Goal: Task Accomplishment & Management: Use online tool/utility

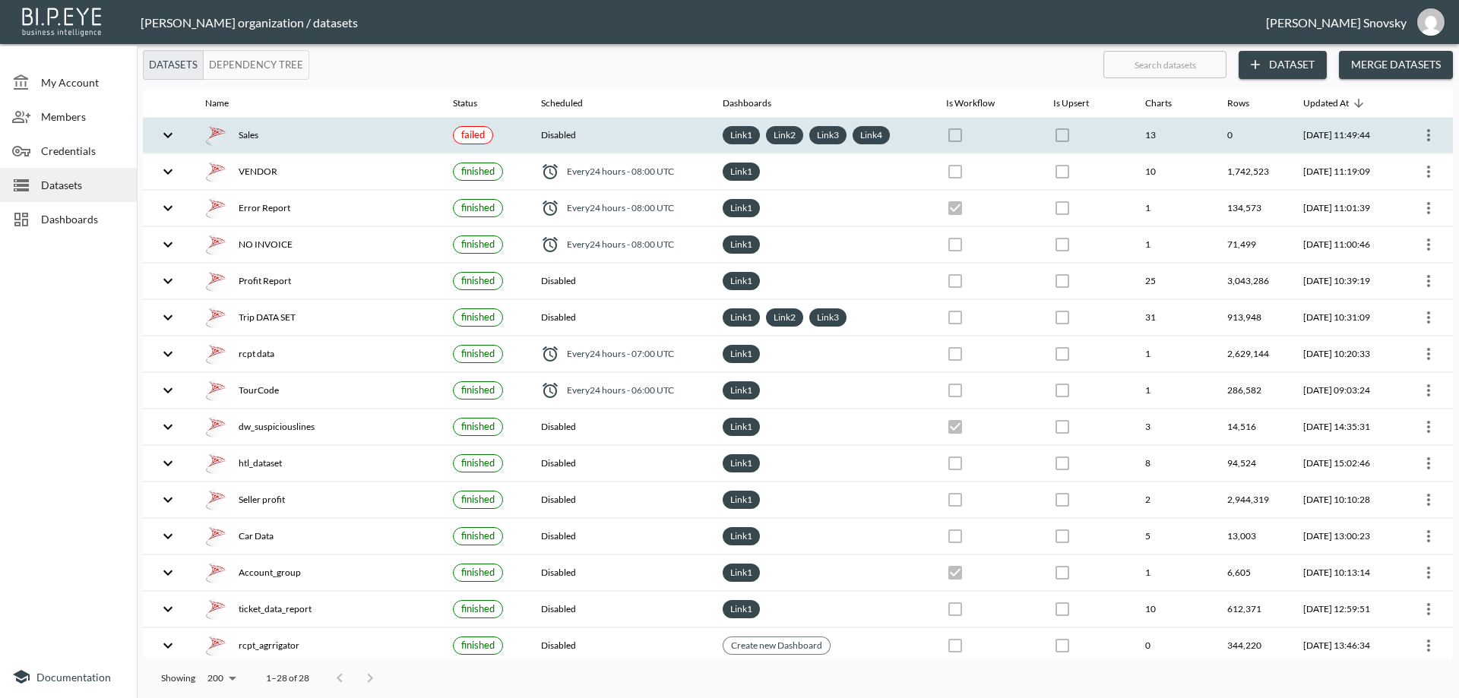
click at [625, 140] on th "Disabled" at bounding box center [620, 136] width 182 height 36
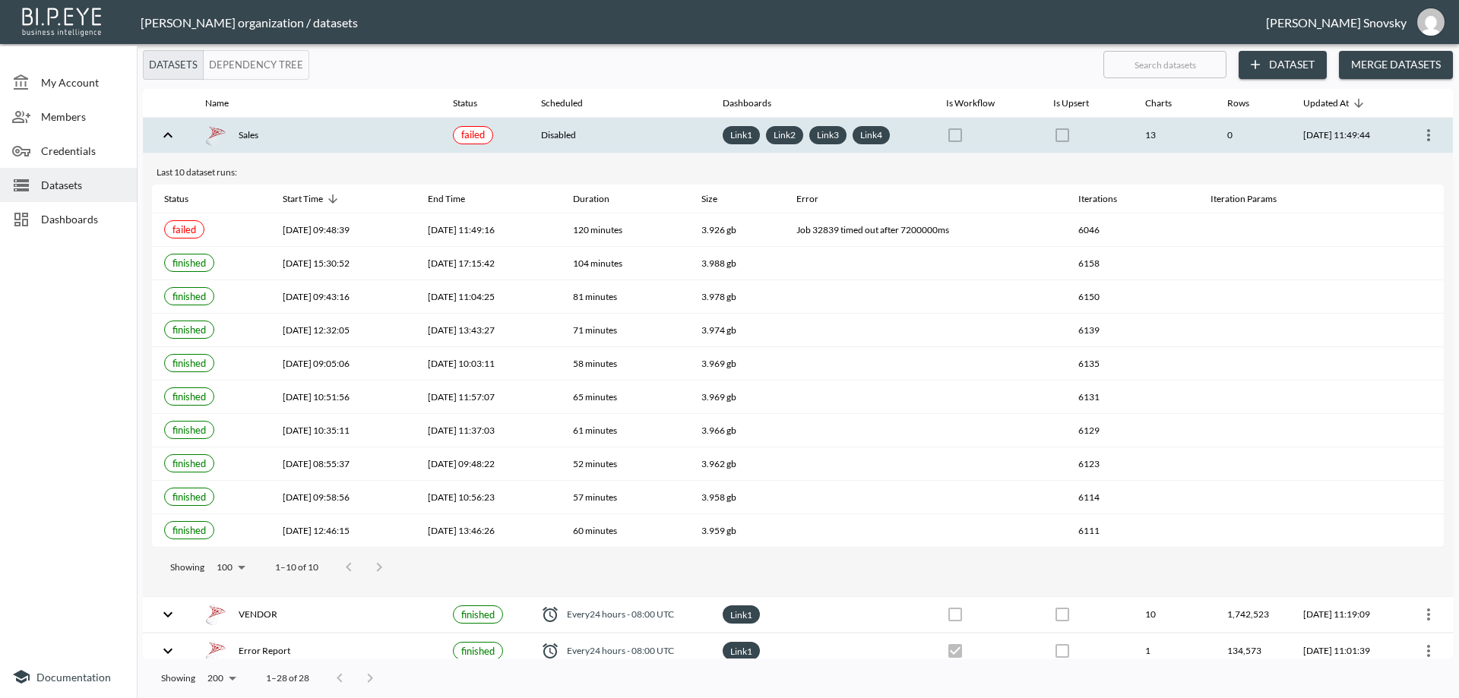
click at [1419, 140] on icon "more" at bounding box center [1428, 135] width 18 height 18
click at [1413, 166] on p "Edit Data Pipeline" at bounding box center [1383, 165] width 94 height 18
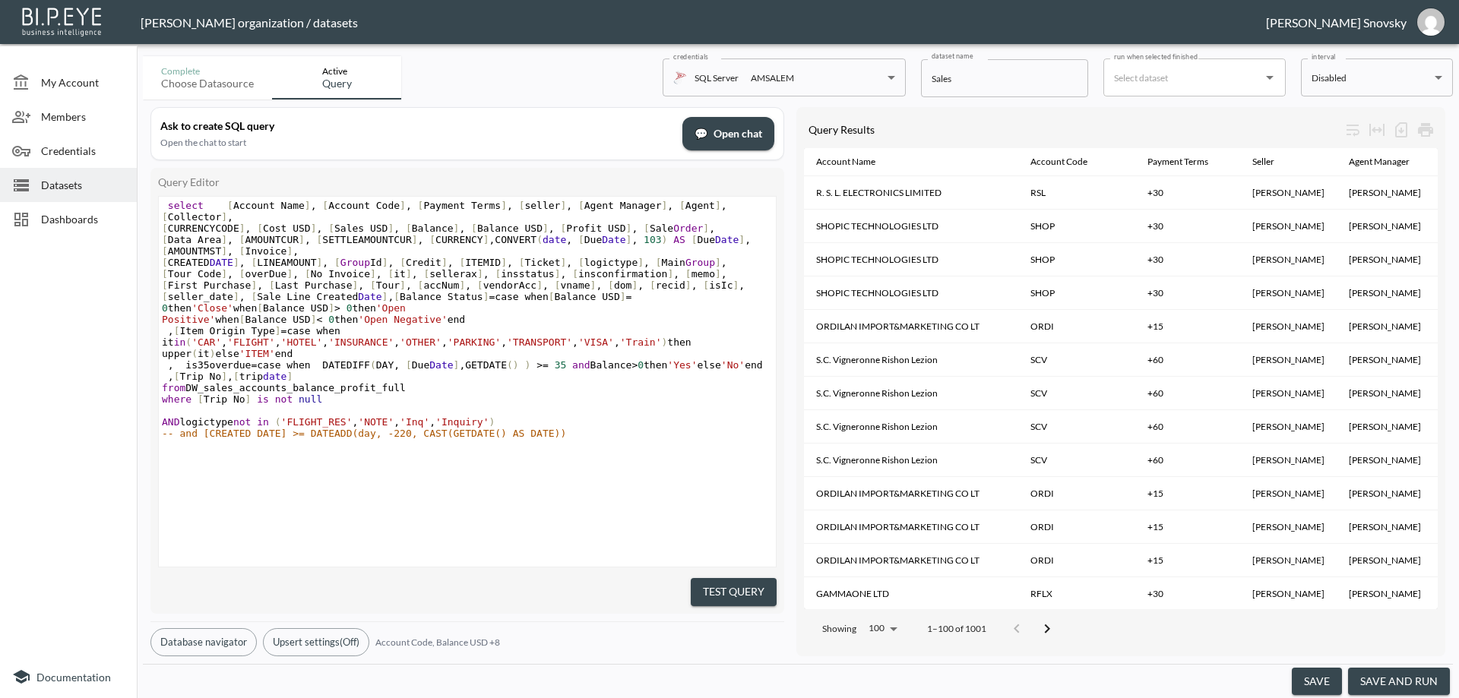
click at [1377, 676] on button "save and run" at bounding box center [1399, 682] width 102 height 28
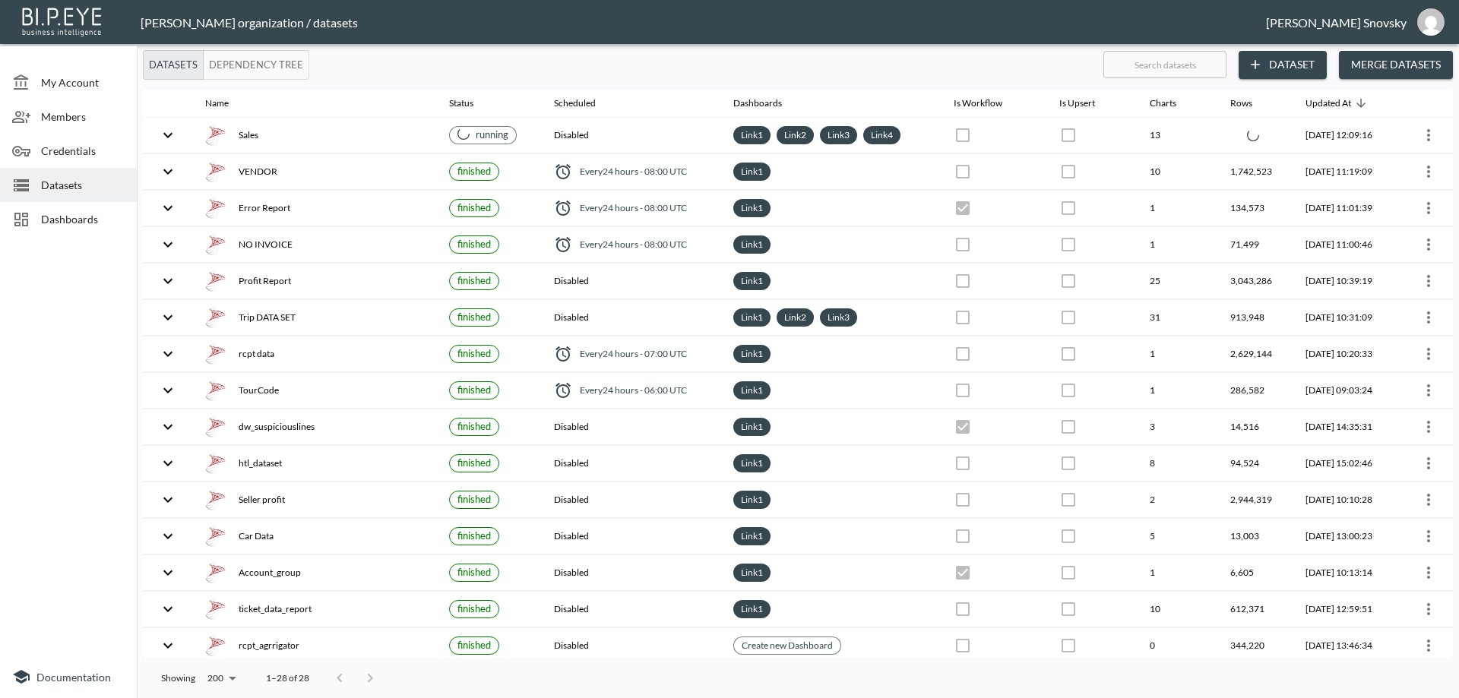
click at [65, 221] on span "Dashboards" at bounding box center [83, 219] width 84 height 16
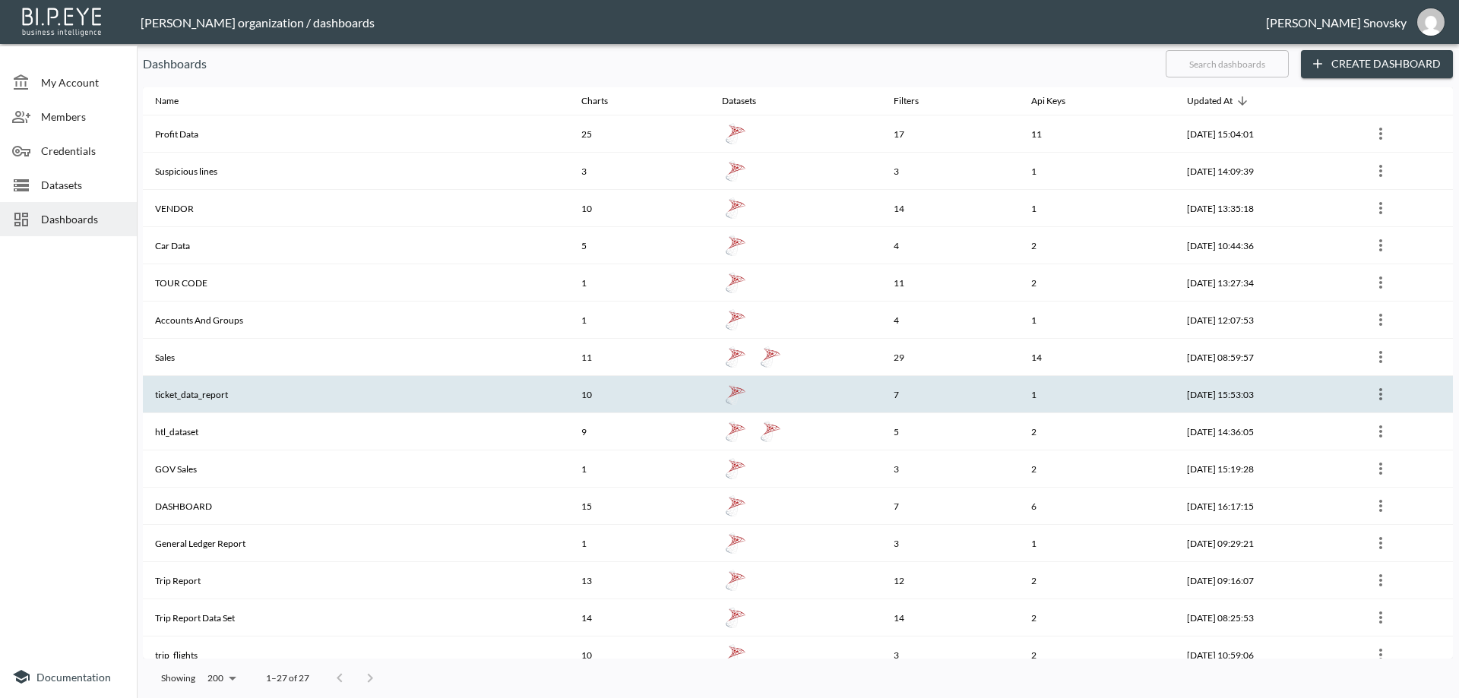
click at [256, 395] on th "ticket_data_report" at bounding box center [356, 394] width 426 height 37
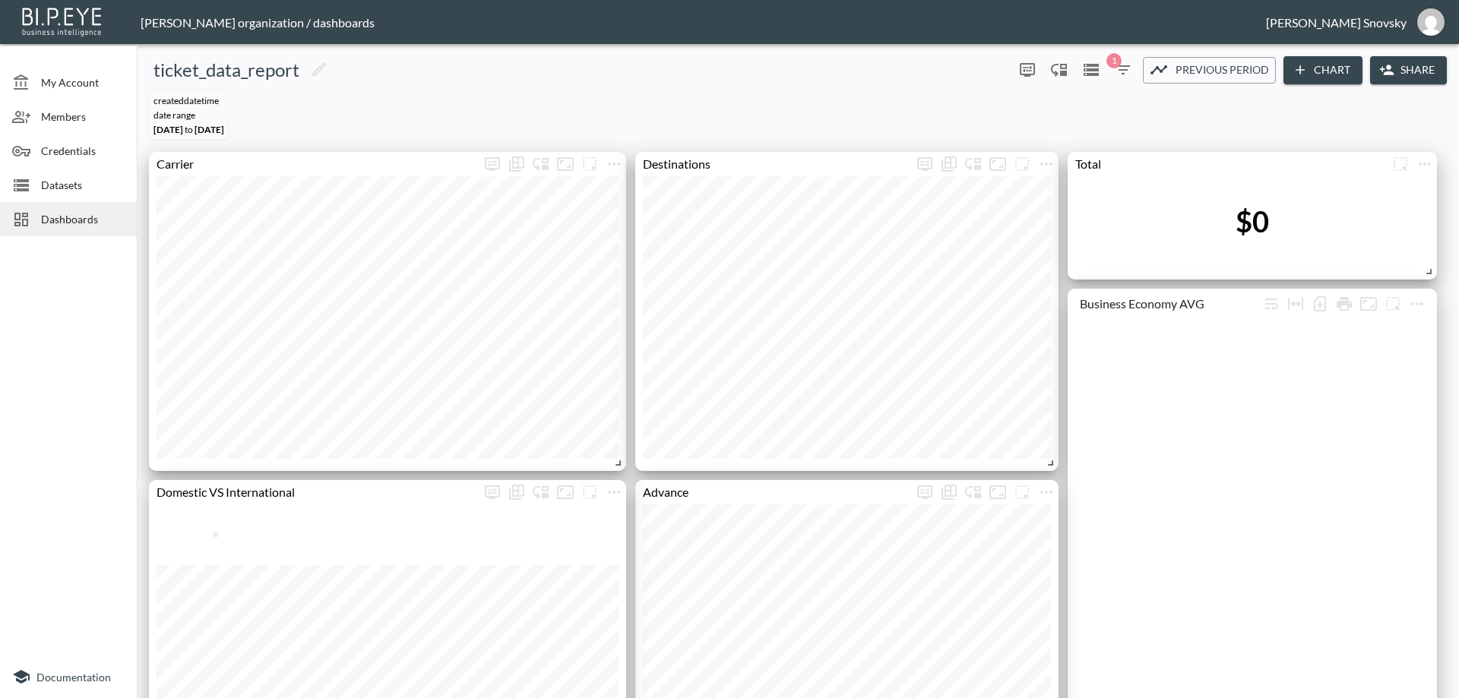
click at [1119, 71] on icon "button" at bounding box center [1123, 69] width 14 height 9
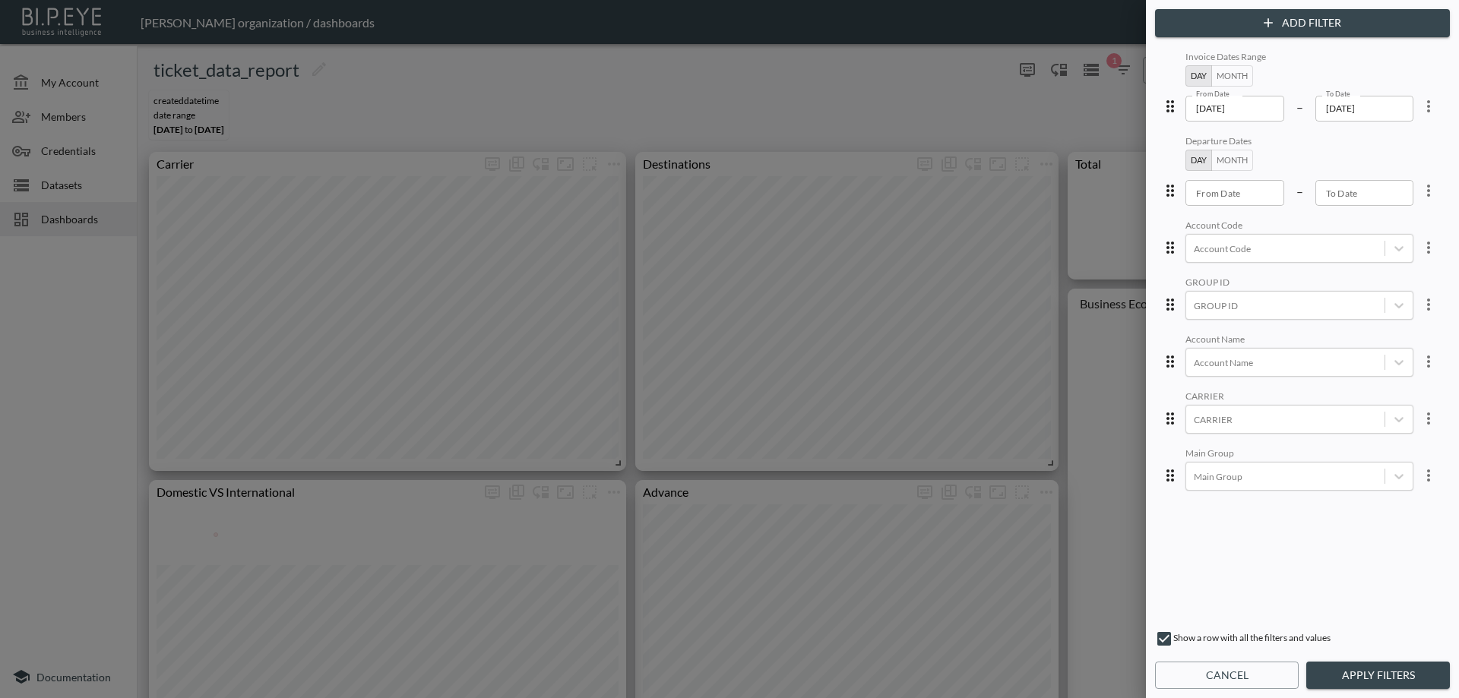
click at [1226, 80] on button "Month" at bounding box center [1232, 75] width 42 height 21
click at [1221, 112] on input "2025-08" at bounding box center [1235, 109] width 100 height 26
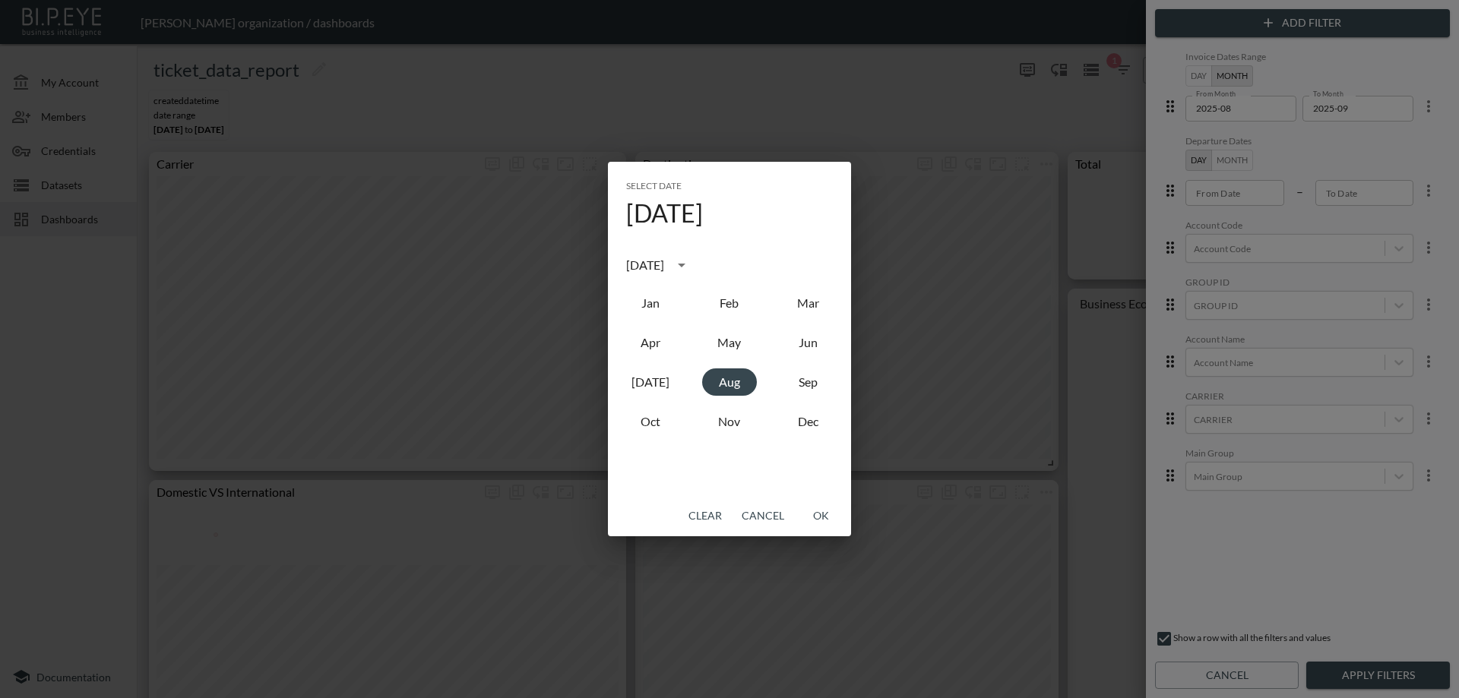
click at [664, 264] on div "[DATE]" at bounding box center [645, 265] width 38 height 18
click at [657, 390] on button "2023" at bounding box center [650, 389] width 55 height 27
click at [650, 308] on button "Jan" at bounding box center [650, 302] width 55 height 27
type input "2023-01"
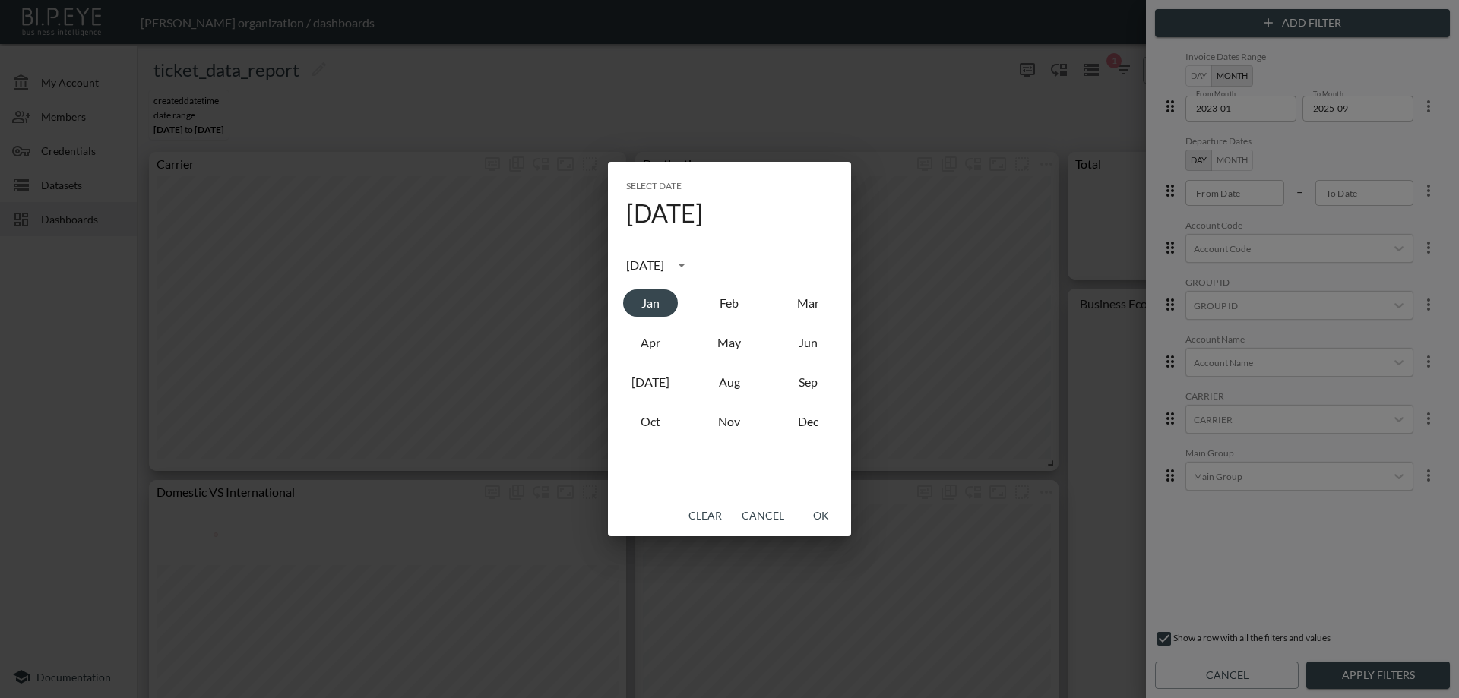
click at [823, 513] on button "OK" at bounding box center [820, 516] width 49 height 28
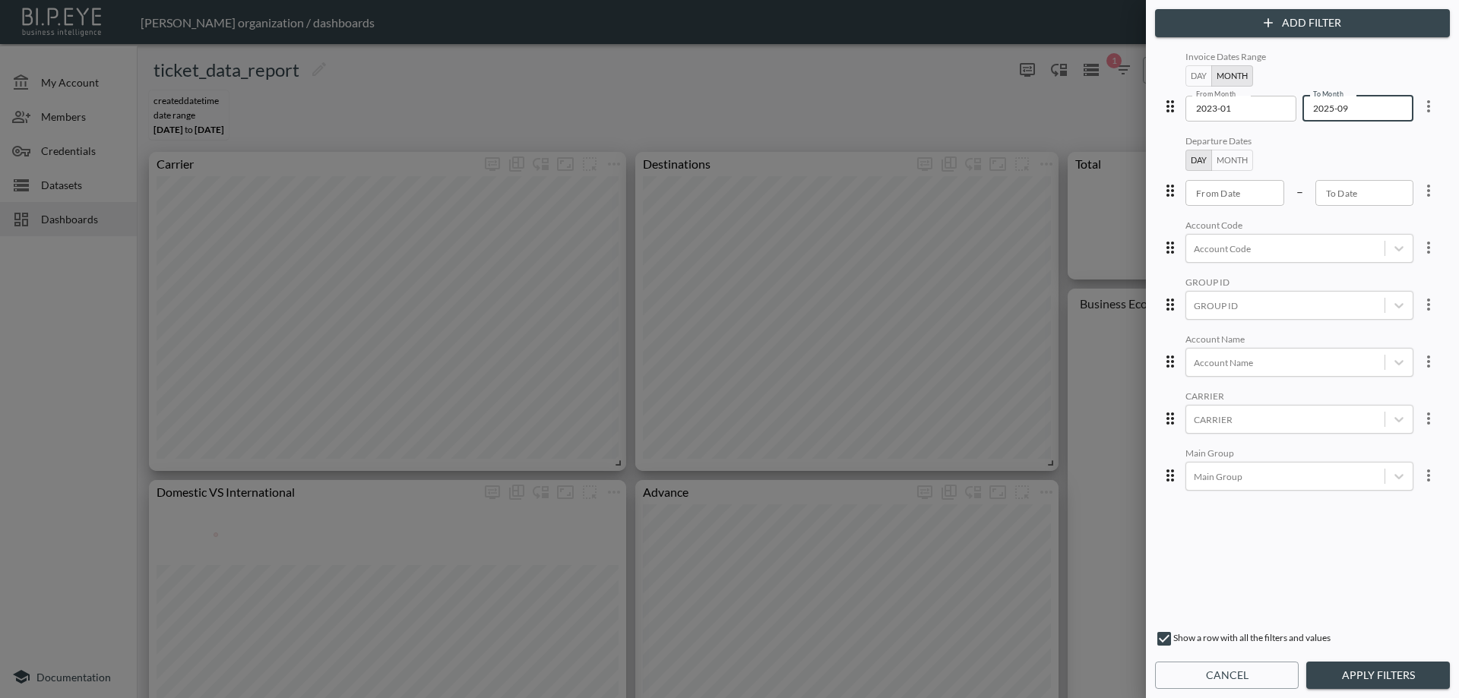
click at [1347, 111] on input "2025-09" at bounding box center [1352, 109] width 100 height 26
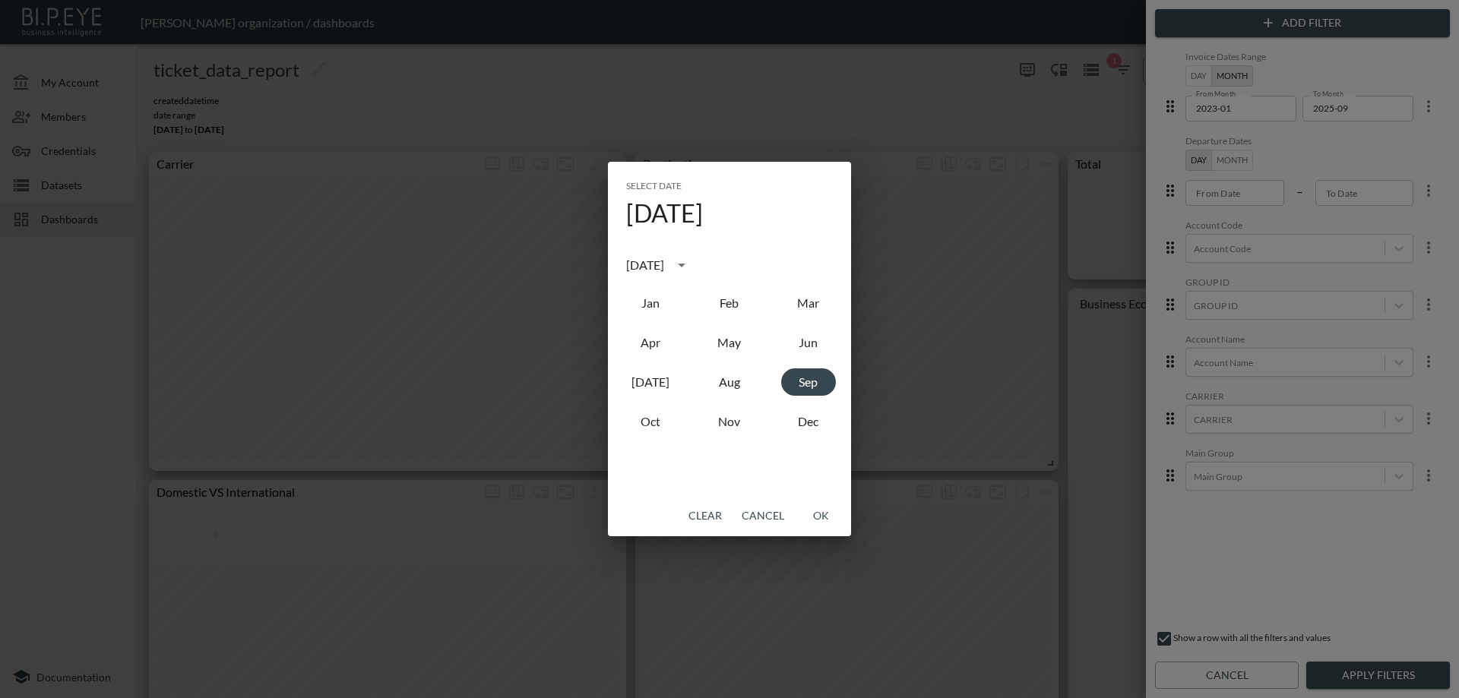
click at [664, 267] on div "[DATE]" at bounding box center [645, 265] width 38 height 18
click at [664, 384] on button "2023" at bounding box center [650, 389] width 55 height 27
click at [812, 424] on button "Dec" at bounding box center [808, 421] width 55 height 27
type input "2023-12"
click at [820, 510] on button "OK" at bounding box center [820, 516] width 49 height 28
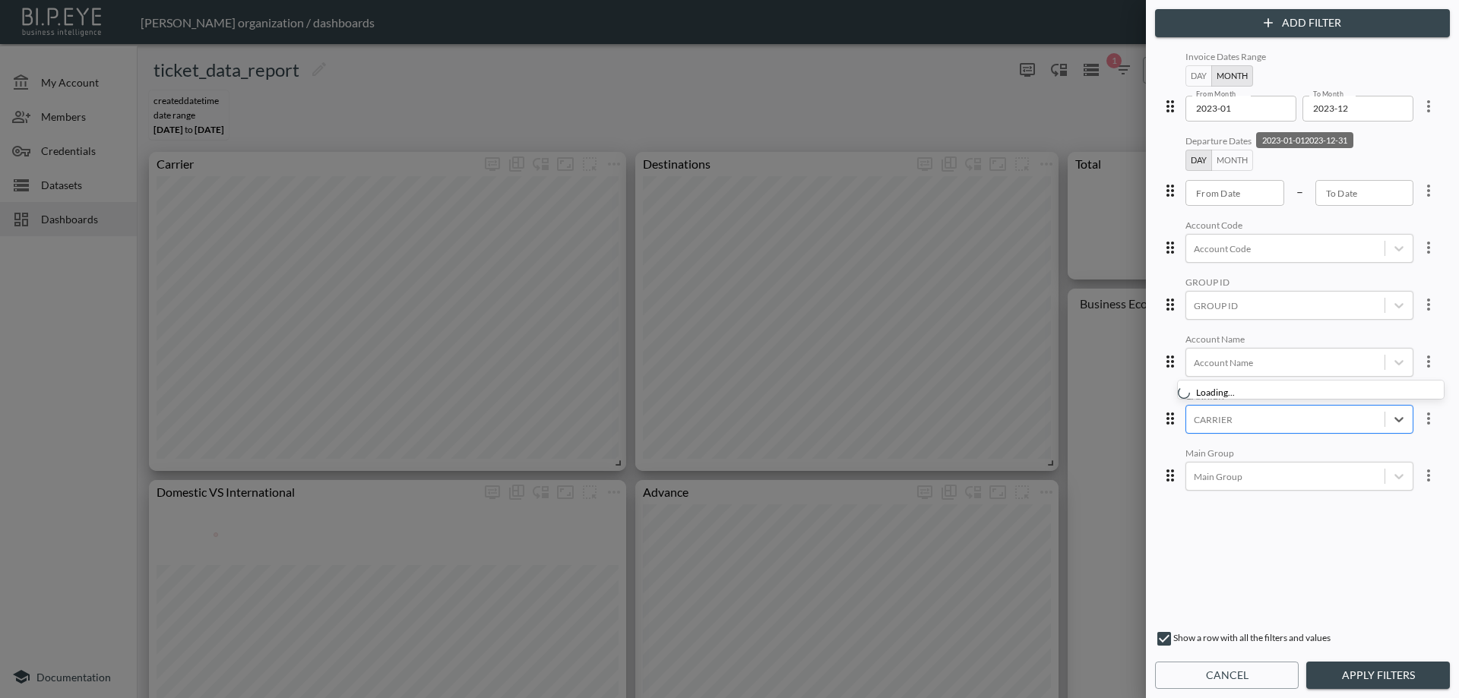
click at [1242, 420] on div at bounding box center [1285, 420] width 183 height 14
type input "ש"
type input "a"
click at [1191, 372] on input "KL" at bounding box center [1191, 369] width 32 height 32
type input "kl"
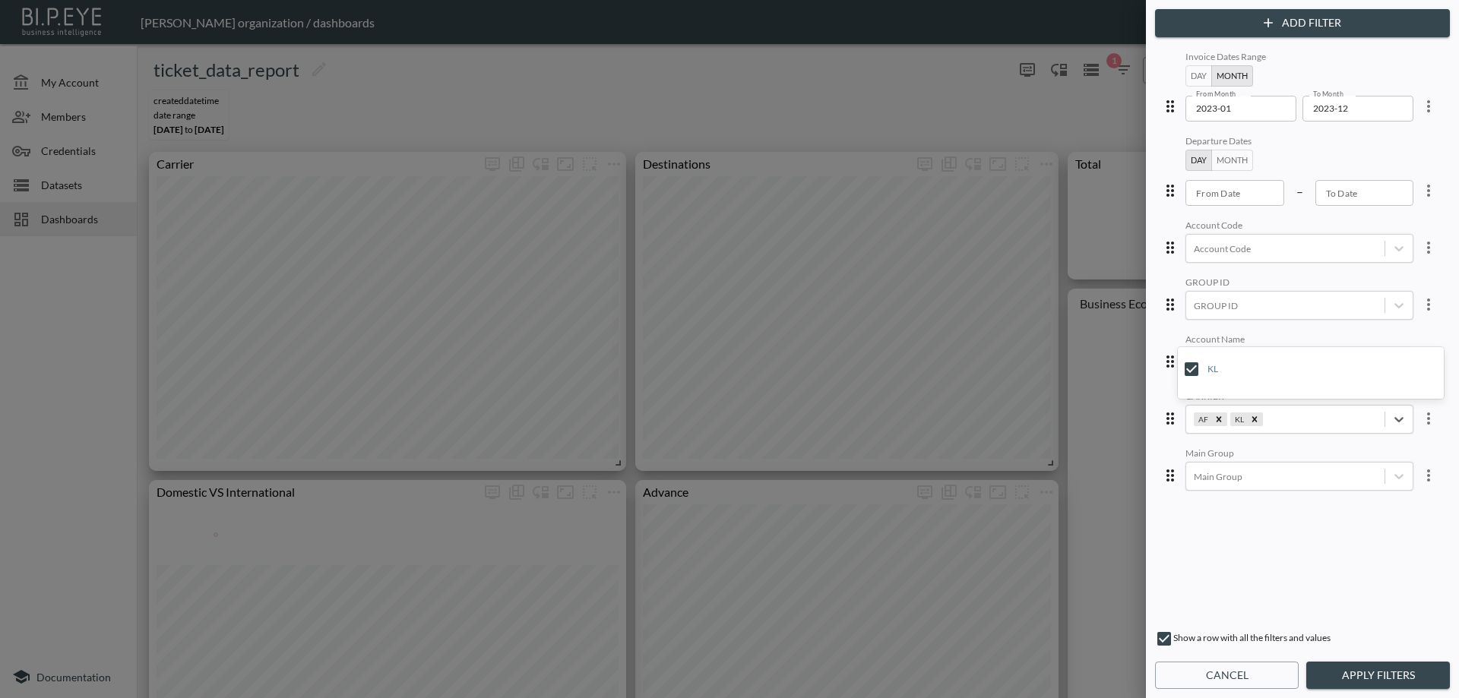
click at [1349, 668] on button "Apply Filters" at bounding box center [1378, 676] width 144 height 28
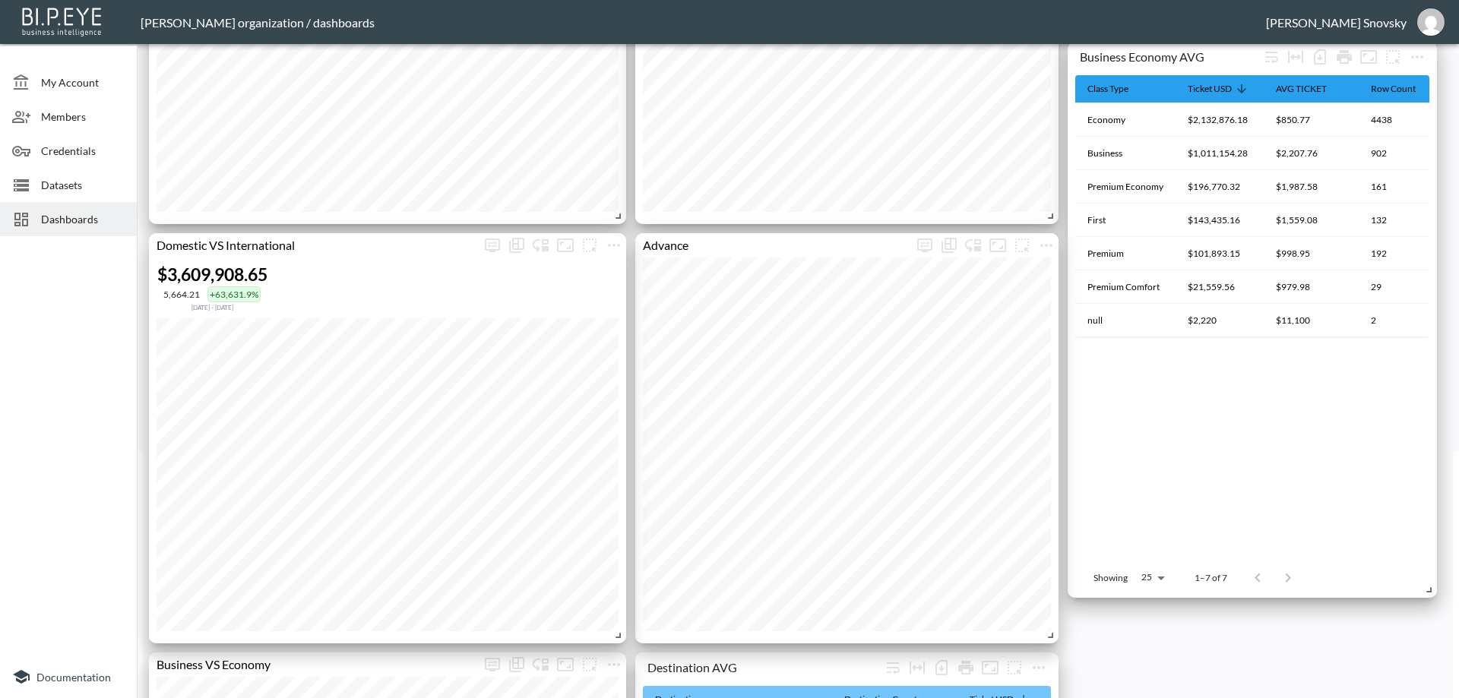
scroll to position [0, 0]
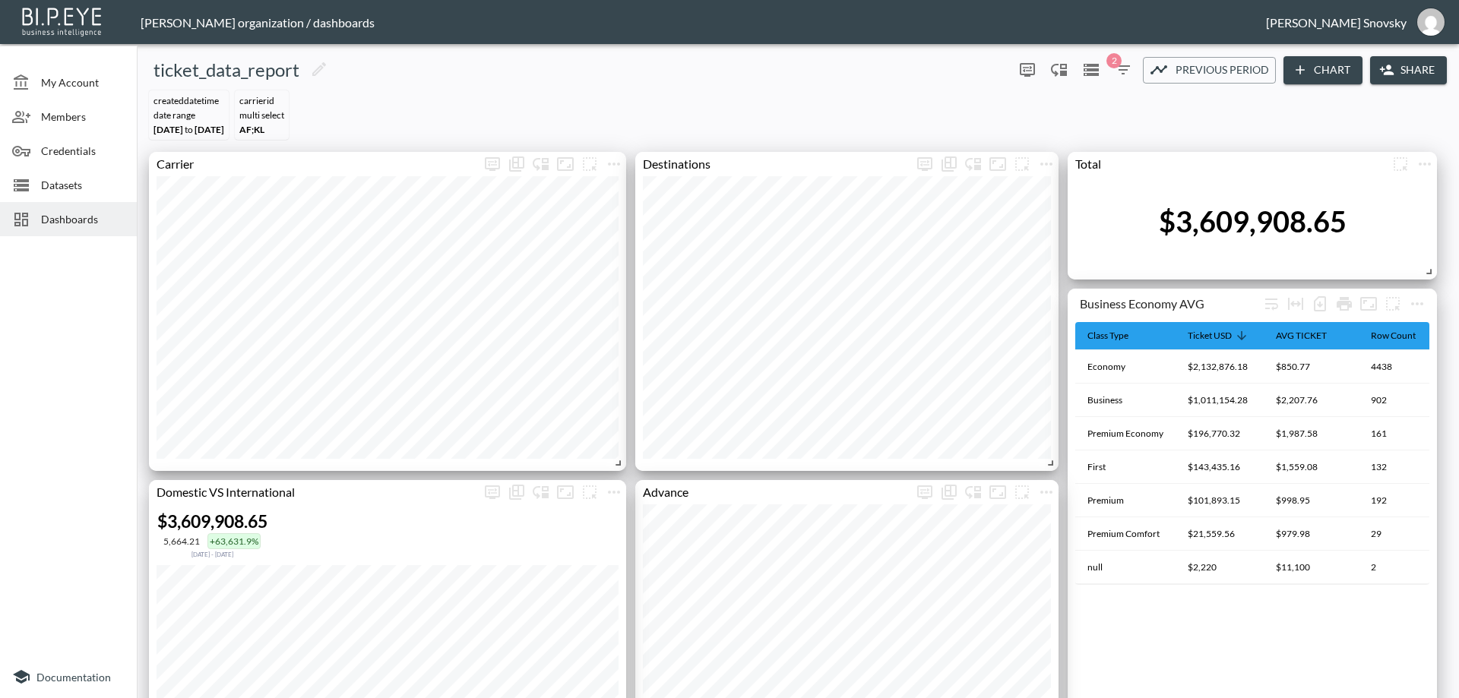
click at [1119, 68] on icon "button" at bounding box center [1123, 70] width 18 height 18
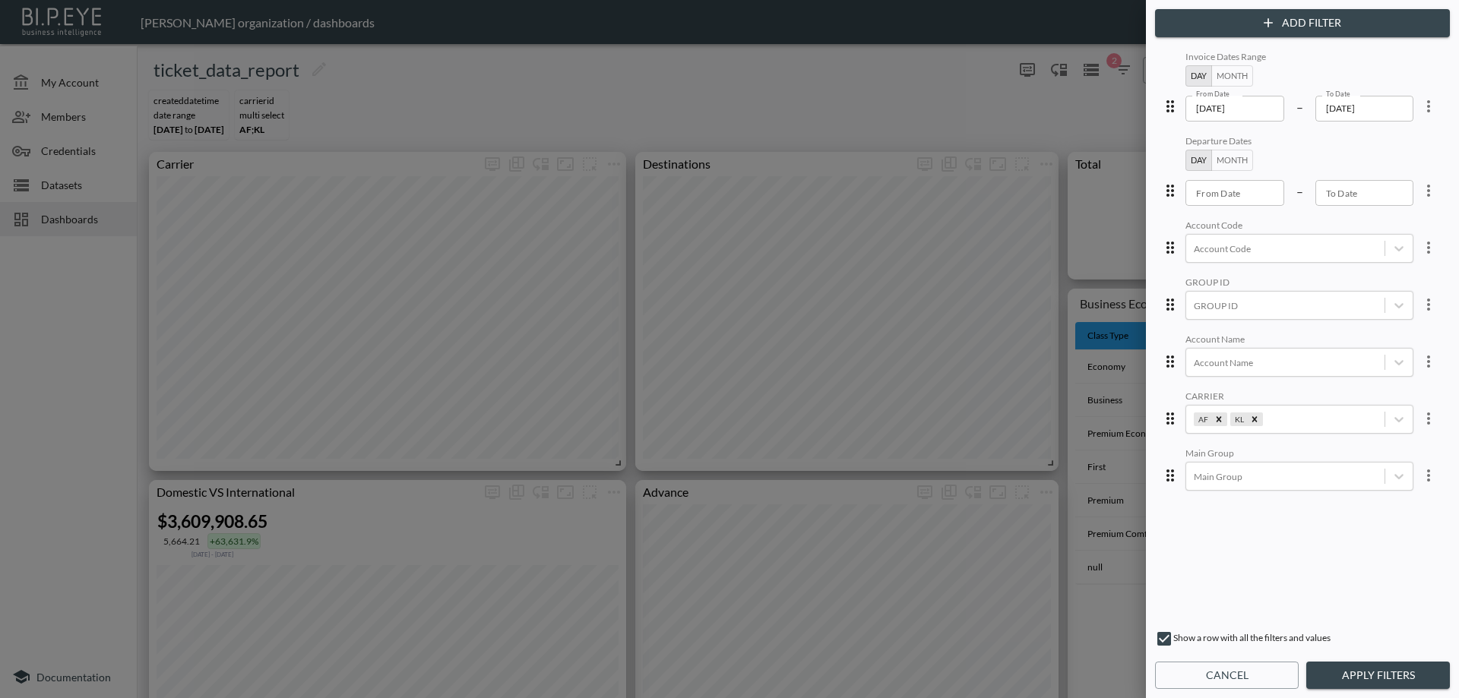
click at [1045, 81] on div at bounding box center [729, 349] width 1459 height 698
click at [1211, 669] on button "Cancel" at bounding box center [1227, 676] width 144 height 28
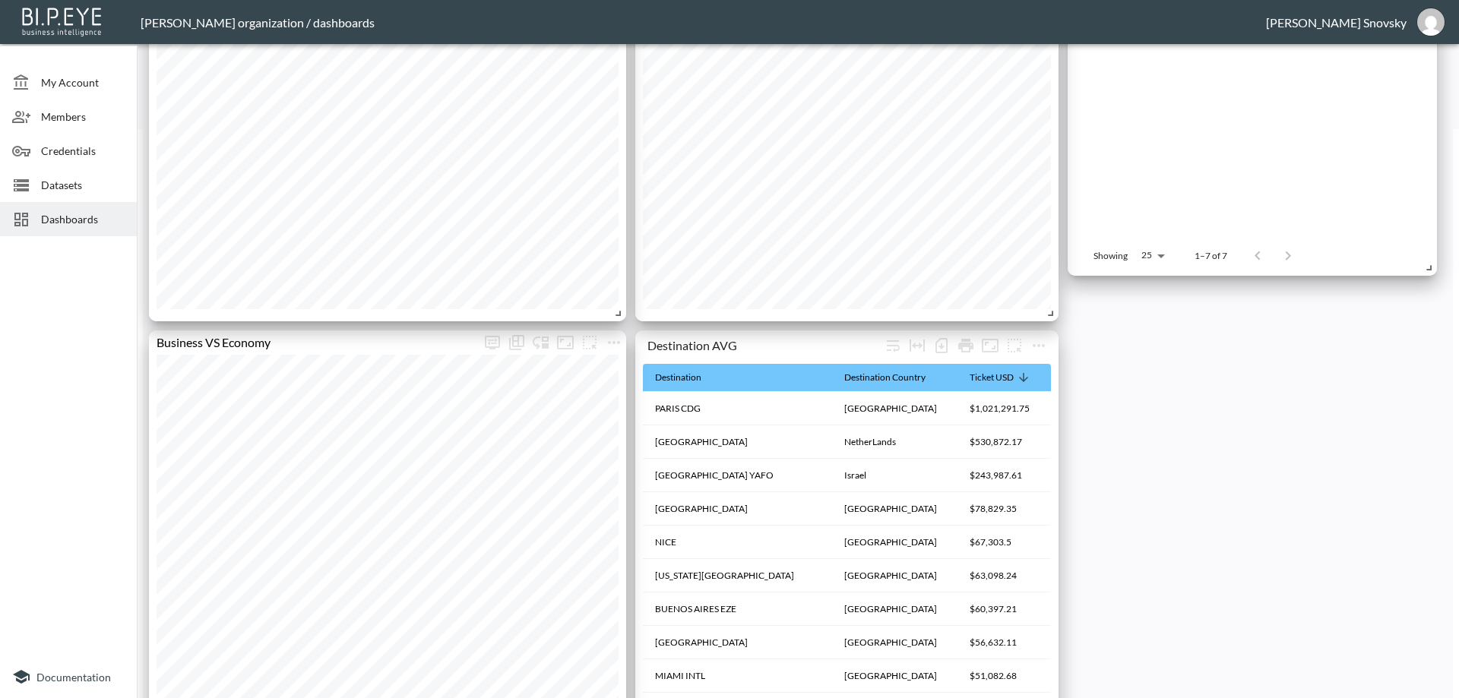
scroll to position [760, 0]
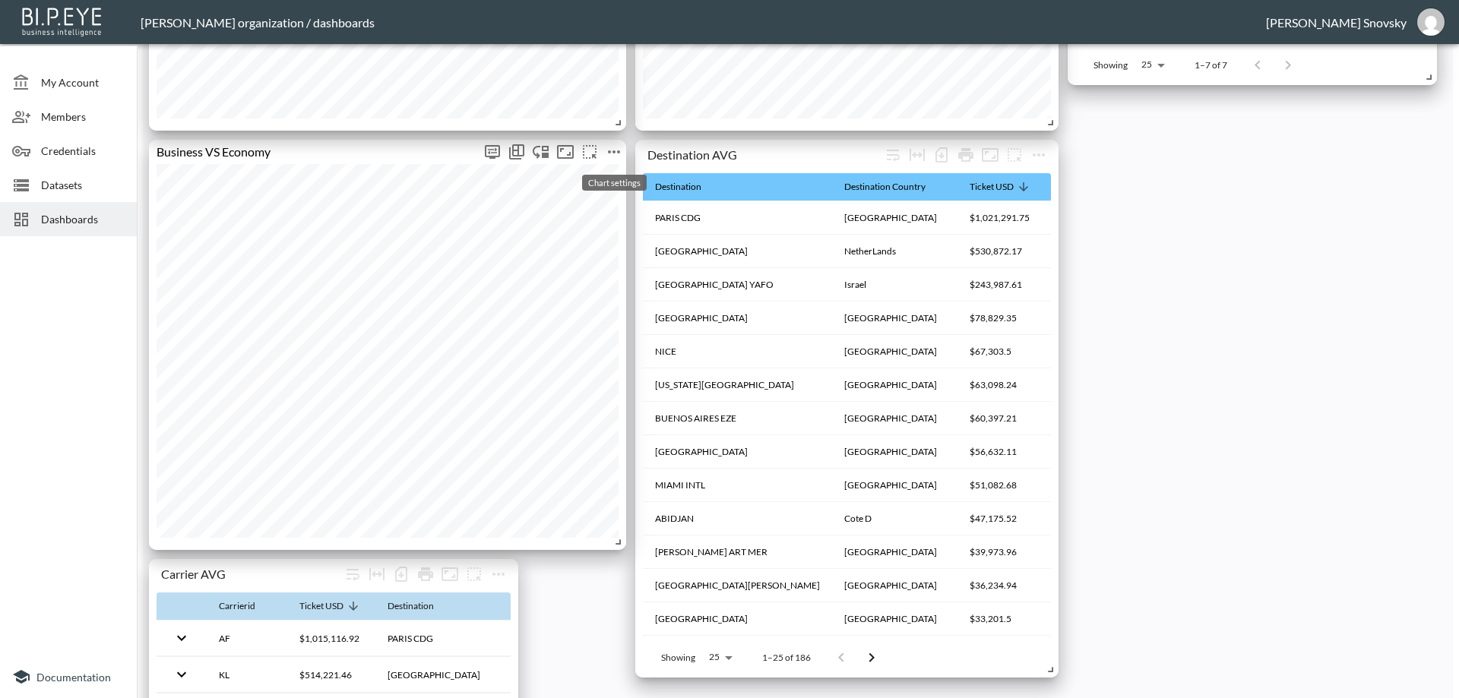
click at [612, 152] on icon "more" at bounding box center [614, 151] width 12 height 3
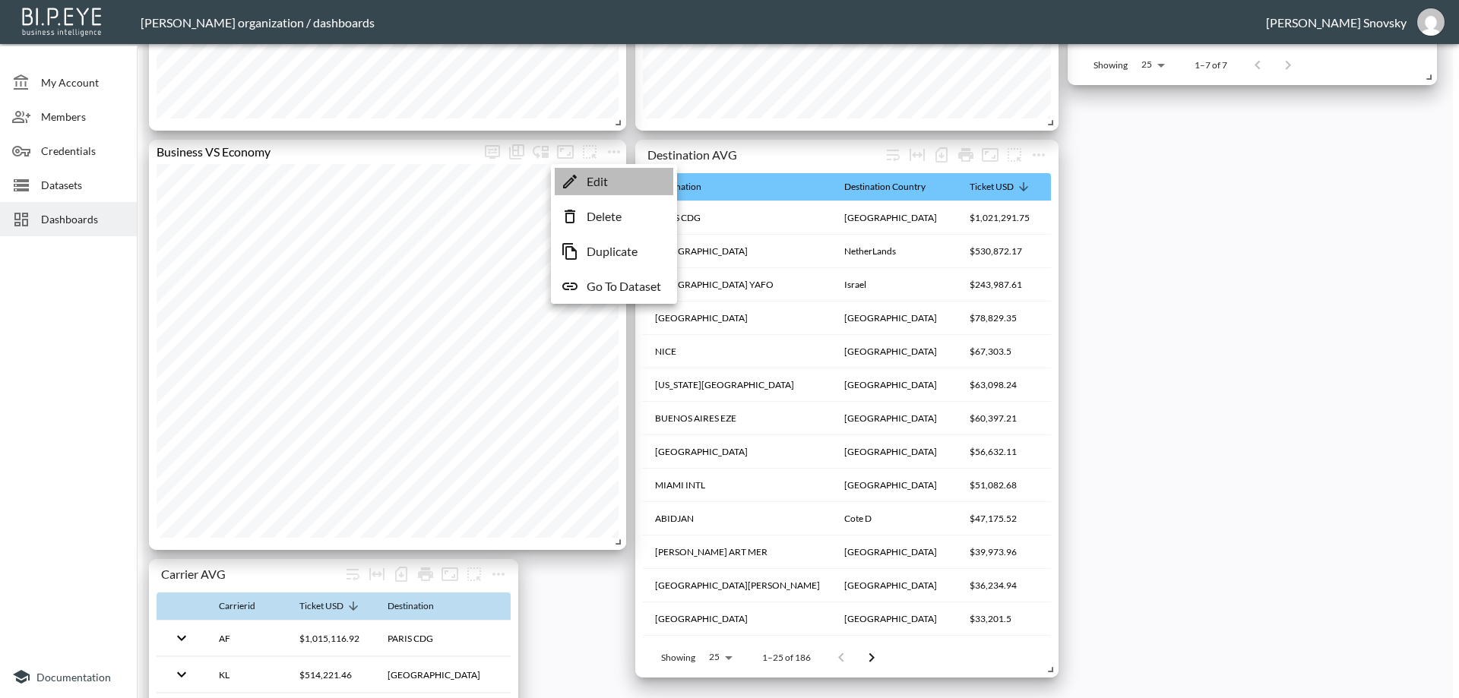
click at [609, 184] on li "Edit" at bounding box center [614, 181] width 119 height 27
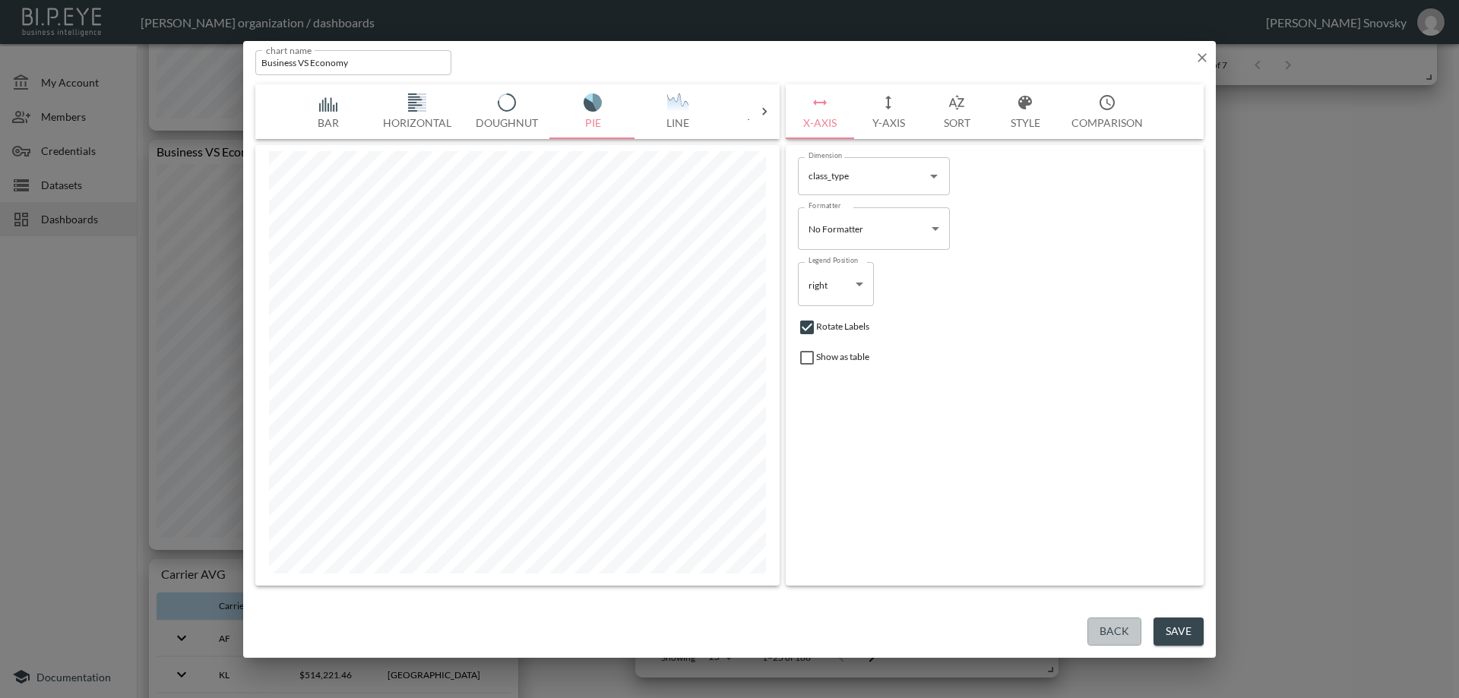
click at [1111, 630] on button "Back" at bounding box center [1114, 632] width 54 height 28
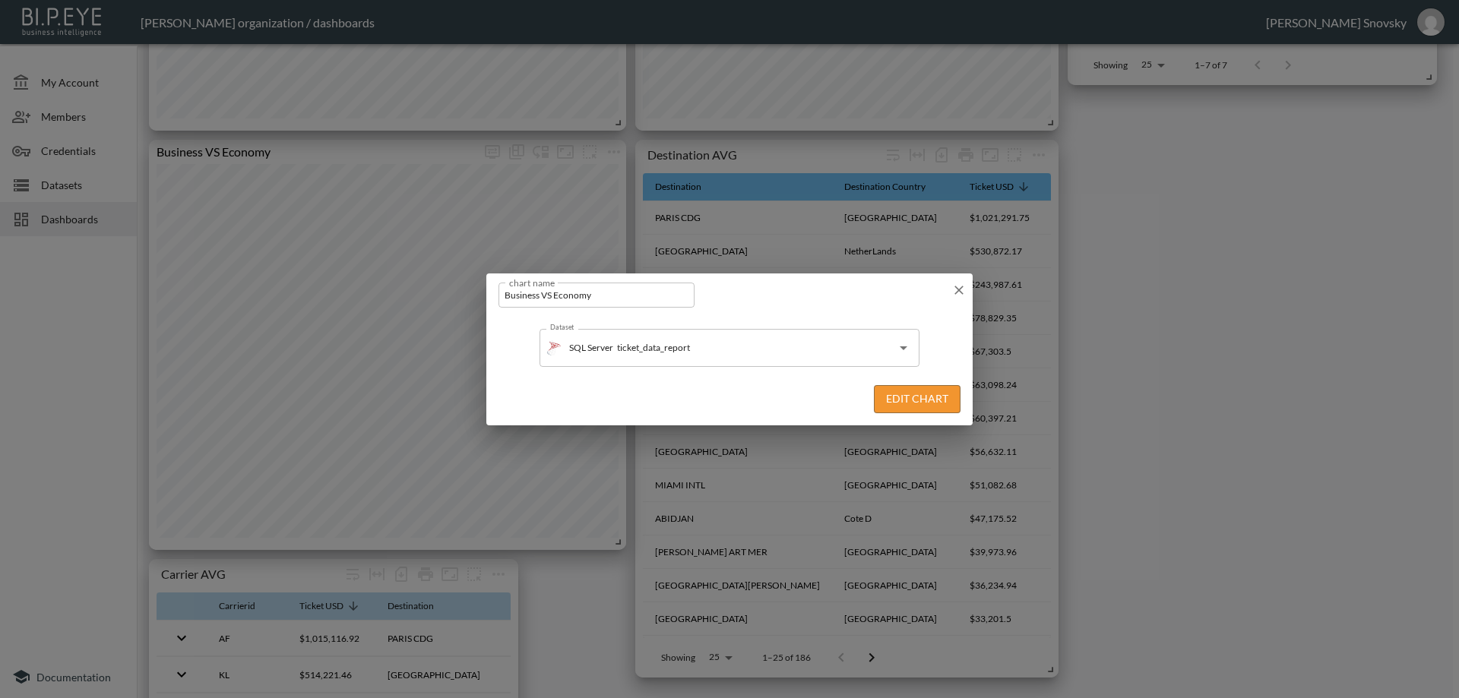
click at [957, 294] on icon "button" at bounding box center [958, 290] width 15 height 15
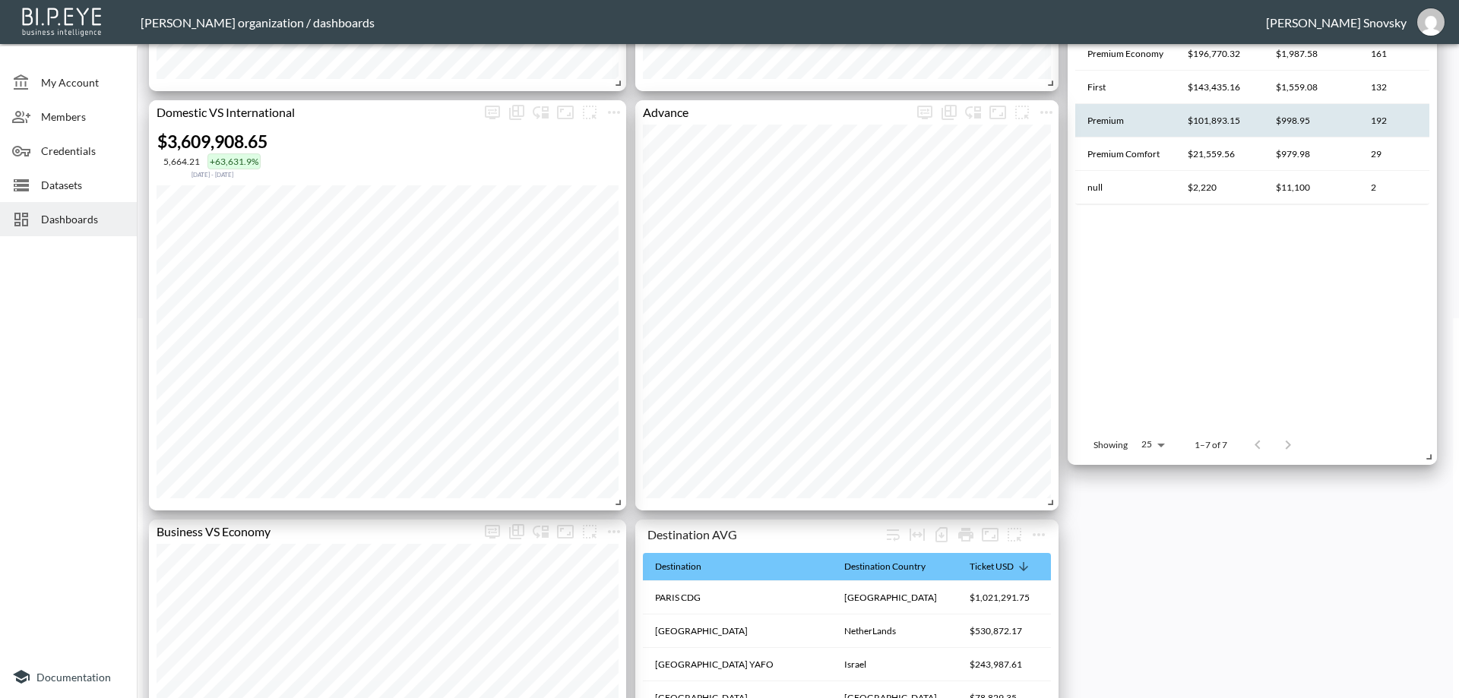
scroll to position [0, 0]
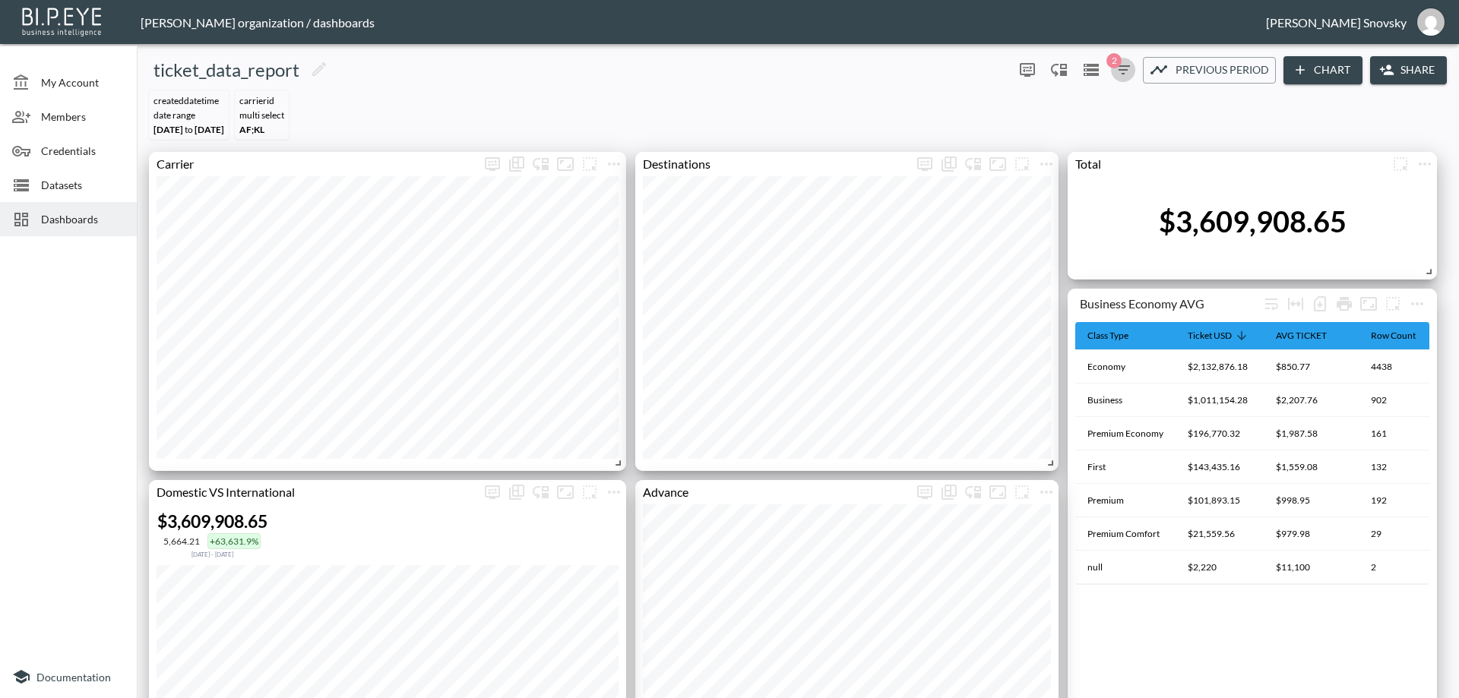
click at [1115, 65] on span "2" at bounding box center [1113, 60] width 15 height 15
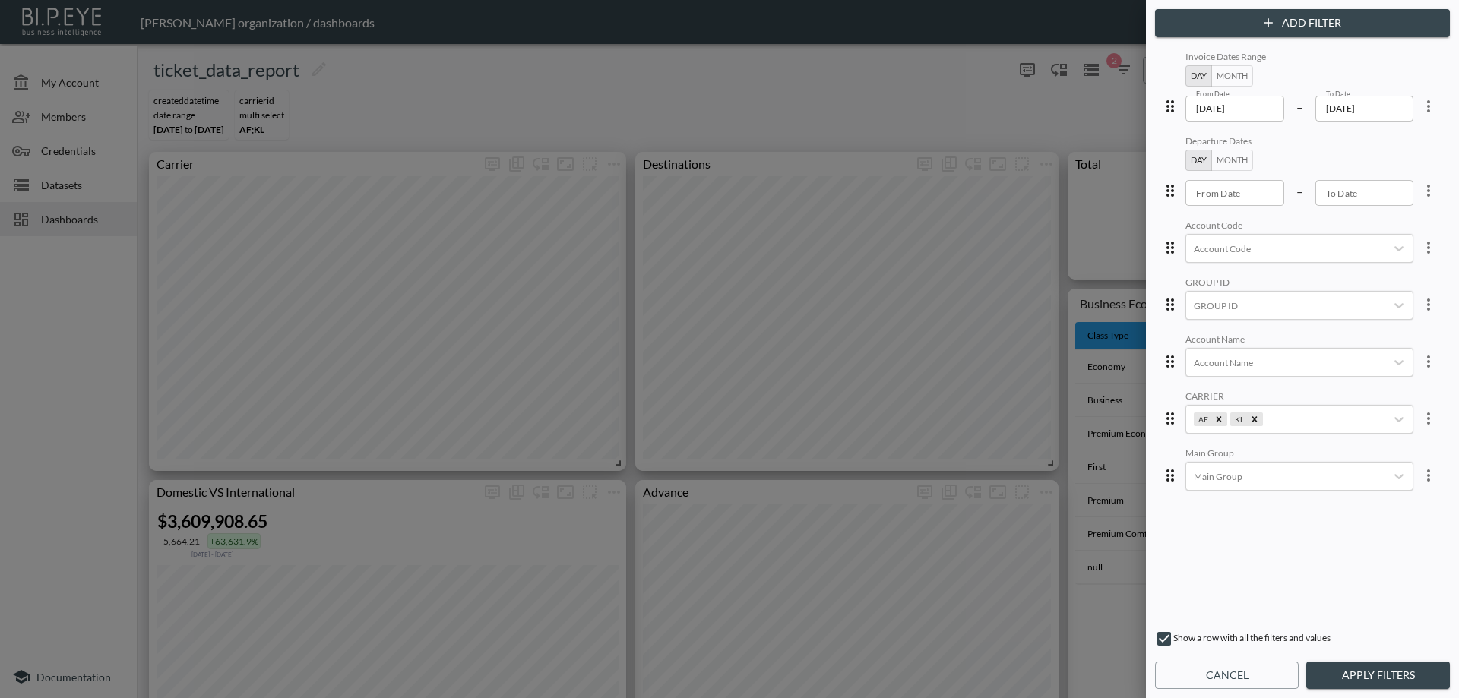
click at [1242, 38] on div "Add Filter Invoice Dates Range Day Month From Date 2023-01-01 From Date – To Da…" at bounding box center [1302, 349] width 313 height 698
click at [1264, 23] on icon "button" at bounding box center [1268, 22] width 9 height 9
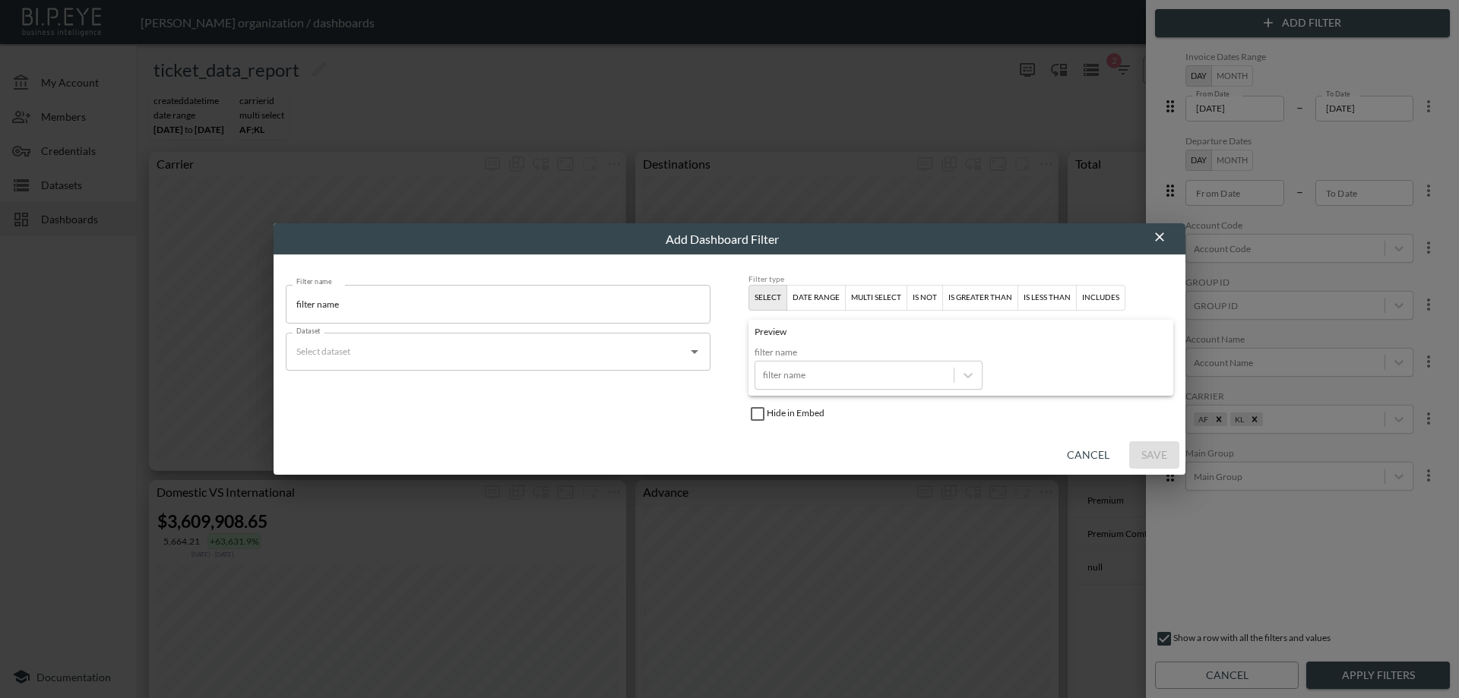
click at [438, 350] on input "Dataset" at bounding box center [487, 352] width 388 height 24
click at [441, 392] on div "ticket_data_report" at bounding box center [407, 389] width 73 height 14
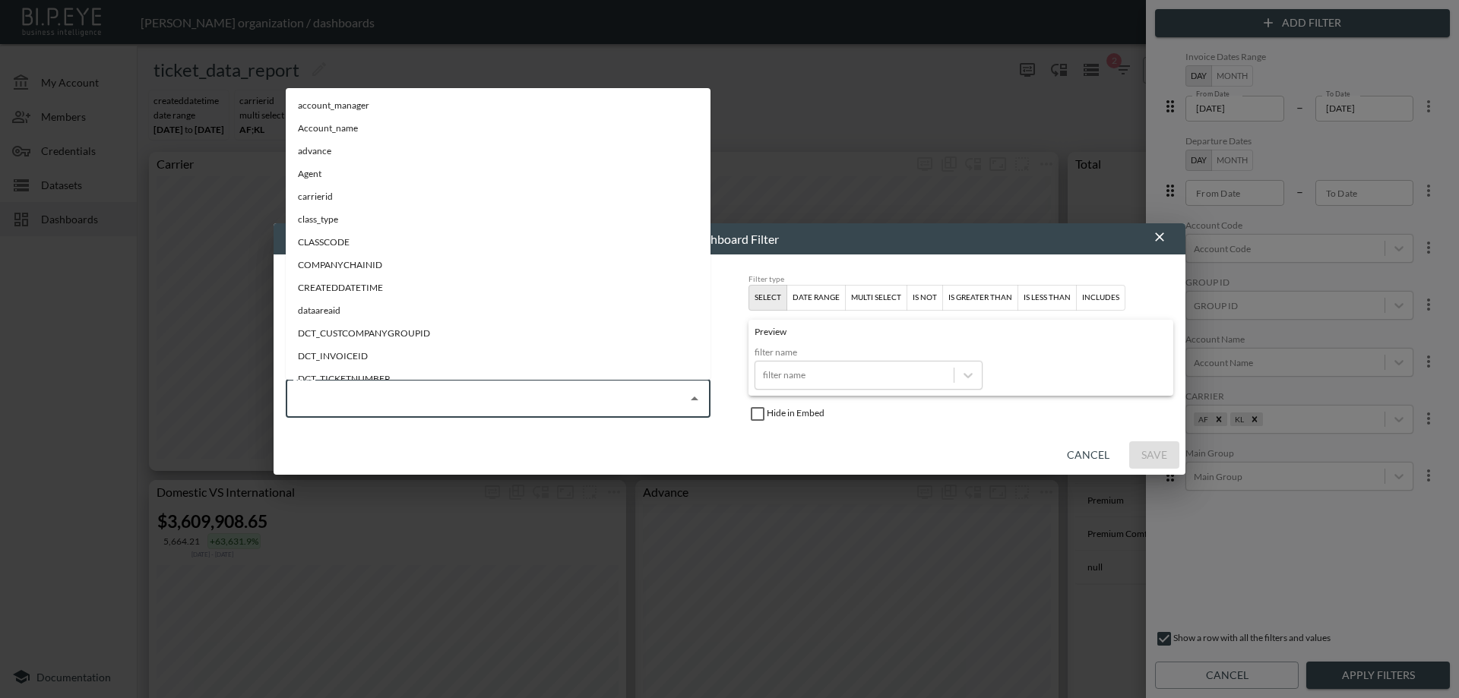
click at [443, 400] on input "Field" at bounding box center [487, 399] width 388 height 24
click at [362, 221] on li "class_type" at bounding box center [498, 219] width 425 height 23
type input "class_type"
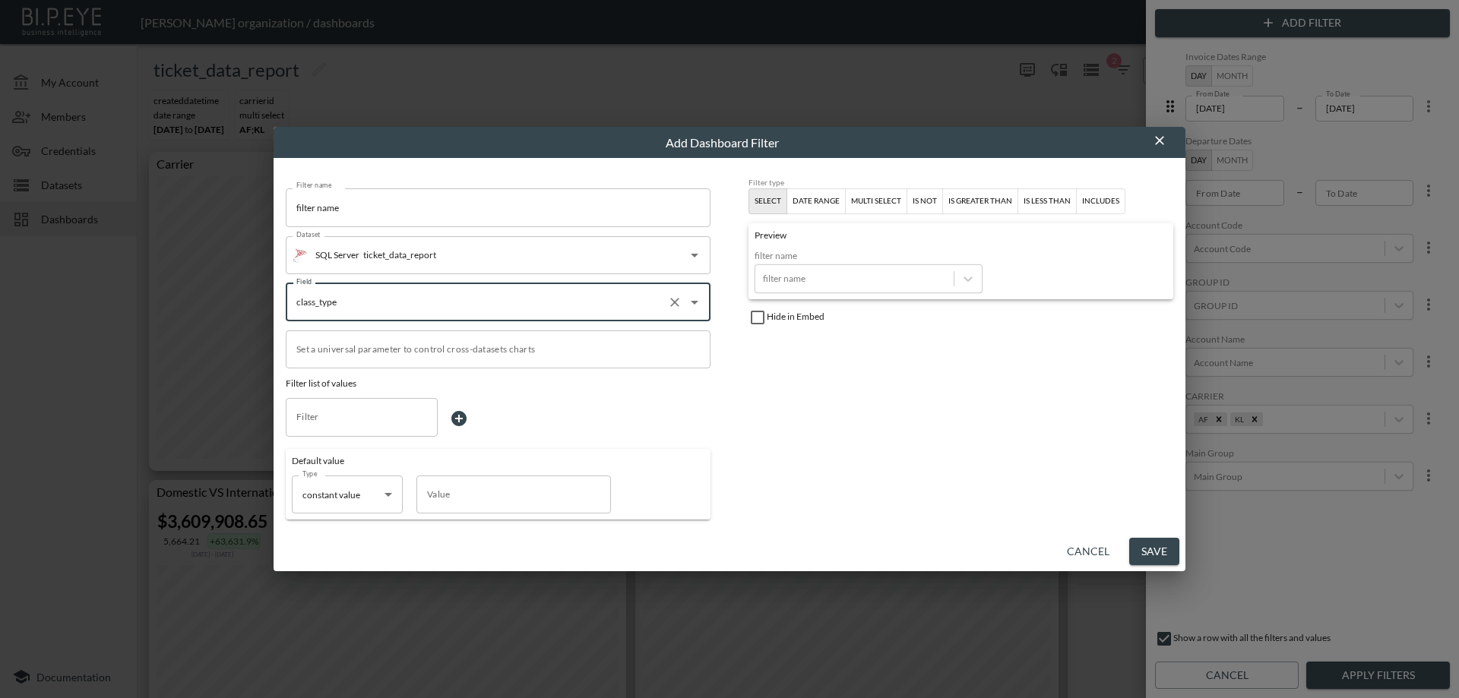
click at [856, 204] on div "multi select" at bounding box center [876, 202] width 50 height 14
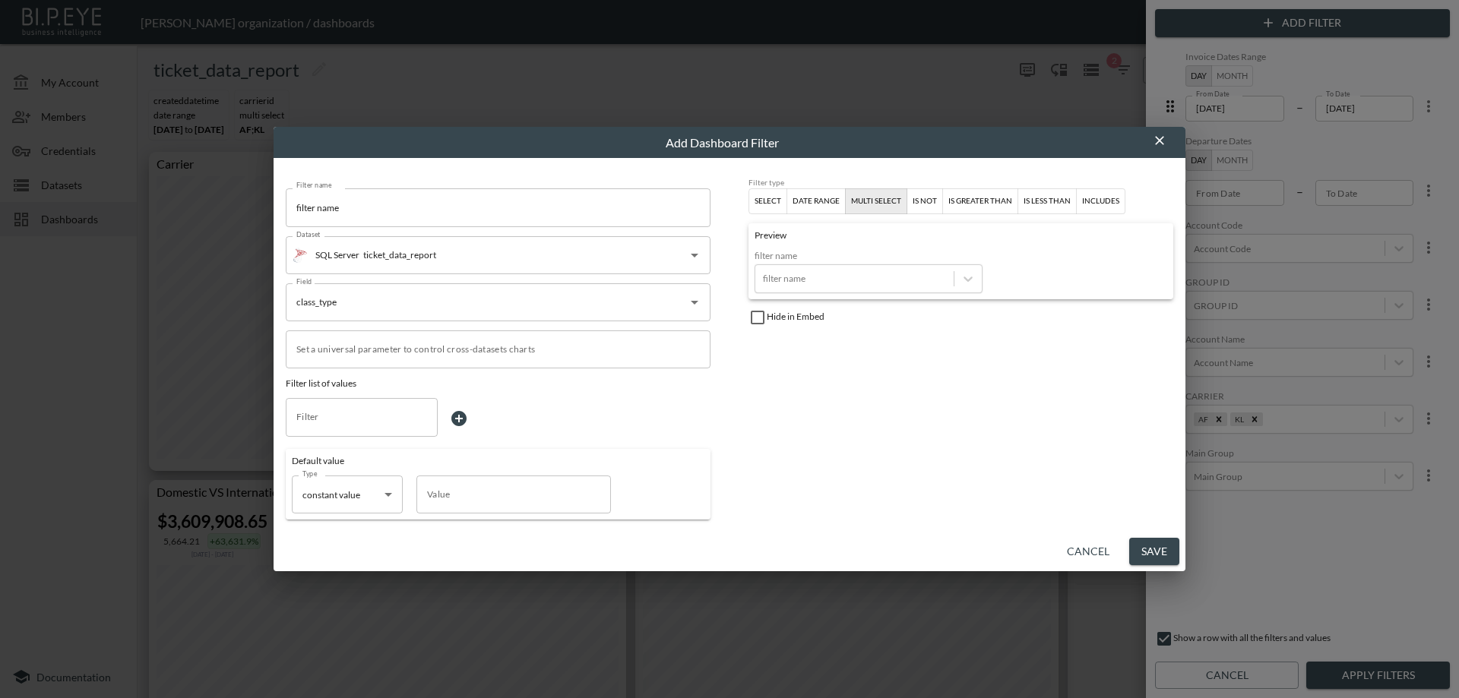
click at [418, 213] on input "filter name" at bounding box center [498, 207] width 425 height 38
click at [419, 214] on input "filter name" at bounding box center [498, 207] width 425 height 38
click at [420, 213] on input "filter name" at bounding box center [498, 207] width 425 height 38
type input "CLASS TYPE"
click at [1147, 548] on button "Save" at bounding box center [1154, 552] width 50 height 28
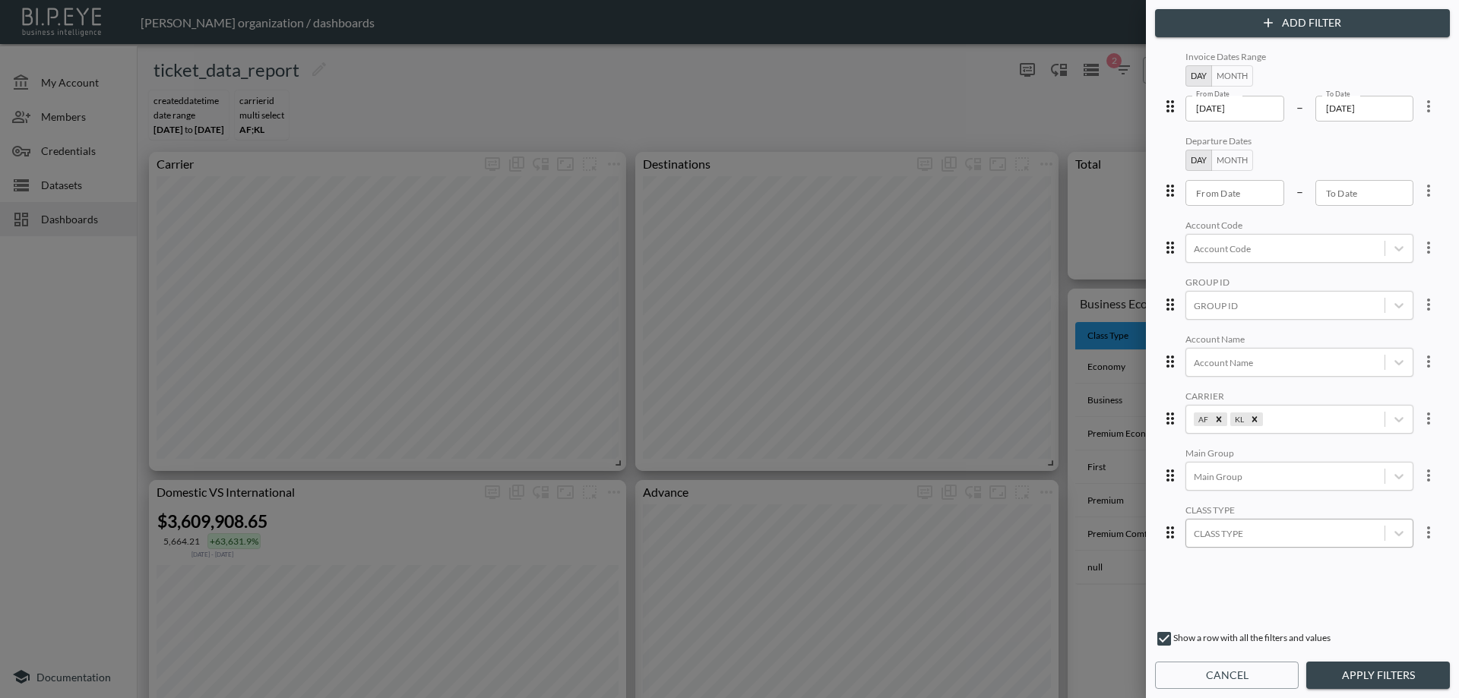
click at [1221, 542] on div "CLASS TYPE" at bounding box center [1285, 534] width 198 height 21
click at [1221, 541] on div "CLASS TYPE" at bounding box center [1285, 534] width 198 height 21
click at [1223, 539] on div at bounding box center [1285, 534] width 183 height 14
click at [1186, 673] on button "Cancel" at bounding box center [1227, 676] width 144 height 28
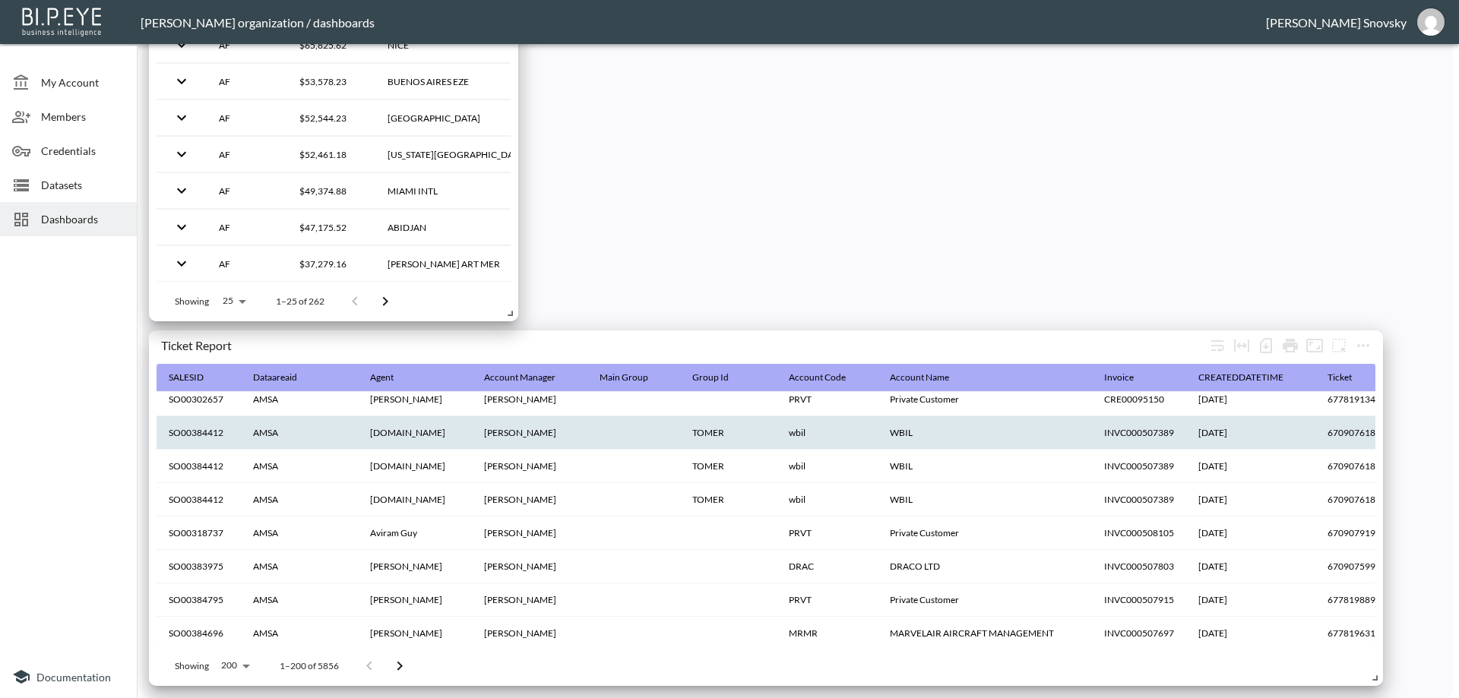
scroll to position [228, 0]
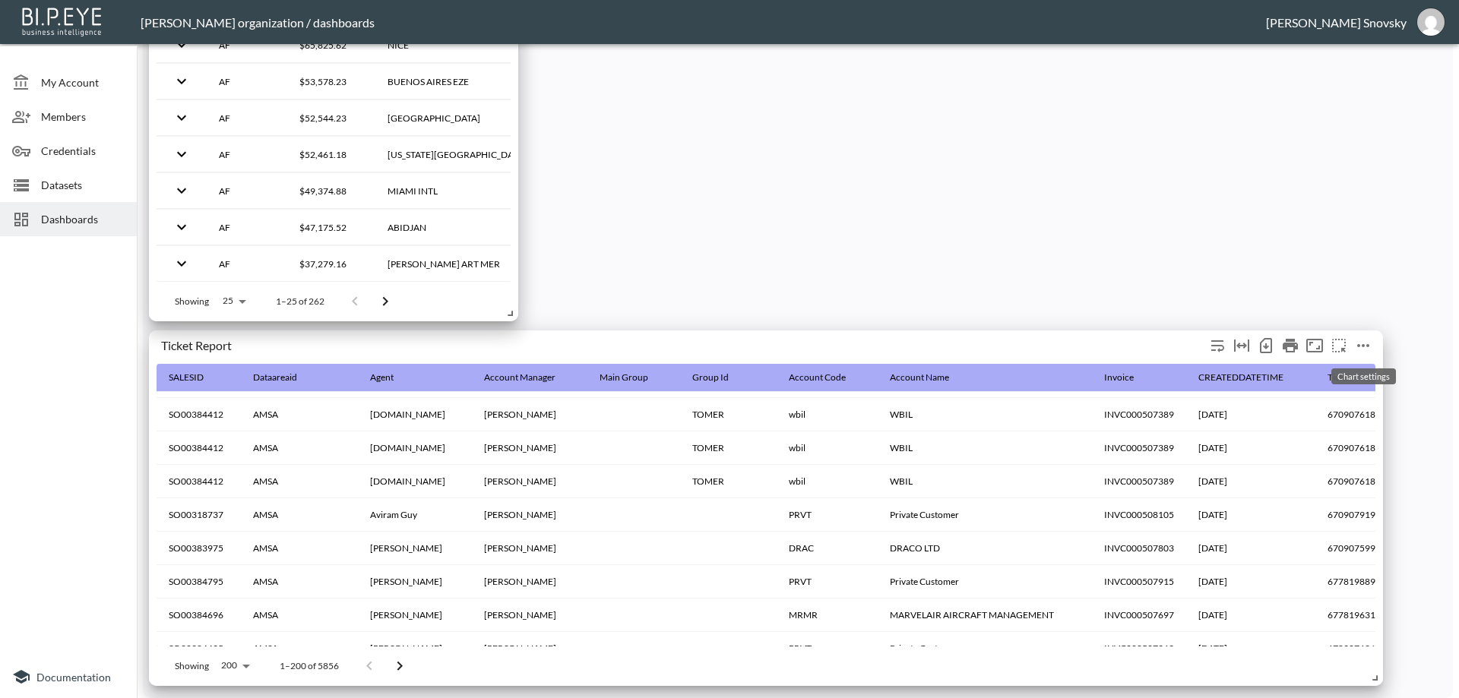
click at [1362, 344] on icon "more" at bounding box center [1363, 346] width 18 height 18
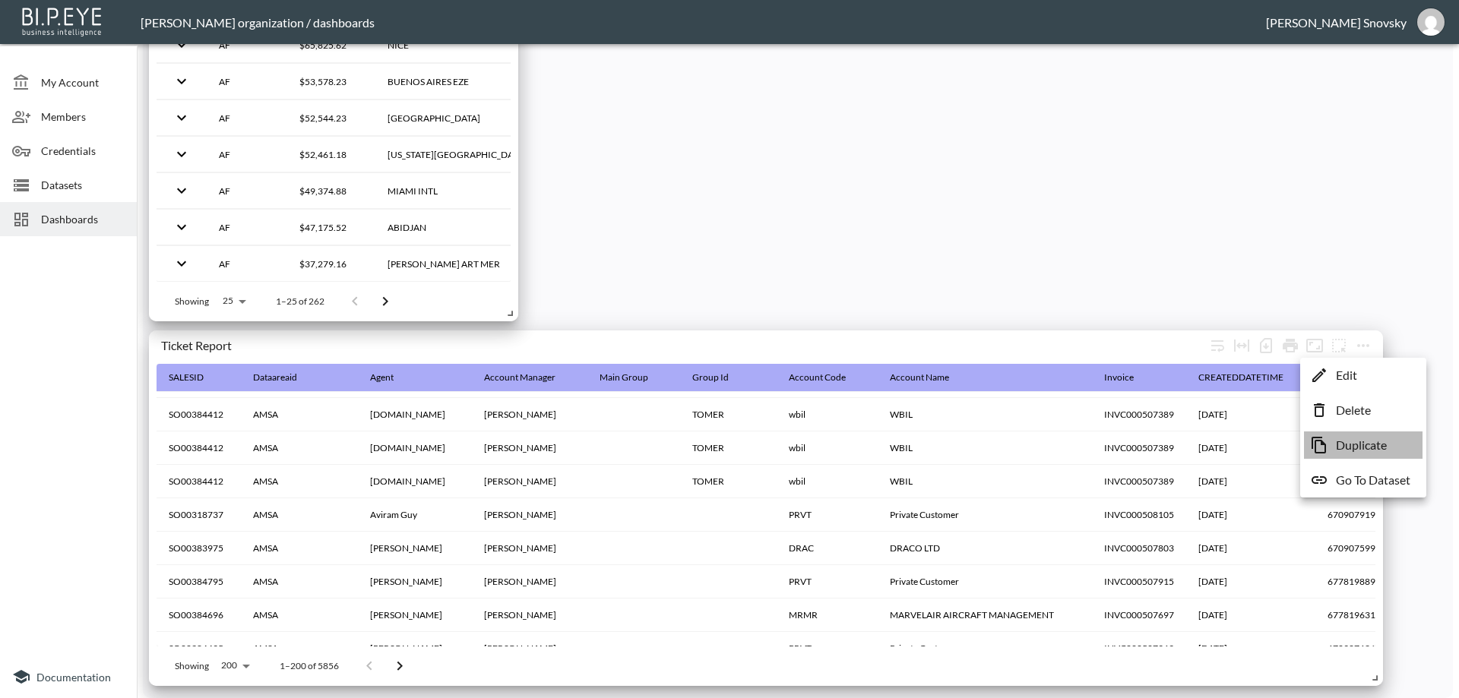
click at [1348, 447] on p "Duplicate" at bounding box center [1361, 445] width 51 height 18
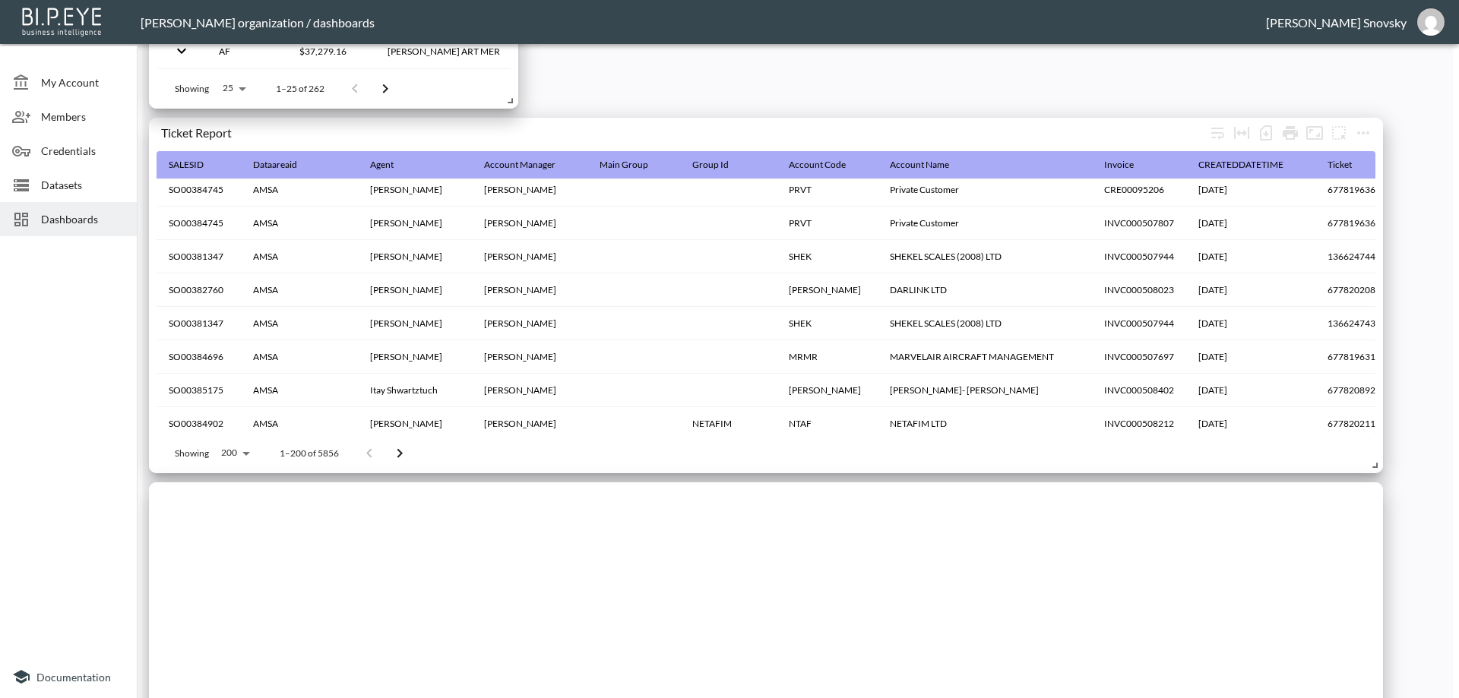
scroll to position [1900, 0]
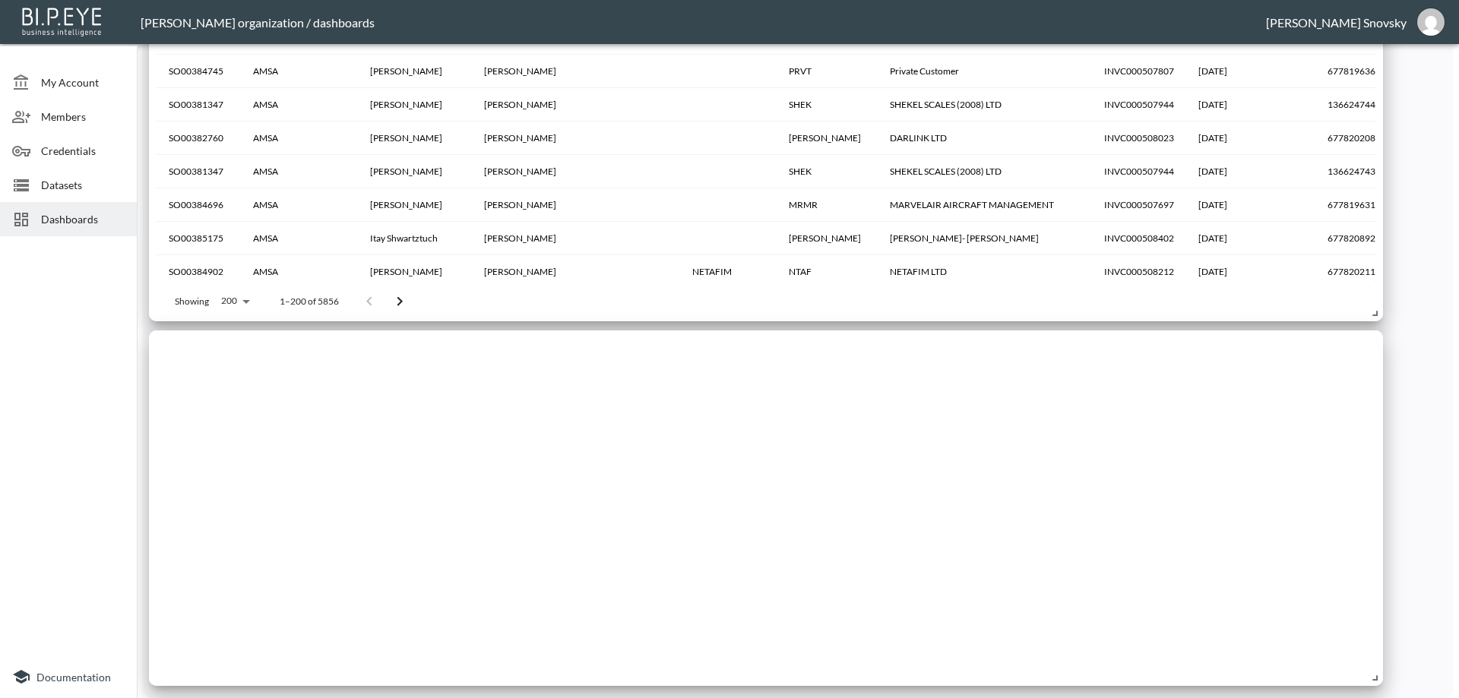
drag, startPoint x: 1204, startPoint y: 435, endPoint x: 1412, endPoint y: 400, distance: 210.2
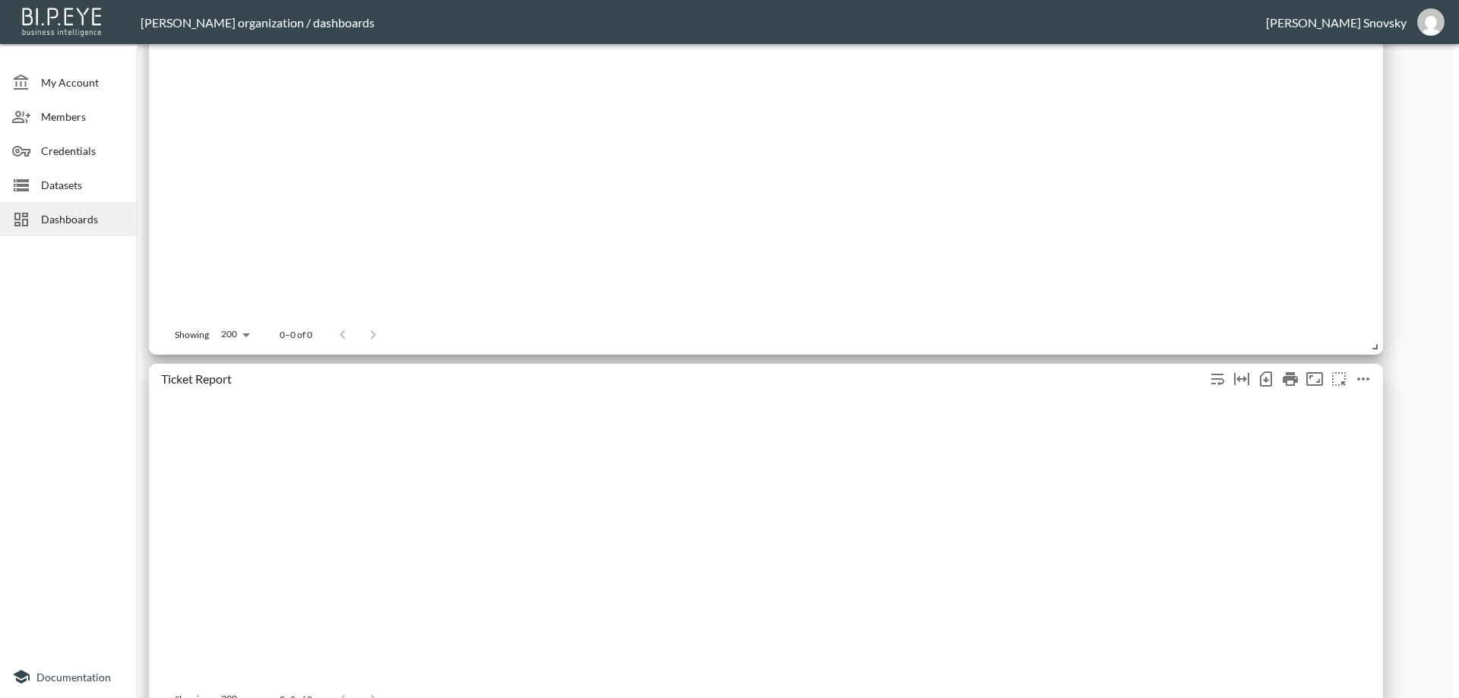
scroll to position [1900, 0]
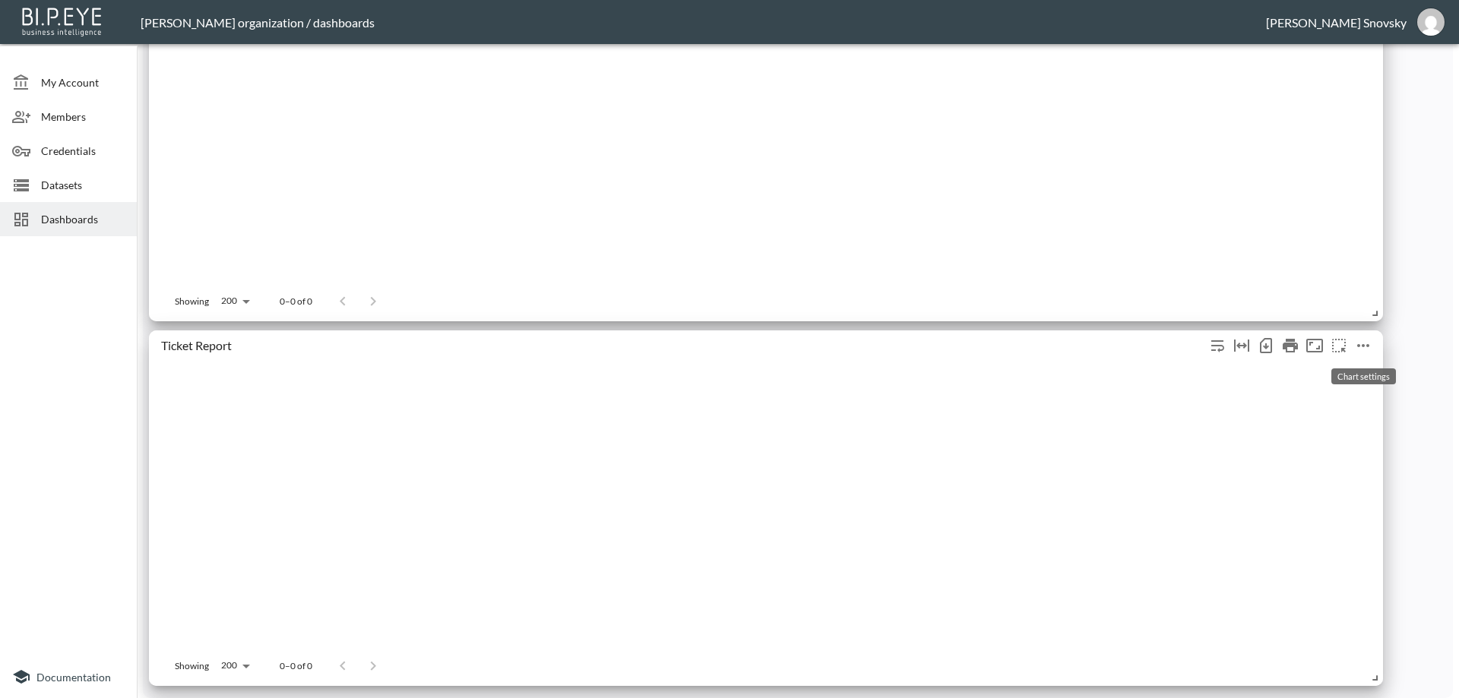
click at [1370, 344] on icon "more" at bounding box center [1363, 346] width 18 height 18
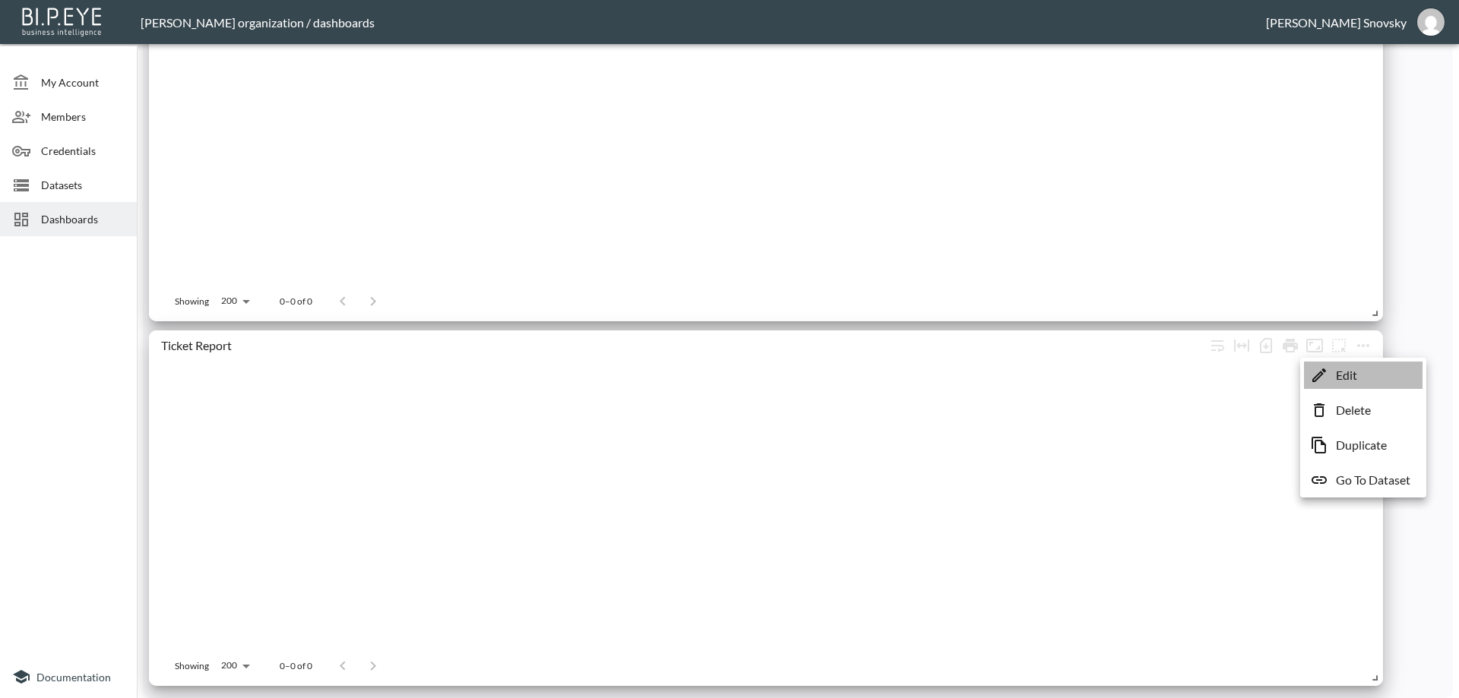
click at [1361, 374] on li "Edit" at bounding box center [1363, 375] width 119 height 27
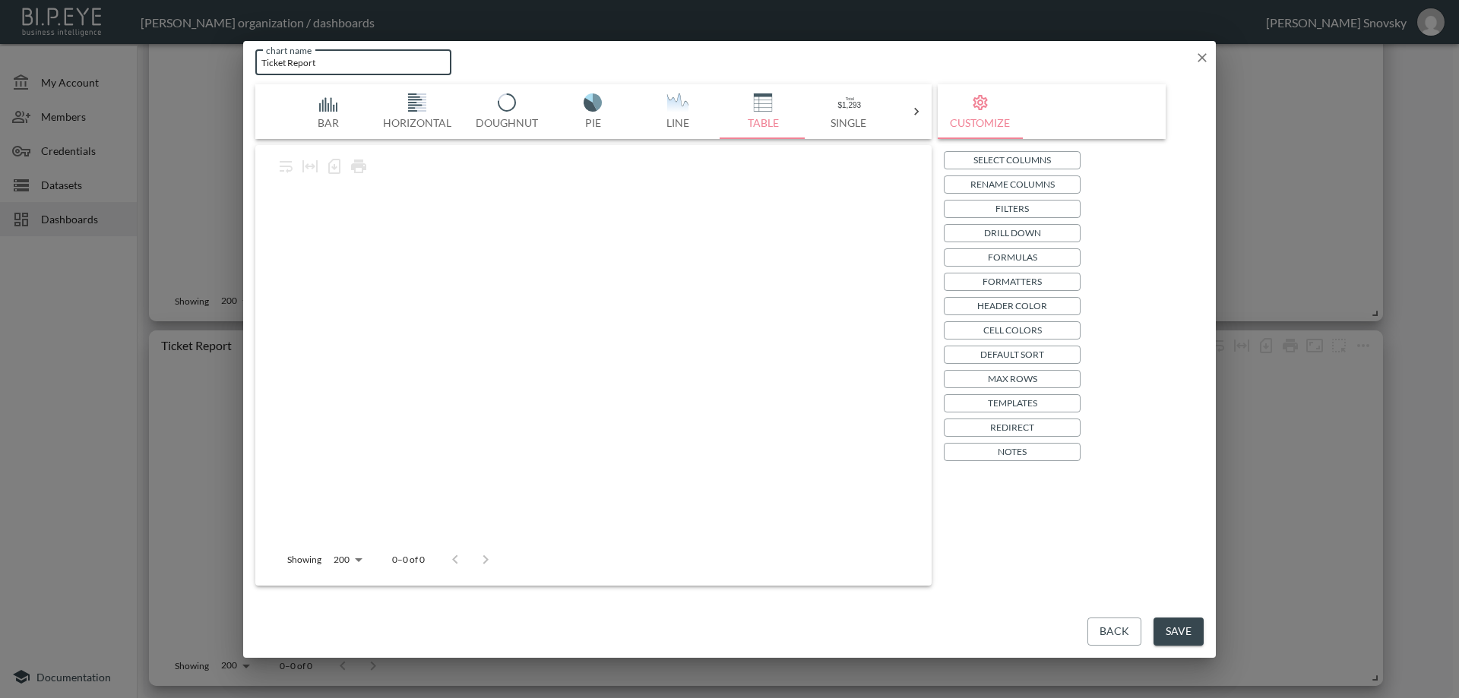
click at [365, 71] on input "Ticket Report" at bounding box center [353, 62] width 196 height 25
type input "Ticket Report By Accounts"
click at [977, 233] on button "Drill Down" at bounding box center [1012, 233] width 137 height 18
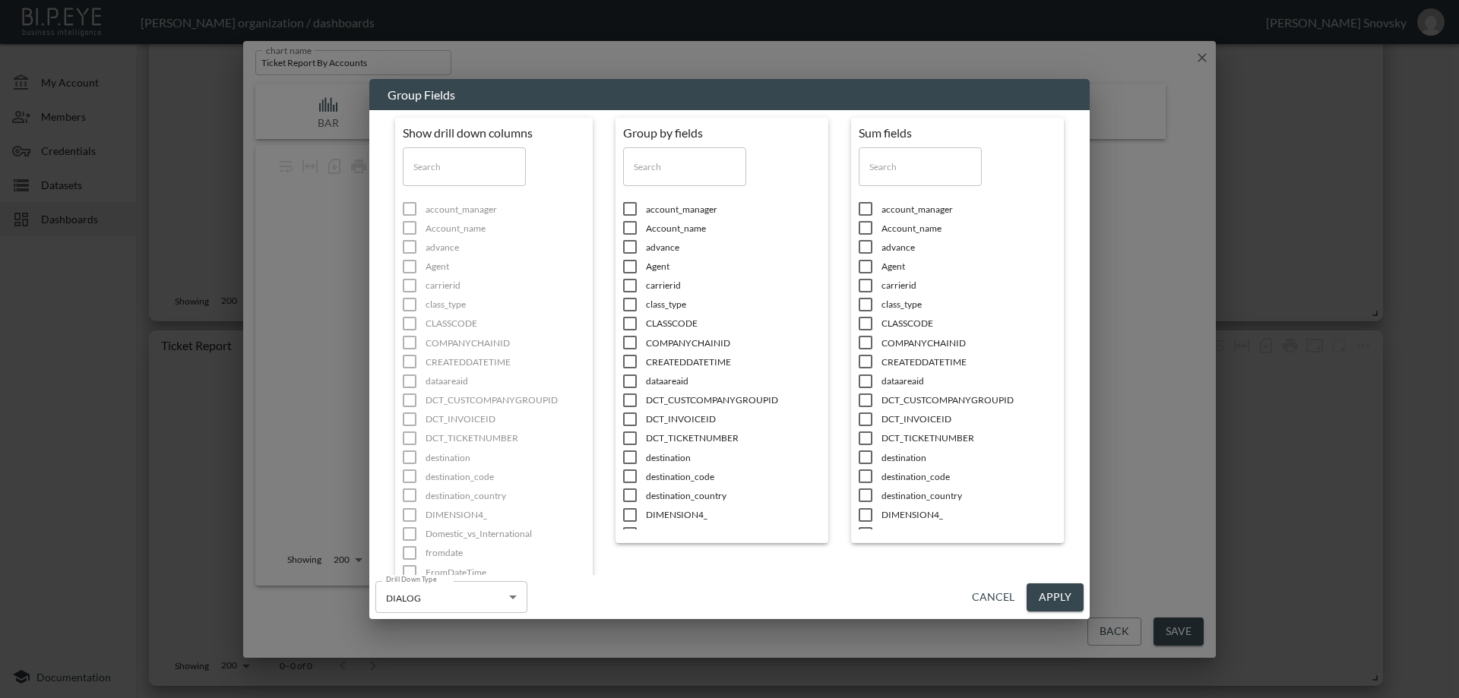
click at [622, 231] on input "checkbox" at bounding box center [630, 227] width 32 height 15
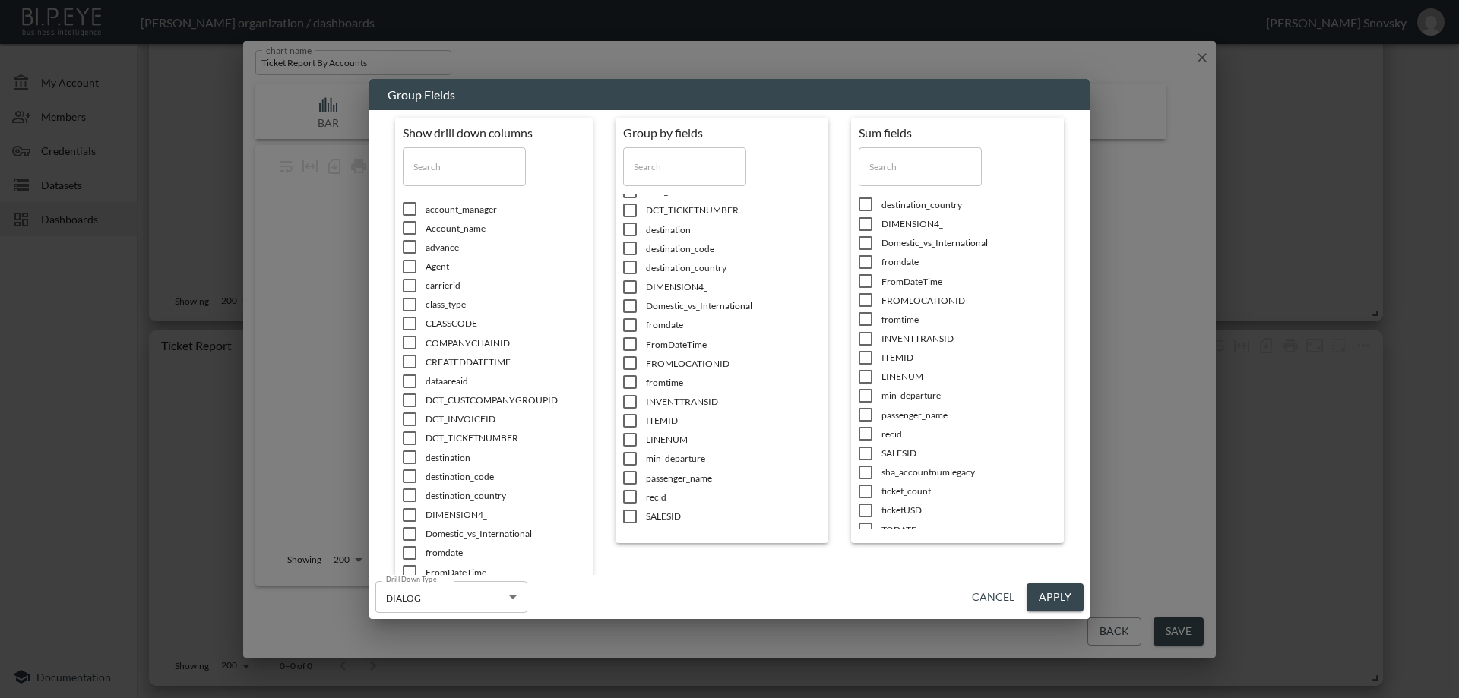
scroll to position [304, 0]
click at [865, 498] on input "checkbox" at bounding box center [865, 497] width 32 height 15
click at [865, 497] on input "checkbox" at bounding box center [865, 497] width 32 height 15
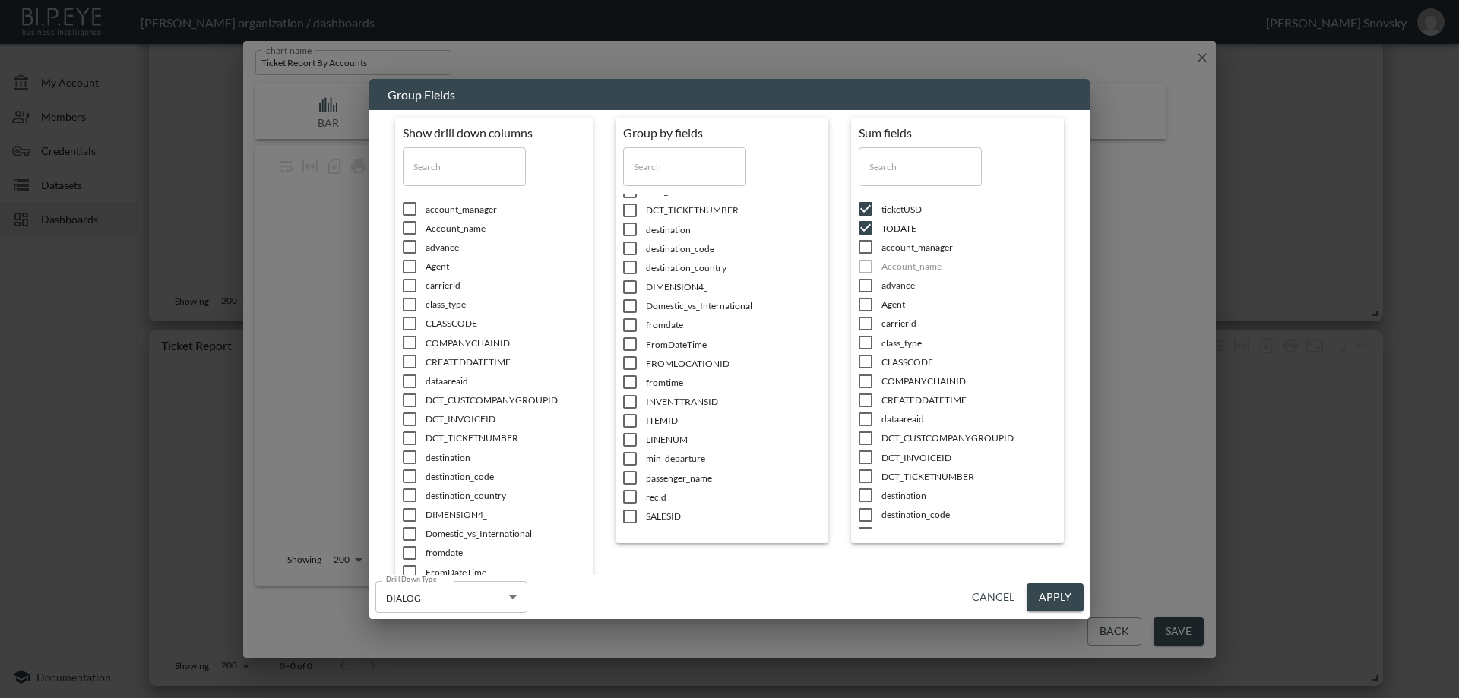
click at [403, 213] on input "checkbox" at bounding box center [410, 208] width 32 height 15
click at [406, 229] on input "checkbox" at bounding box center [410, 227] width 32 height 15
click at [407, 261] on input "checkbox" at bounding box center [410, 266] width 32 height 15
click at [407, 291] on input "checkbox" at bounding box center [410, 285] width 32 height 15
click at [410, 318] on input "checkbox" at bounding box center [410, 323] width 32 height 15
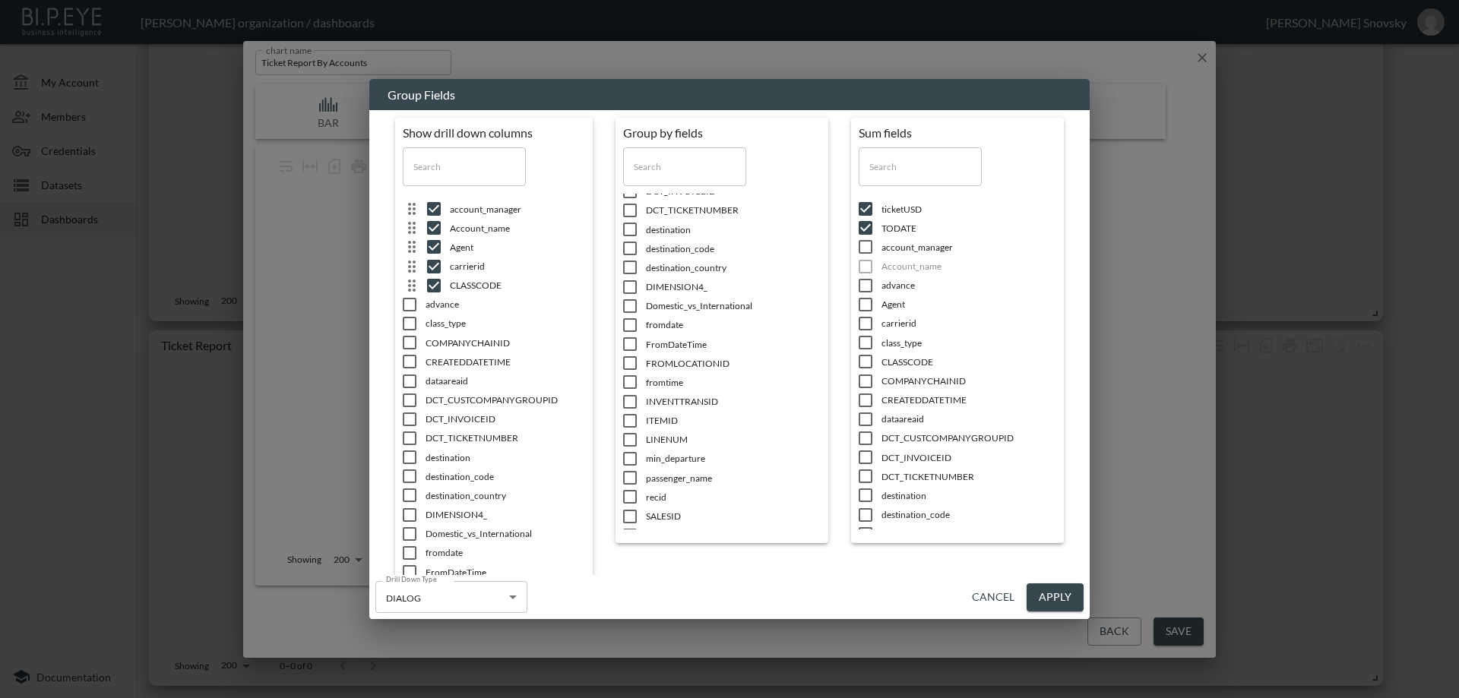
click at [409, 343] on input "checkbox" at bounding box center [410, 342] width 32 height 15
click at [404, 367] on input "checkbox" at bounding box center [410, 361] width 32 height 15
click at [403, 396] on ul "account_manager Account_name Agent carrierid CLASSCODE COMPANYCHAINID CREATEDDA…" at bounding box center [502, 456] width 198 height 525
click at [403, 430] on ul "account_manager Account_name Agent carrierid CLASSCODE COMPANYCHAINID CREATEDDA…" at bounding box center [502, 456] width 198 height 525
click at [406, 451] on ul "account_manager Account_name Agent carrierid CLASSCODE COMPANYCHAINID CREATEDDA…" at bounding box center [502, 456] width 198 height 525
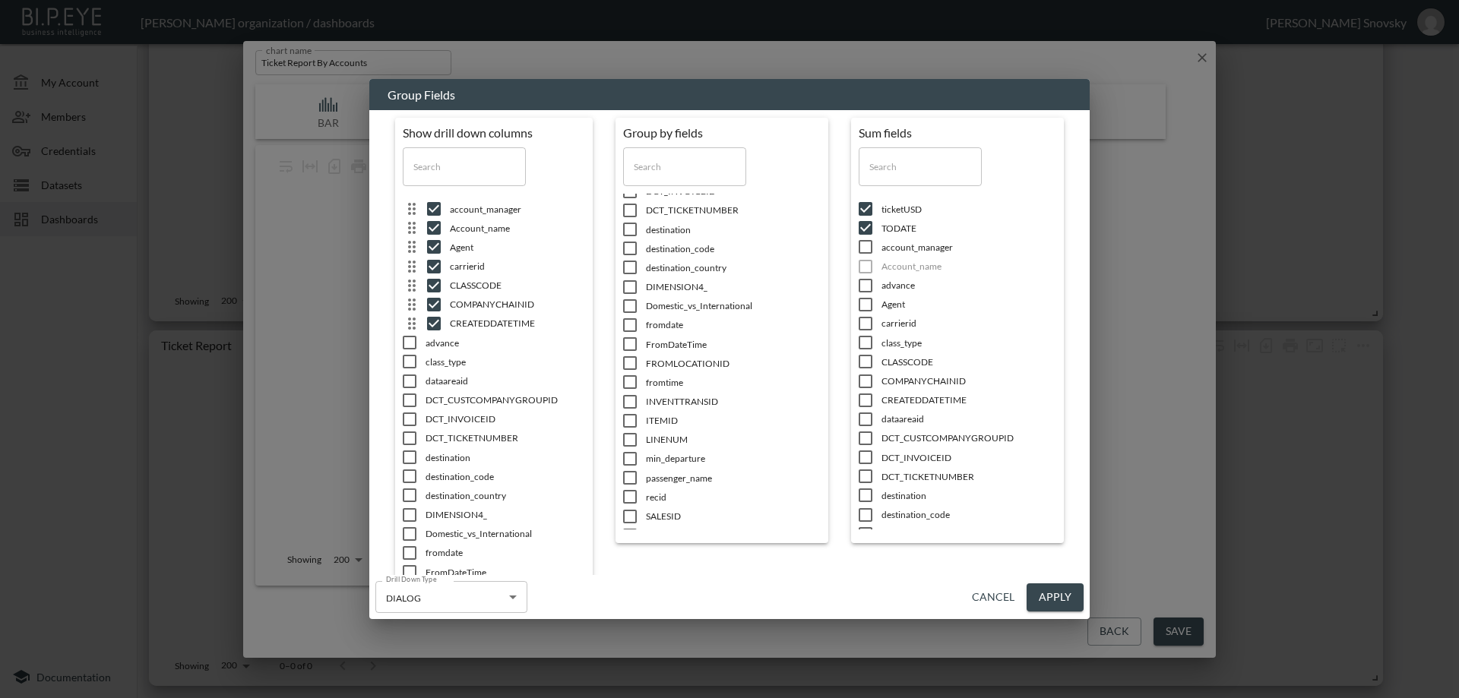
drag, startPoint x: 410, startPoint y: 472, endPoint x: 410, endPoint y: 481, distance: 9.1
click at [410, 476] on input "checkbox" at bounding box center [410, 476] width 32 height 15
click at [407, 496] on span at bounding box center [410, 495] width 32 height 15
click at [406, 517] on input "checkbox" at bounding box center [410, 515] width 32 height 15
click at [403, 531] on input "checkbox" at bounding box center [410, 534] width 32 height 15
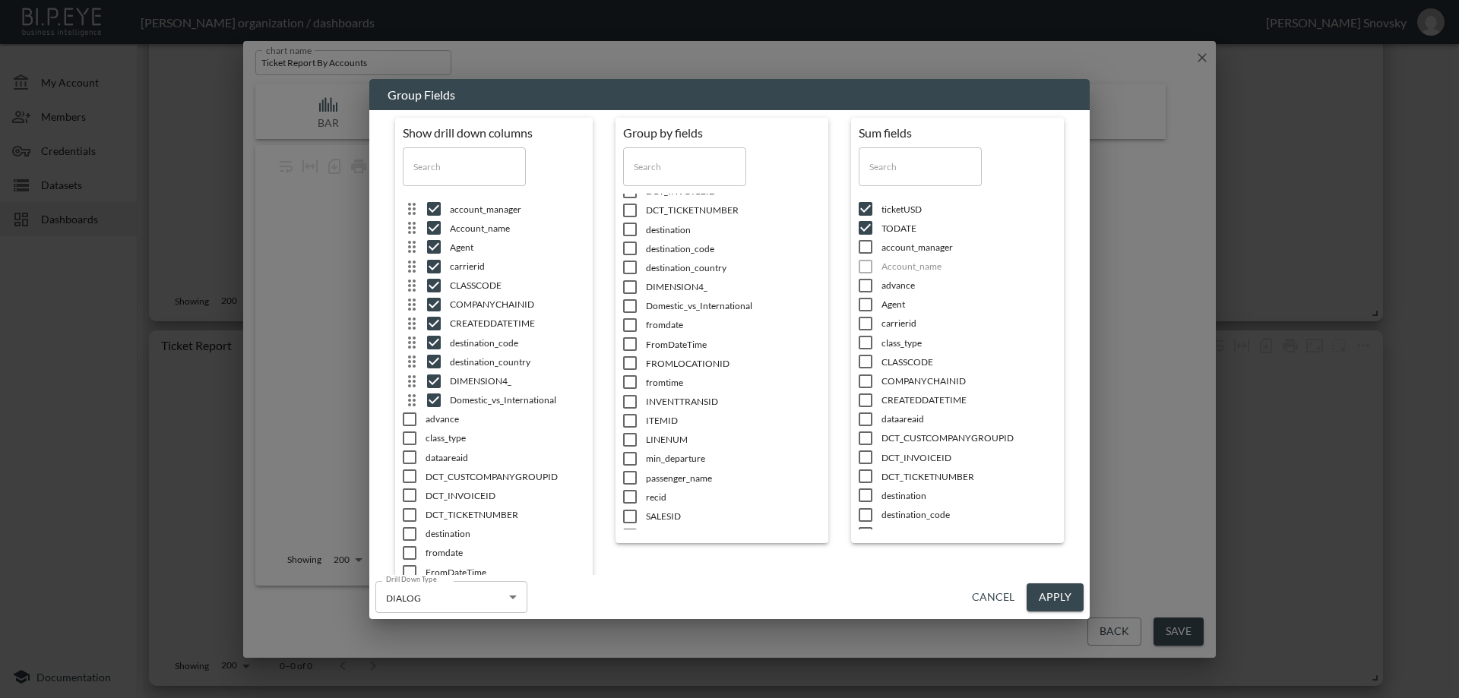
click at [405, 539] on input "checkbox" at bounding box center [410, 534] width 32 height 15
click at [404, 486] on li "DCT_CUSTCOMPANYGROUPID" at bounding box center [502, 495] width 198 height 19
click at [410, 458] on input "checkbox" at bounding box center [410, 457] width 32 height 15
click at [410, 479] on input "checkbox" at bounding box center [410, 476] width 32 height 15
click at [406, 493] on input "checkbox" at bounding box center [410, 495] width 32 height 15
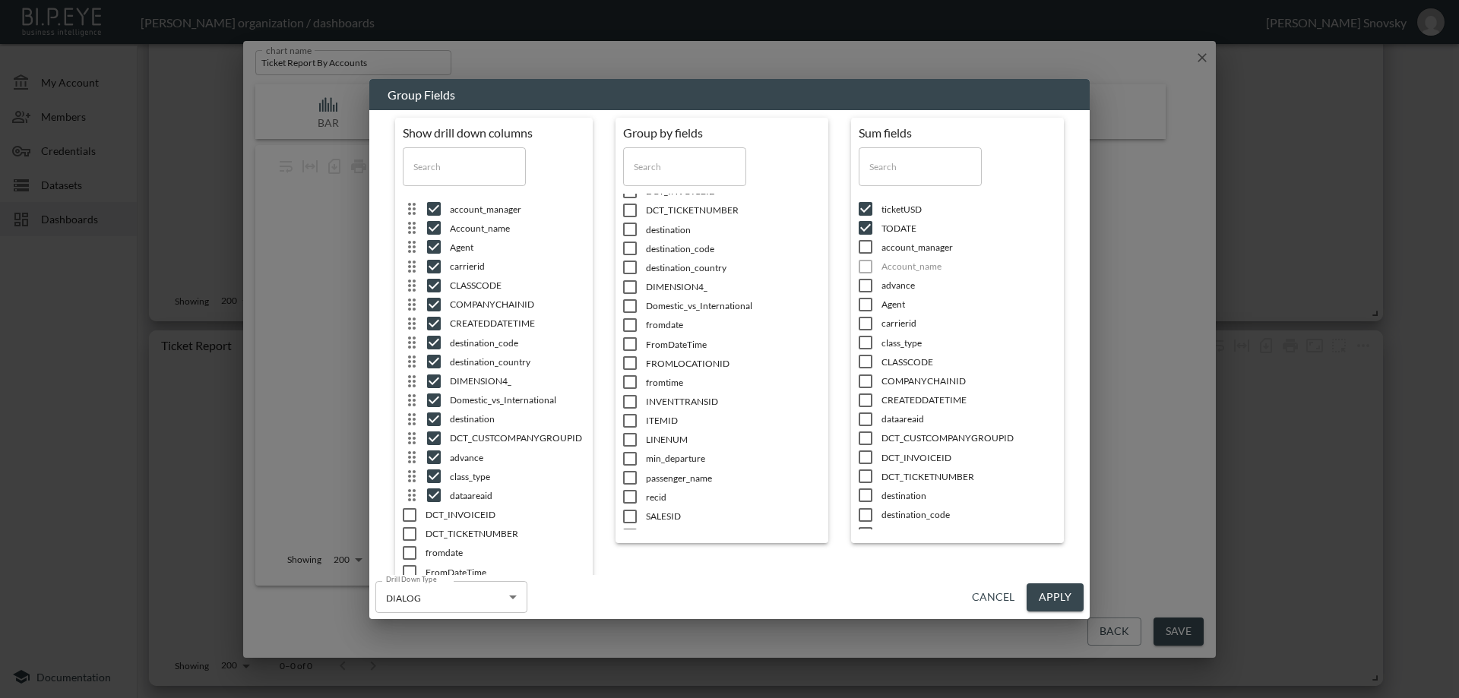
click at [407, 520] on input "checkbox" at bounding box center [410, 515] width 32 height 15
click at [407, 533] on input "checkbox" at bounding box center [410, 534] width 32 height 15
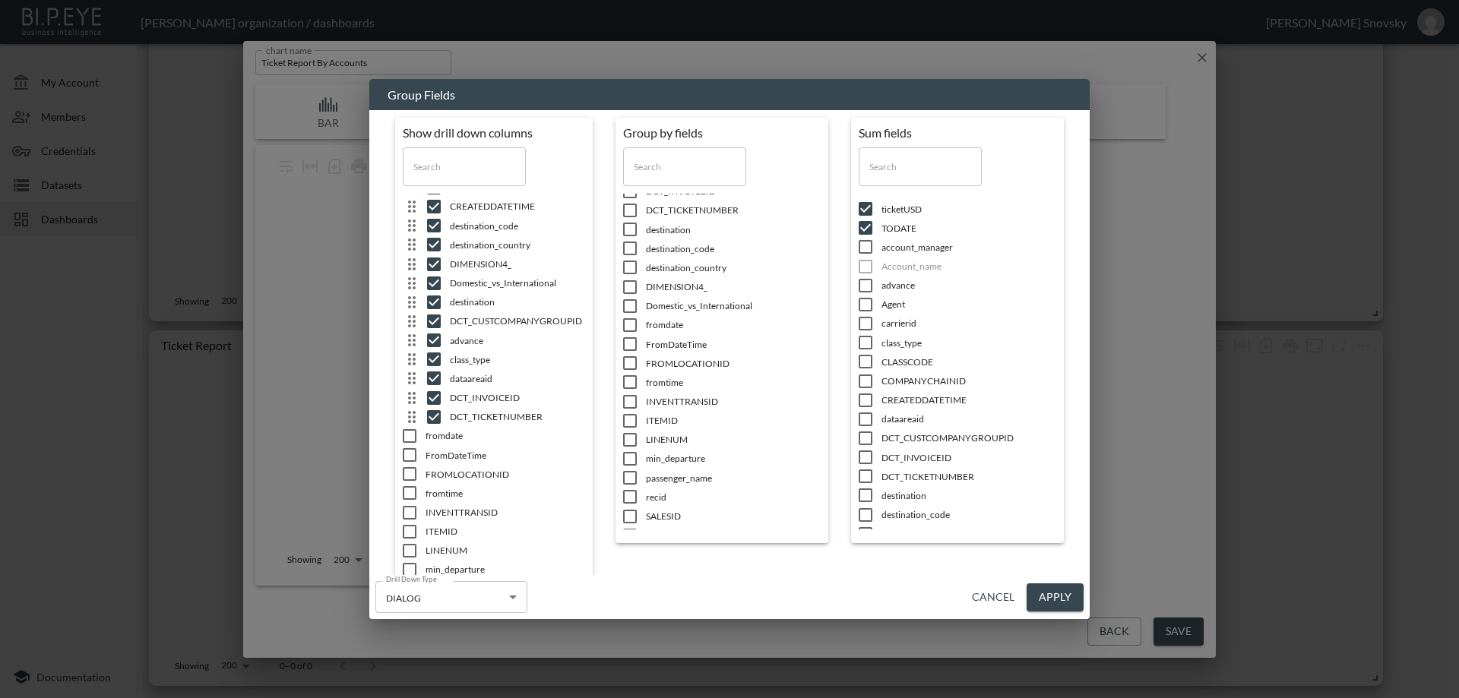
scroll to position [195, 0]
click at [409, 538] on input "checkbox" at bounding box center [410, 530] width 32 height 15
drag, startPoint x: 413, startPoint y: 492, endPoint x: 412, endPoint y: 471, distance: 20.6
click at [413, 490] on input "checkbox" at bounding box center [410, 492] width 32 height 15
drag, startPoint x: 410, startPoint y: 446, endPoint x: 410, endPoint y: 425, distance: 20.5
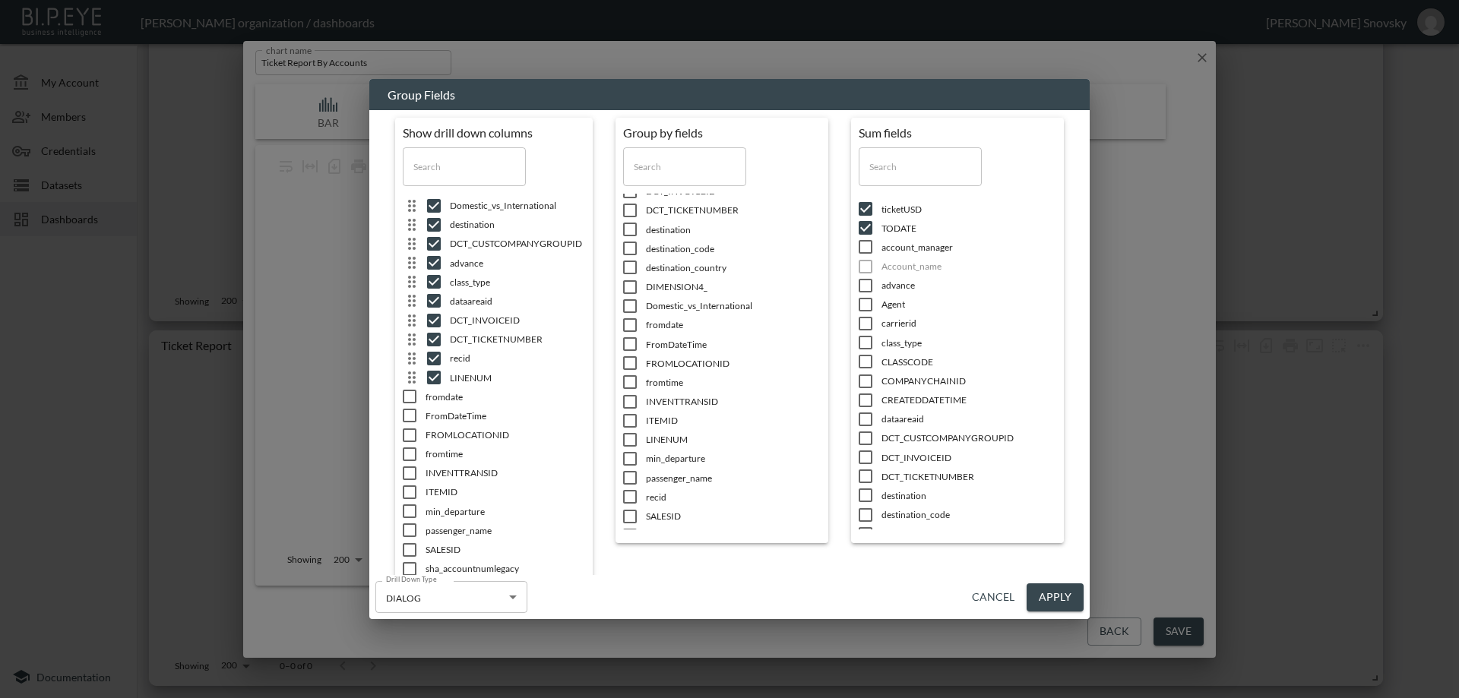
click at [410, 447] on span at bounding box center [410, 454] width 32 height 15
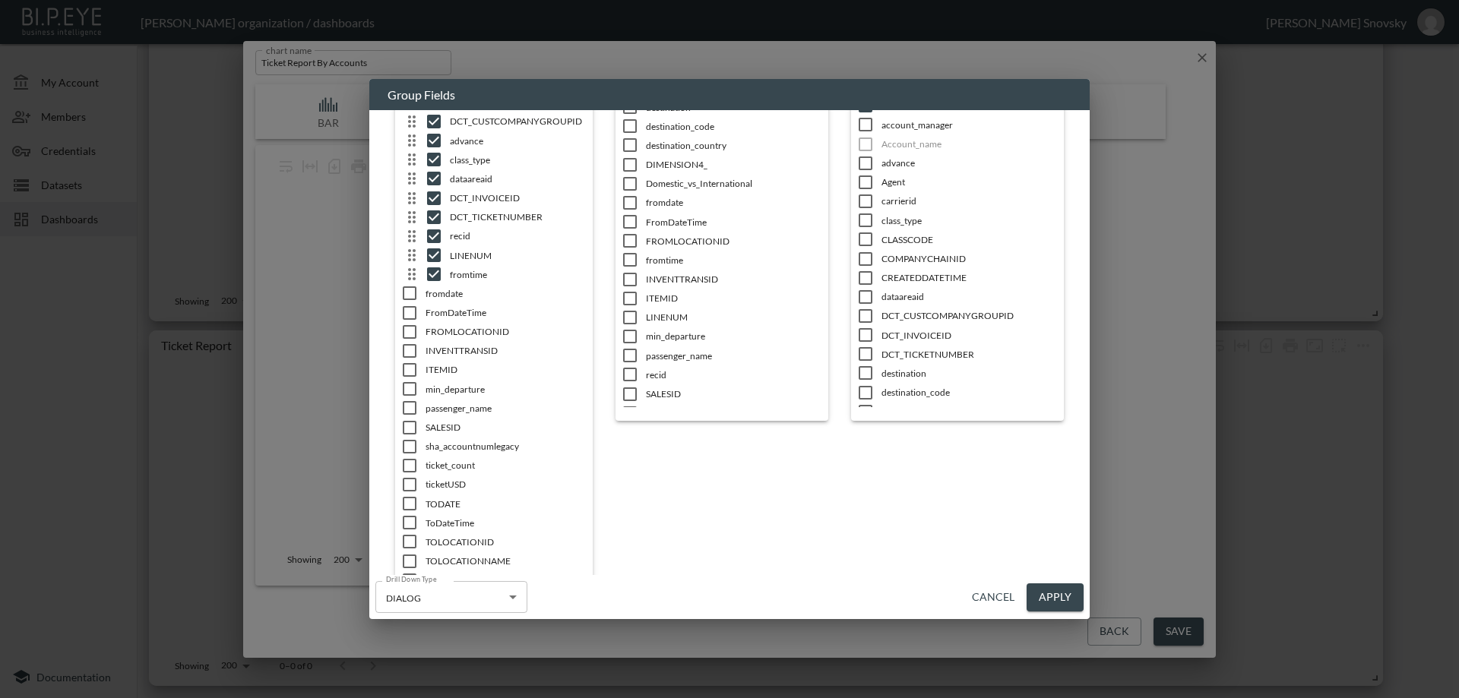
scroll to position [152, 0]
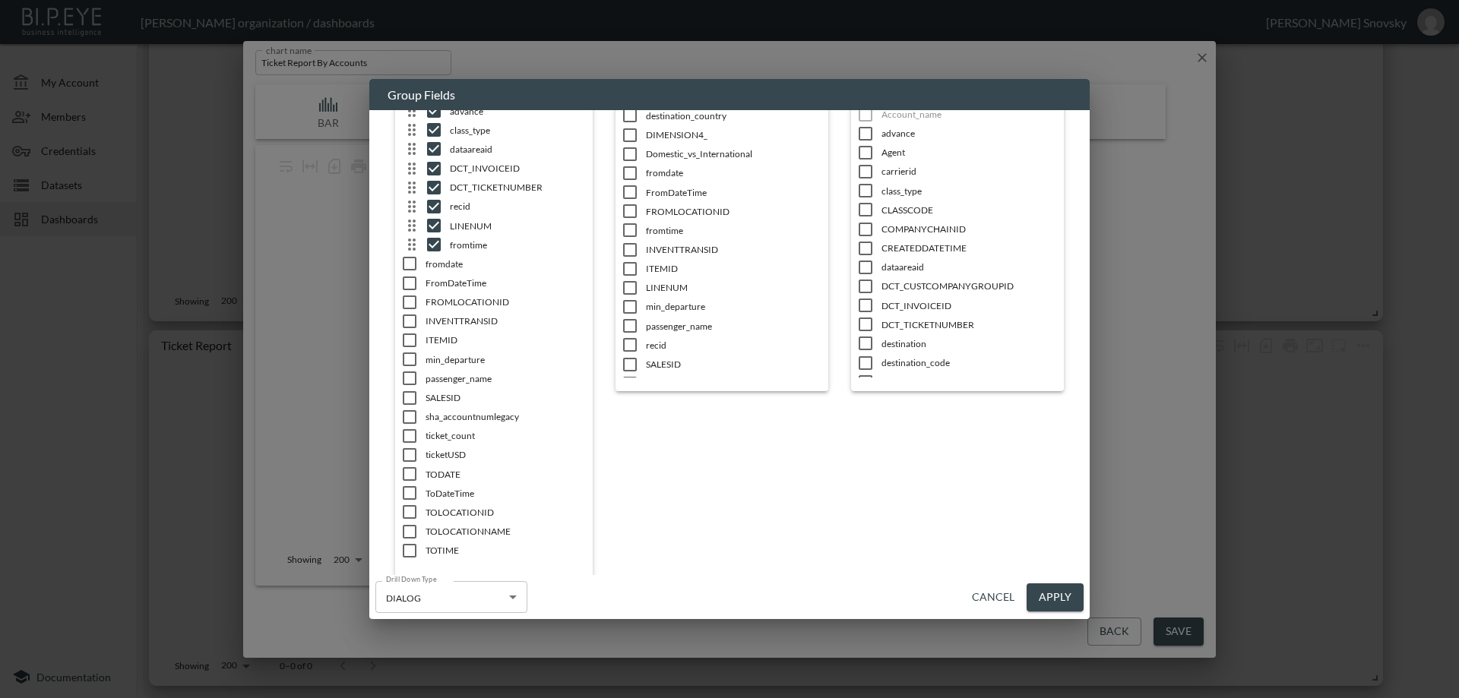
click at [407, 400] on input "checkbox" at bounding box center [410, 398] width 32 height 15
click at [400, 454] on div "Show drill down columns ​ account_manager Account_name Agent carrierid CLASSCOD…" at bounding box center [501, 270] width 213 height 608
click at [408, 434] on input "checkbox" at bounding box center [410, 436] width 32 height 15
drag, startPoint x: 410, startPoint y: 481, endPoint x: 410, endPoint y: 495, distance: 13.7
click at [410, 486] on ul "account_manager Account_name Agent carrierid CLASSCODE COMPANYCHAINID CREATEDDA…" at bounding box center [502, 304] width 198 height 525
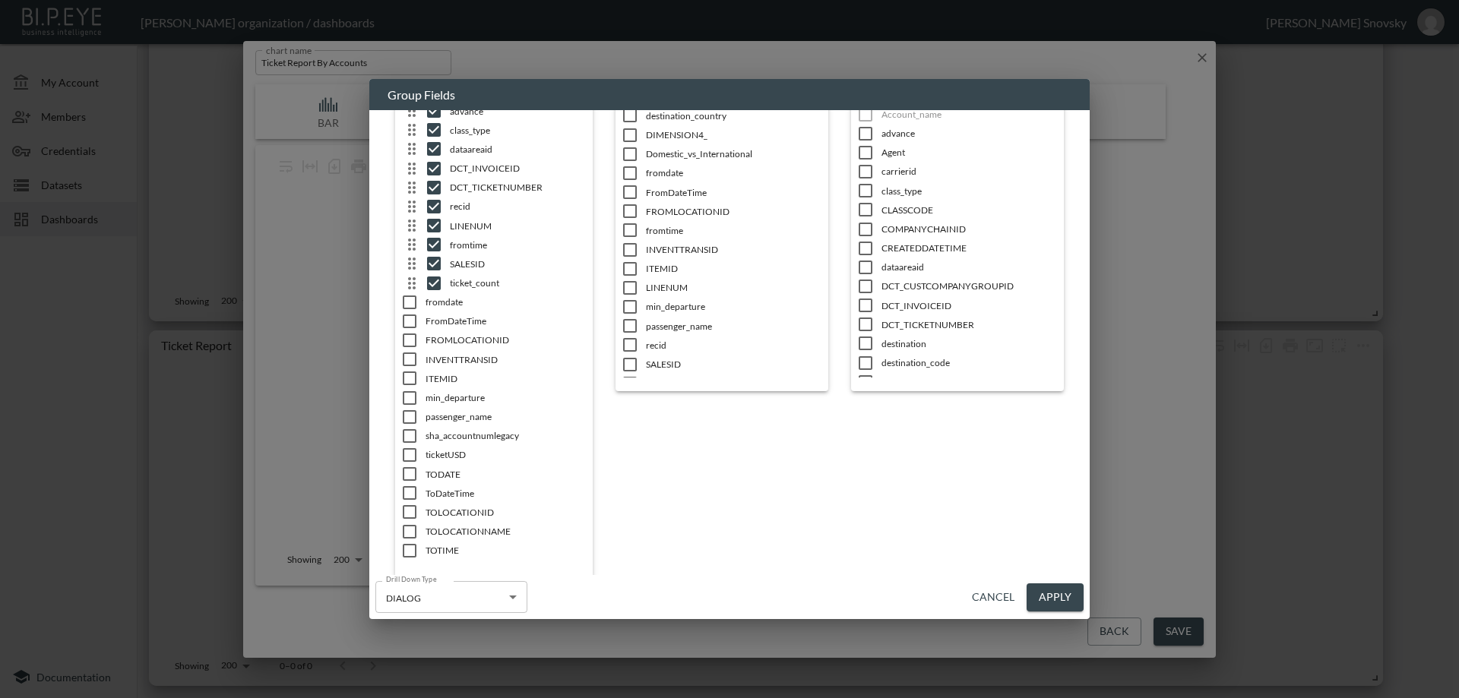
click at [410, 520] on input "checkbox" at bounding box center [410, 512] width 32 height 15
click at [409, 535] on input "checkbox" at bounding box center [410, 531] width 32 height 15
click at [407, 542] on icon at bounding box center [409, 551] width 18 height 18
click at [404, 518] on input "checkbox" at bounding box center [410, 512] width 32 height 15
click at [403, 515] on input "checkbox" at bounding box center [410, 512] width 32 height 15
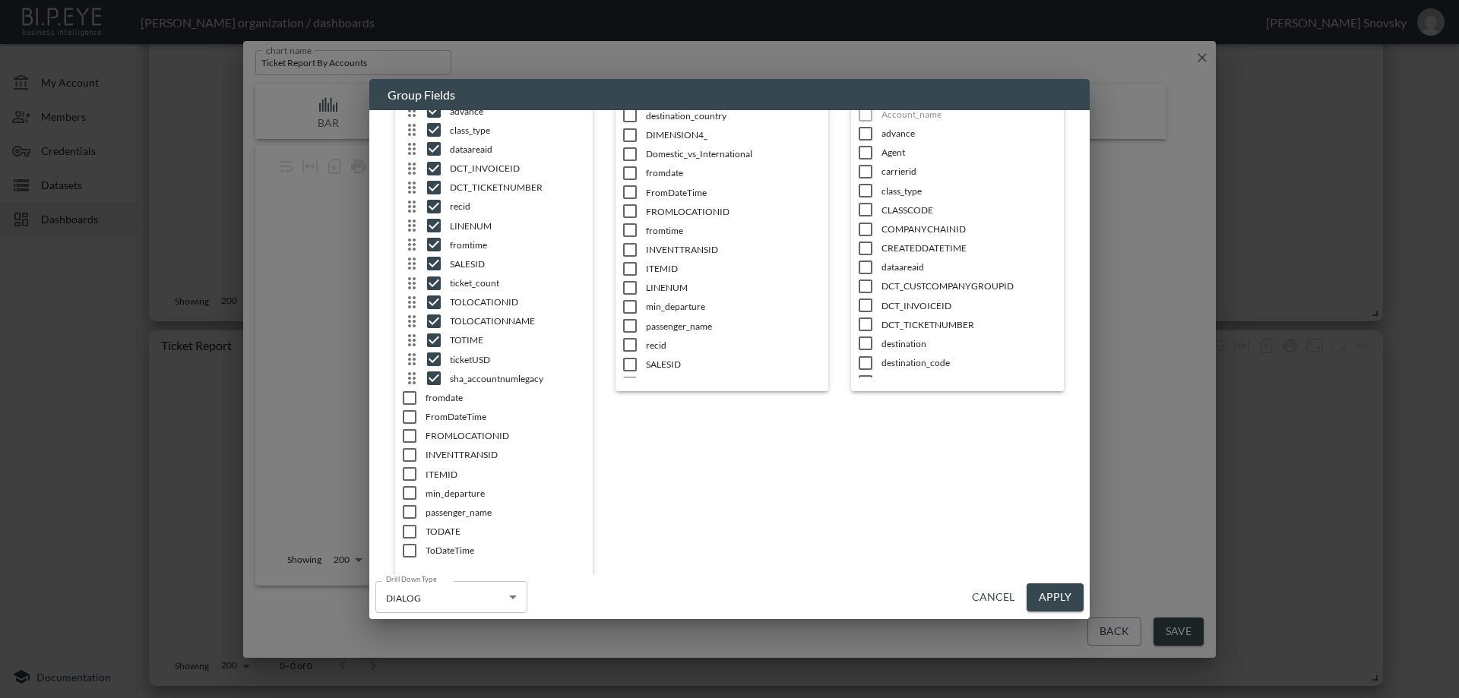
click at [405, 501] on ul "account_manager Account_name Agent carrierid CLASSCODE COMPANYCHAINID CREATEDDA…" at bounding box center [502, 304] width 198 height 525
click at [407, 489] on input "checkbox" at bounding box center [410, 493] width 32 height 15
click at [408, 469] on input "checkbox" at bounding box center [410, 474] width 32 height 15
click at [410, 457] on input "checkbox" at bounding box center [410, 455] width 32 height 15
click at [414, 498] on input "checkbox" at bounding box center [410, 493] width 32 height 15
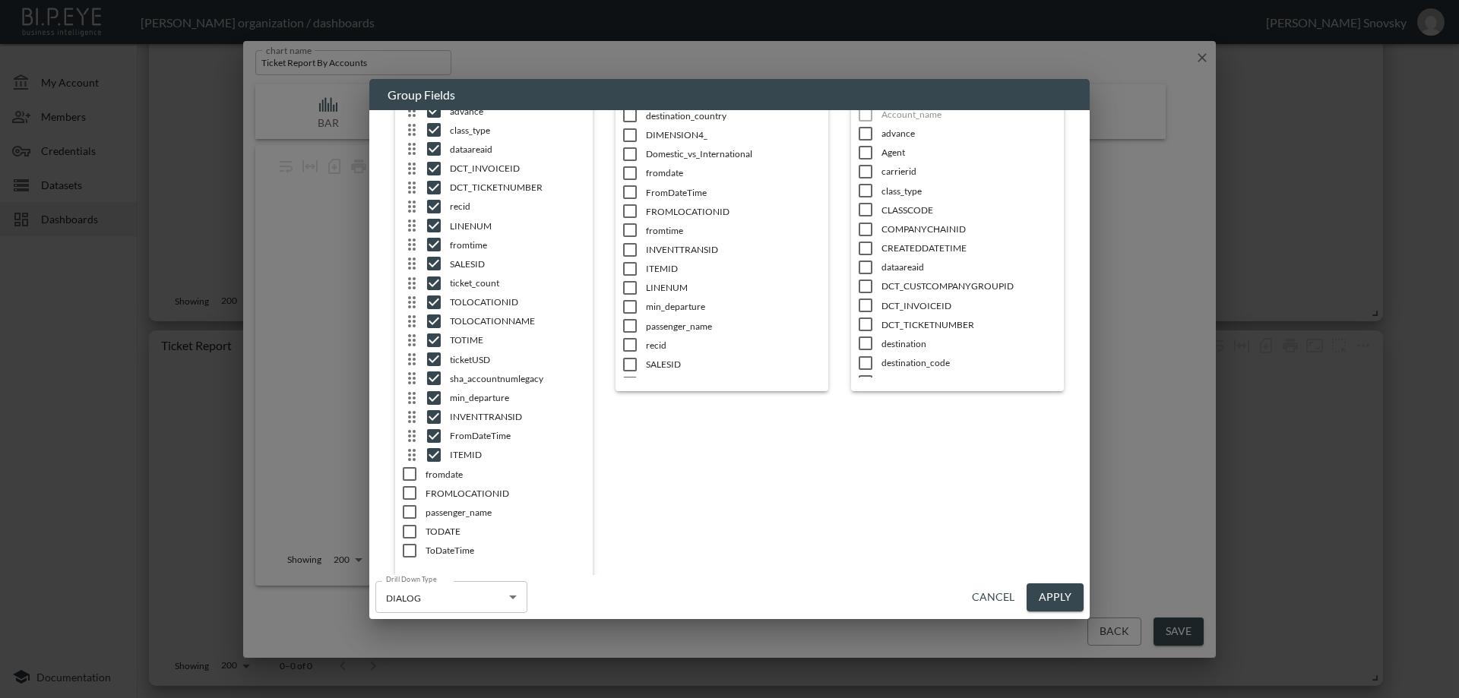
click at [410, 522] on ul "account_manager Account_name Agent carrierid CLASSCODE COMPANYCHAINID CREATEDDA…" at bounding box center [502, 304] width 198 height 525
click at [407, 536] on input "checkbox" at bounding box center [410, 531] width 32 height 15
click at [406, 547] on input "checkbox" at bounding box center [410, 546] width 32 height 15
click at [402, 527] on input "checkbox" at bounding box center [410, 527] width 32 height 15
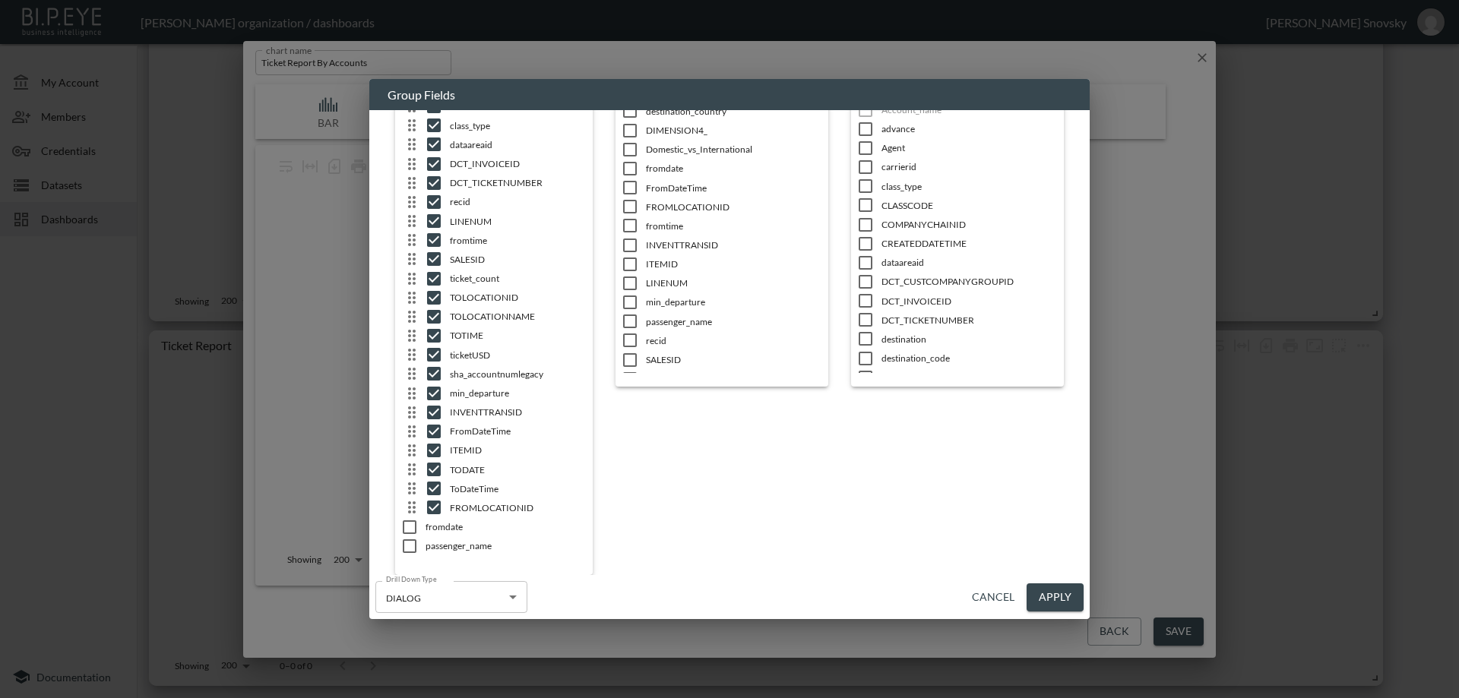
click at [405, 508] on icon at bounding box center [412, 507] width 18 height 18
click at [405, 508] on input "checkbox" at bounding box center [410, 507] width 32 height 15
click at [413, 530] on input "checkbox" at bounding box center [410, 527] width 32 height 15
click at [406, 544] on input "checkbox" at bounding box center [410, 546] width 32 height 15
click at [1053, 592] on button "Apply" at bounding box center [1055, 598] width 57 height 28
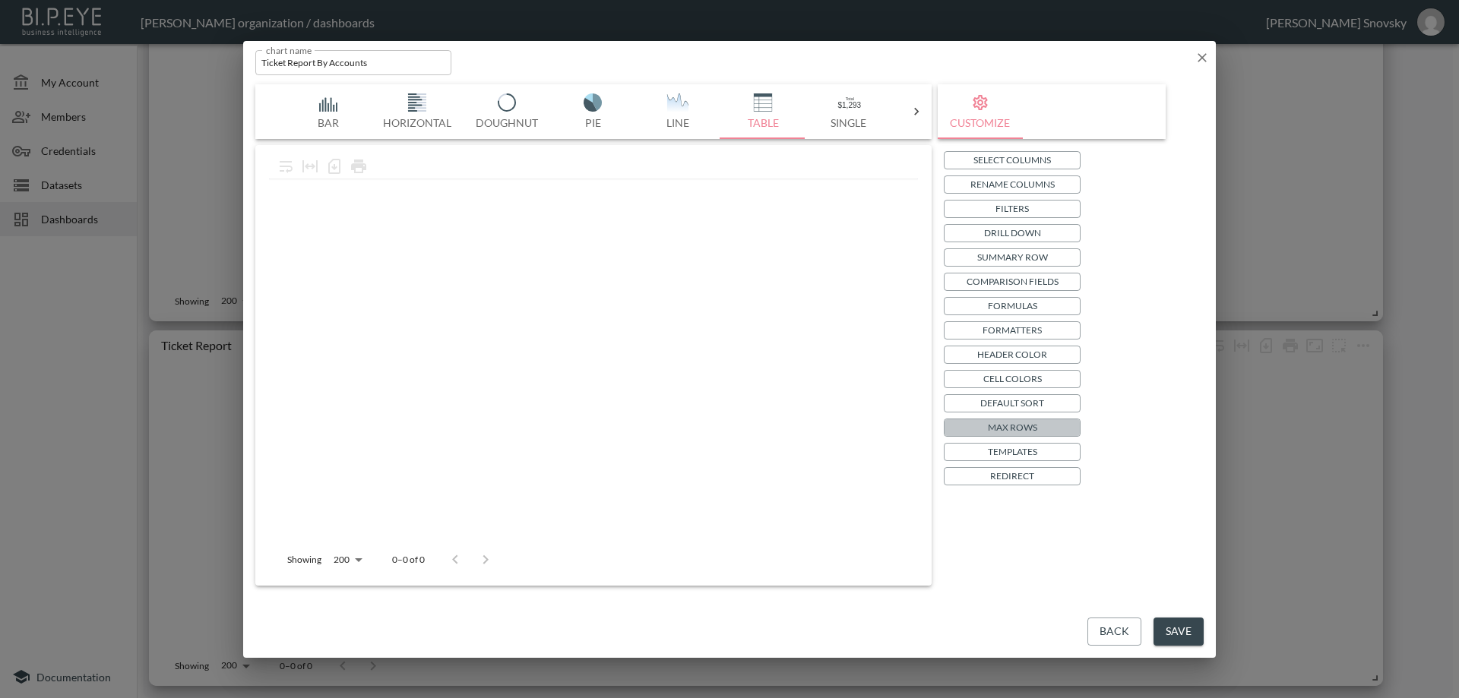
click at [1020, 427] on p "Max Rows" at bounding box center [1012, 427] width 49 height 16
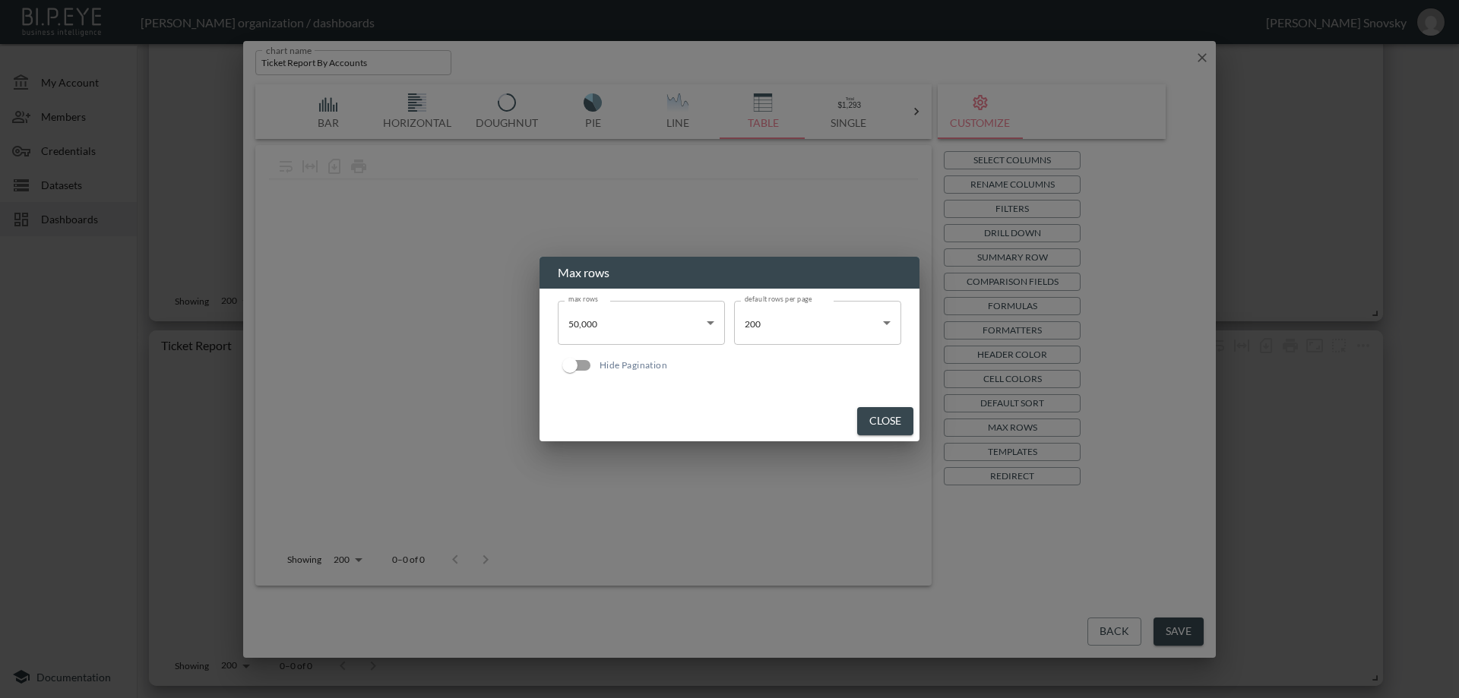
click at [672, 333] on body "BI.P.EYE, Interactive Analytics Dashboards - app [PERSON_NAME] organization / d…" at bounding box center [729, 349] width 1459 height 698
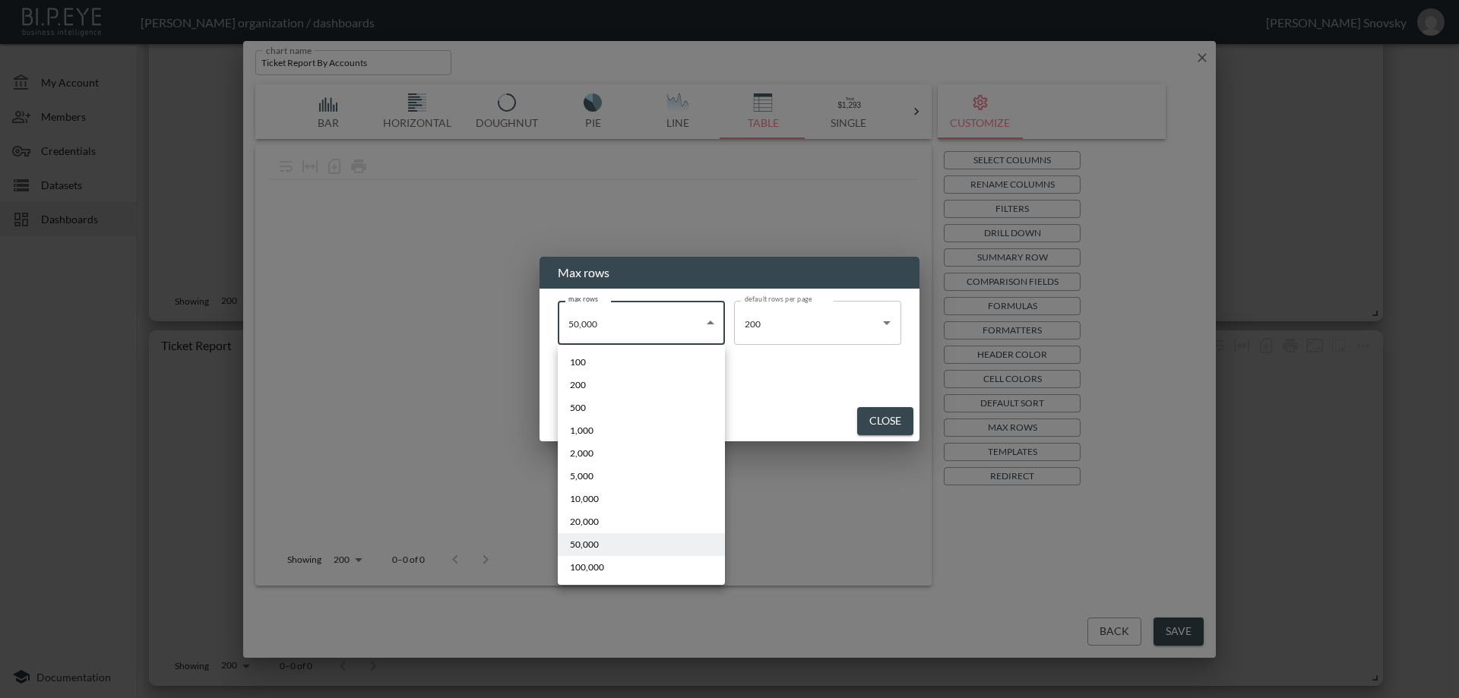
click at [799, 414] on div at bounding box center [729, 349] width 1459 height 698
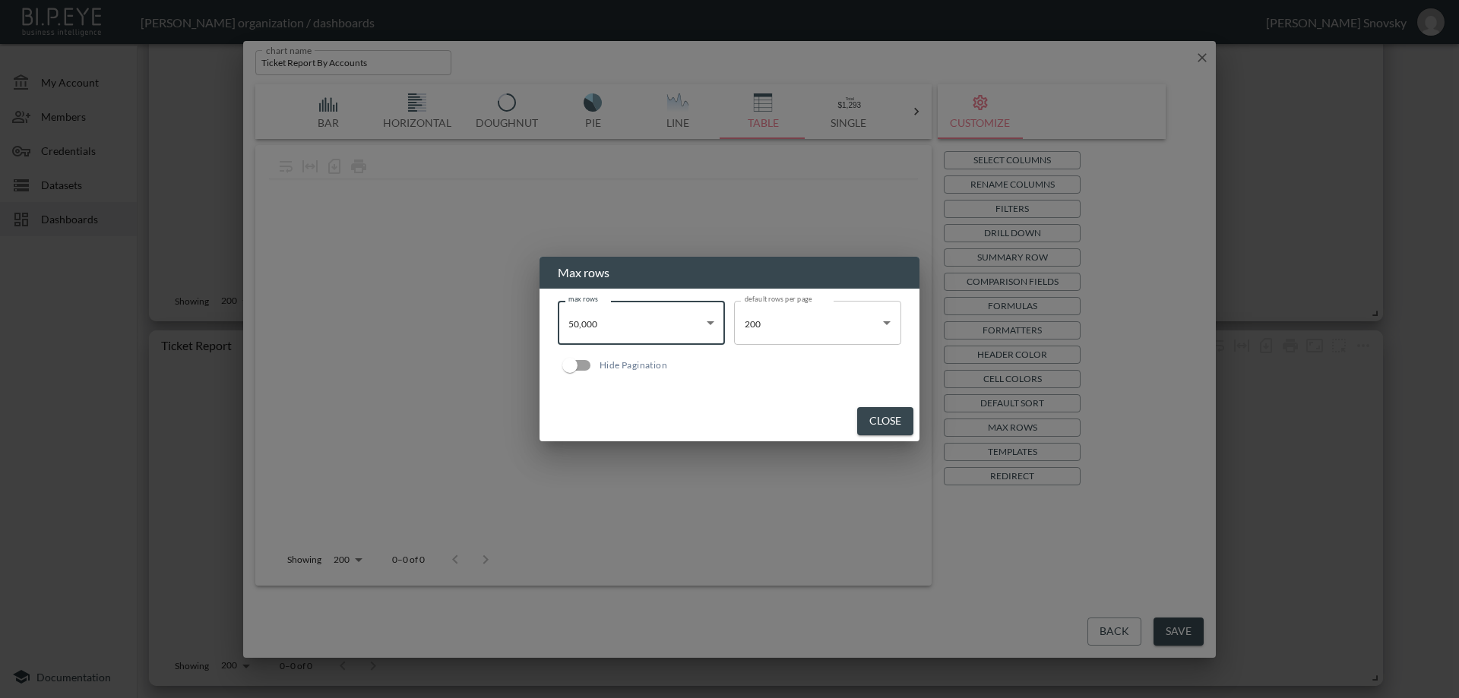
click at [867, 419] on button "Close" at bounding box center [885, 421] width 56 height 28
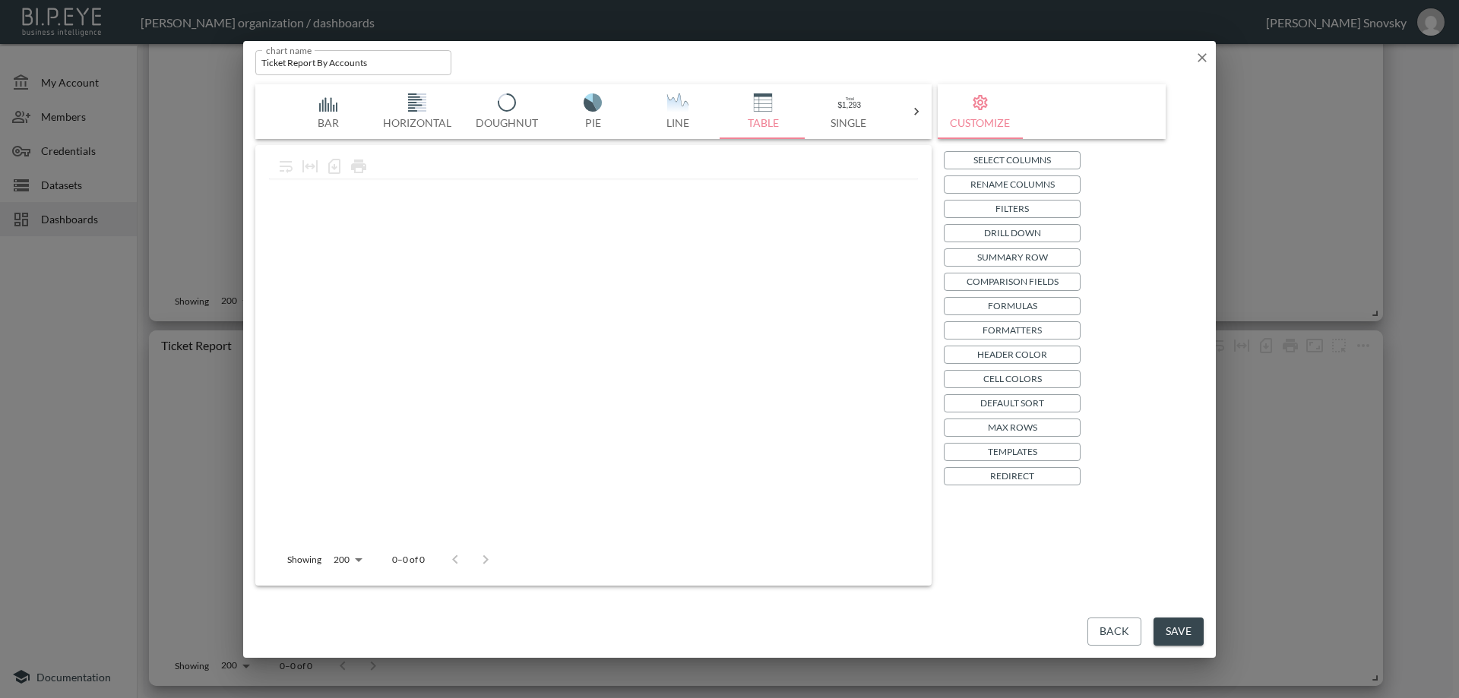
click at [1014, 231] on p "Drill Down" at bounding box center [1012, 233] width 57 height 16
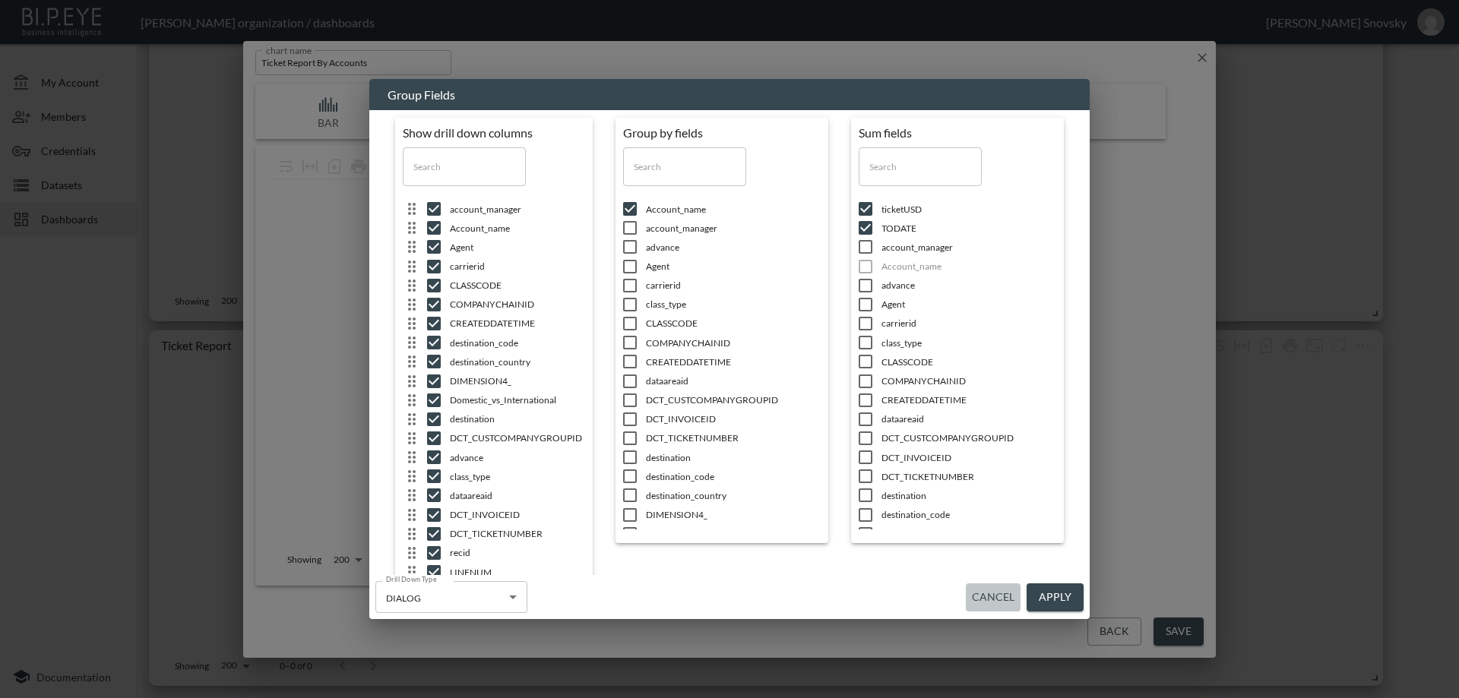
click at [993, 593] on button "Cancel" at bounding box center [993, 598] width 55 height 28
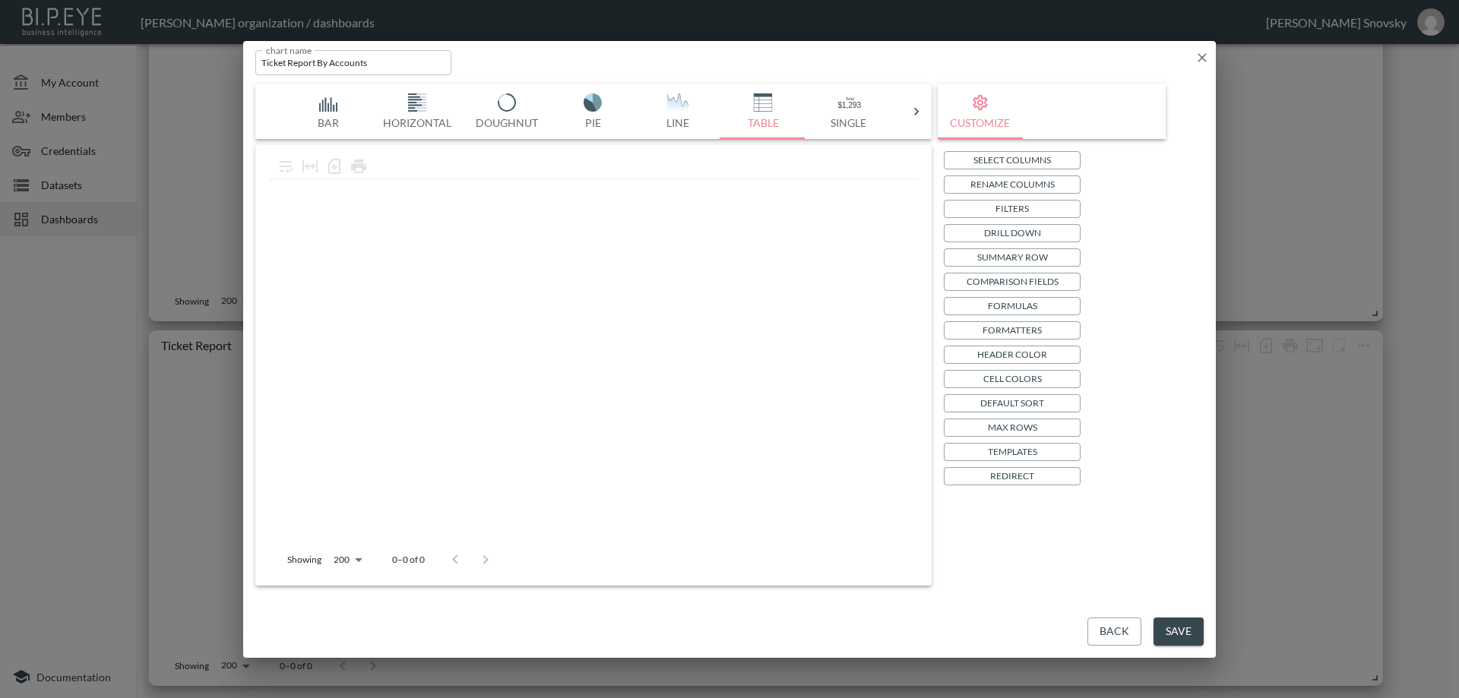
click at [1014, 403] on p "Default Sort" at bounding box center [1012, 403] width 64 height 16
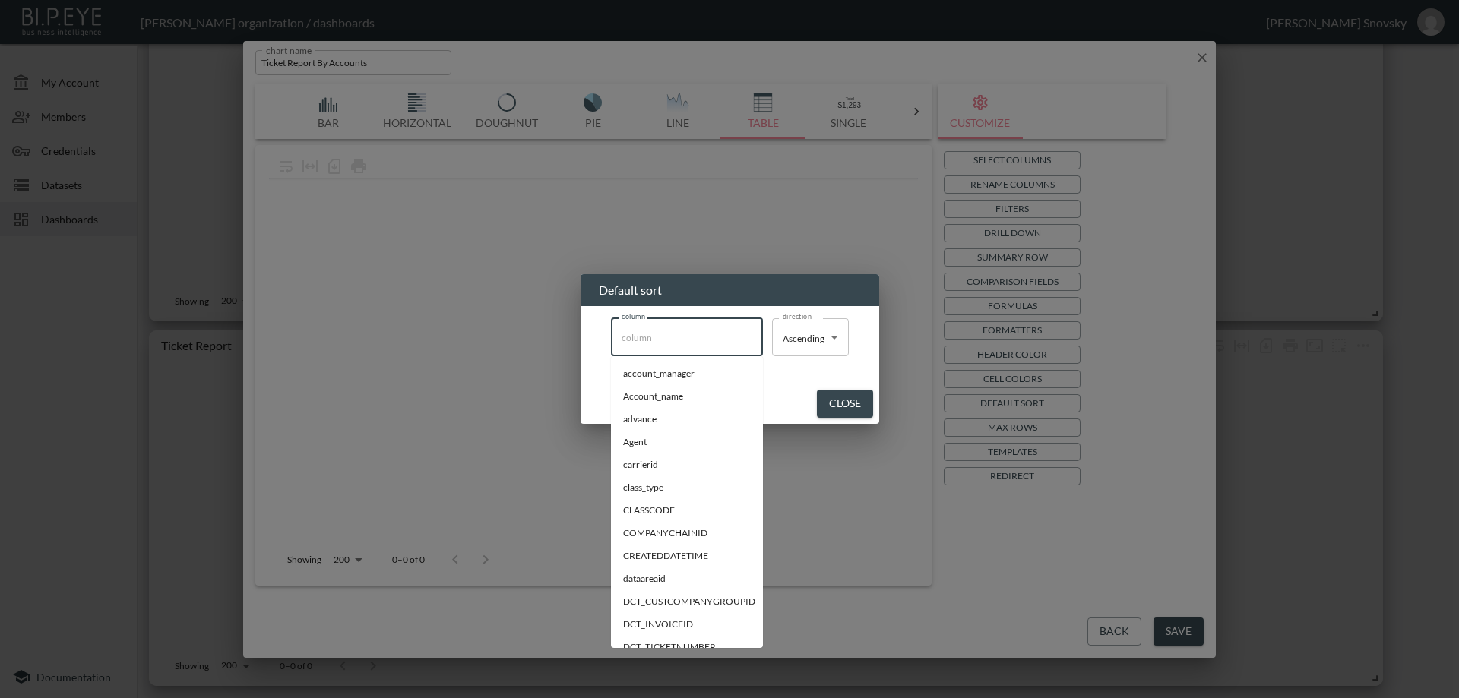
click at [720, 347] on input "column" at bounding box center [687, 337] width 138 height 24
click at [653, 539] on span "ticketUSD" at bounding box center [687, 540] width 128 height 14
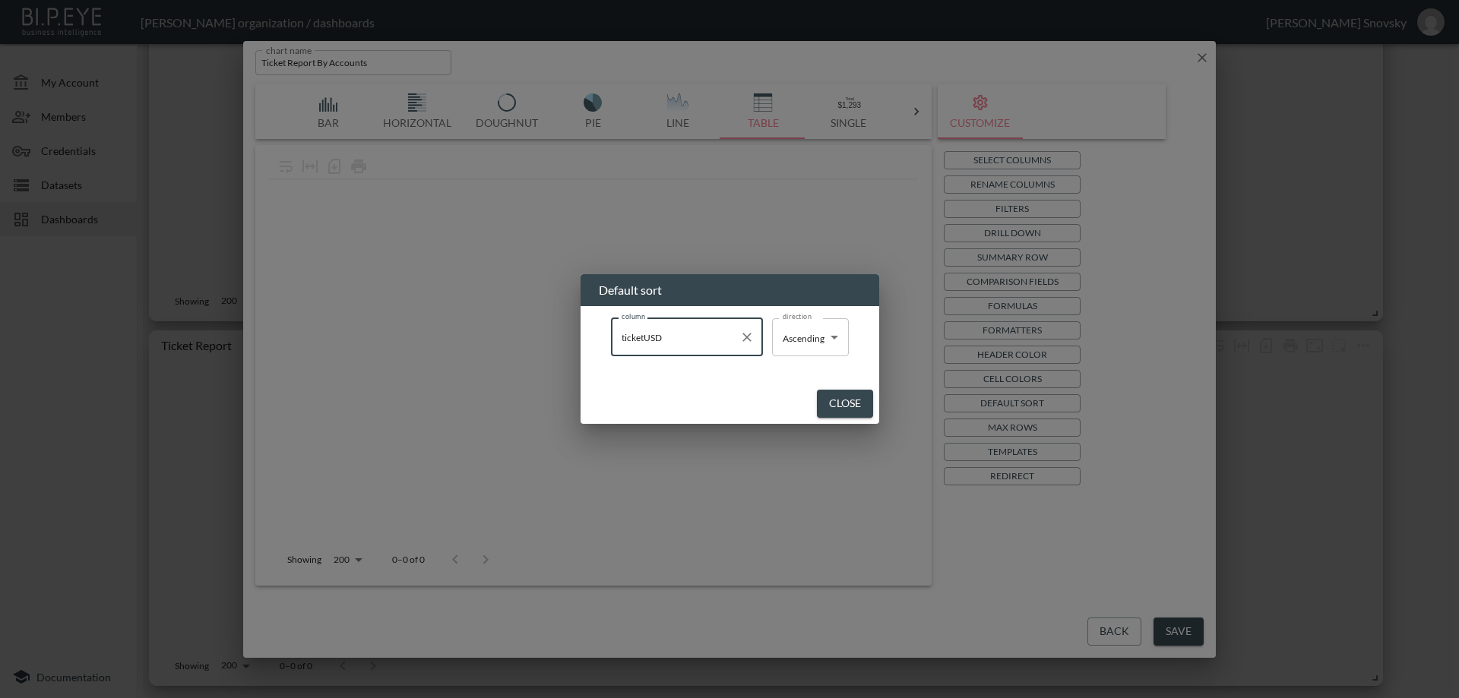
type input "ticketUSD"
click at [801, 350] on body "BI.P.EYE, Interactive Analytics Dashboards - app [PERSON_NAME] organization / d…" at bounding box center [729, 349] width 1459 height 698
click at [801, 389] on li "Descending" at bounding box center [810, 396] width 77 height 23
type input "Descending"
click at [839, 399] on button "Close" at bounding box center [847, 404] width 56 height 28
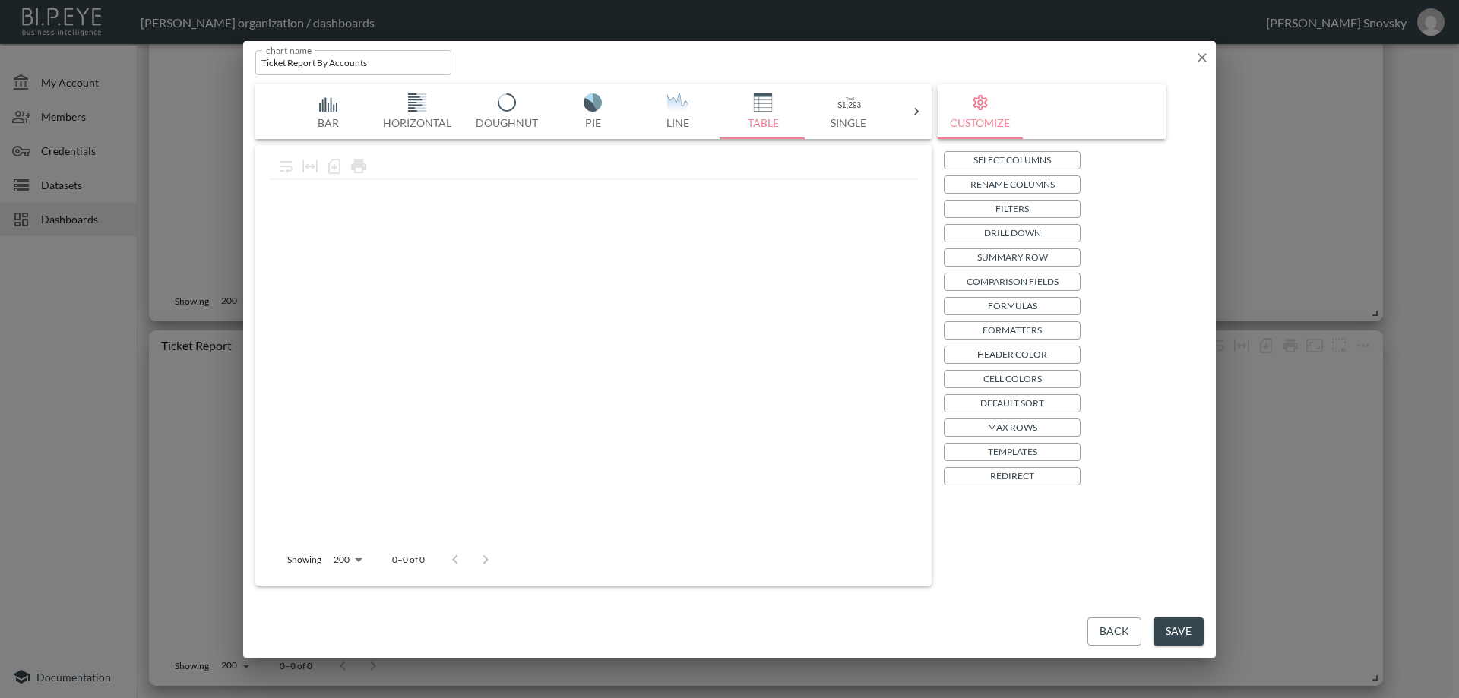
click at [1179, 625] on button "Save" at bounding box center [1178, 632] width 50 height 28
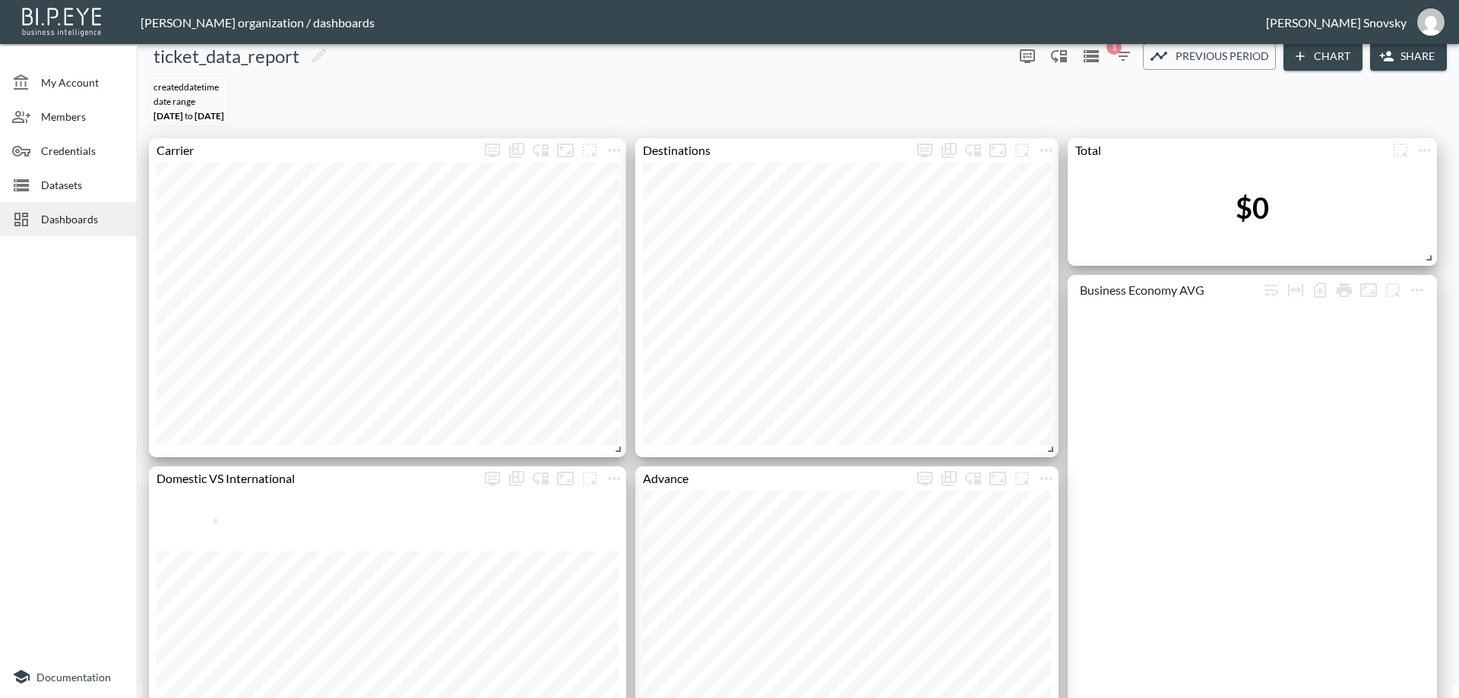
scroll to position [0, 0]
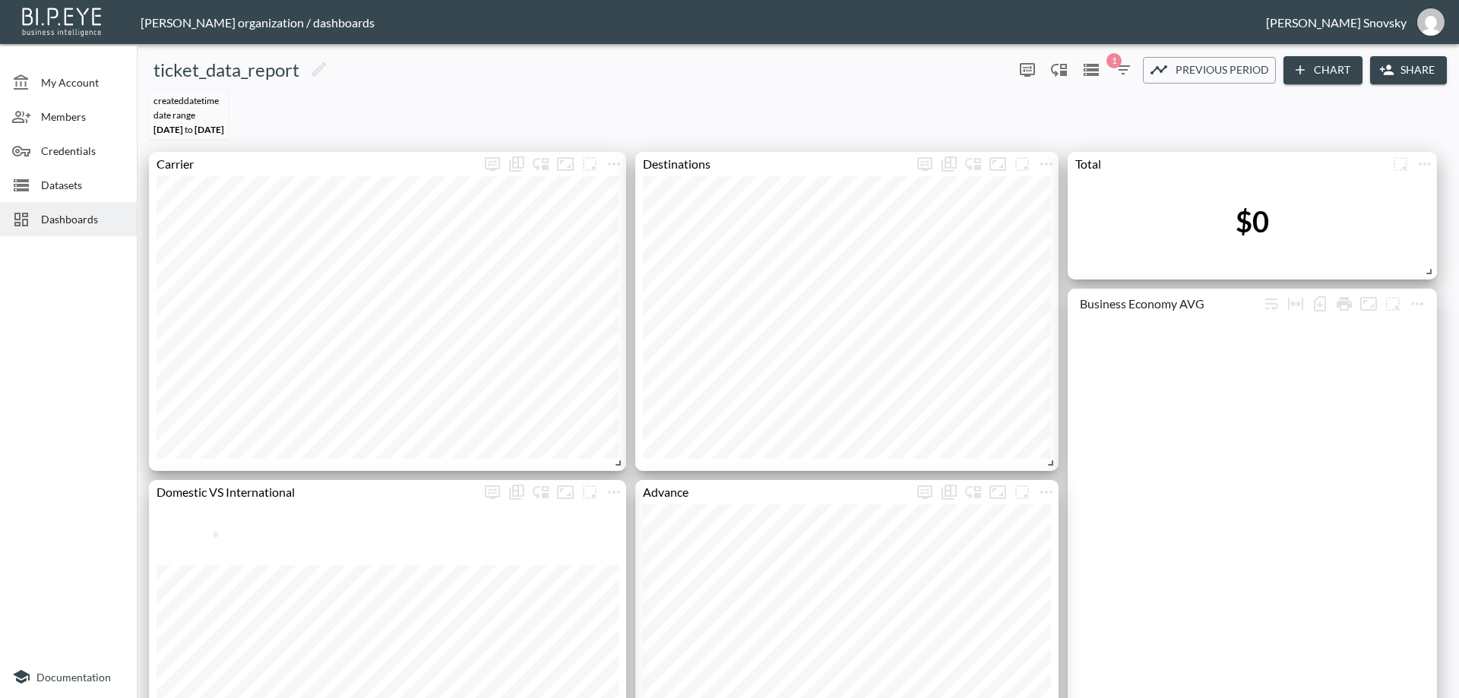
click at [1122, 71] on icon "button" at bounding box center [1123, 69] width 14 height 9
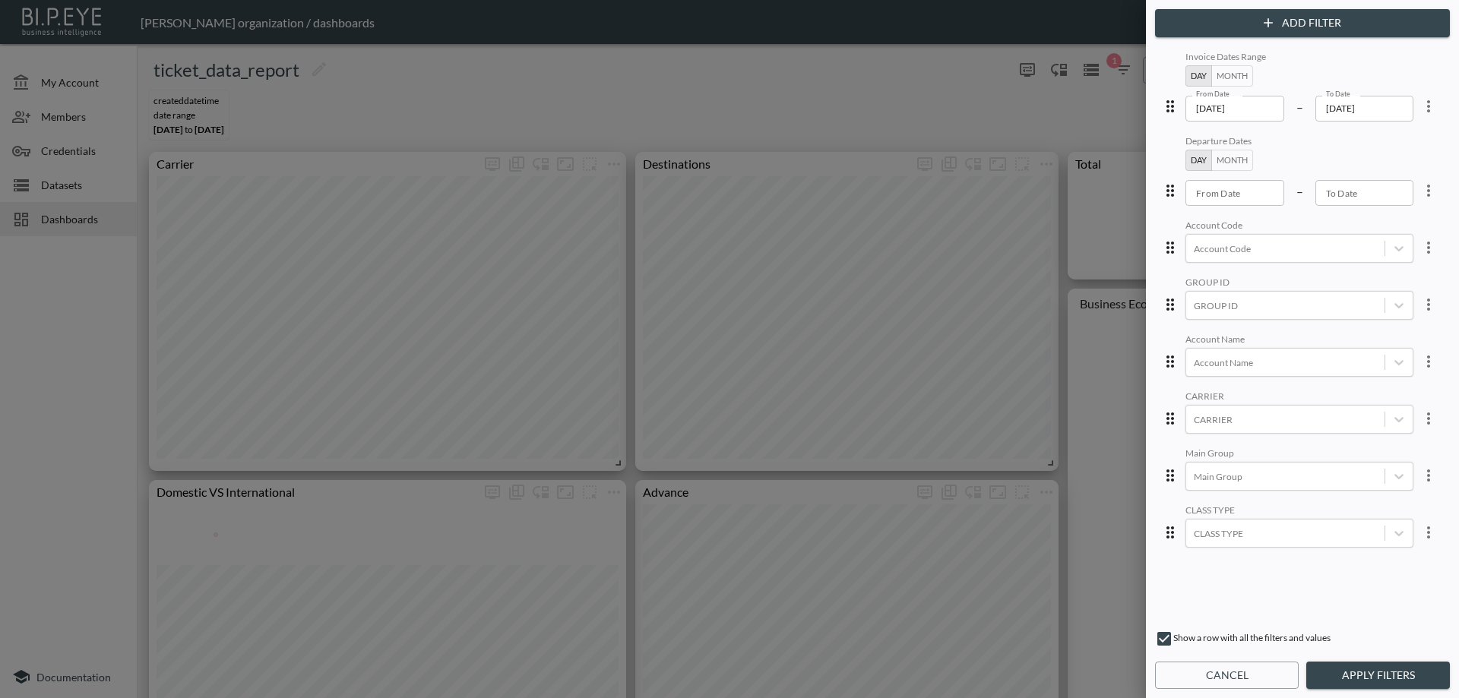
click at [1223, 107] on input "[DATE]" at bounding box center [1234, 109] width 99 height 26
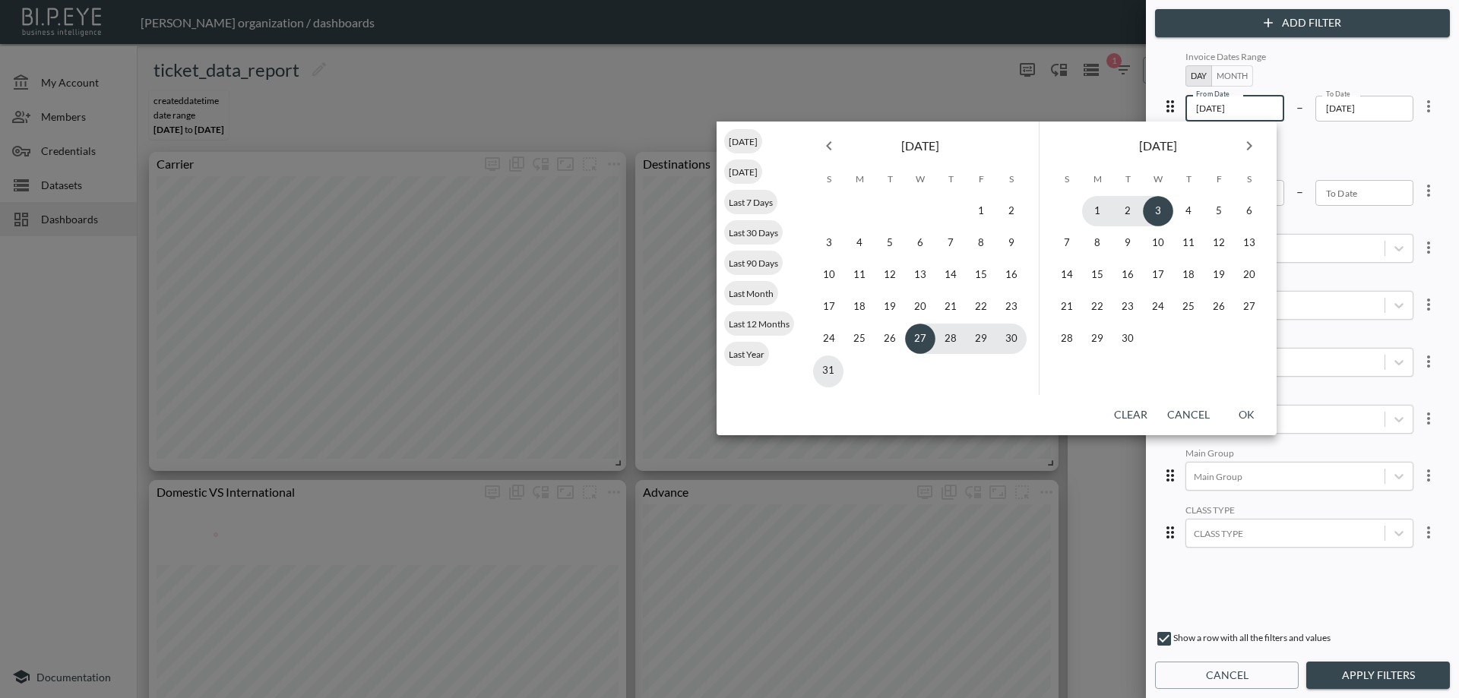
click at [1235, 76] on button "Month" at bounding box center [1232, 75] width 42 height 21
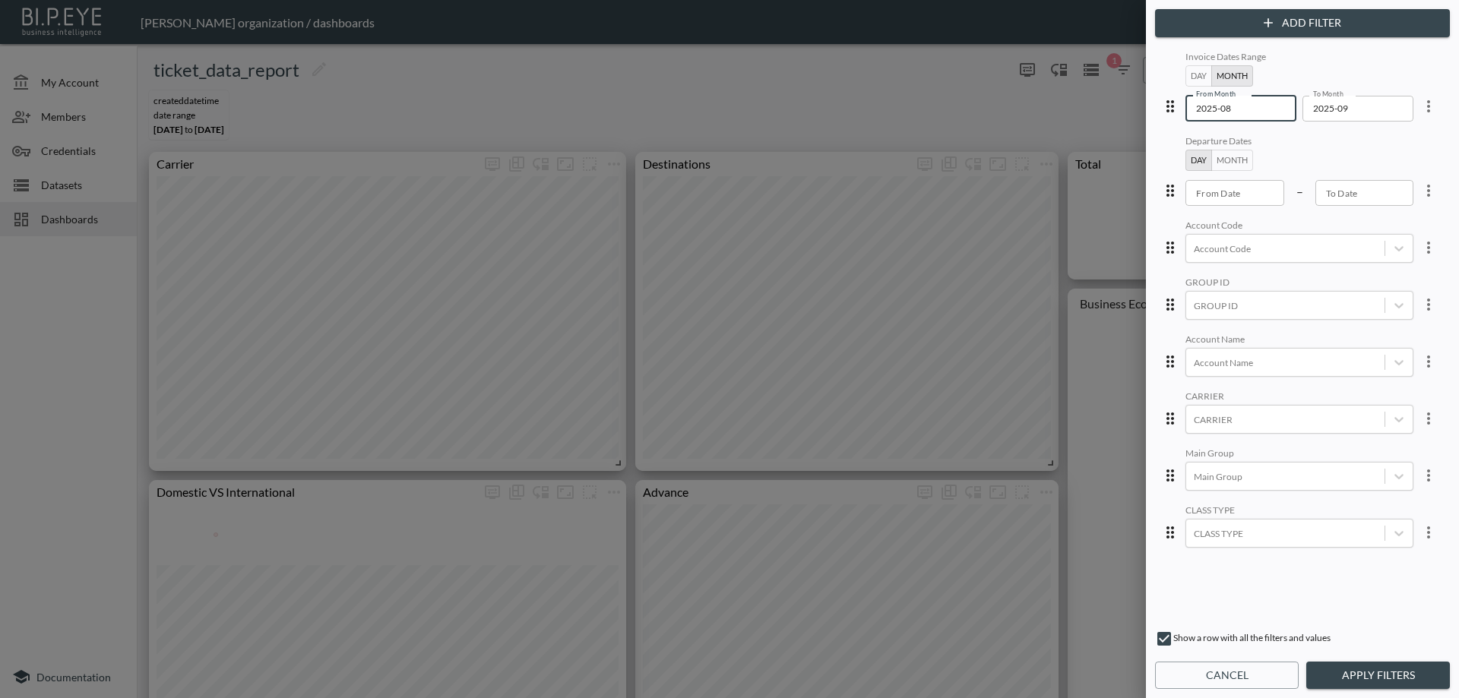
click at [1227, 102] on input "2025-08" at bounding box center [1235, 109] width 100 height 26
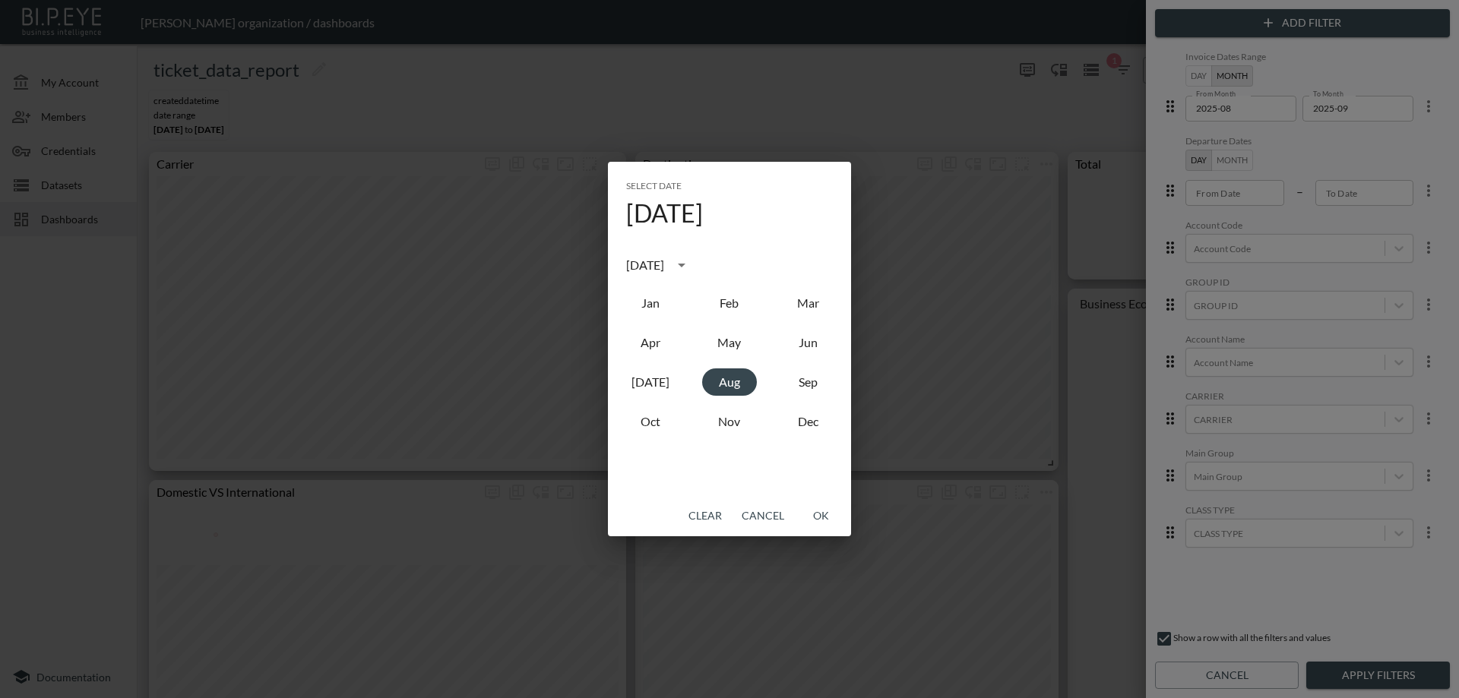
click at [669, 259] on div "[DATE]" at bounding box center [647, 265] width 43 height 18
click at [647, 390] on button "2023" at bounding box center [650, 389] width 55 height 27
click at [646, 310] on button "Jan" at bounding box center [650, 302] width 55 height 27
type input "2023-01"
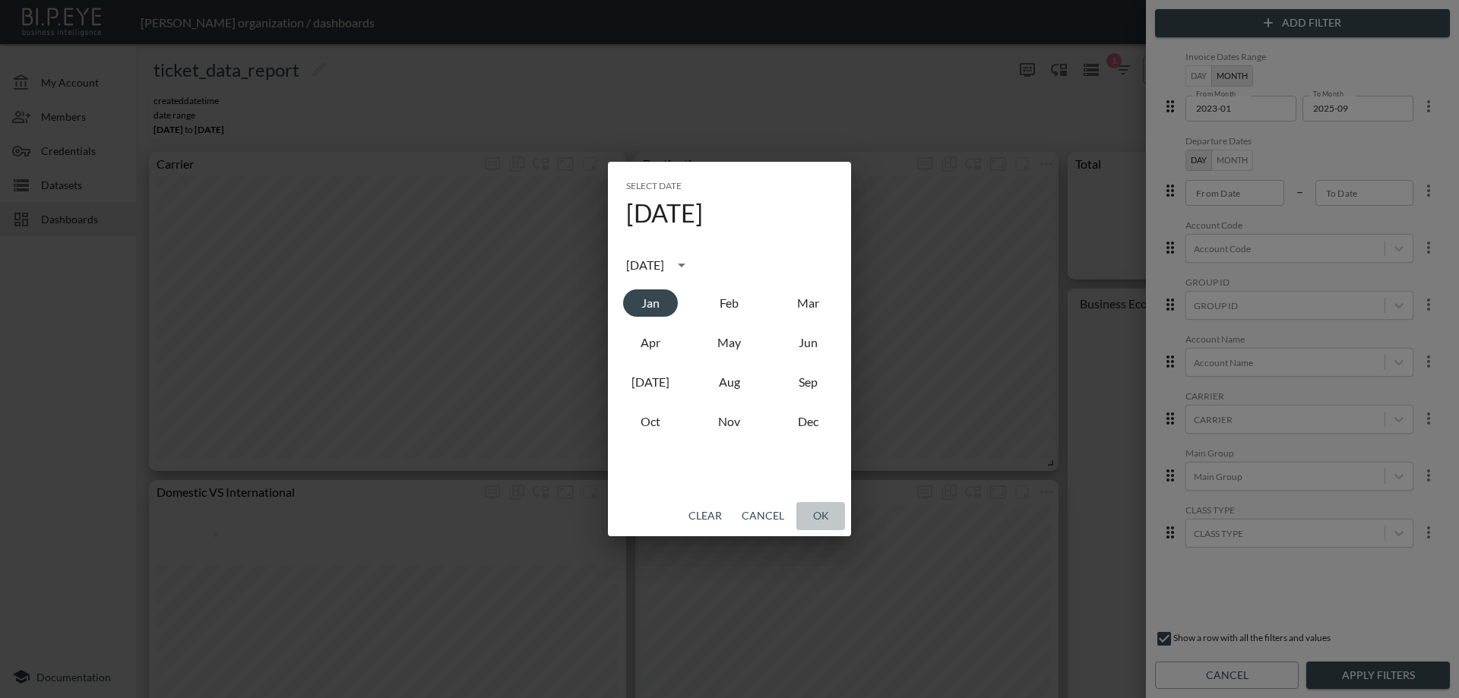
click at [828, 517] on button "OK" at bounding box center [820, 516] width 49 height 28
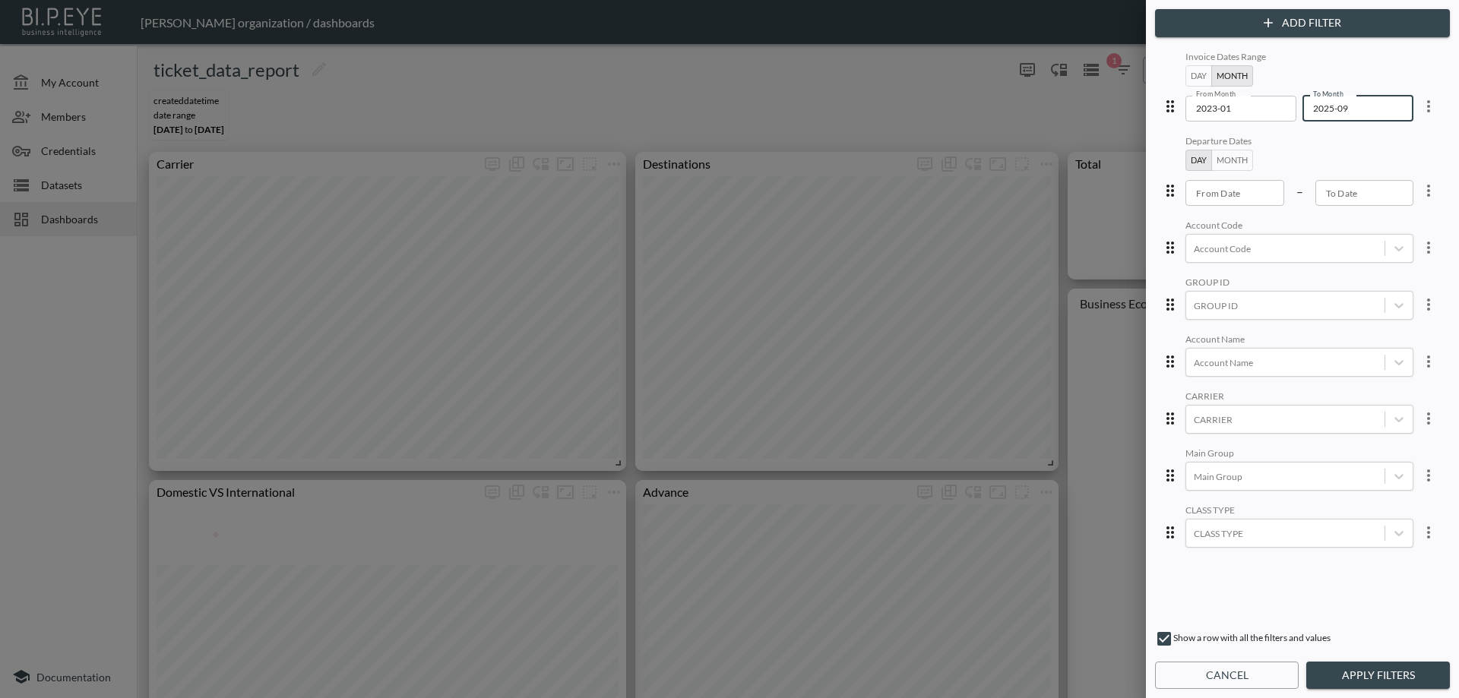
click at [1346, 115] on input "2025-09" at bounding box center [1352, 109] width 100 height 26
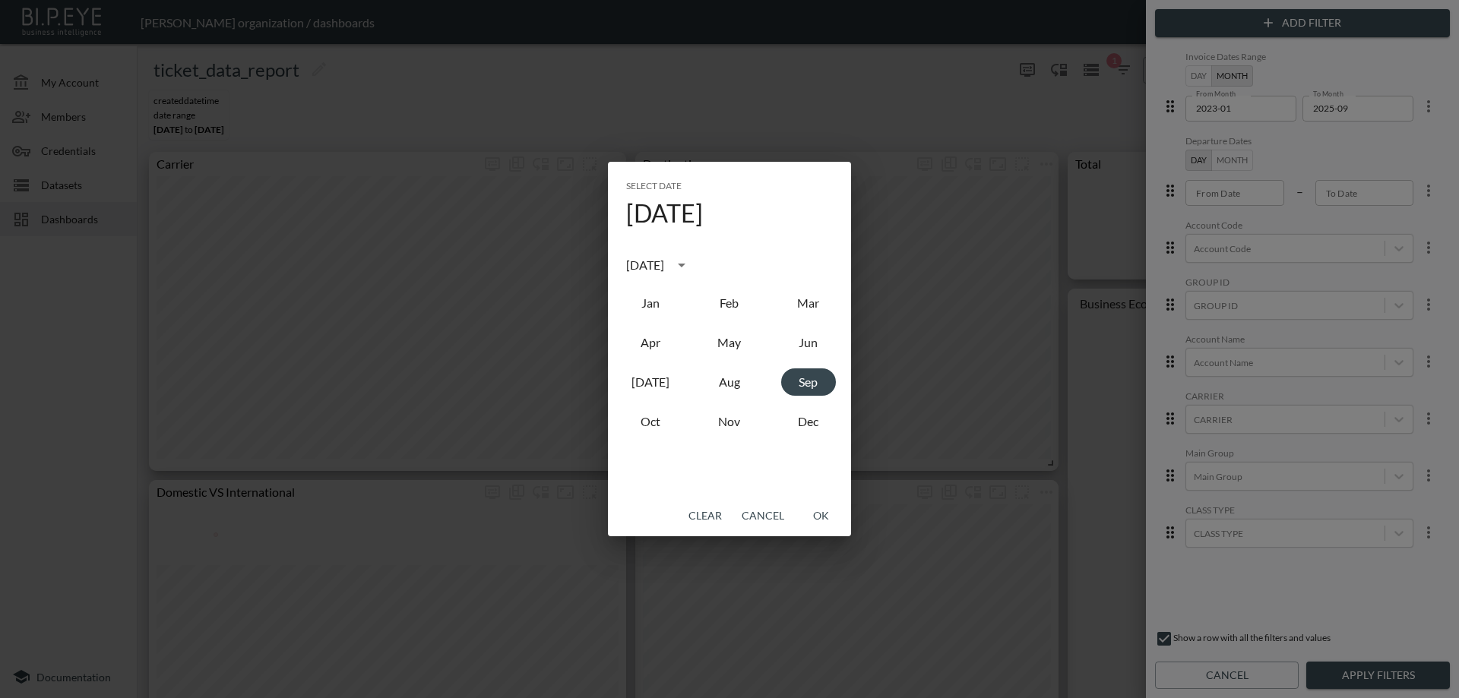
click at [664, 270] on div "[DATE]" at bounding box center [645, 265] width 38 height 18
click at [641, 391] on button "2023" at bounding box center [650, 389] width 55 height 27
click at [793, 419] on button "Dec" at bounding box center [808, 421] width 55 height 27
type input "2023-12"
click at [825, 523] on button "OK" at bounding box center [820, 516] width 49 height 28
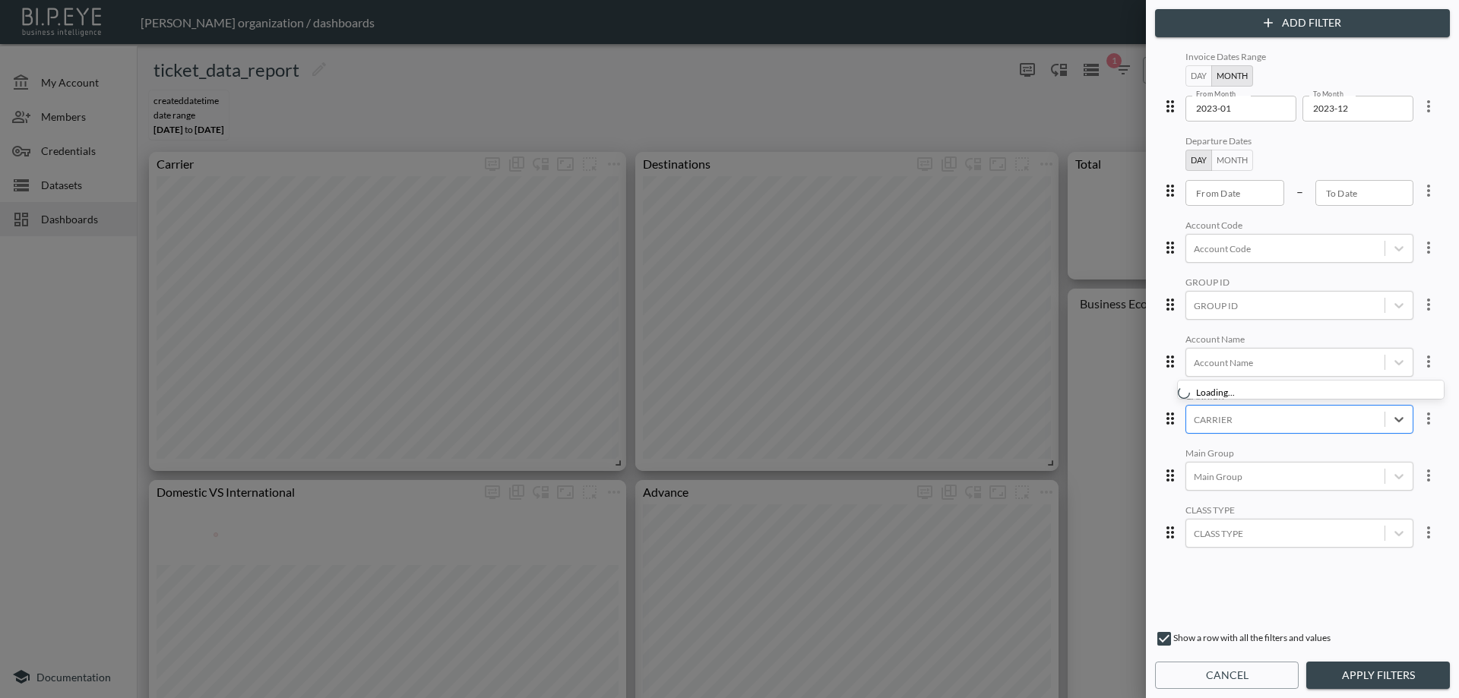
click at [1259, 422] on div at bounding box center [1285, 420] width 183 height 14
click at [1195, 378] on input "KL" at bounding box center [1191, 369] width 32 height 32
type input "k"
type input "af"
click at [1337, 670] on button "Apply Filters" at bounding box center [1378, 676] width 144 height 28
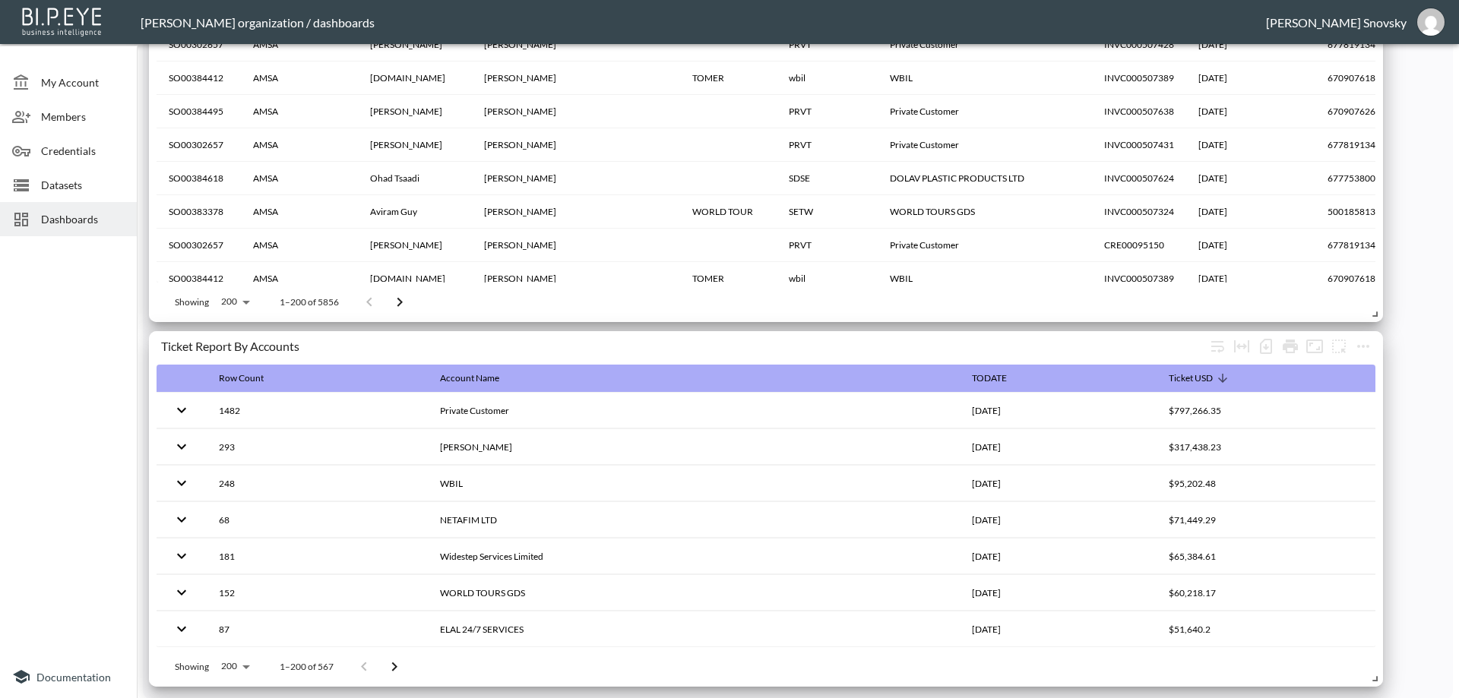
scroll to position [1900, 0]
click at [1358, 346] on icon "more" at bounding box center [1363, 346] width 18 height 18
click at [1356, 382] on p "Edit" at bounding box center [1346, 375] width 21 height 18
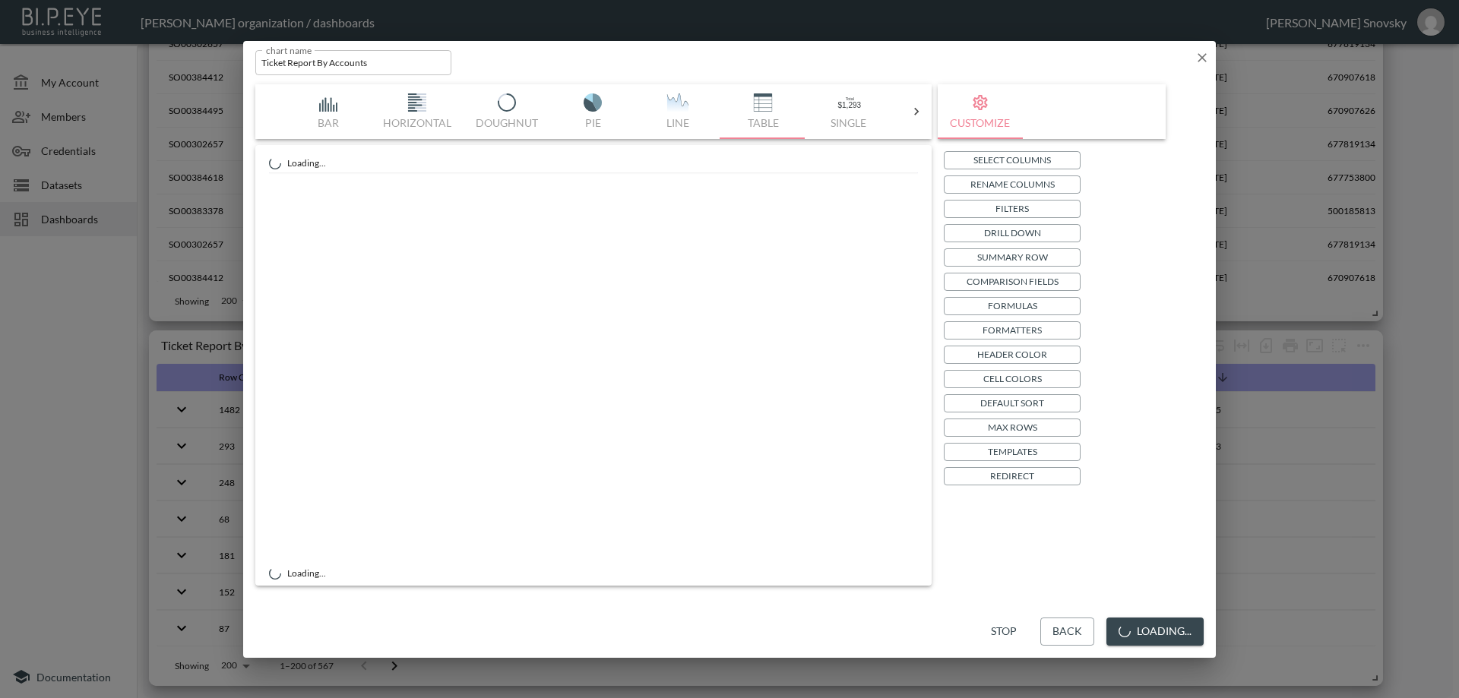
click at [1010, 233] on p "Drill Down" at bounding box center [1012, 233] width 57 height 16
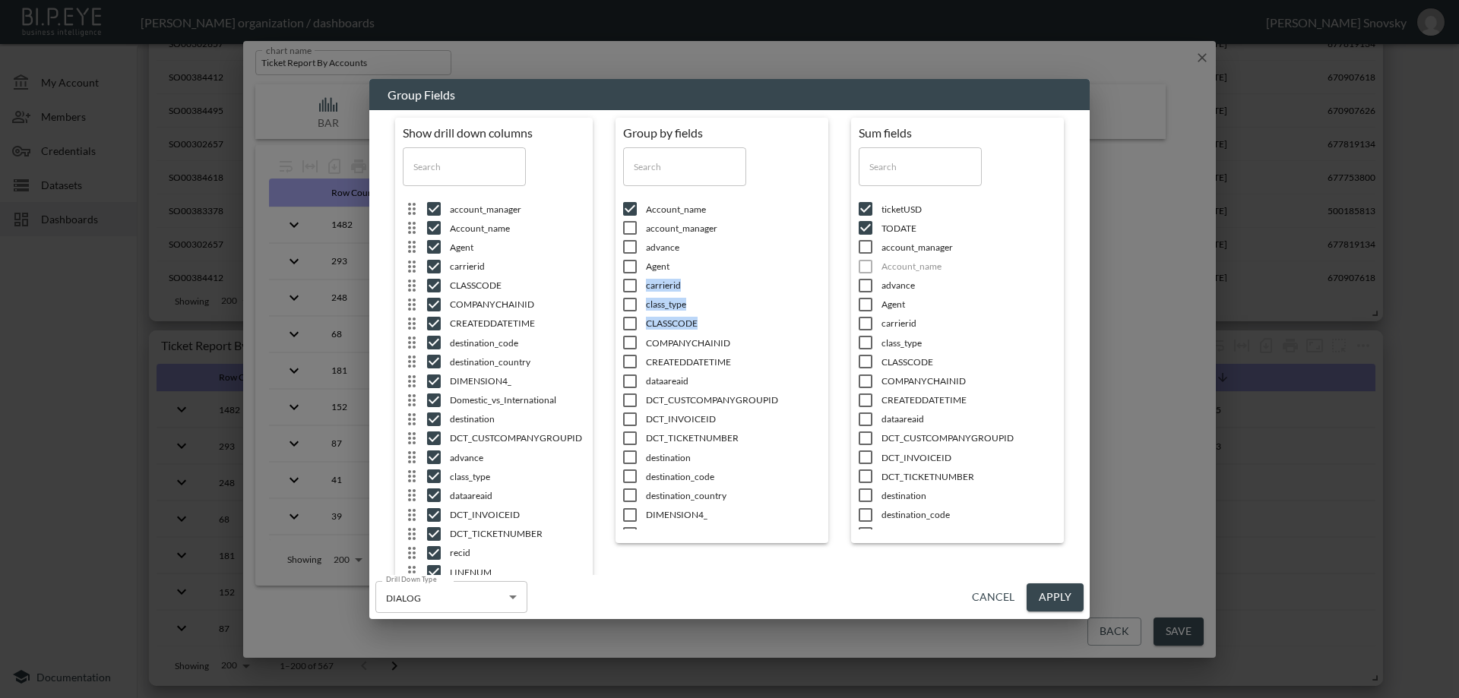
drag, startPoint x: 821, startPoint y: 258, endPoint x: 829, endPoint y: 320, distance: 62.1
click at [826, 330] on div "Group by fields ​ Account_name account_manager advance Agent carrierid class_ty…" at bounding box center [721, 327] width 213 height 419
click at [801, 277] on li "carrierid" at bounding box center [722, 285] width 198 height 19
click at [628, 223] on input "checkbox" at bounding box center [630, 227] width 32 height 15
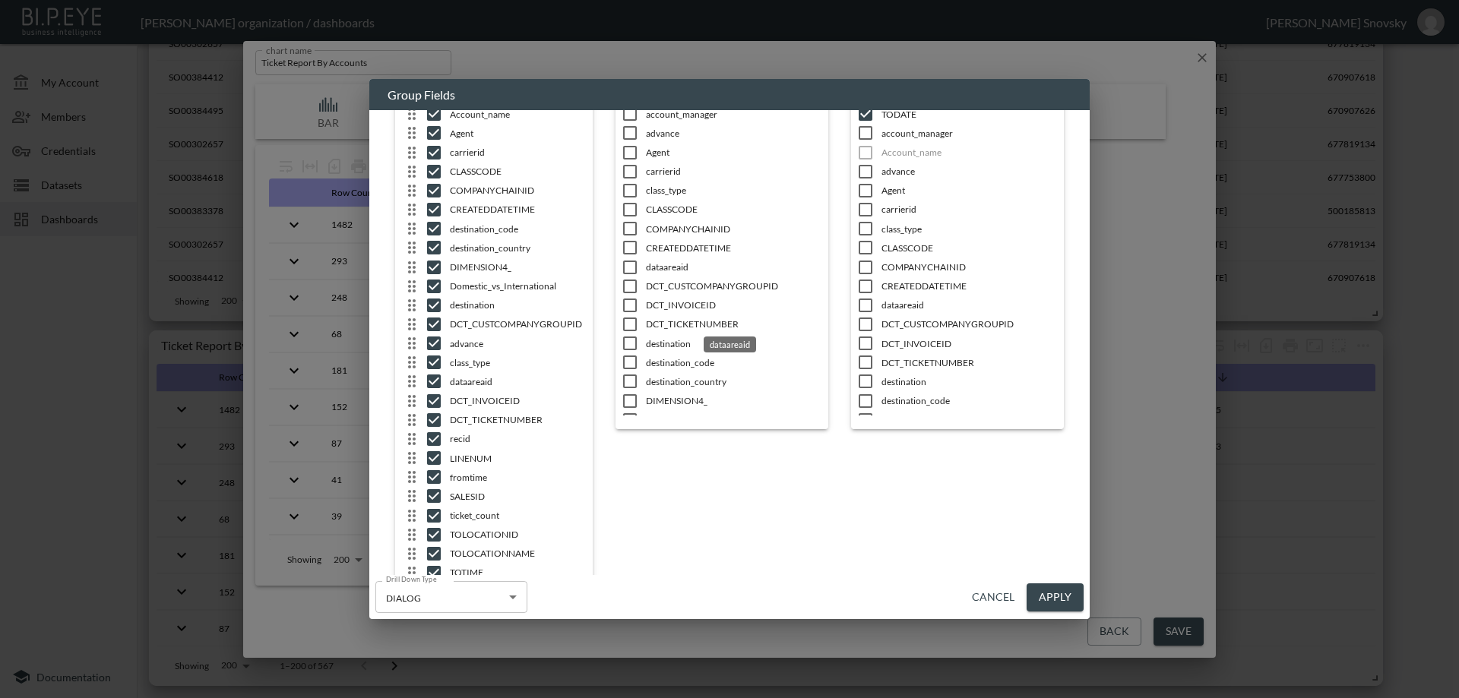
scroll to position [0, 0]
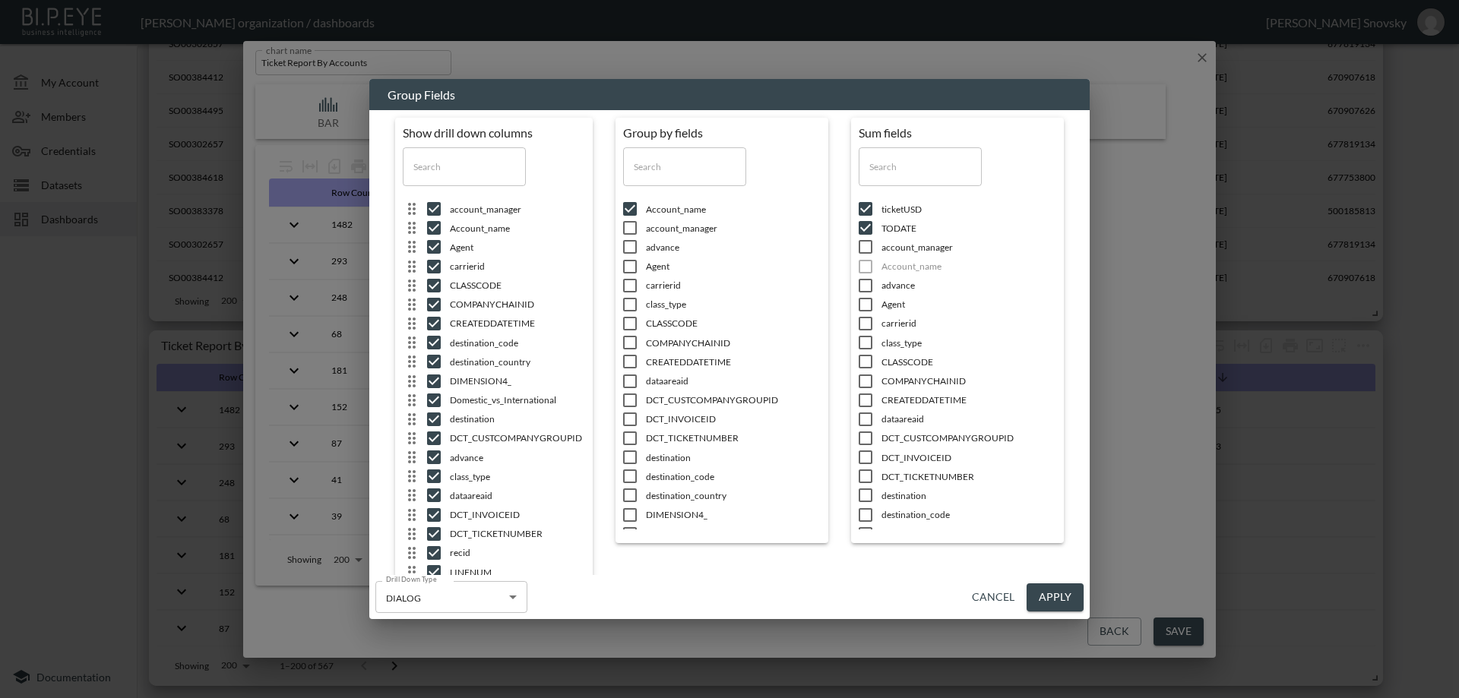
click at [859, 224] on input "checkbox" at bounding box center [865, 227] width 32 height 15
click at [1046, 593] on button "Apply" at bounding box center [1055, 598] width 57 height 28
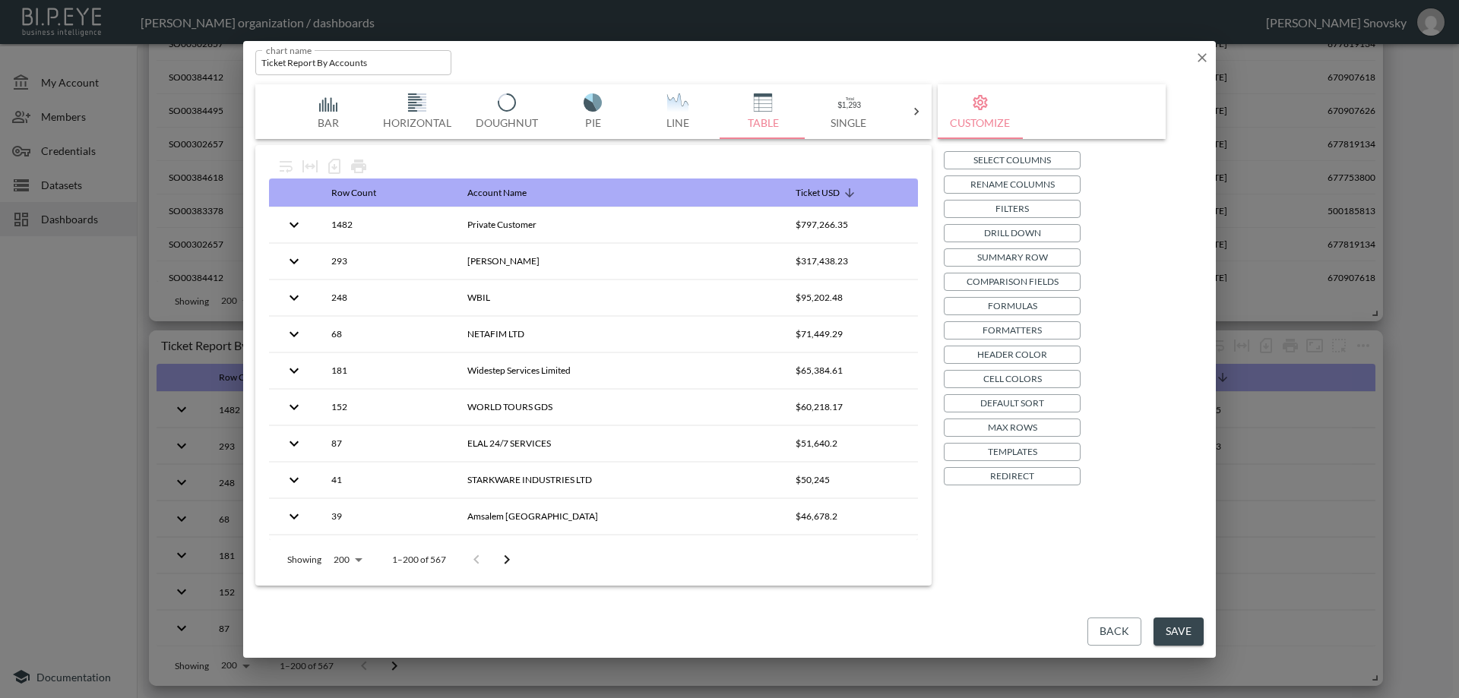
click at [1178, 637] on button "Save" at bounding box center [1178, 632] width 50 height 28
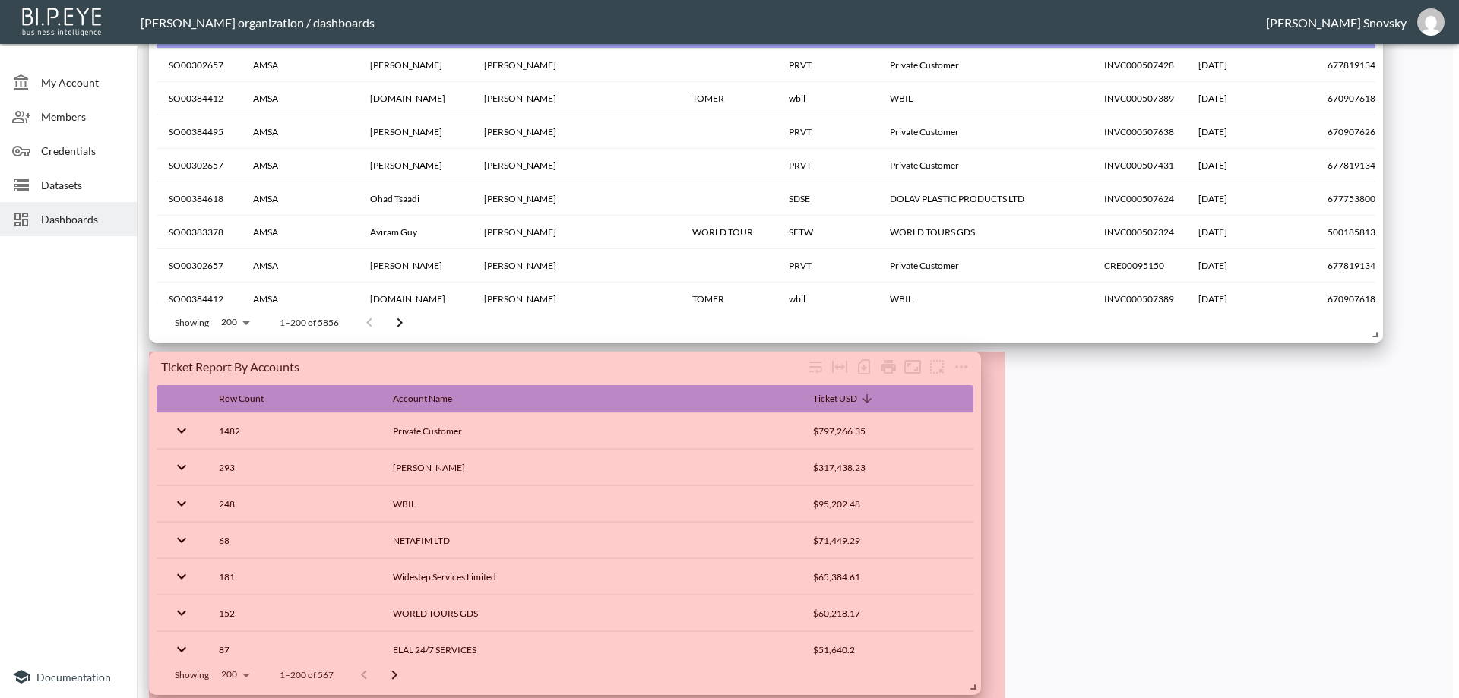
scroll to position [1891, 0]
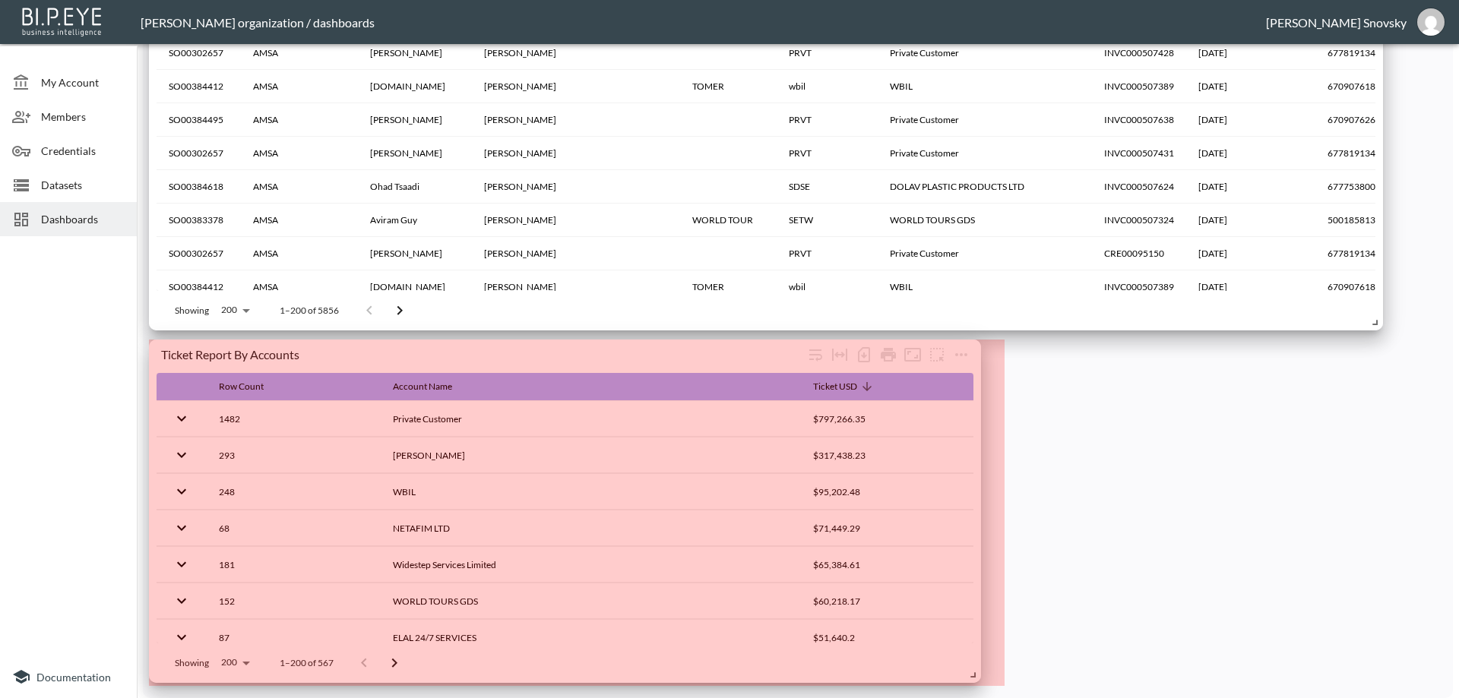
drag, startPoint x: 1376, startPoint y: 679, endPoint x: 974, endPoint y: 712, distance: 403.3
click at [974, 698] on html "BI.P.EYE, Interactive Analytics Dashboards - app [PERSON_NAME] organization / d…" at bounding box center [729, 349] width 1459 height 698
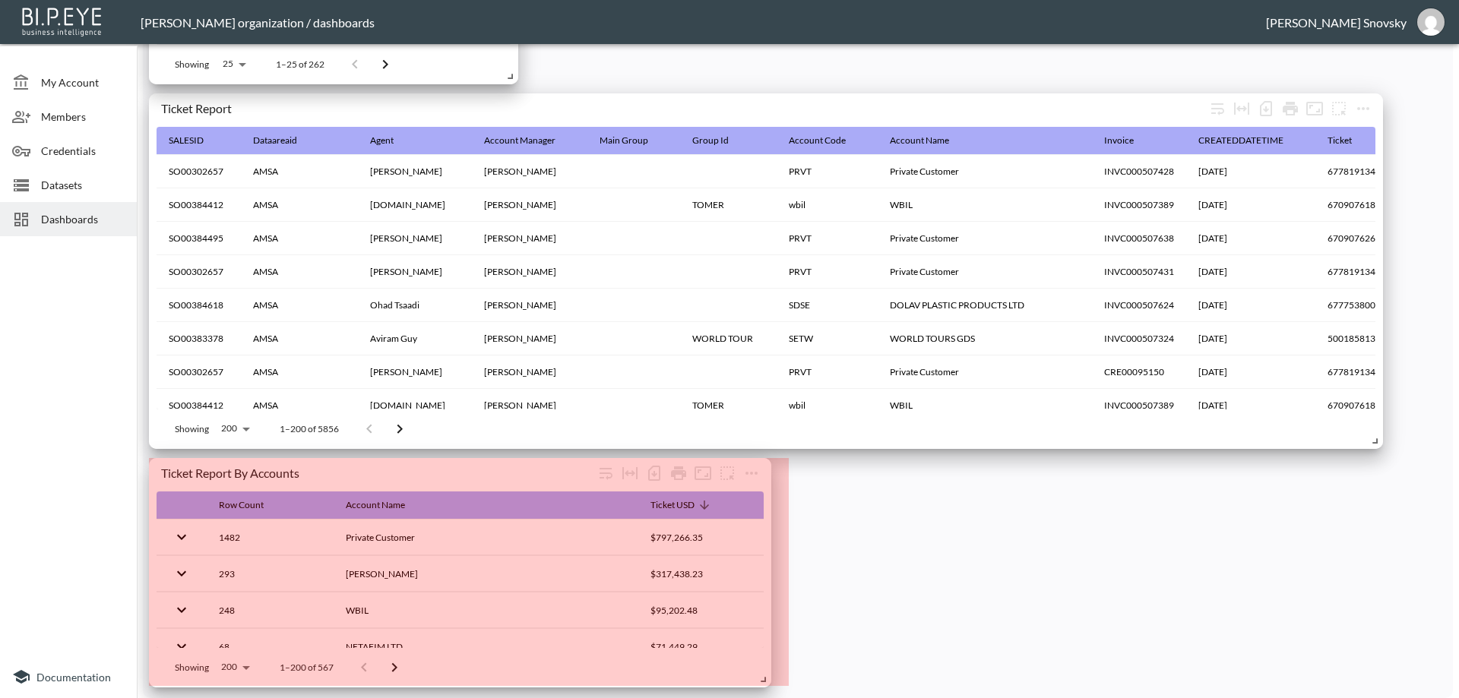
scroll to position [1773, 0]
drag, startPoint x: 835, startPoint y: 647, endPoint x: 908, endPoint y: 604, distance: 84.8
click at [769, 698] on html "BI.P.EYE, Interactive Analytics Dashboards - app [PERSON_NAME] organization / d…" at bounding box center [729, 349] width 1459 height 698
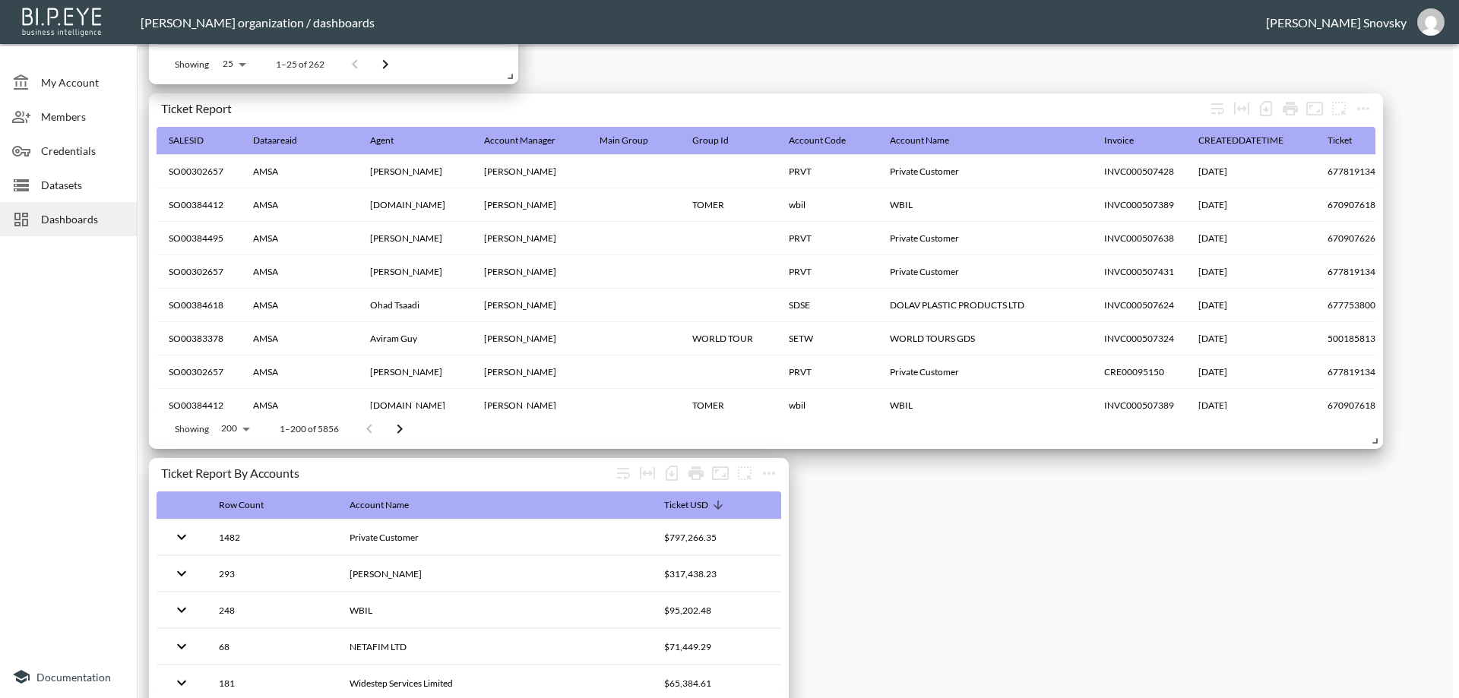
scroll to position [1818, 0]
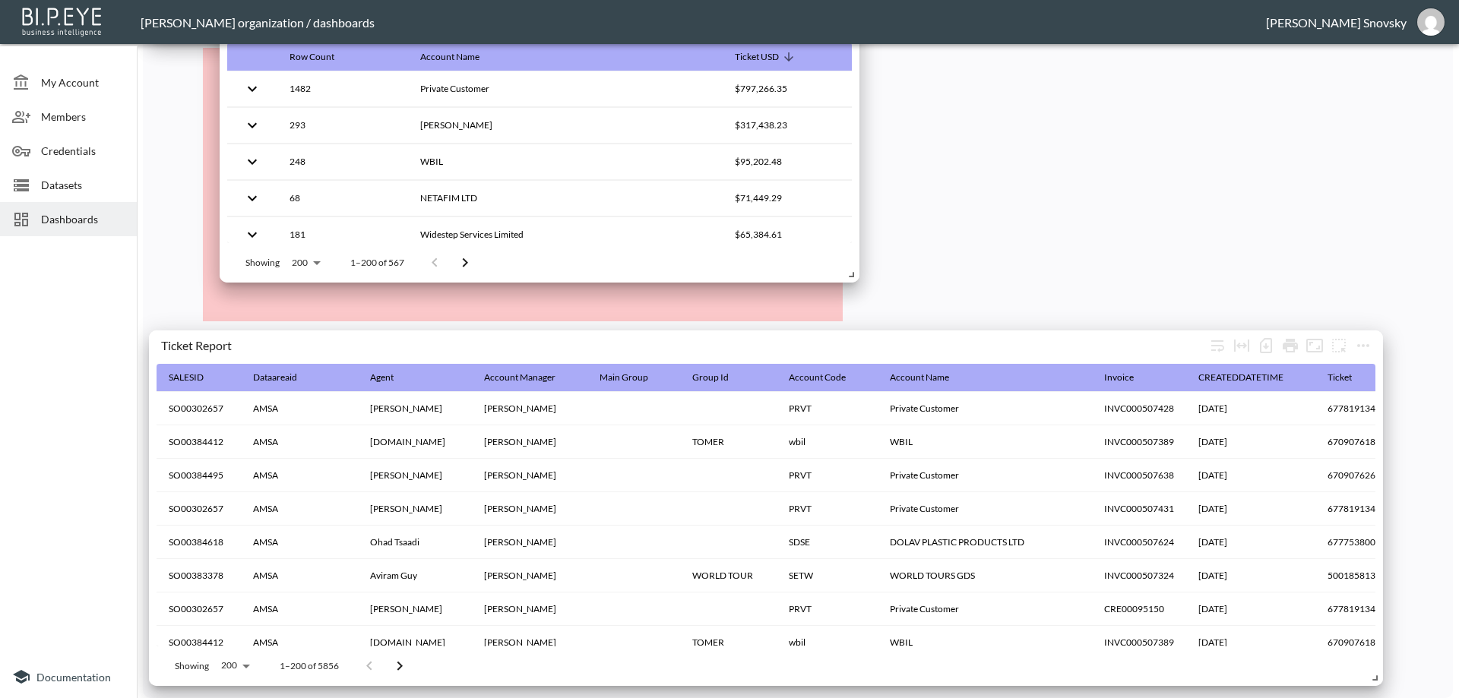
drag, startPoint x: 544, startPoint y: 428, endPoint x: 858, endPoint y: 214, distance: 380.0
click at [596, 31] on div "Ticket Report By Accounts" at bounding box center [457, 24] width 450 height 14
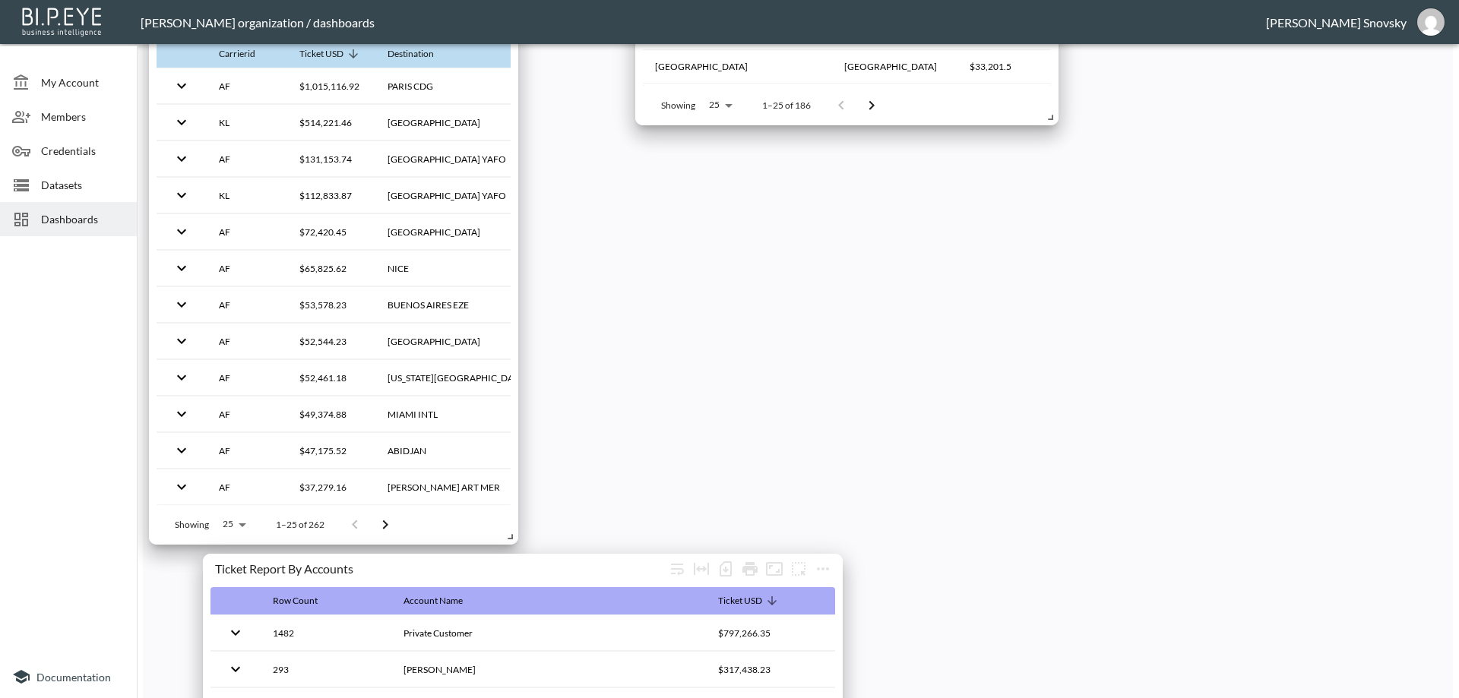
scroll to position [1286, 0]
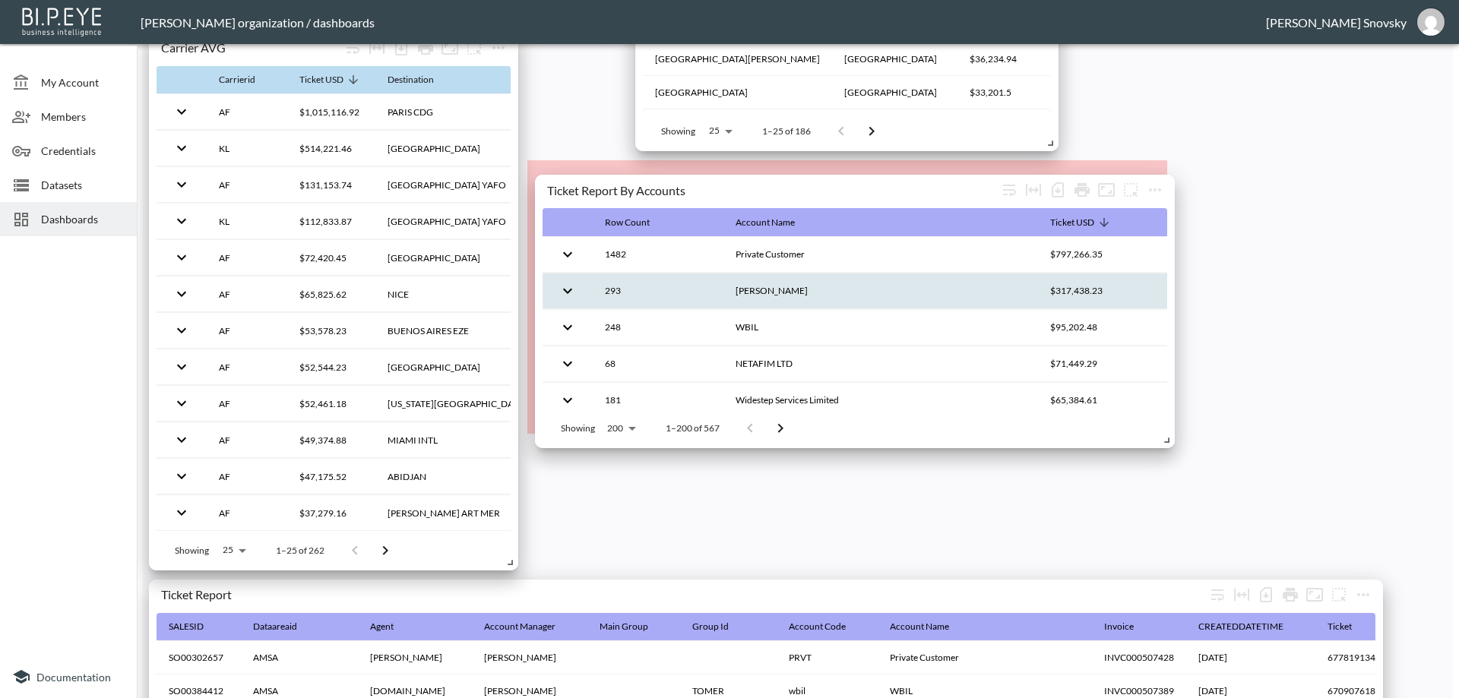
drag, startPoint x: 811, startPoint y: 390, endPoint x: 973, endPoint y: 302, distance: 183.9
click at [909, 184] on div "Ticket Report By Accounts" at bounding box center [772, 189] width 450 height 14
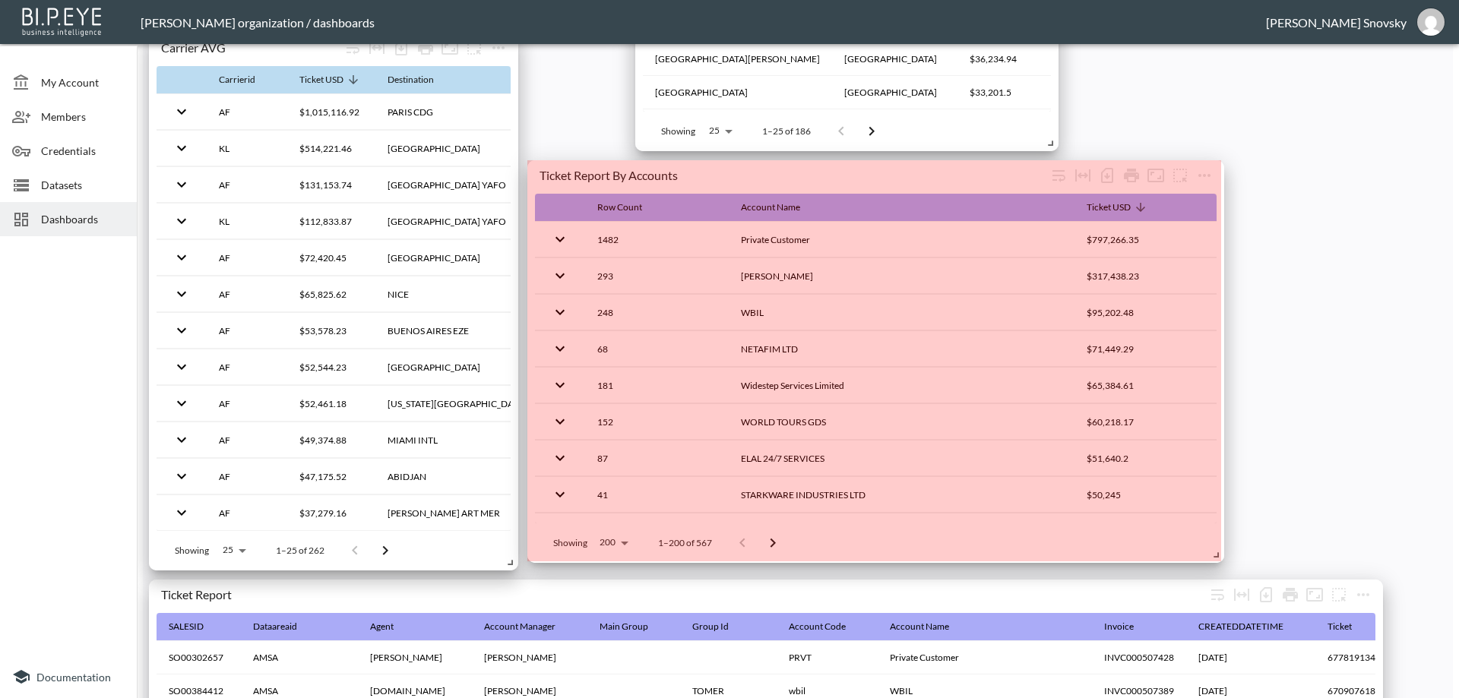
drag, startPoint x: 1159, startPoint y: 429, endPoint x: 1216, endPoint y: 558, distance: 141.2
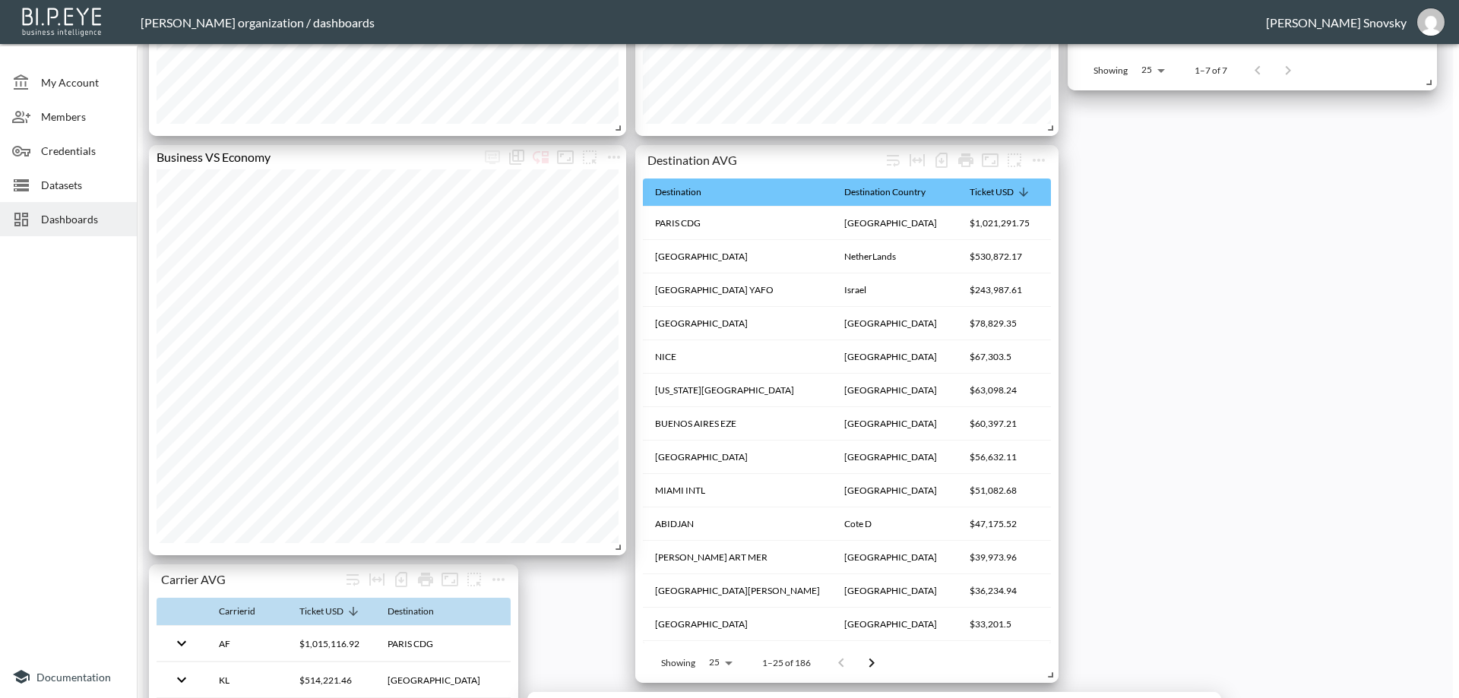
scroll to position [830, 0]
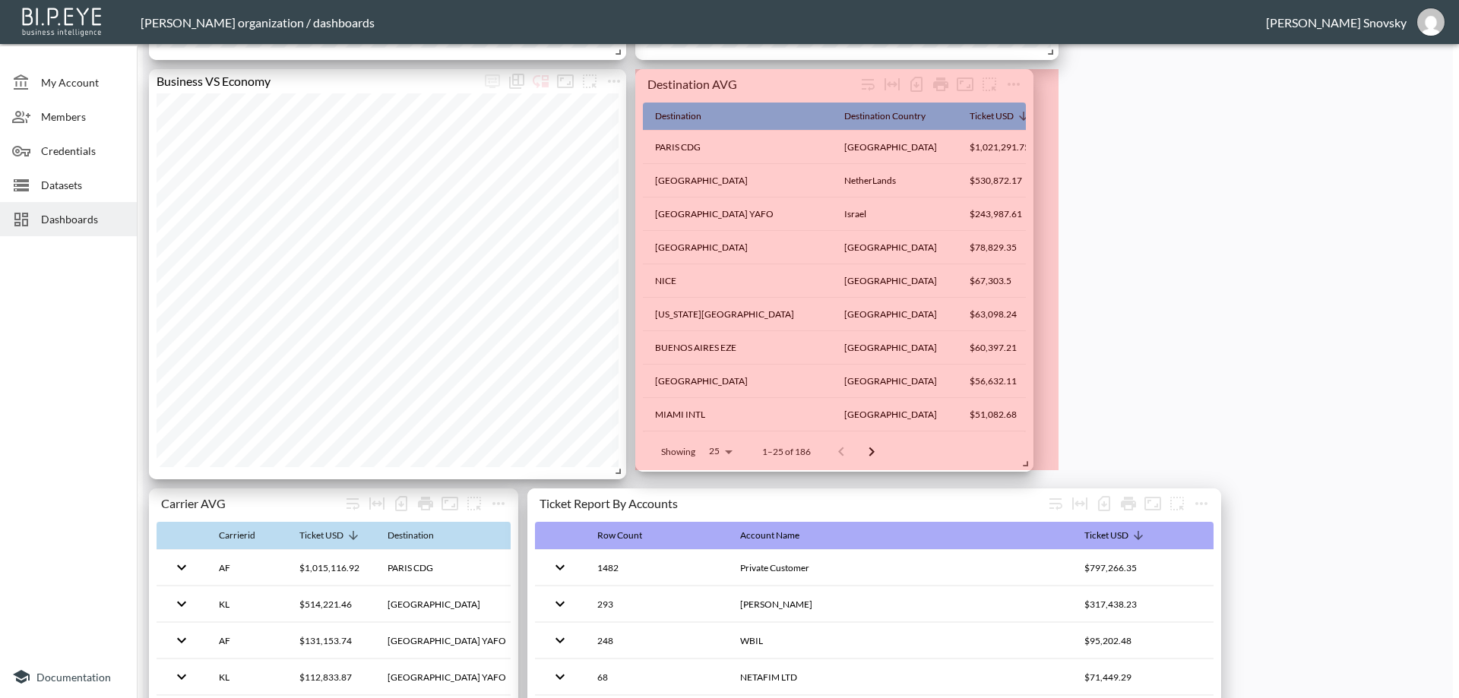
drag, startPoint x: 1029, startPoint y: 503, endPoint x: 1023, endPoint y: 463, distance: 39.9
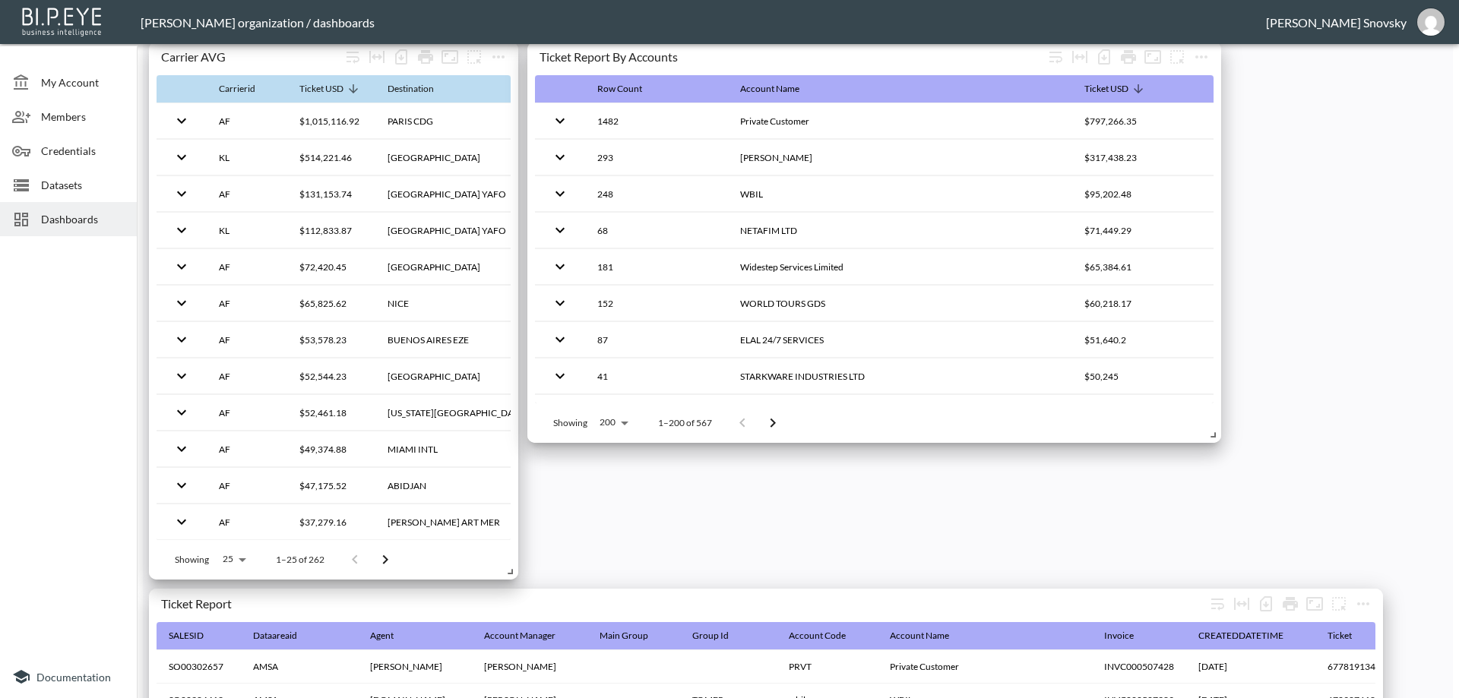
scroll to position [1286, 0]
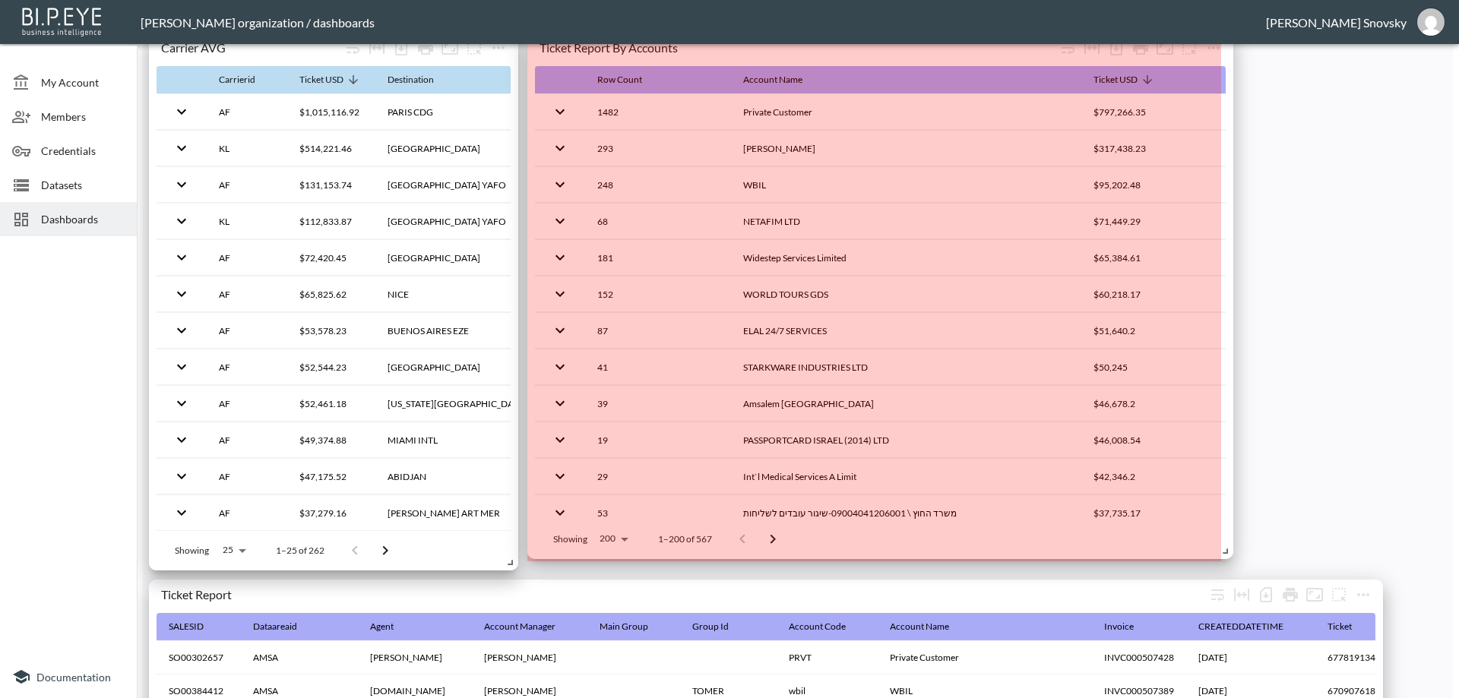
drag, startPoint x: 1213, startPoint y: 429, endPoint x: 1226, endPoint y: 554, distance: 126.0
click at [1226, 554] on span at bounding box center [1222, 548] width 15 height 15
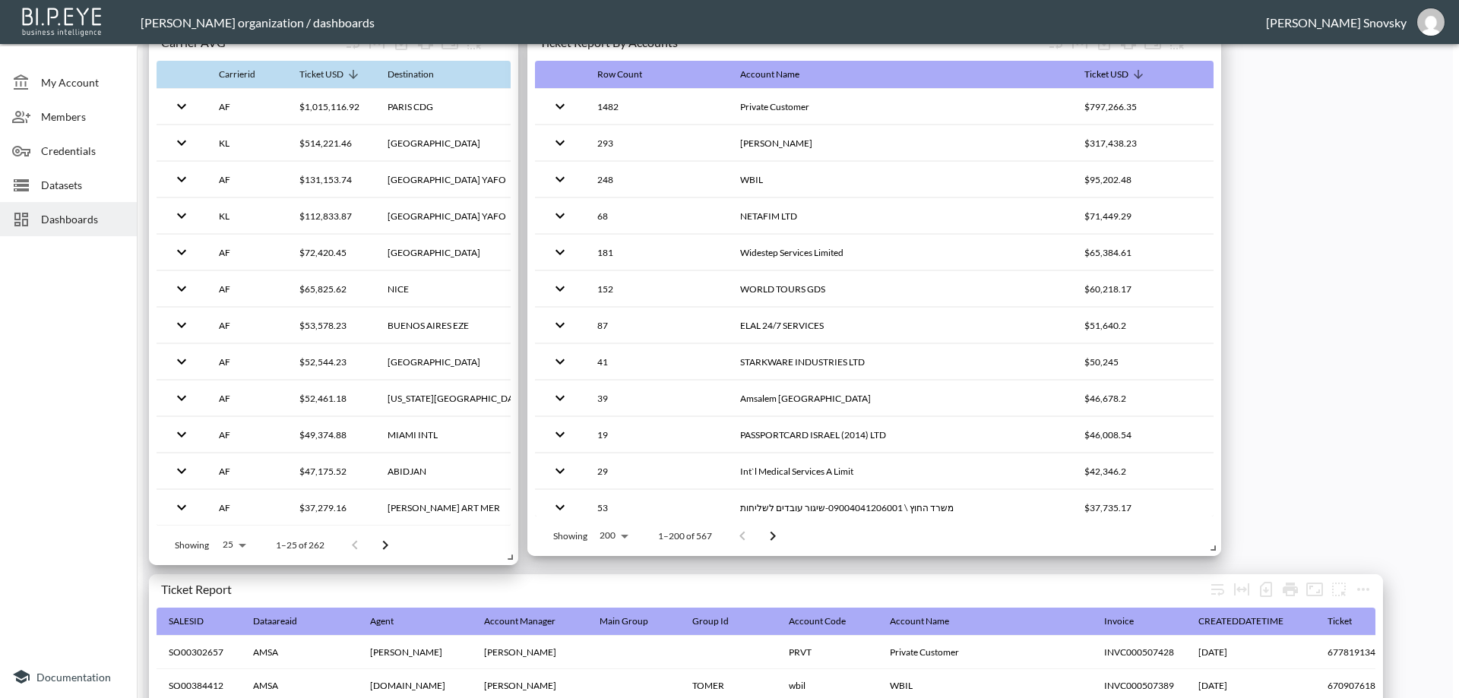
scroll to position [1216, 0]
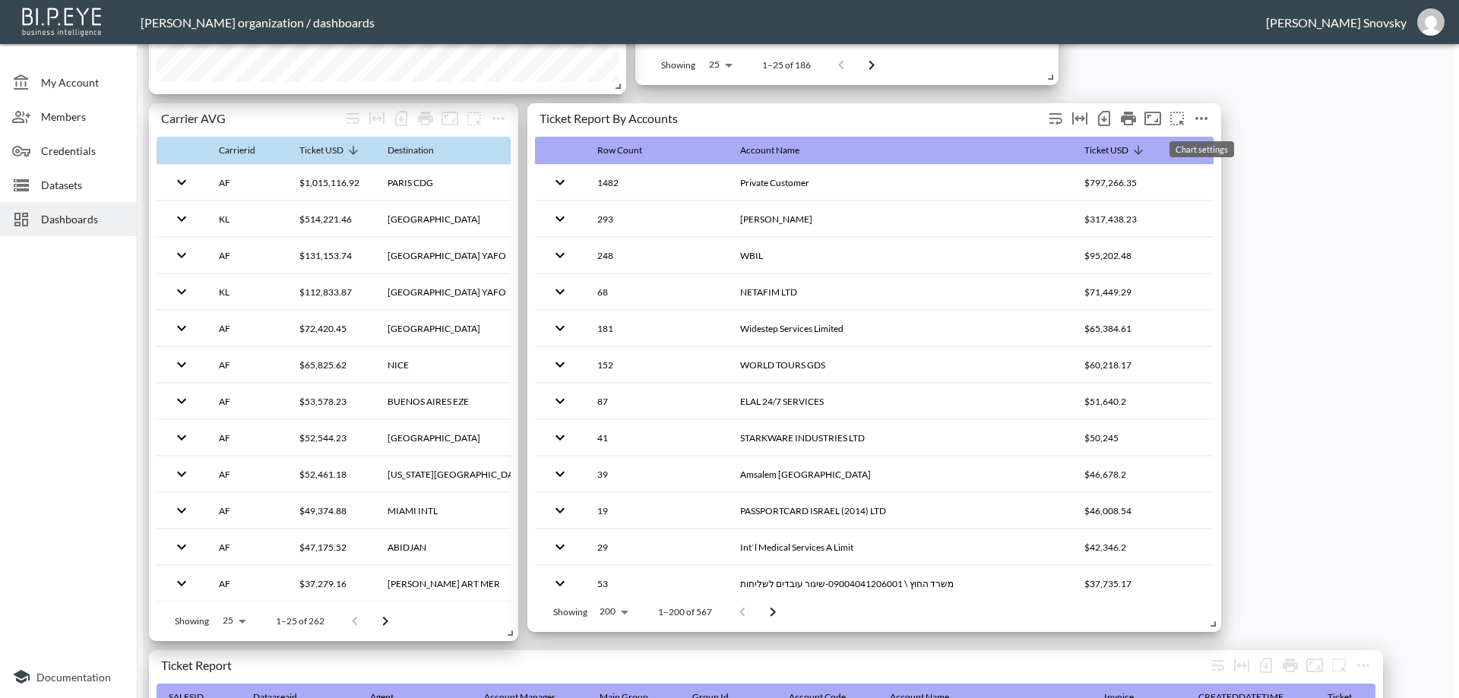
click at [1199, 119] on icon "more" at bounding box center [1201, 118] width 18 height 18
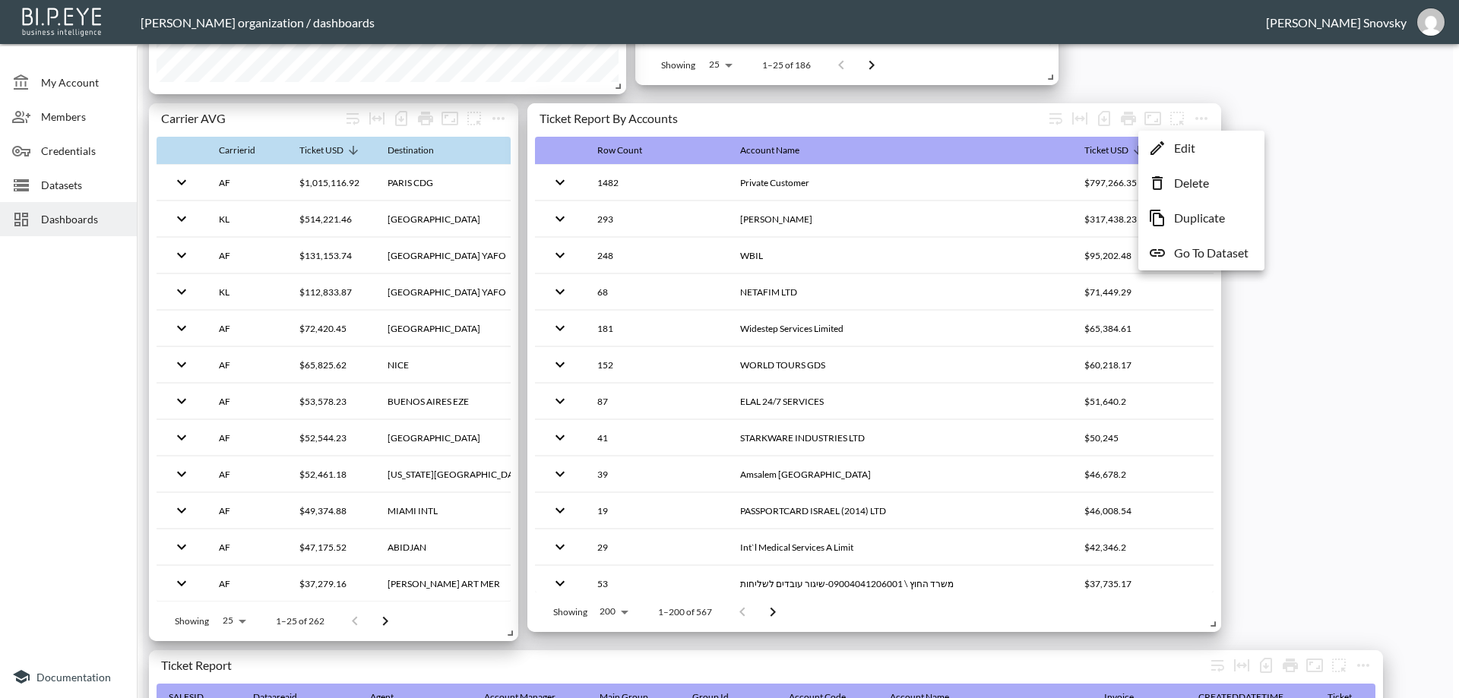
click at [1185, 223] on p "Duplicate" at bounding box center [1199, 218] width 51 height 18
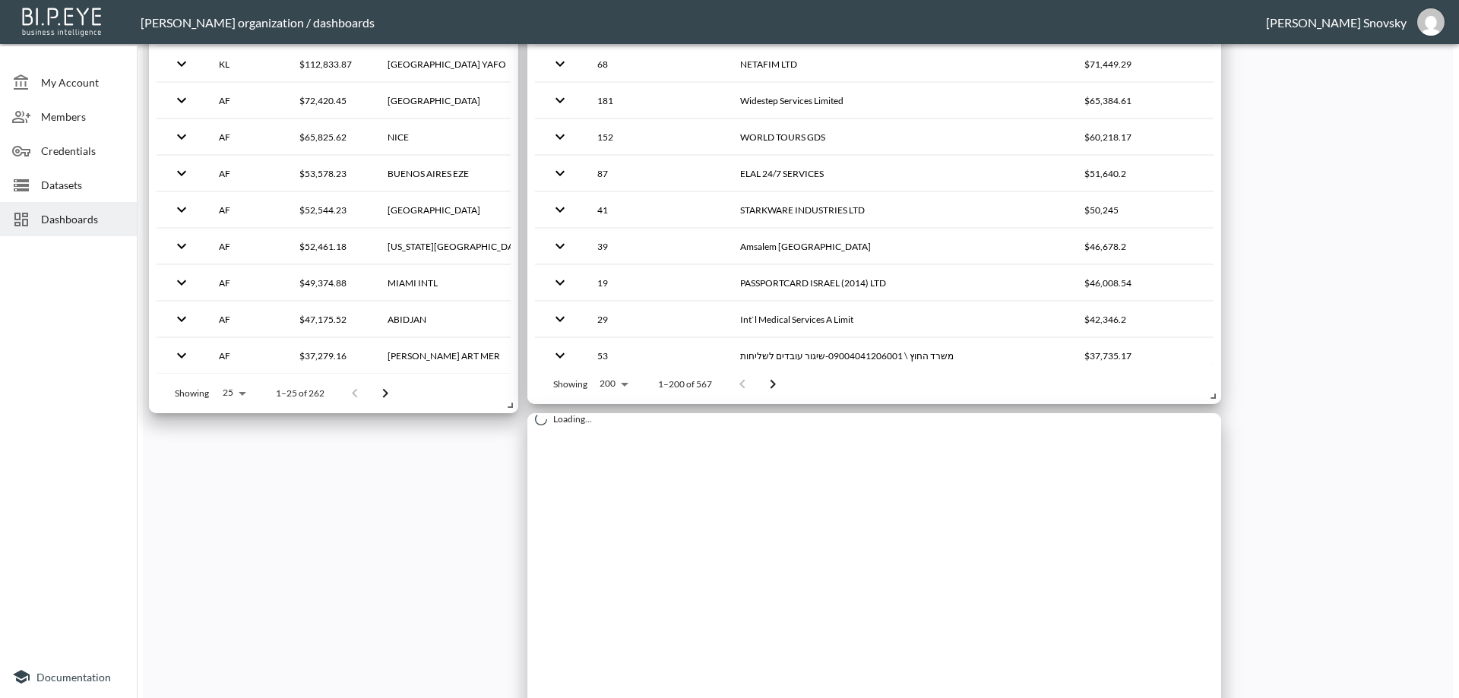
scroll to position [1672, 0]
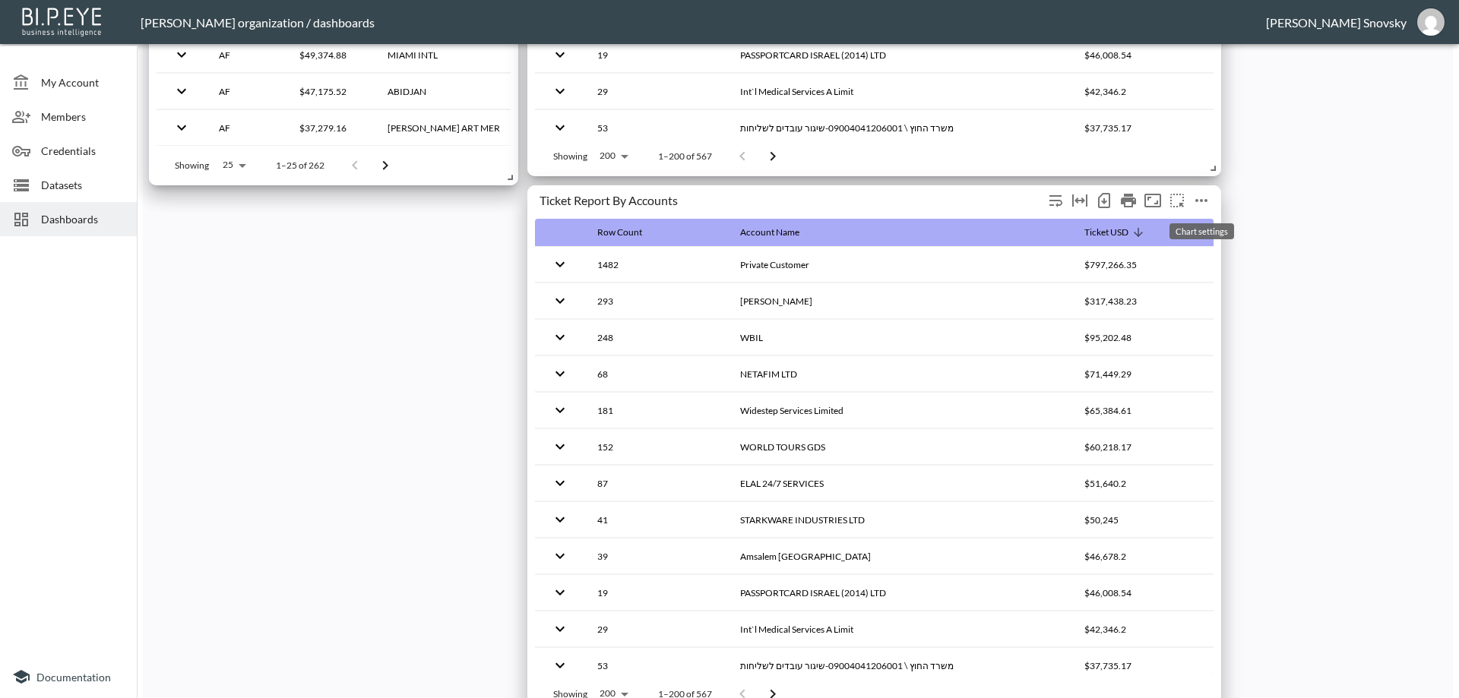
click at [1205, 200] on icon "more" at bounding box center [1201, 200] width 12 height 3
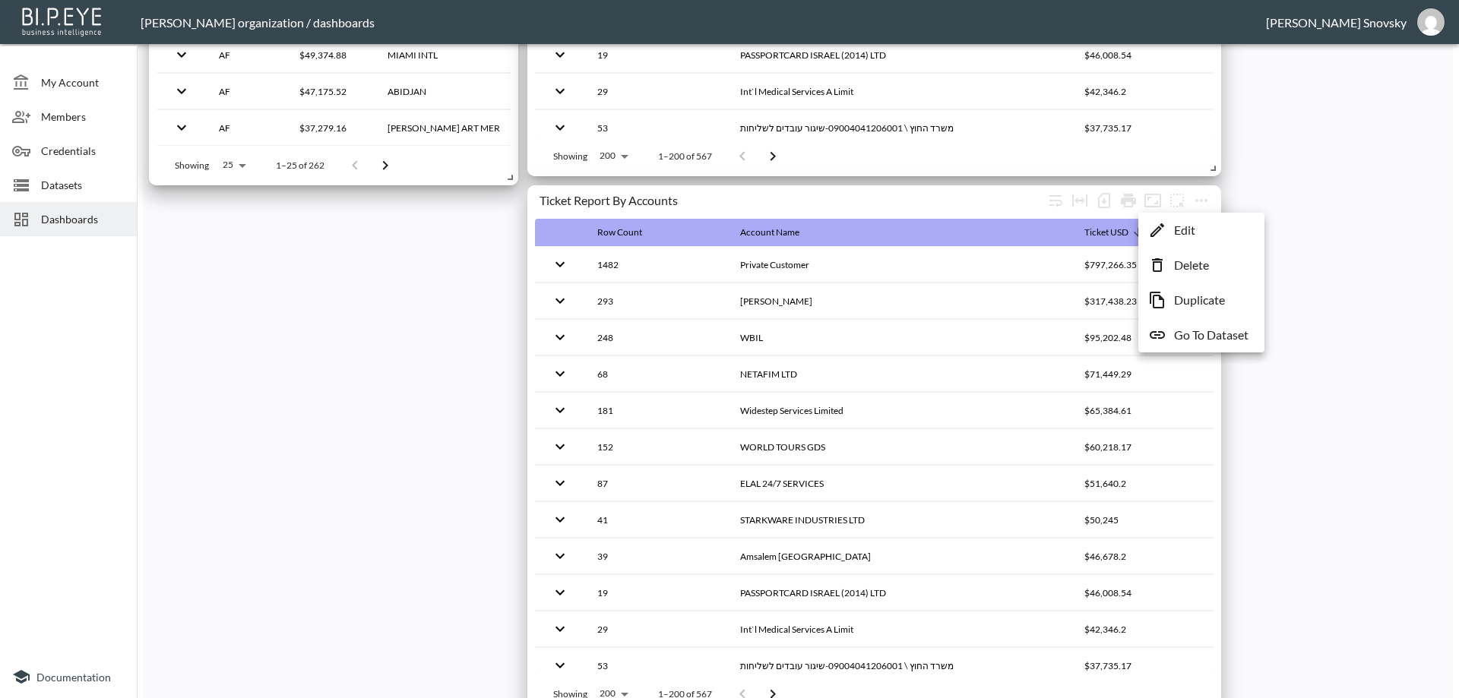
click at [1175, 230] on p "Edit" at bounding box center [1184, 230] width 21 height 18
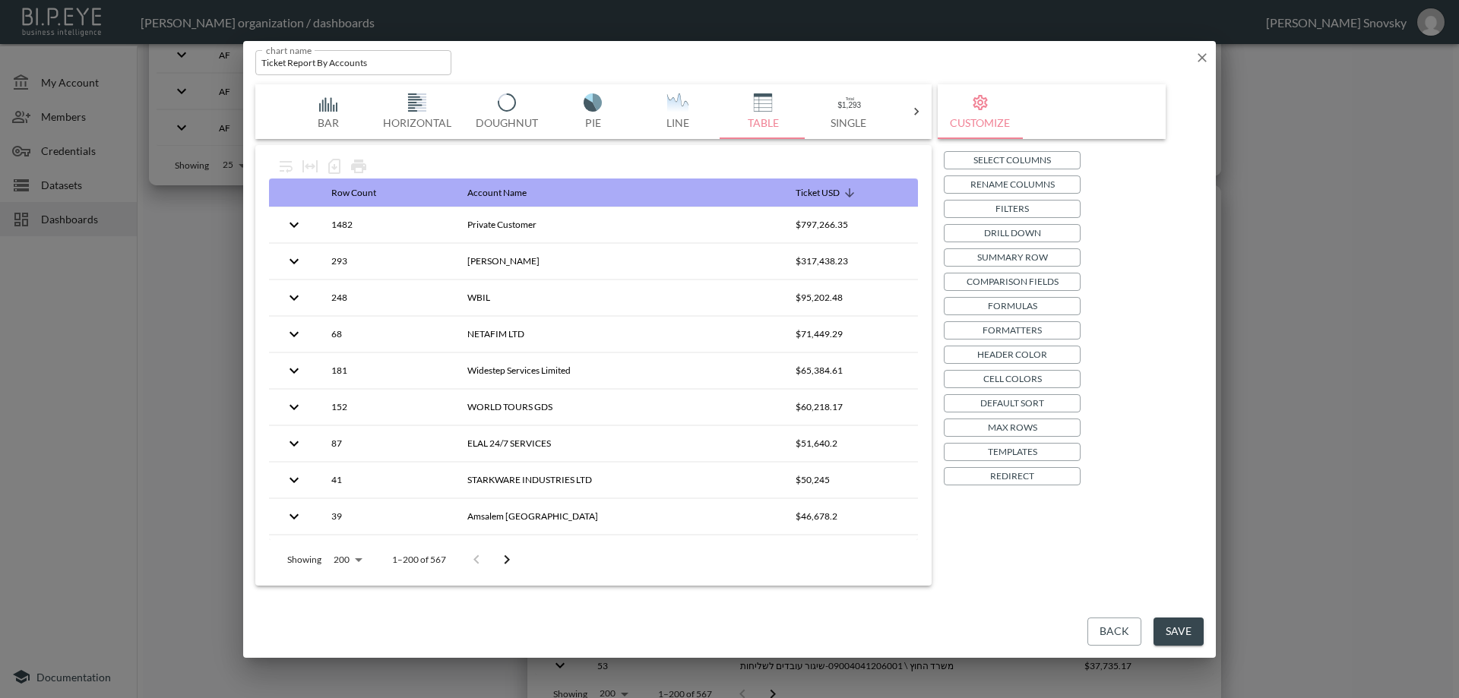
click at [1022, 235] on p "Drill Down" at bounding box center [1012, 233] width 57 height 16
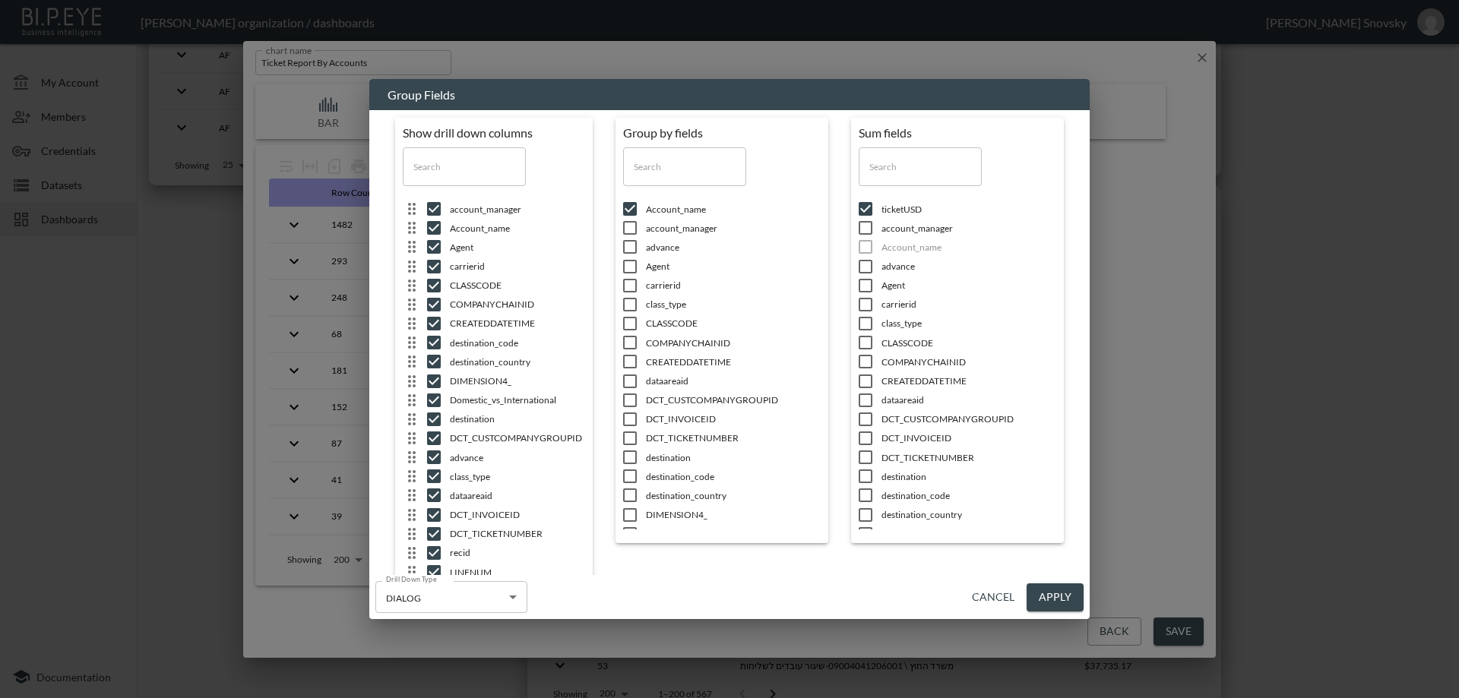
scroll to position [76, 0]
click at [628, 384] on input "checkbox" at bounding box center [630, 381] width 32 height 15
click at [1058, 601] on button "Apply" at bounding box center [1055, 598] width 57 height 28
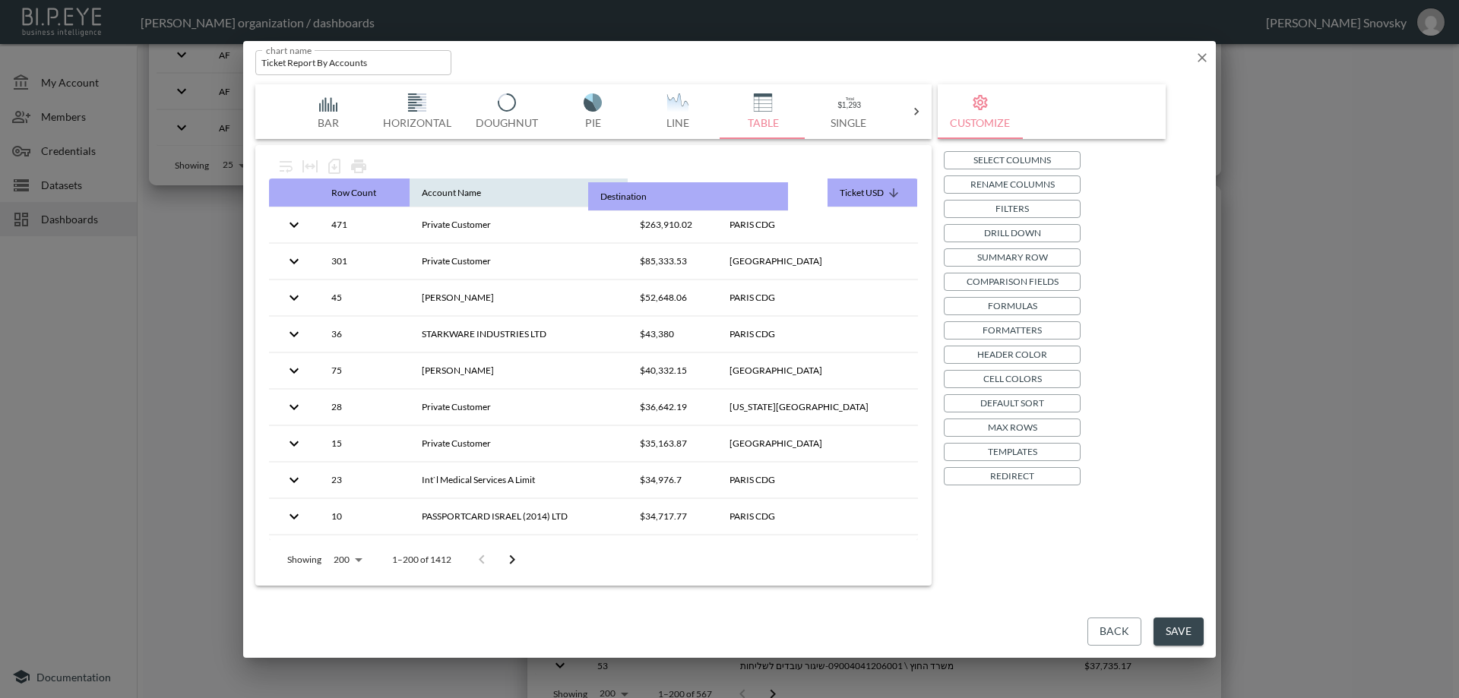
drag, startPoint x: 653, startPoint y: 186, endPoint x: 609, endPoint y: 198, distance: 46.3
click at [607, 198] on tr "Row Count Account Name Ticket USD Destination" at bounding box center [593, 193] width 649 height 29
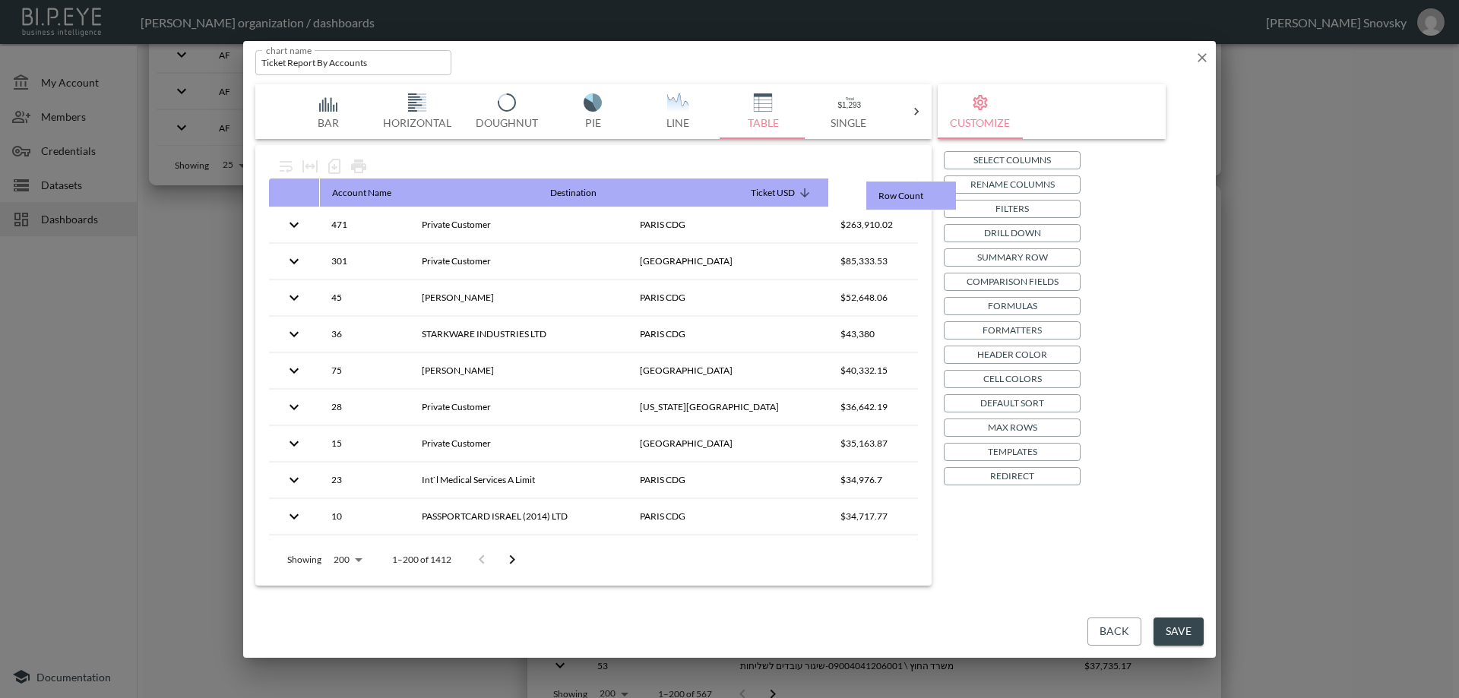
drag, startPoint x: 343, startPoint y: 190, endPoint x: 896, endPoint y: 193, distance: 553.2
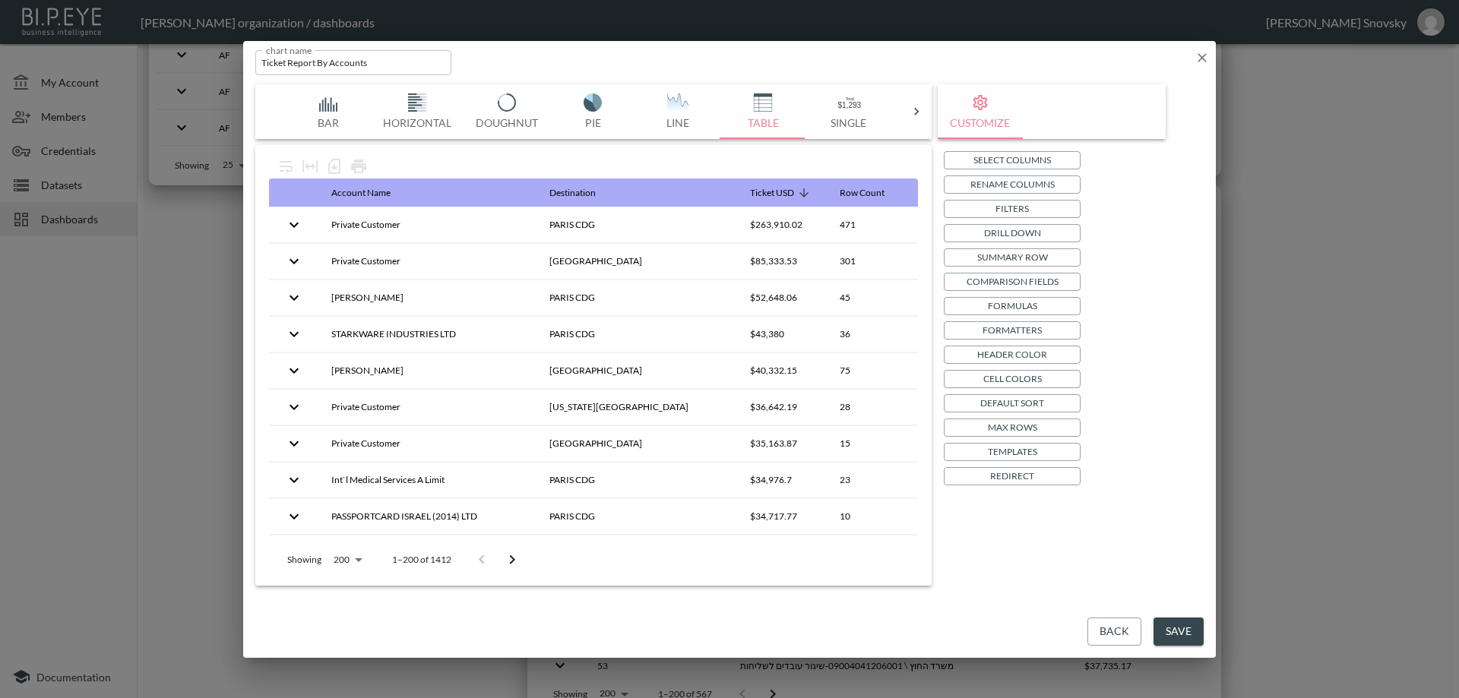
click at [1178, 630] on button "Save" at bounding box center [1178, 632] width 50 height 28
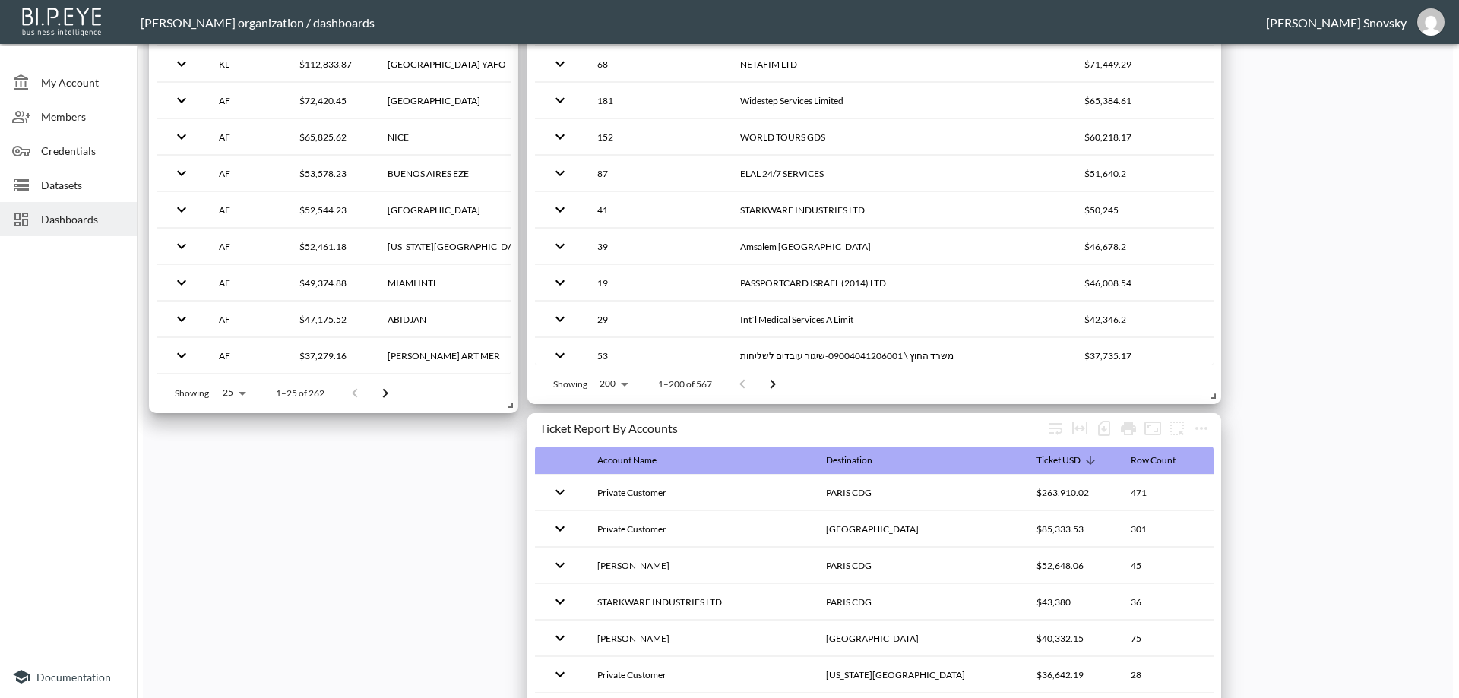
scroll to position [1520, 0]
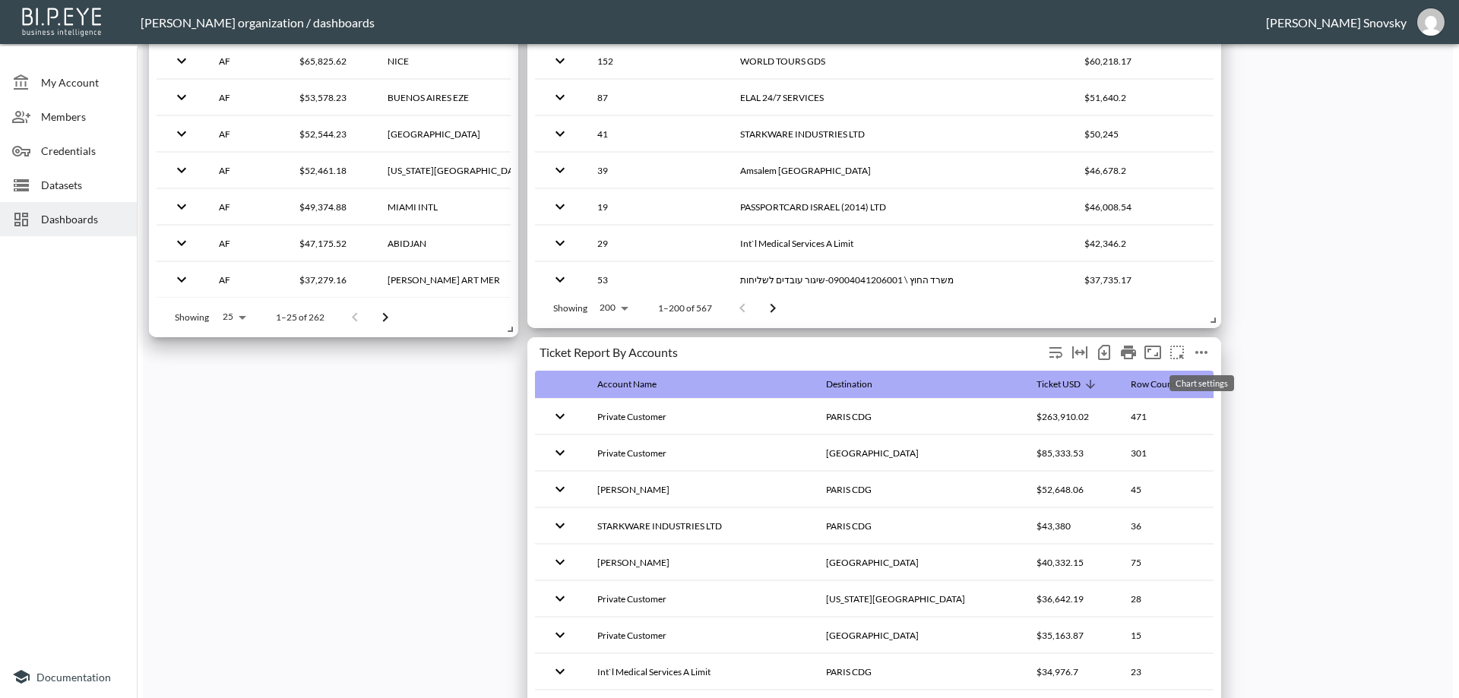
click at [1202, 348] on icon "more" at bounding box center [1201, 352] width 18 height 18
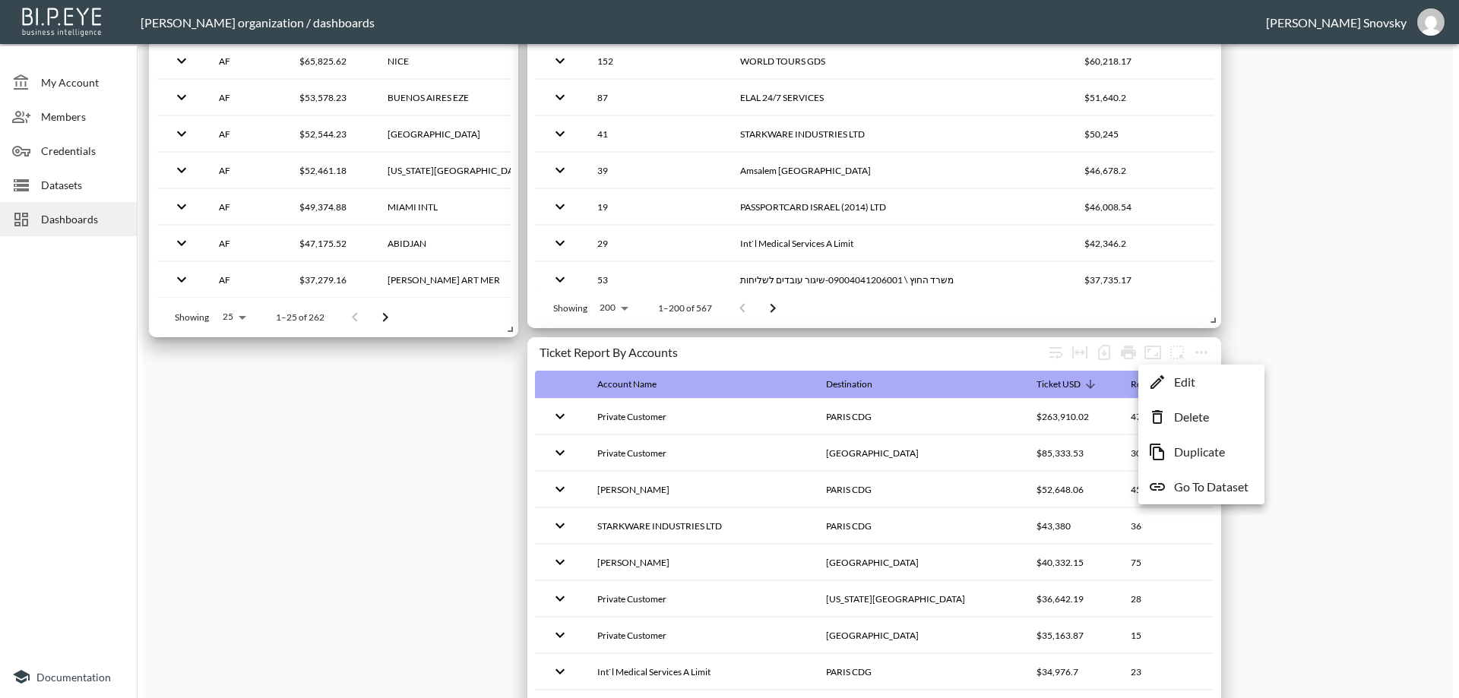
click at [1185, 382] on p "Edit" at bounding box center [1184, 382] width 21 height 18
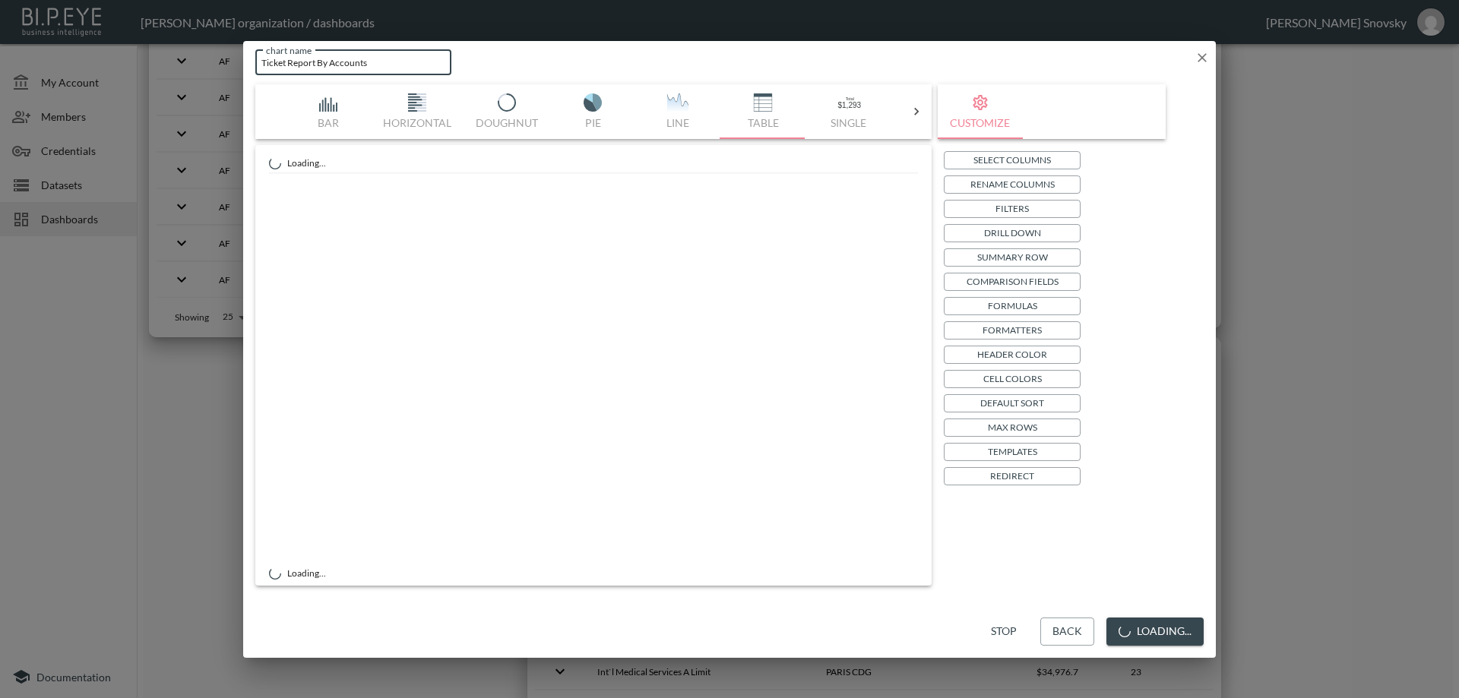
click at [383, 68] on input "Ticket Report By Accounts" at bounding box center [353, 62] width 196 height 25
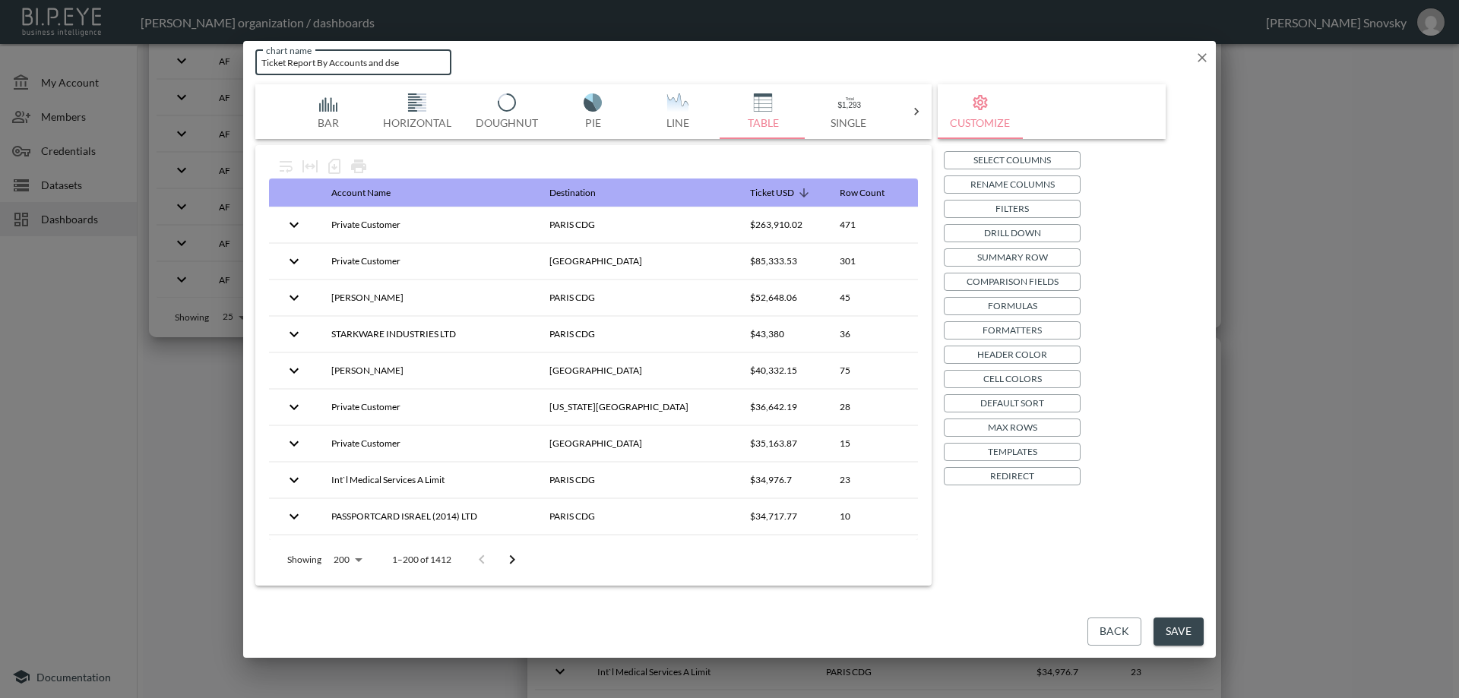
type input "Ticket Report By Accounts and dset"
click at [1175, 627] on button "Save" at bounding box center [1178, 632] width 50 height 28
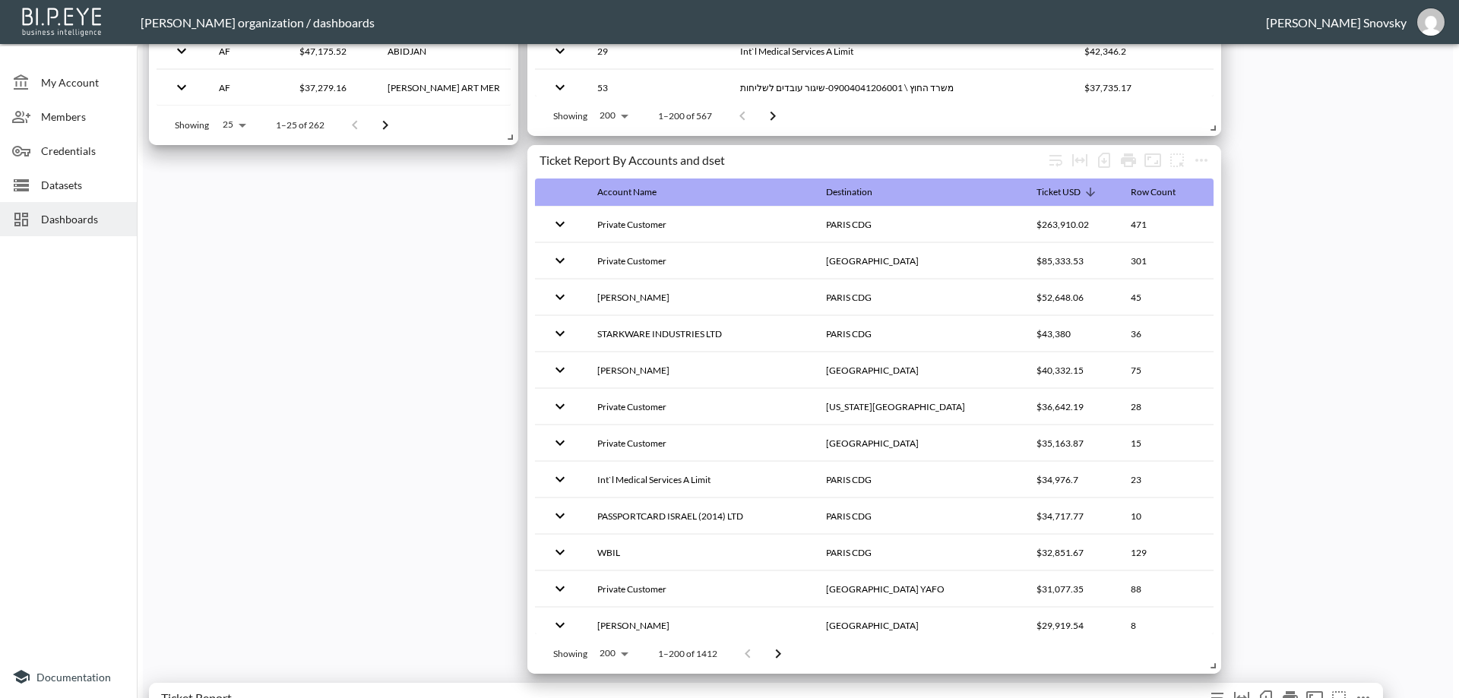
scroll to position [1672, 0]
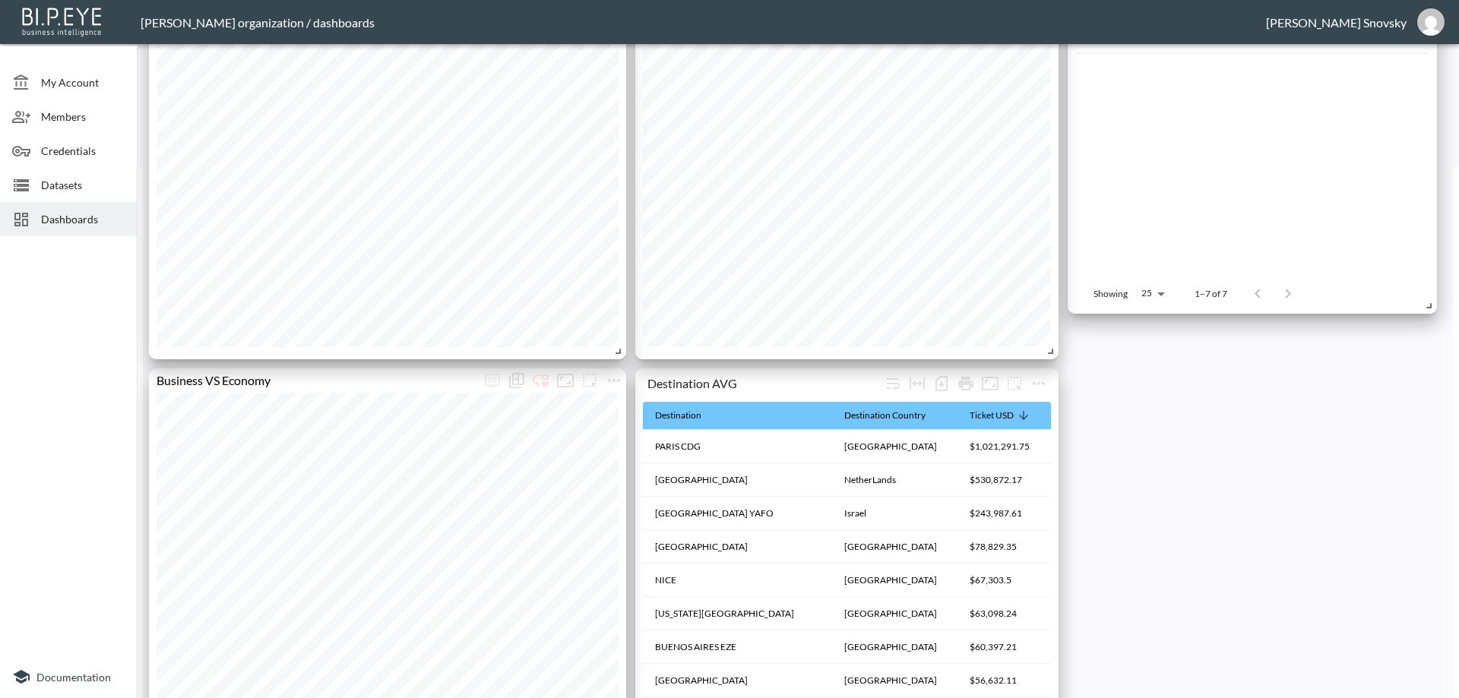
scroll to position [152, 0]
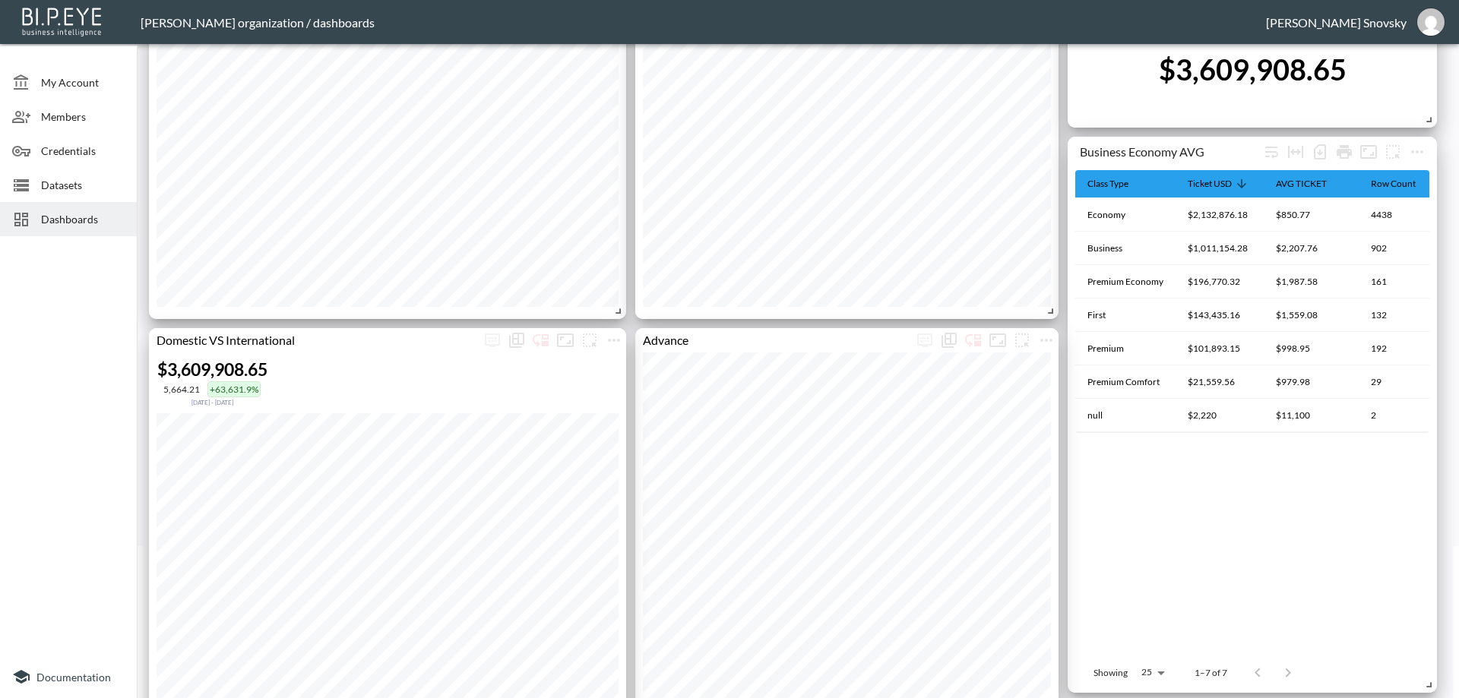
click at [49, 188] on span "Datasets" at bounding box center [83, 185] width 84 height 16
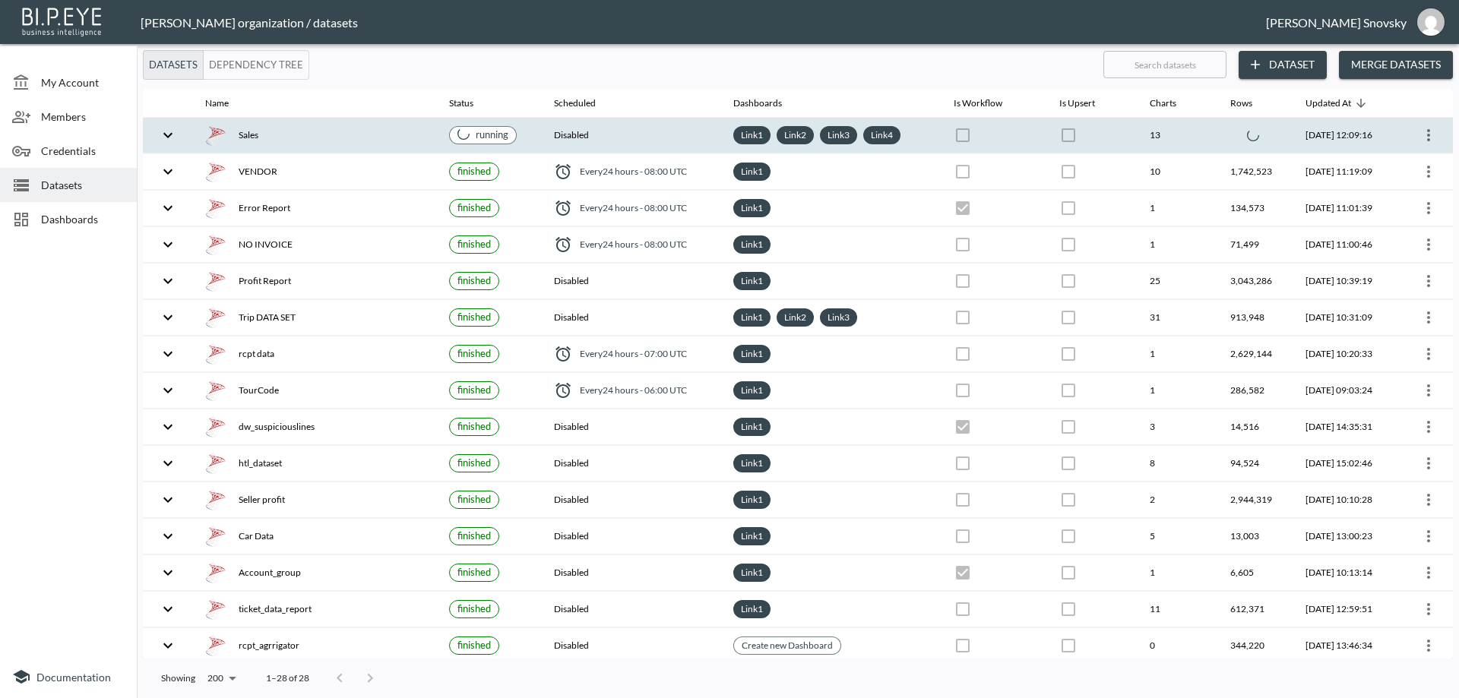
click at [348, 136] on div "Sales" at bounding box center [315, 135] width 220 height 21
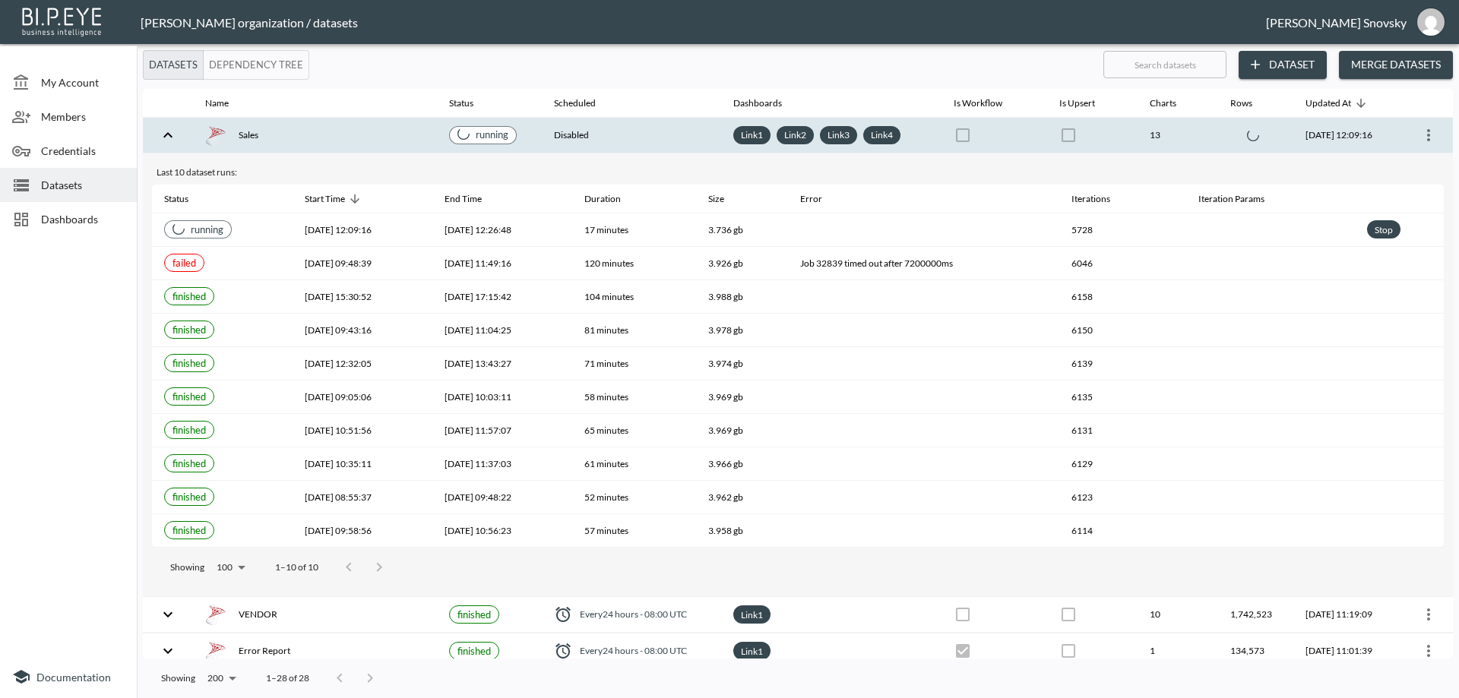
click at [348, 136] on div "Sales" at bounding box center [315, 135] width 220 height 21
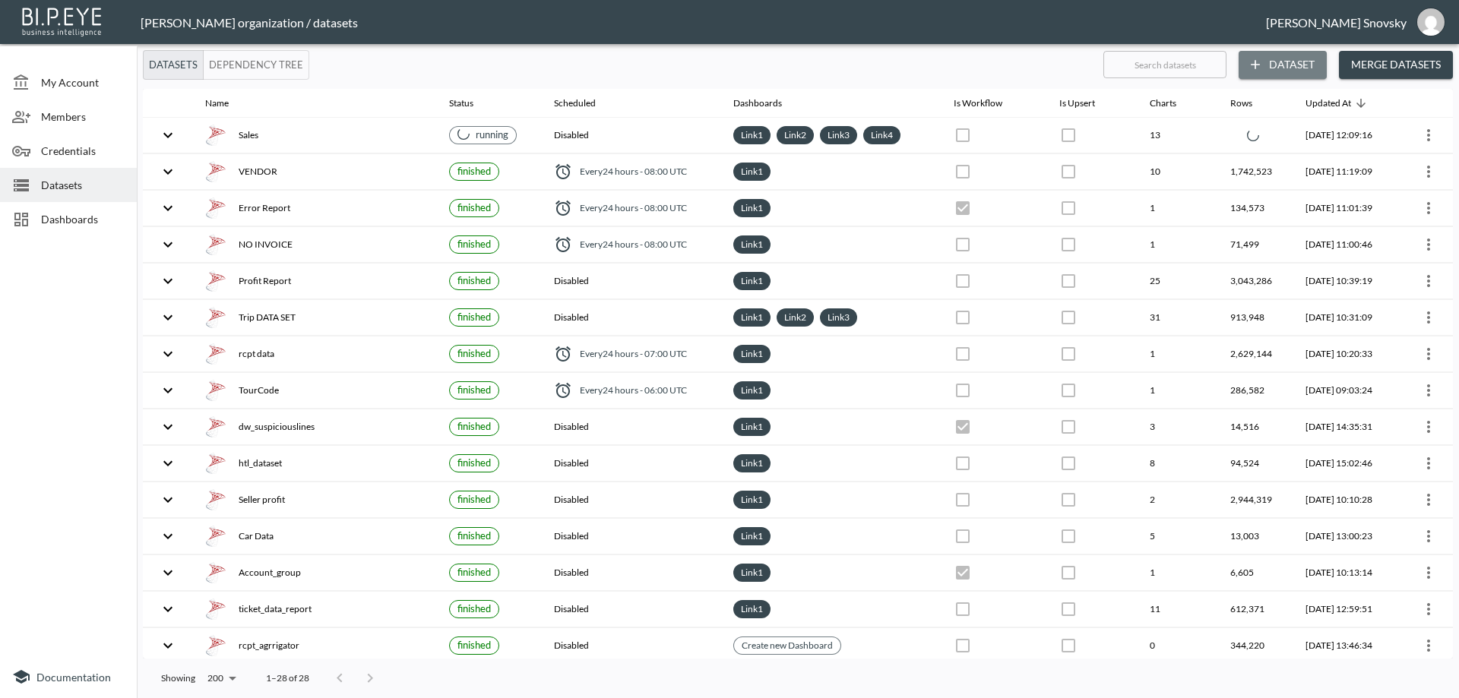
click at [1276, 65] on button "Dataset" at bounding box center [1282, 65] width 88 height 28
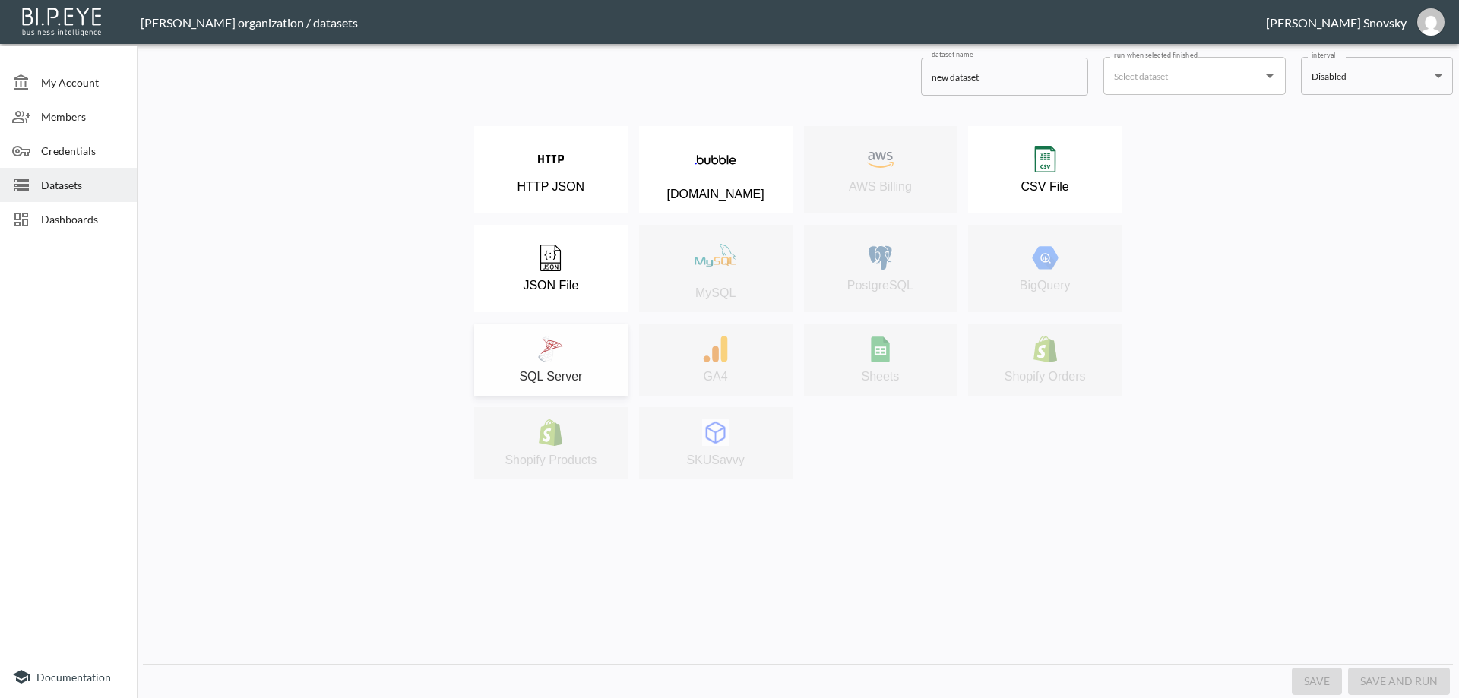
click at [558, 337] on img at bounding box center [550, 349] width 27 height 27
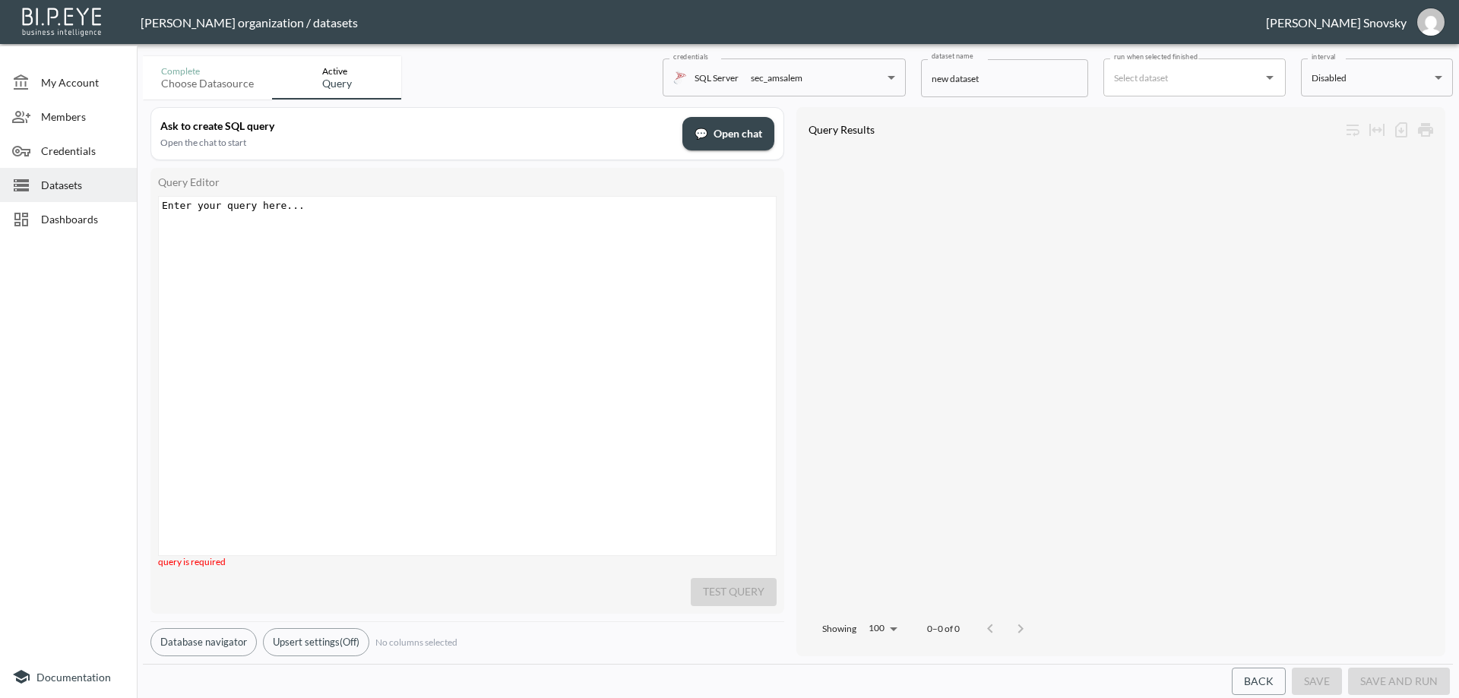
click at [317, 210] on pre "​" at bounding box center [469, 205] width 621 height 11
click at [306, 292] on div "Enter your query here... ​ x ​" at bounding box center [486, 395] width 655 height 397
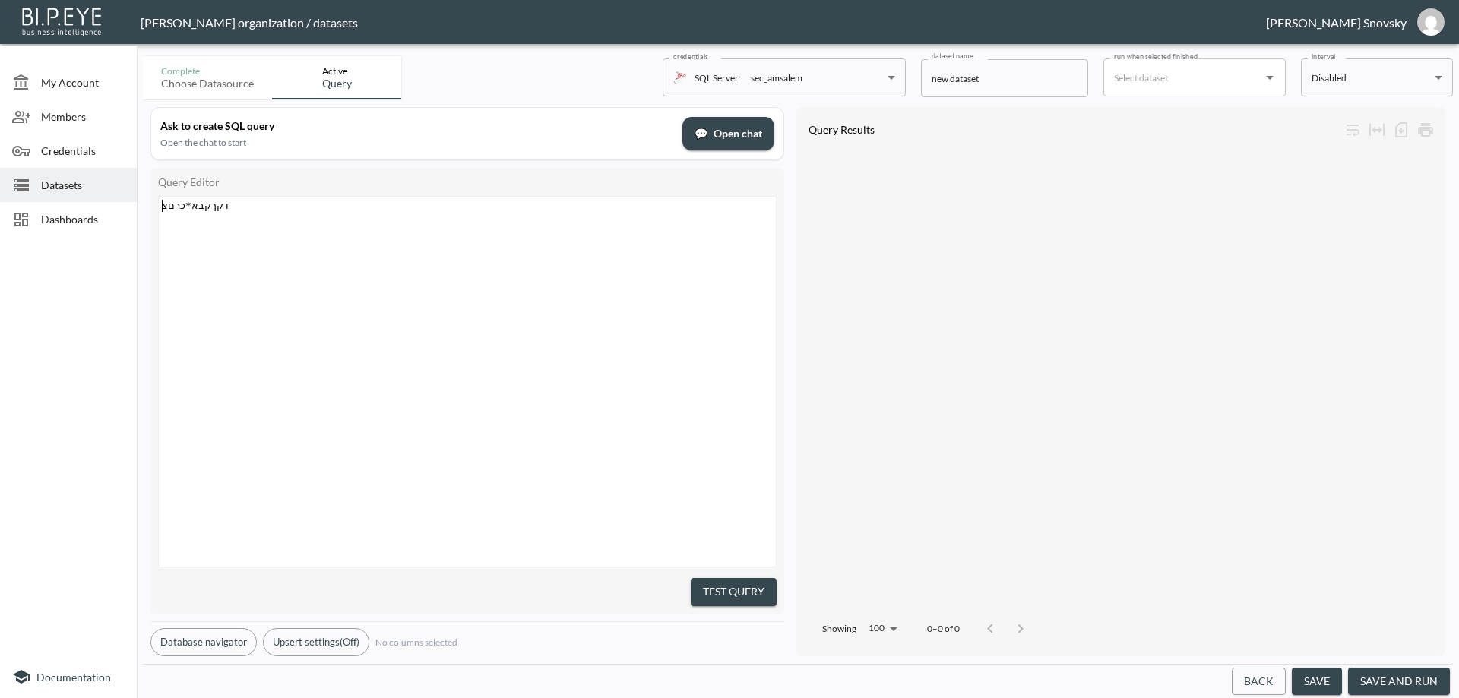
type textarea "דקךקבא * כרםצ"
paste textarea
drag, startPoint x: 226, startPoint y: 205, endPoint x: 138, endPoint y: 207, distance: 88.2
click at [138, 207] on div "Complete Choose datasource Active Query credentials SQL Server sec_amsalem b764…" at bounding box center [798, 374] width 1322 height 648
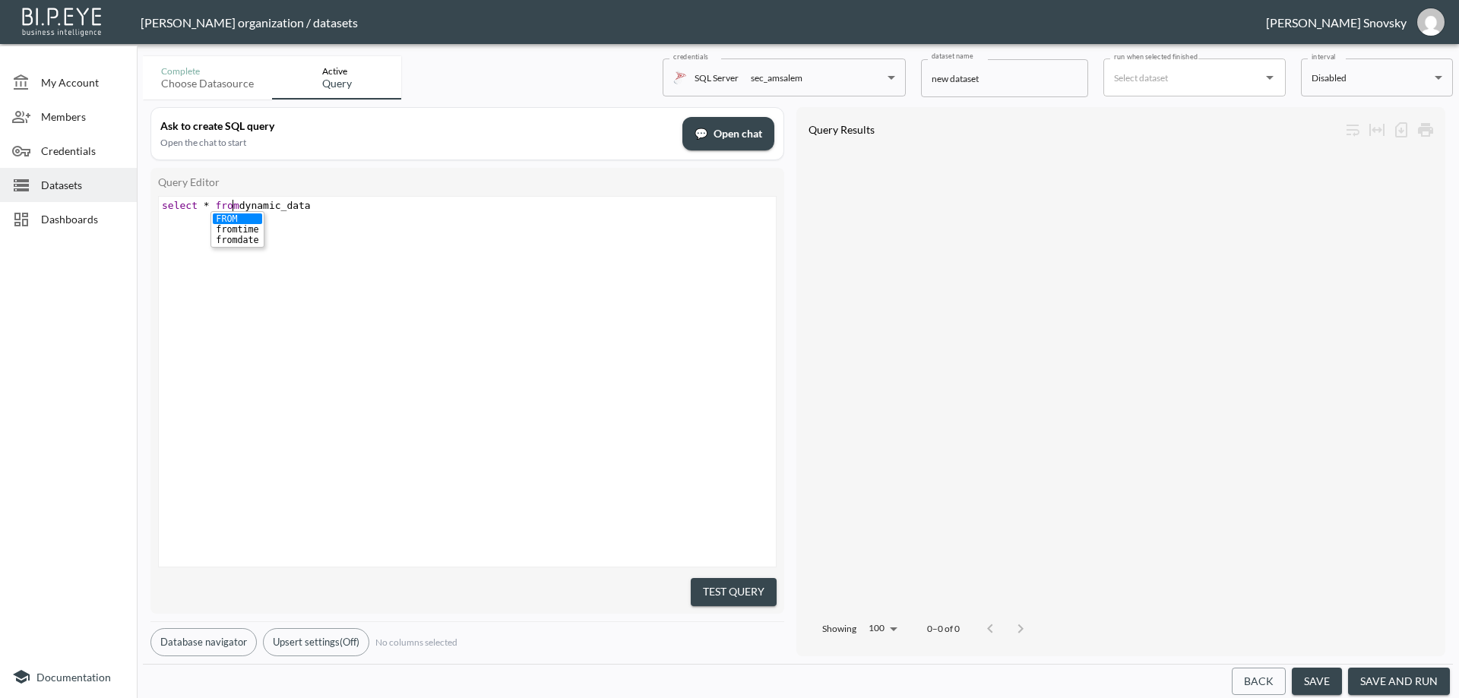
scroll to position [0, 78]
type textarea "select * from"
drag, startPoint x: 731, startPoint y: 585, endPoint x: 723, endPoint y: 580, distance: 8.9
click at [732, 586] on button "Test Query" at bounding box center [734, 592] width 86 height 28
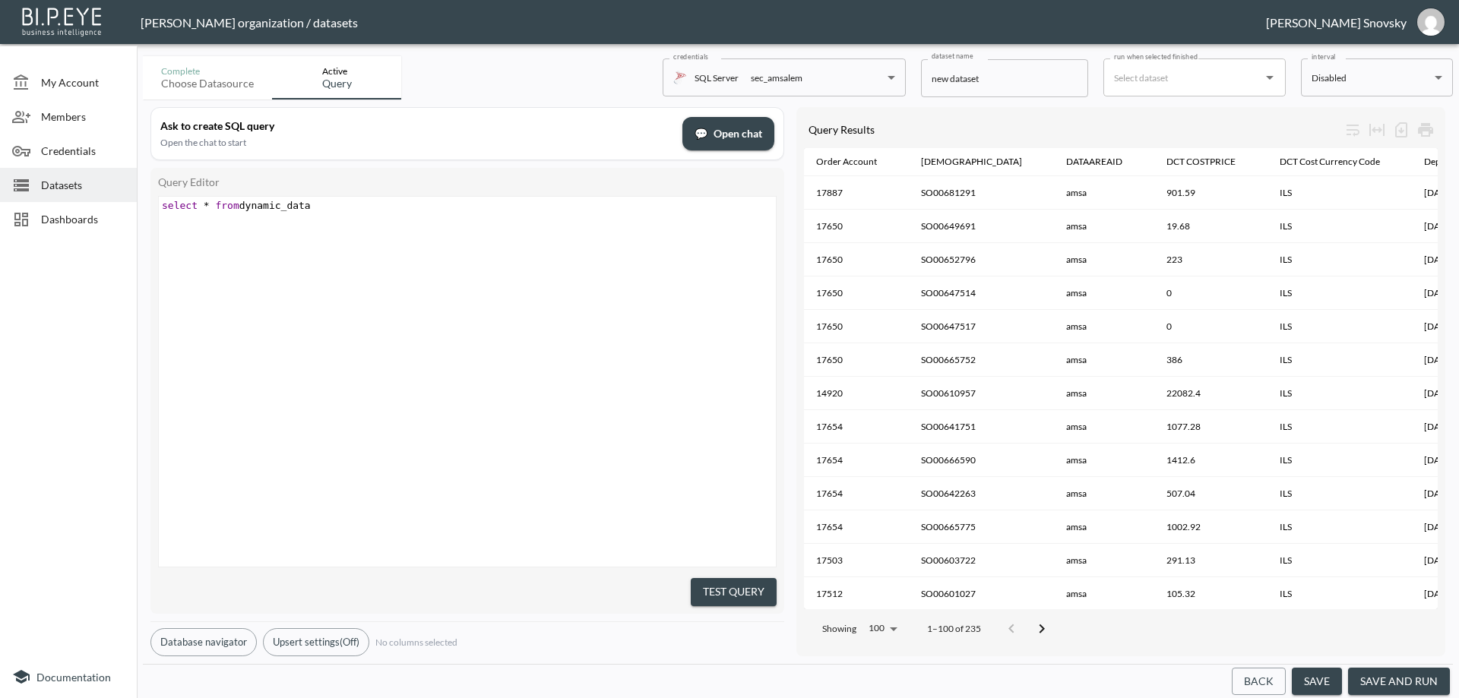
click at [1383, 682] on button "save and run" at bounding box center [1399, 682] width 102 height 28
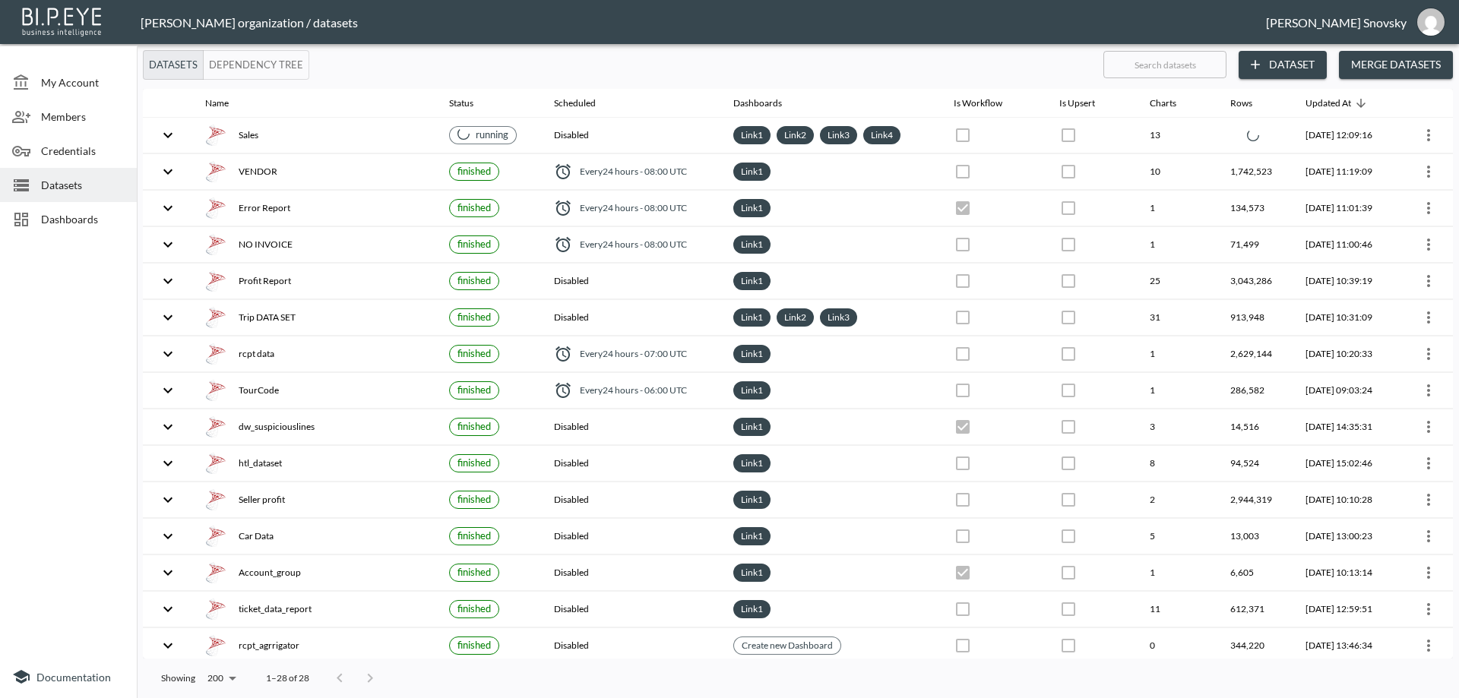
checkbox input "true"
checkbox input "false"
checkbox input "true"
checkbox input "false"
checkbox input "true"
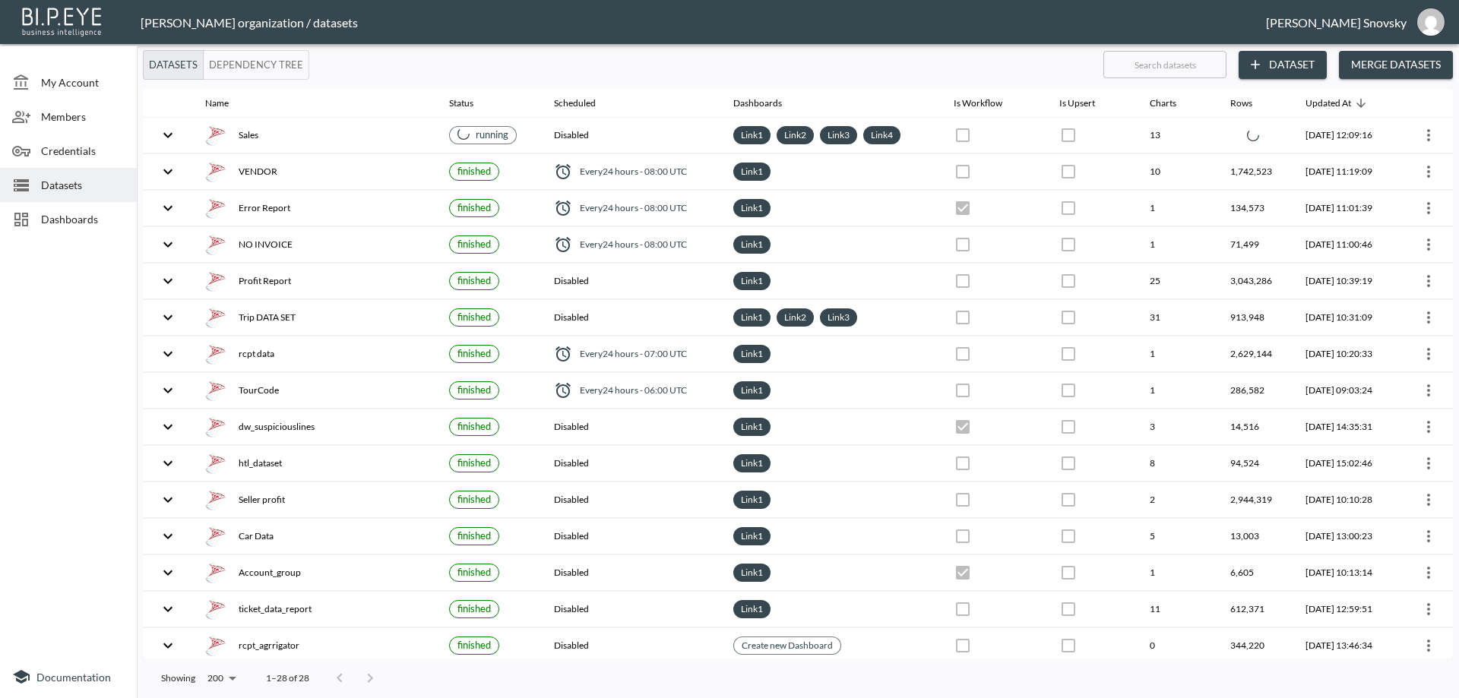
checkbox input "false"
checkbox input "true"
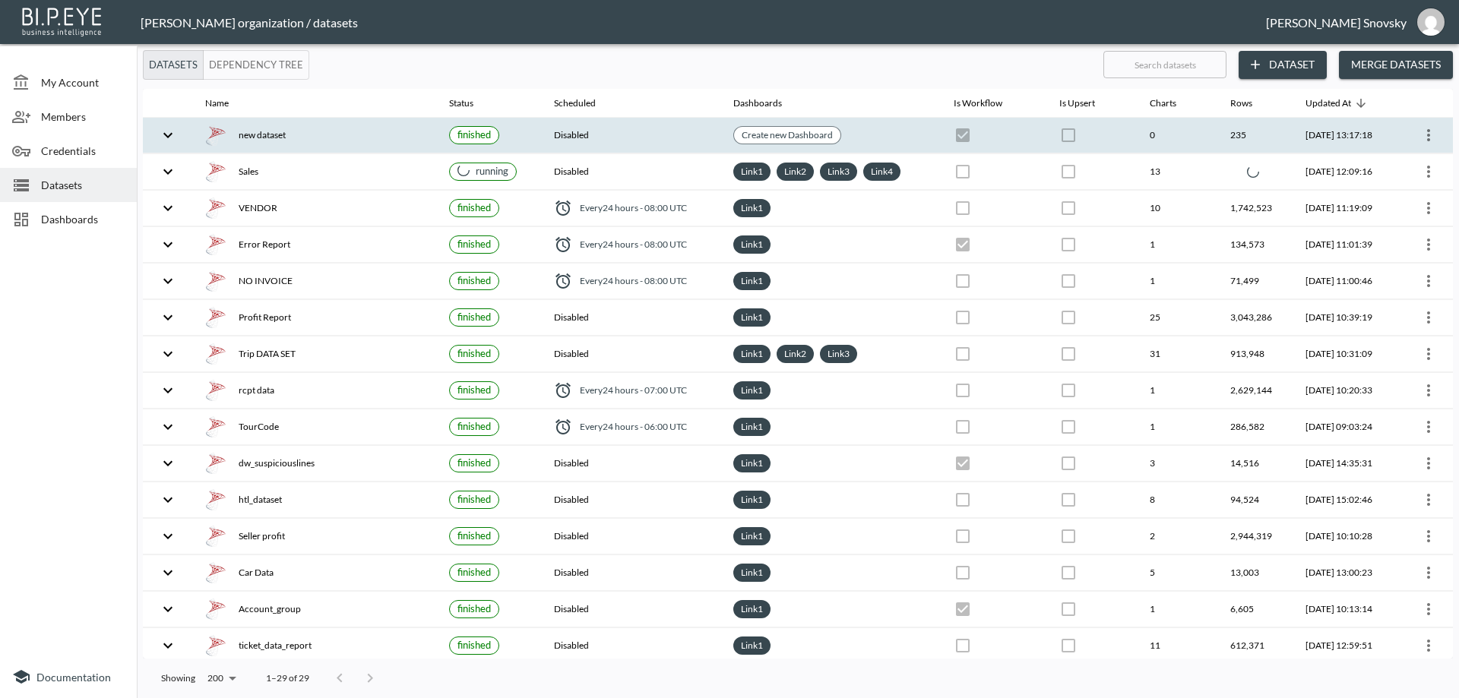
click at [320, 140] on div "new dataset" at bounding box center [315, 135] width 220 height 21
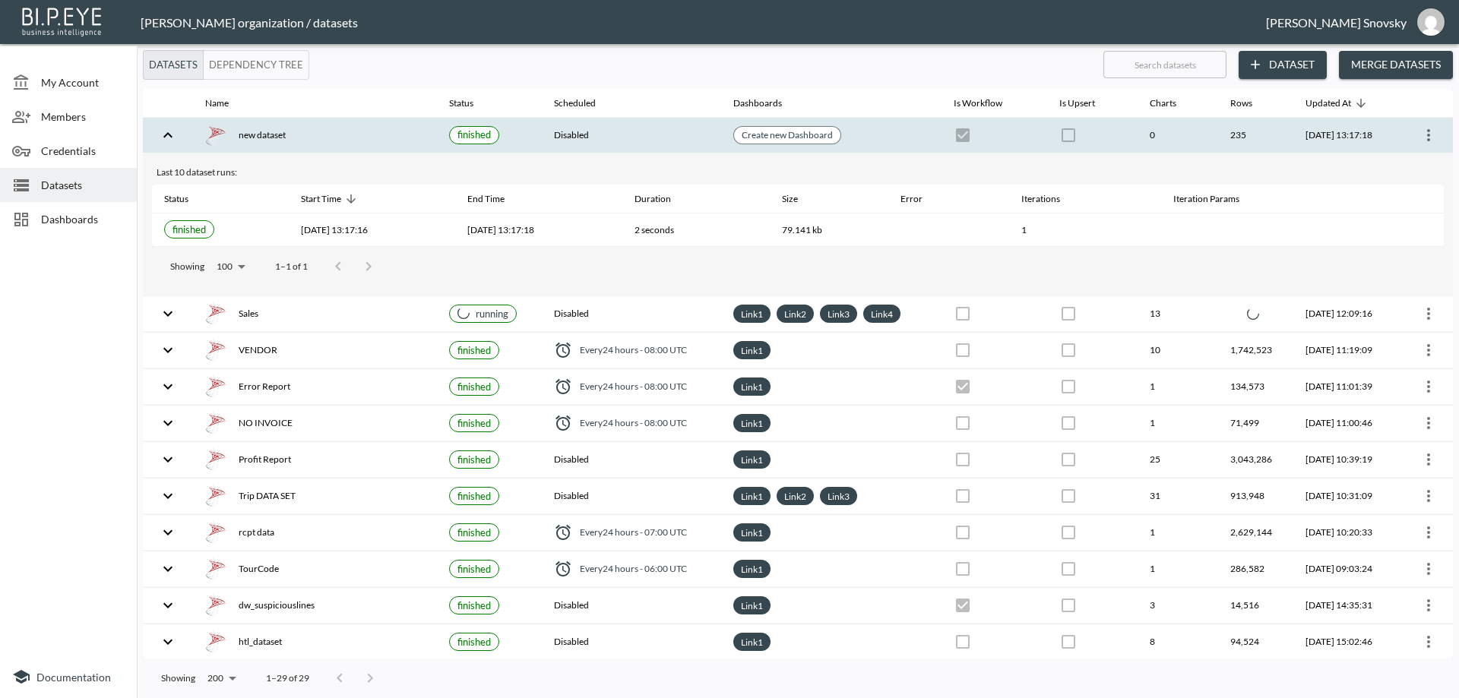
click at [1426, 137] on icon "more" at bounding box center [1428, 135] width 18 height 18
click at [1409, 162] on p "Edit Data Pipeline" at bounding box center [1383, 165] width 94 height 18
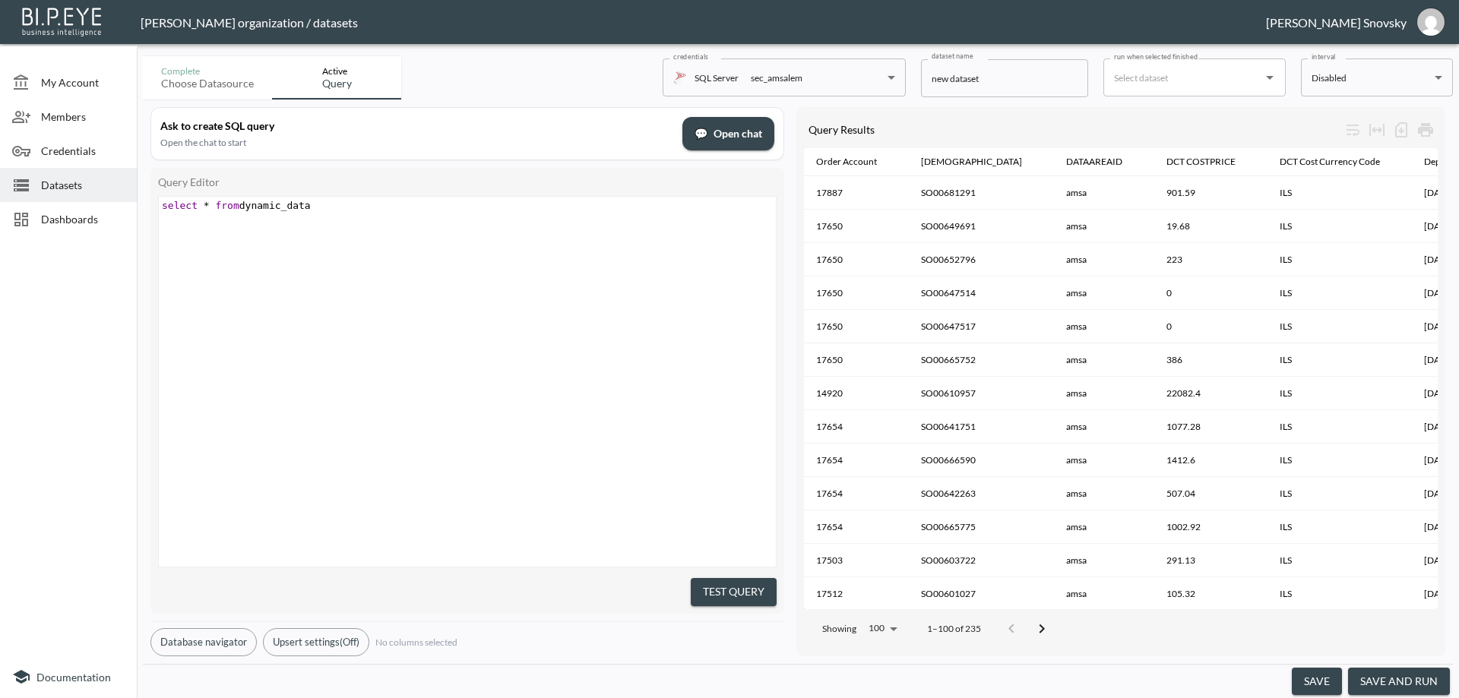
click at [1003, 87] on input "new dataset" at bounding box center [1004, 78] width 167 height 38
type input "b"
click at [951, 82] on input "dynamyc" at bounding box center [1004, 78] width 167 height 38
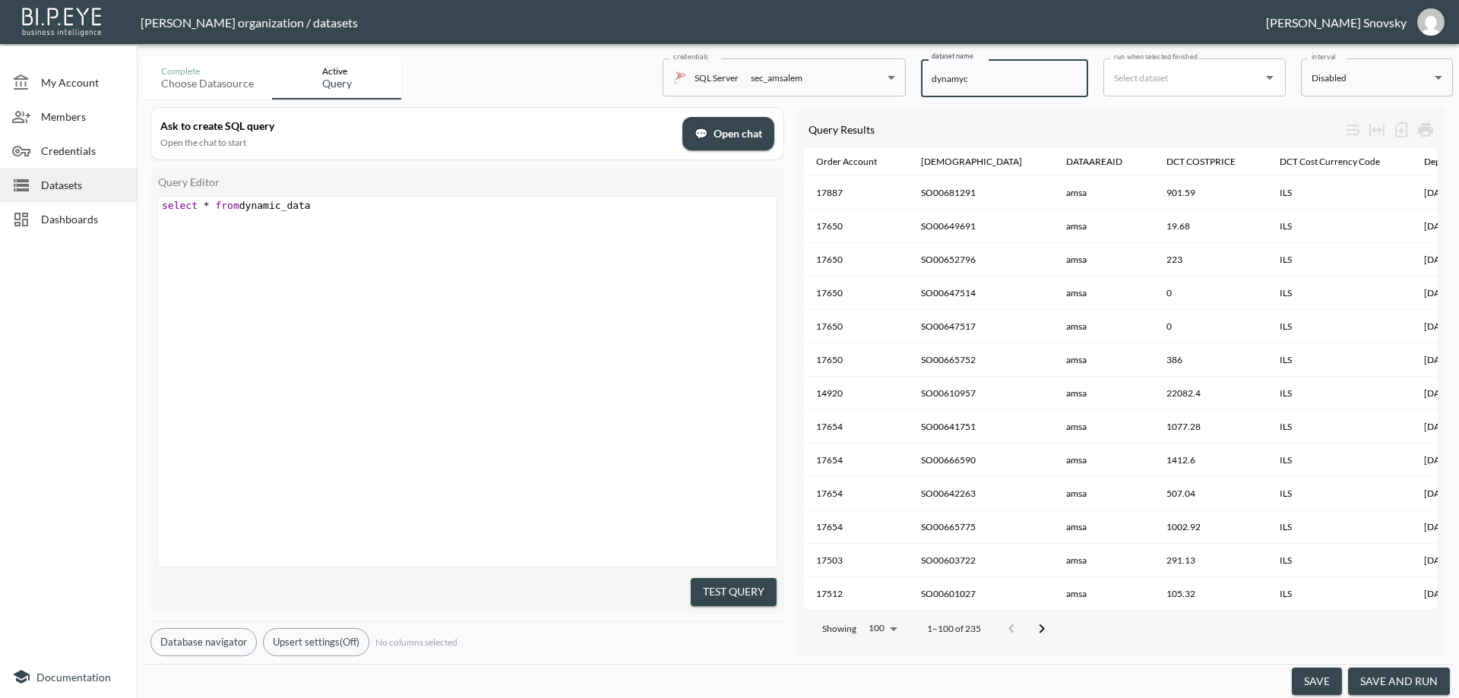
click at [951, 82] on input "dynamyc" at bounding box center [1004, 78] width 167 height 38
paste input "i"
type input "dynamic"
click at [1415, 682] on button "save and run" at bounding box center [1399, 682] width 102 height 28
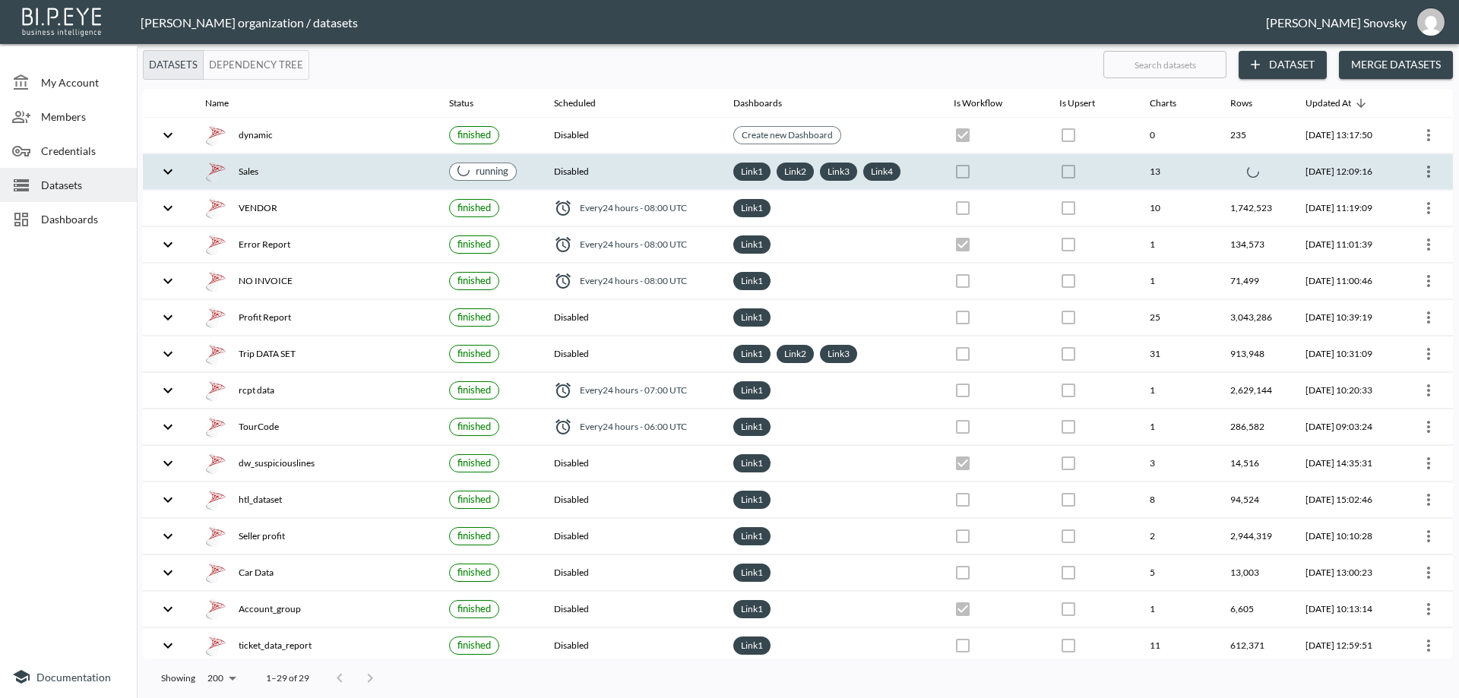
click at [318, 181] on div "Sales" at bounding box center [315, 171] width 220 height 21
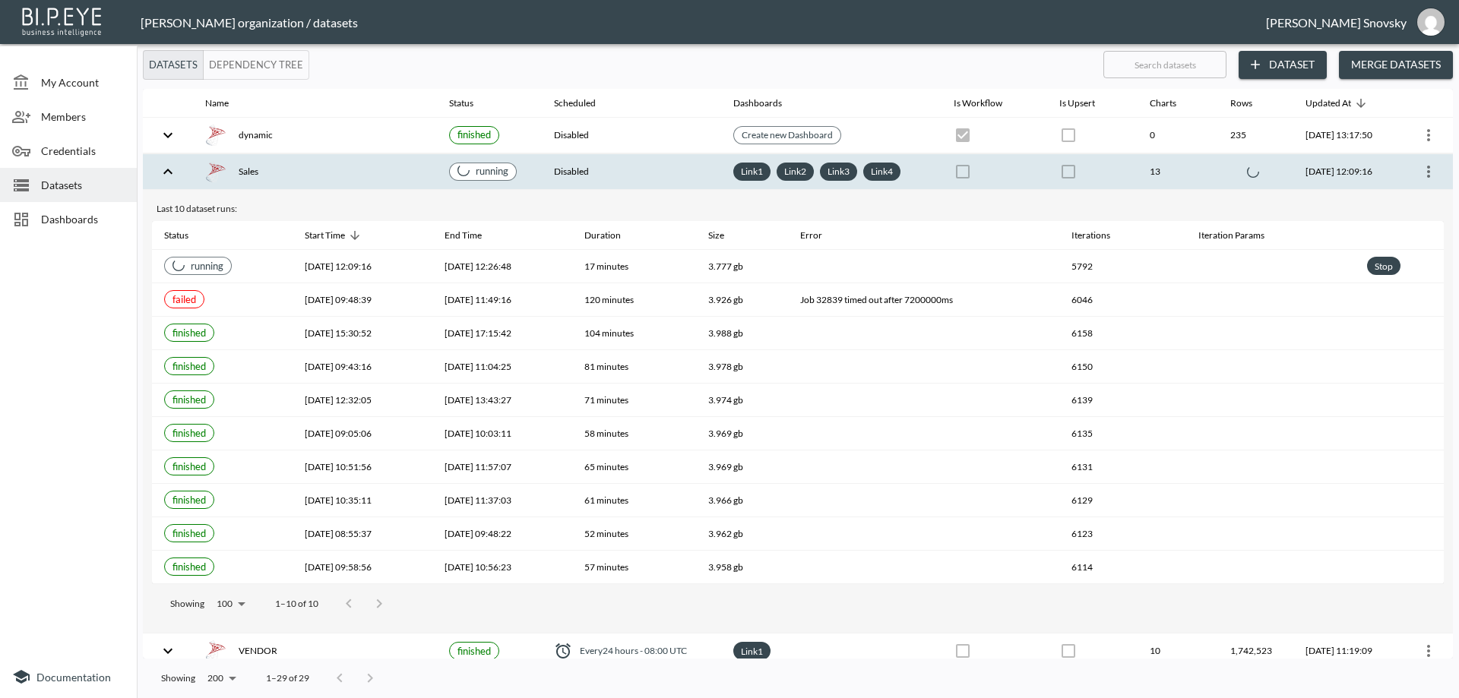
click at [319, 181] on div "Sales" at bounding box center [315, 171] width 220 height 21
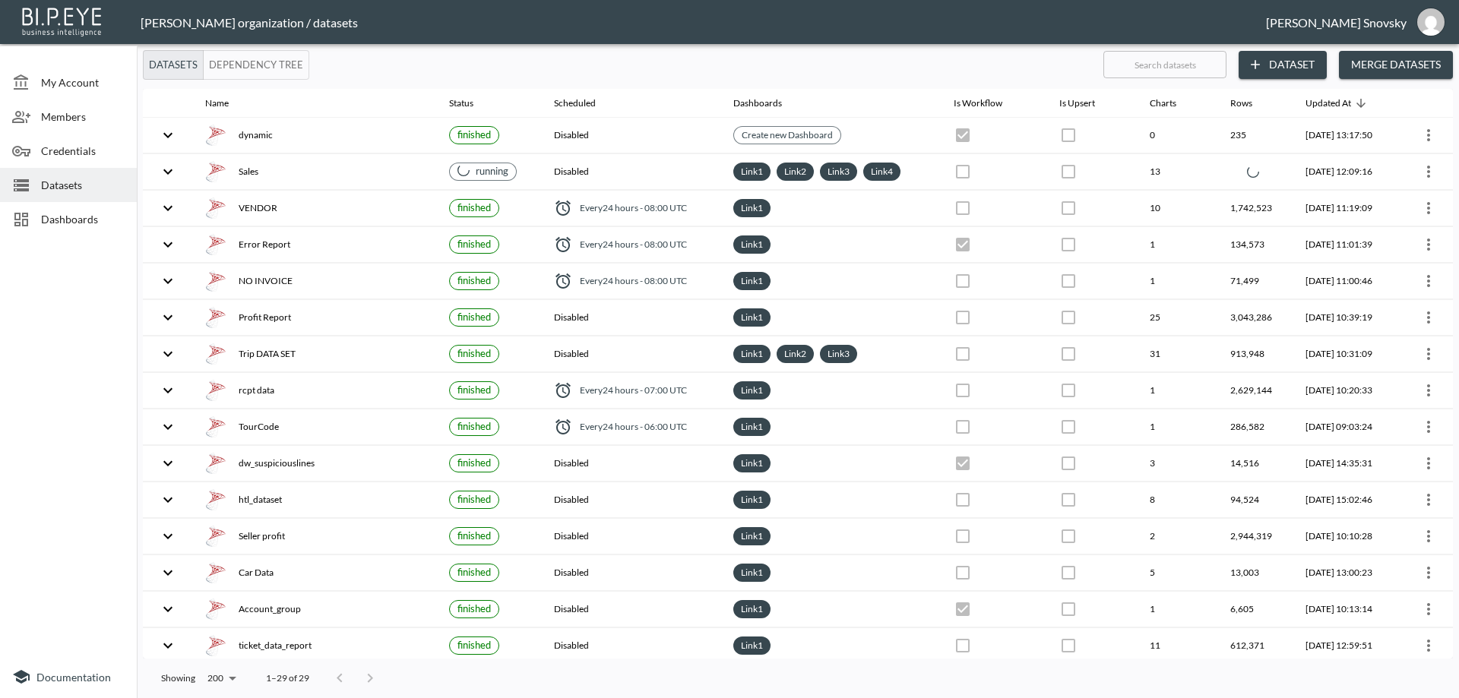
click at [63, 223] on span "Dashboards" at bounding box center [83, 219] width 84 height 16
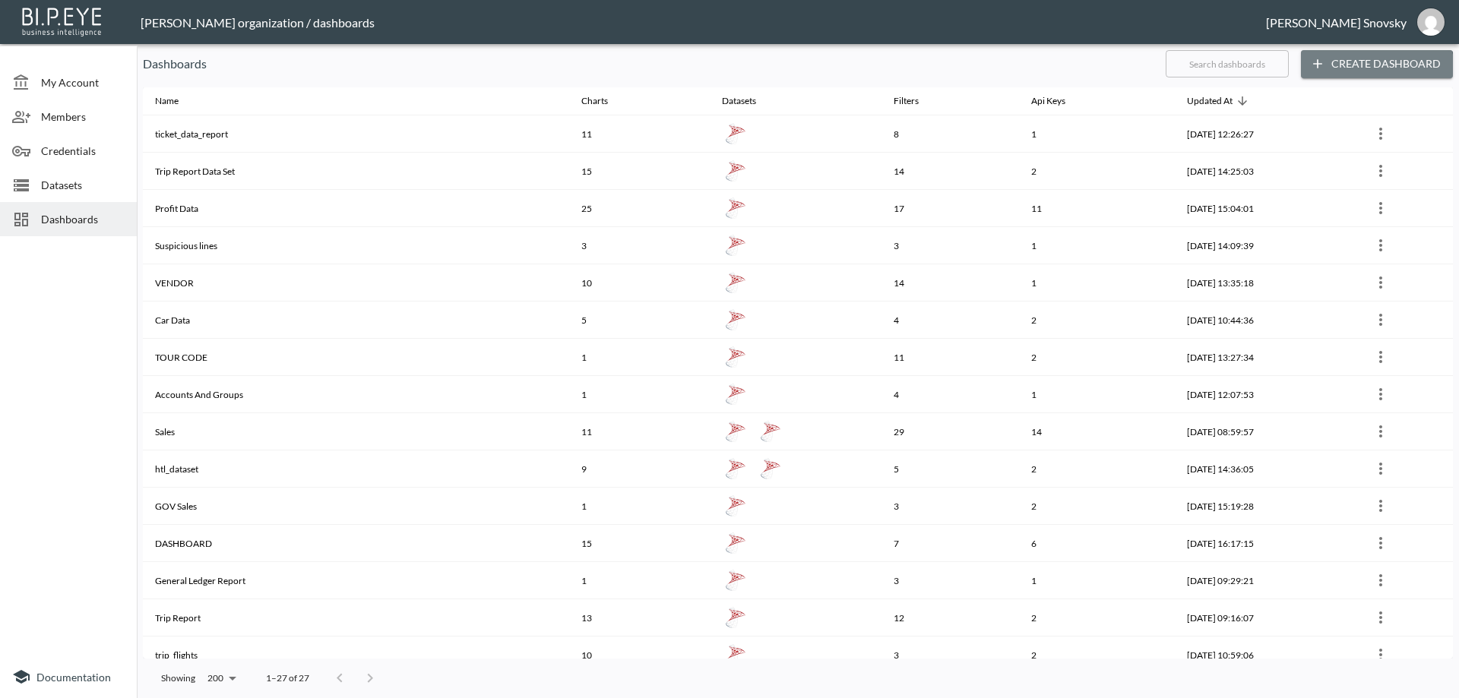
click at [1374, 71] on button "Create Dashboard" at bounding box center [1377, 64] width 152 height 28
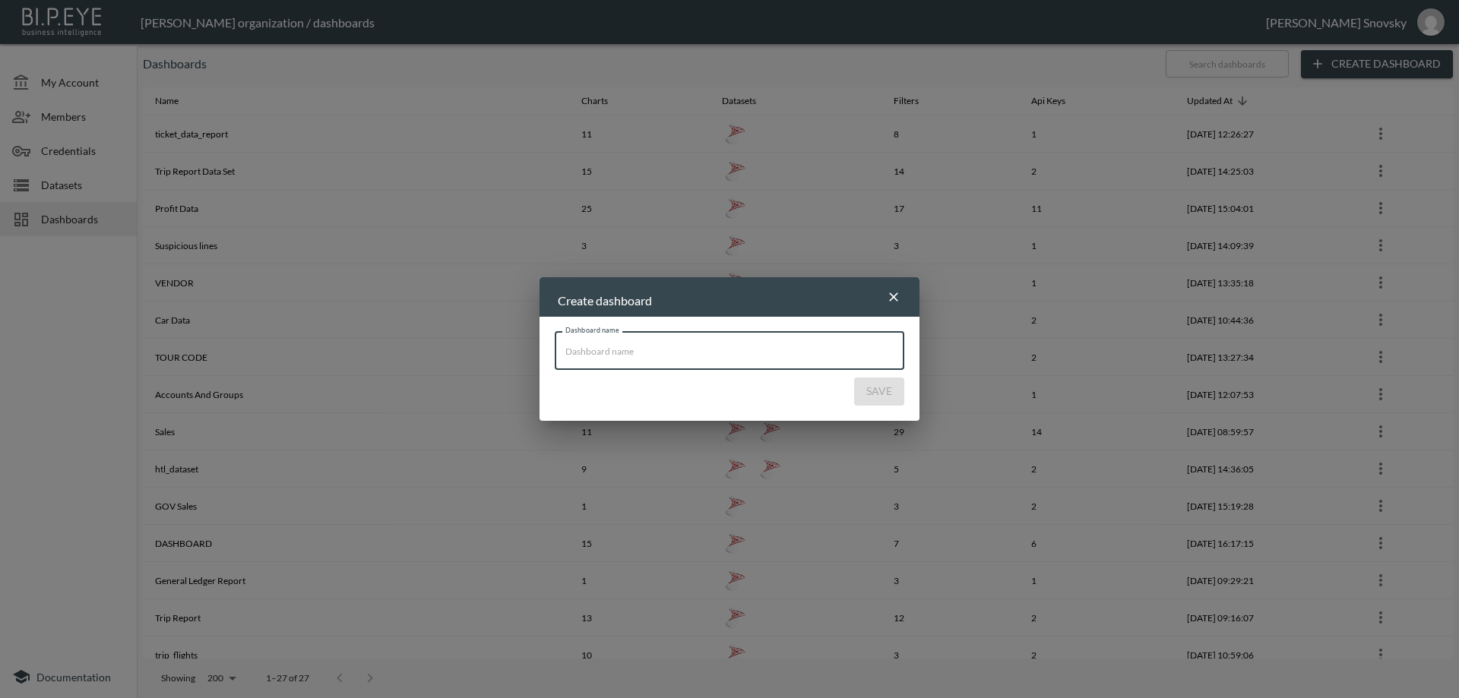
click at [646, 356] on input "Dashboard name" at bounding box center [730, 351] width 350 height 38
paste input "dynamic"
type input "Dynamic Data"
click at [863, 392] on button "Save" at bounding box center [879, 392] width 50 height 28
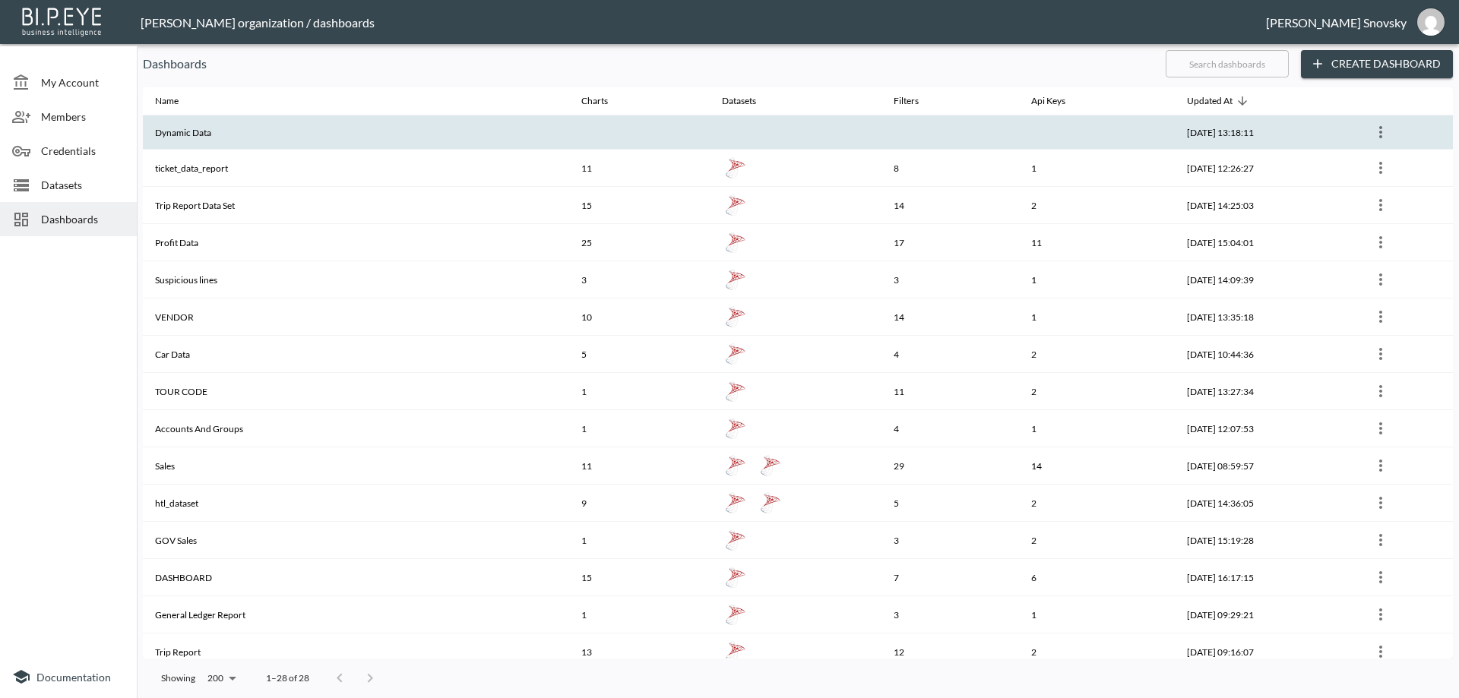
click at [955, 142] on th at bounding box center [950, 132] width 138 height 34
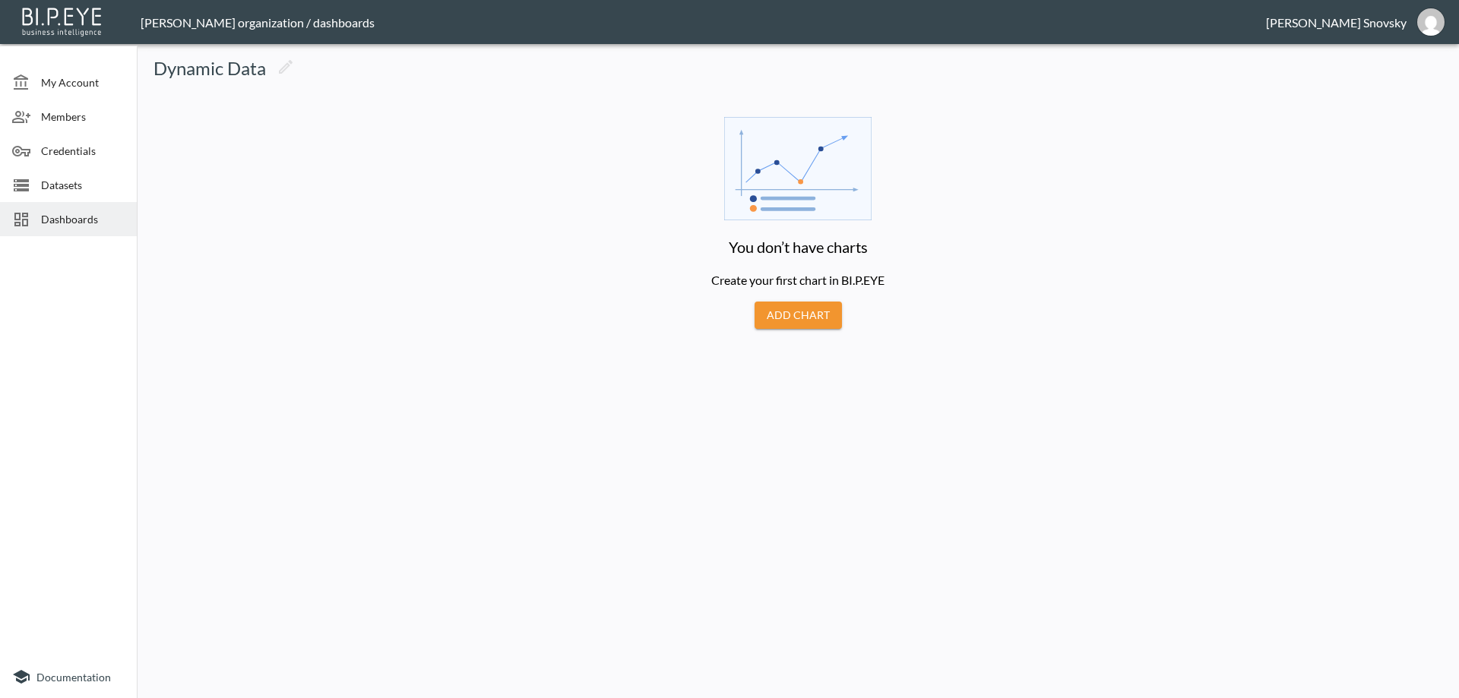
click at [807, 324] on button "Add Chart" at bounding box center [797, 316] width 87 height 28
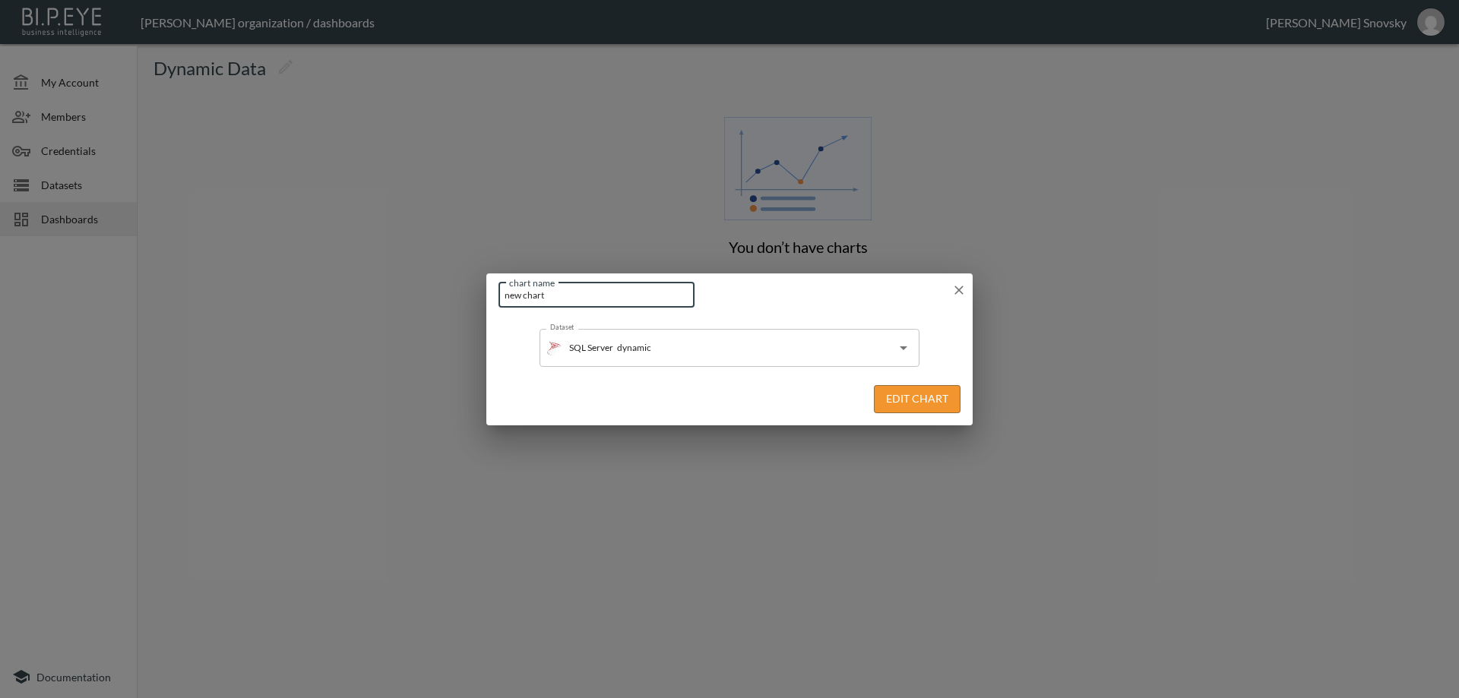
click at [578, 297] on input "new chart" at bounding box center [596, 295] width 196 height 25
paste input "dynamic"
type input "Dynamic Data"
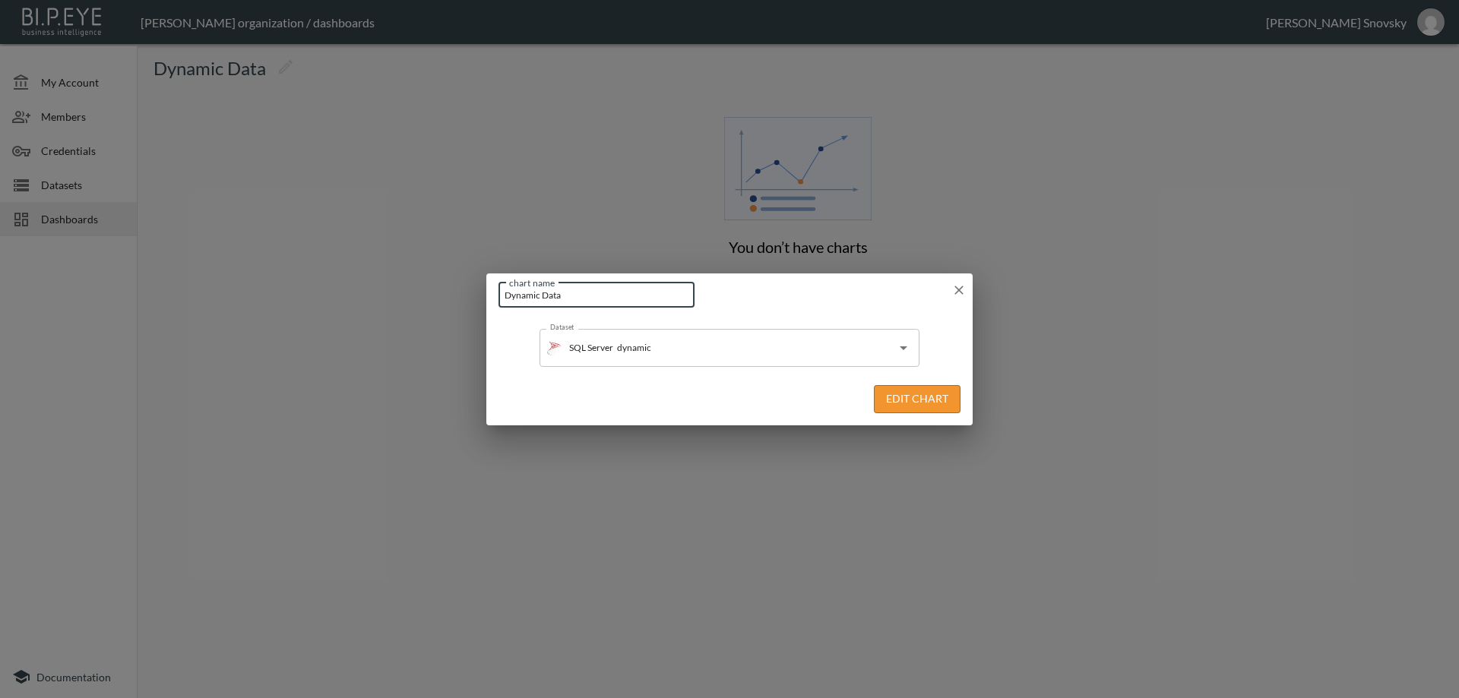
click at [912, 407] on button "Edit Chart" at bounding box center [917, 399] width 87 height 28
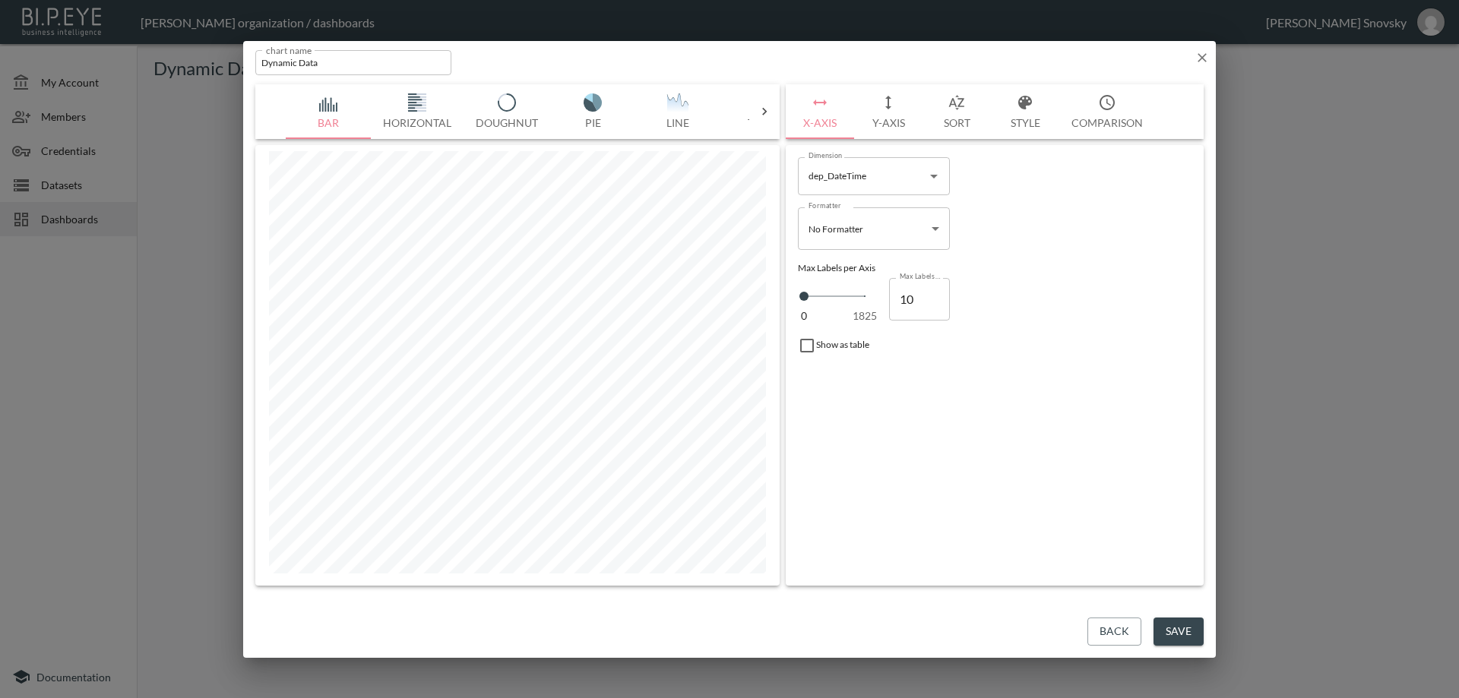
click at [767, 115] on icon at bounding box center [764, 111] width 15 height 15
click at [328, 111] on img "button" at bounding box center [329, 102] width 61 height 18
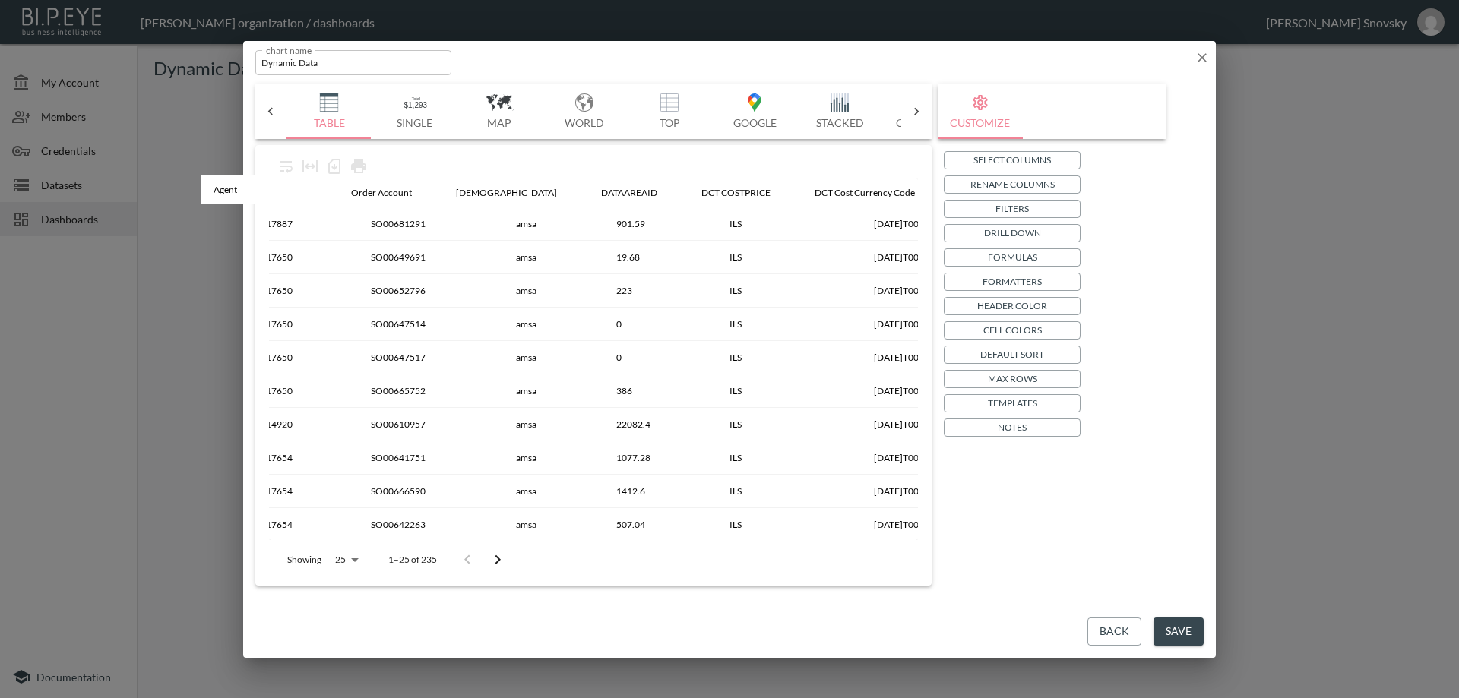
scroll to position [0, 0]
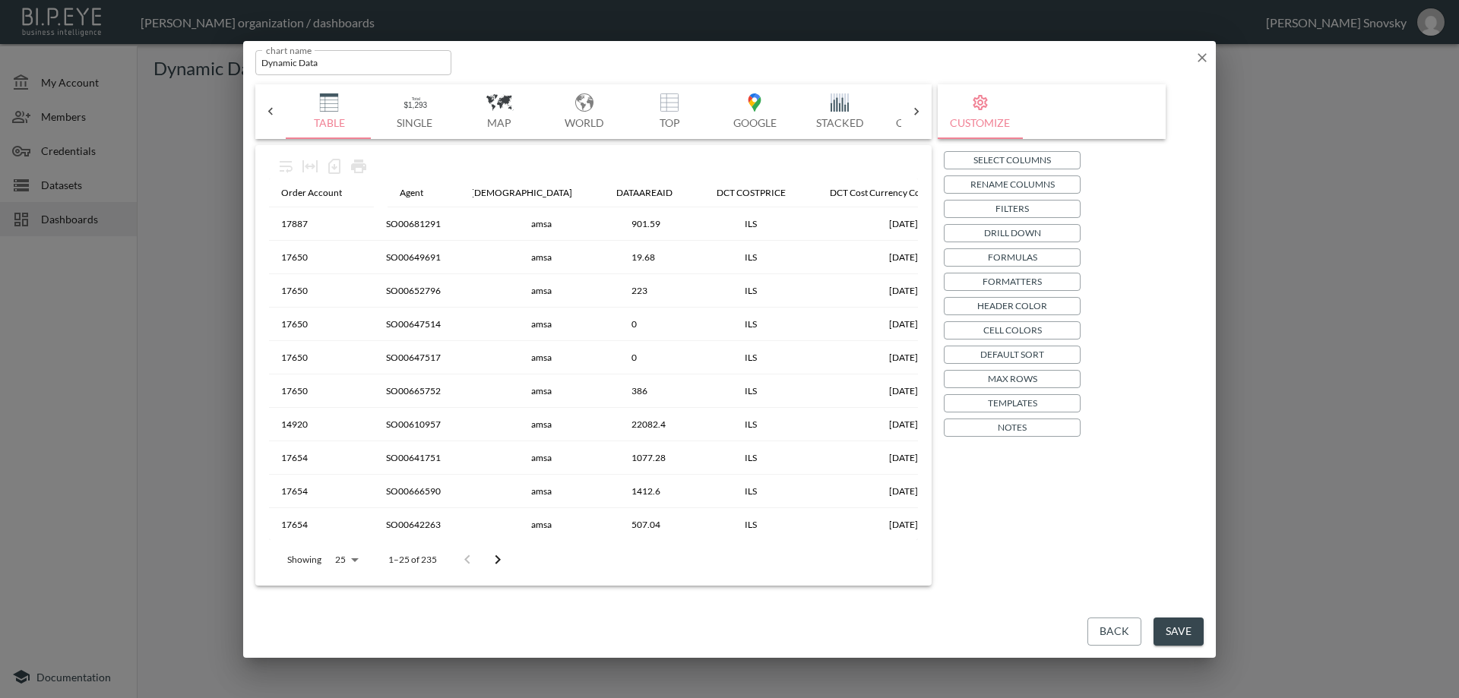
drag, startPoint x: 849, startPoint y: 198, endPoint x: 404, endPoint y: 197, distance: 445.3
click at [404, 197] on table "Order Account Salesid DATAAREAID DCT COSTPRICE DCT Cost Currency Code Dep Date …" at bounding box center [1038, 611] width 1538 height 865
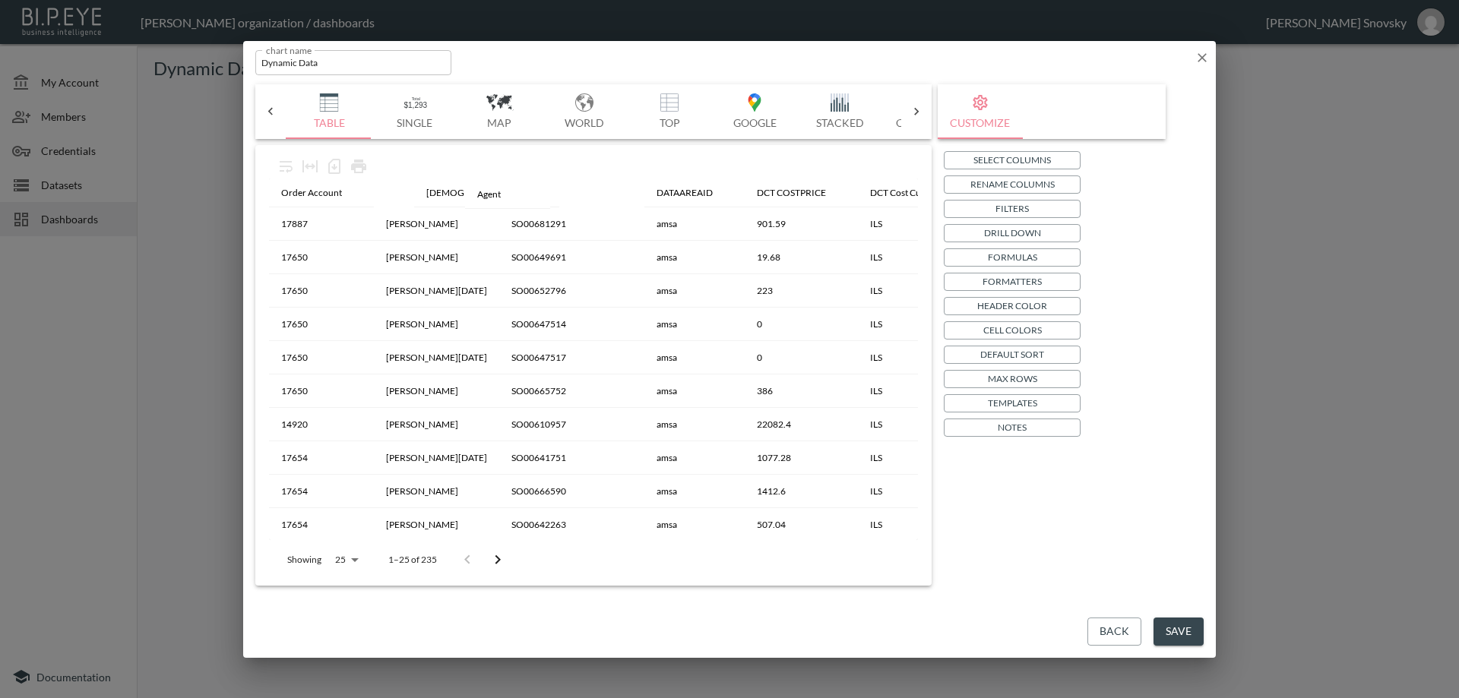
drag, startPoint x: 387, startPoint y: 192, endPoint x: 484, endPoint y: 194, distance: 97.3
click at [484, 194] on table "Order Account Agent Salesid DATAAREAID DCT COSTPRICE DCT Cost Currency Code Dep…" at bounding box center [1038, 611] width 1538 height 865
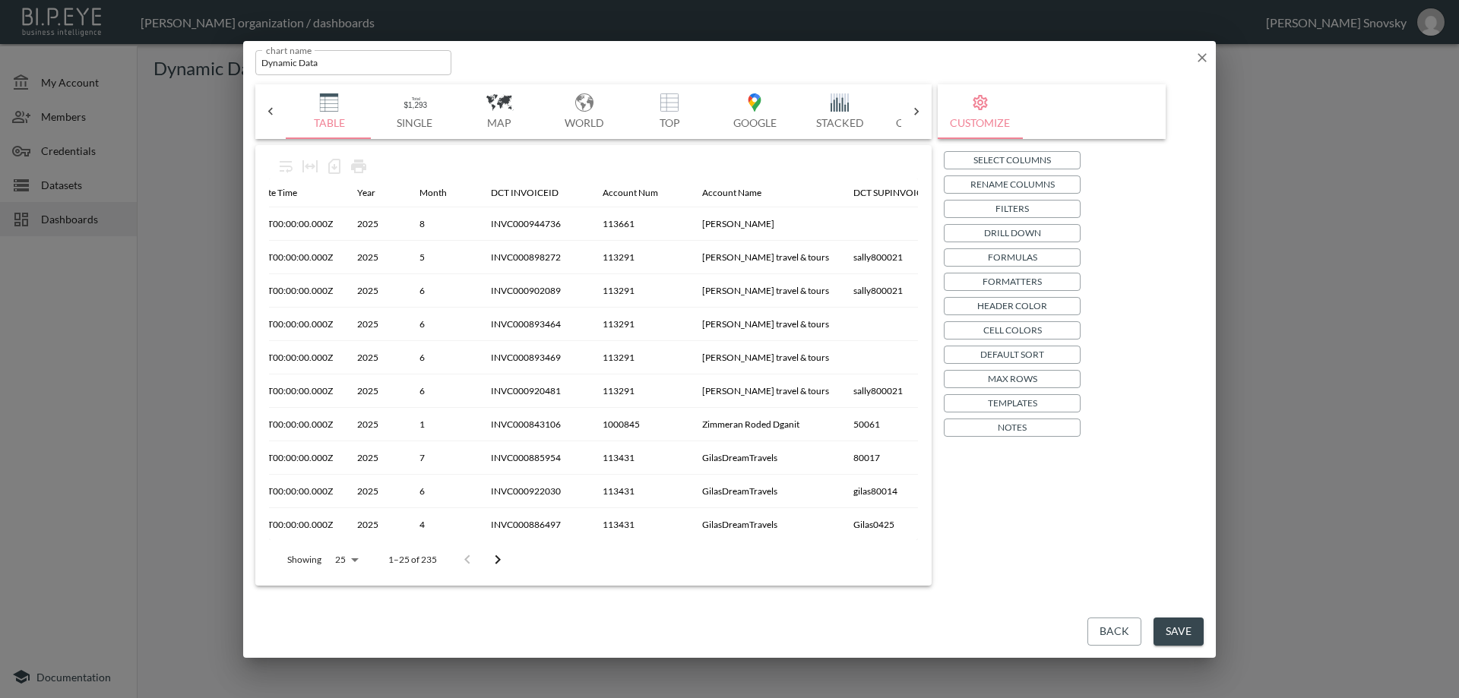
scroll to position [0, 781]
drag, startPoint x: 878, startPoint y: 191, endPoint x: 505, endPoint y: 189, distance: 372.3
click at [505, 189] on table "Order Account Salesid Agent DATAAREAID DCT COSTPRICE DCT Cost Currency Code Dep…" at bounding box center [257, 611] width 1538 height 865
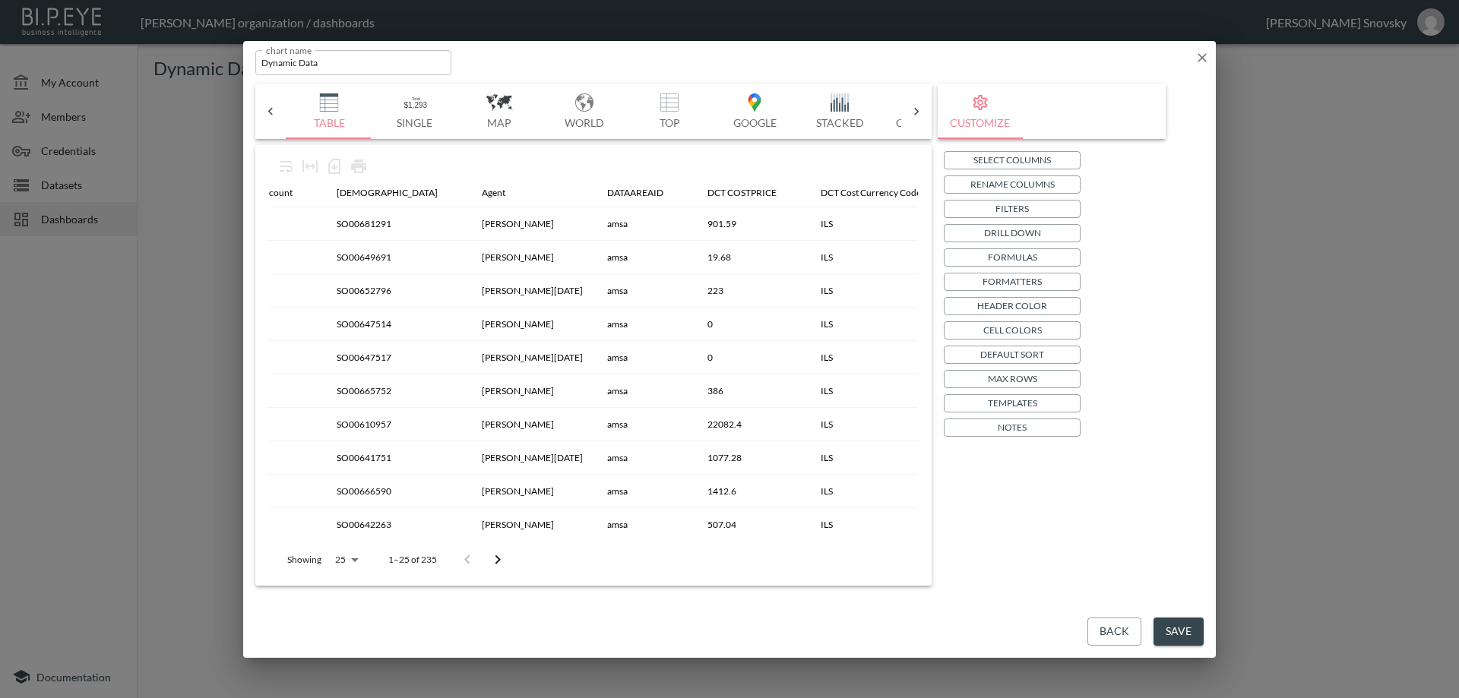
scroll to position [0, 0]
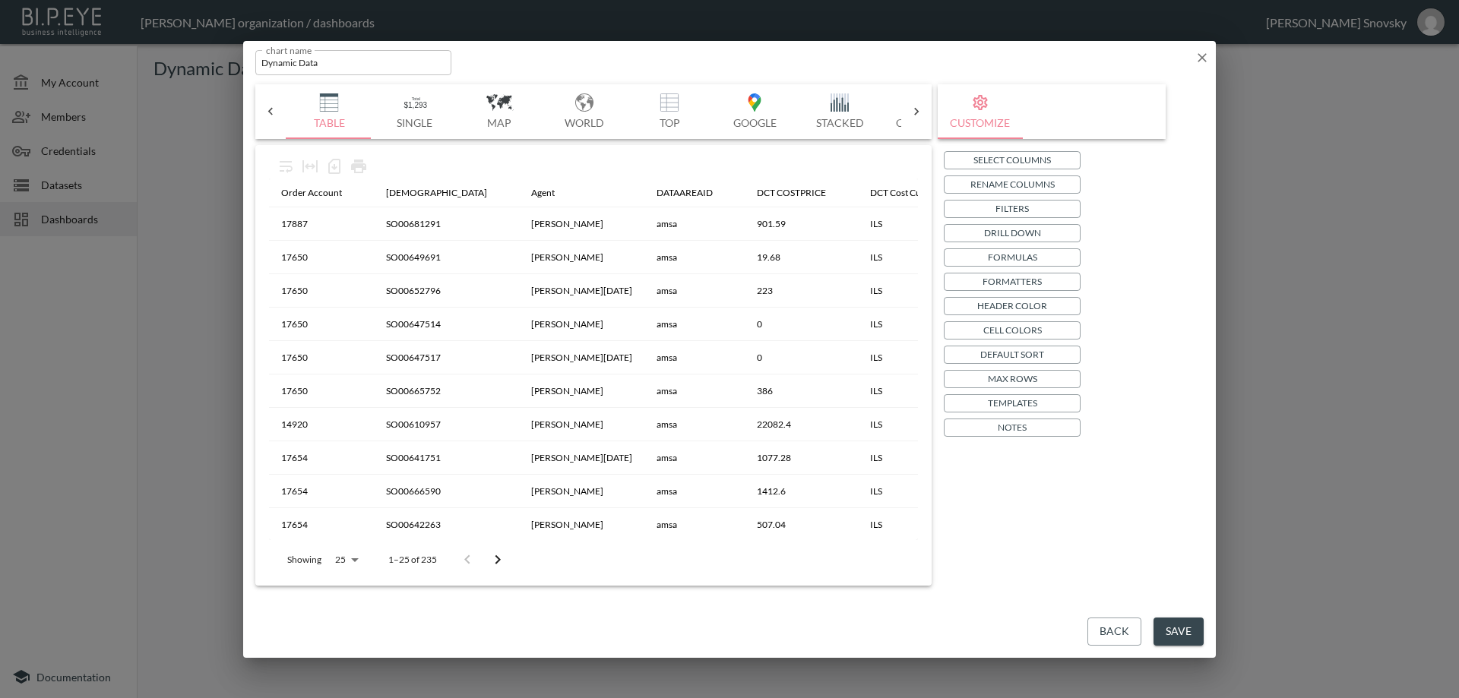
click at [1182, 624] on button "Save" at bounding box center [1178, 632] width 50 height 28
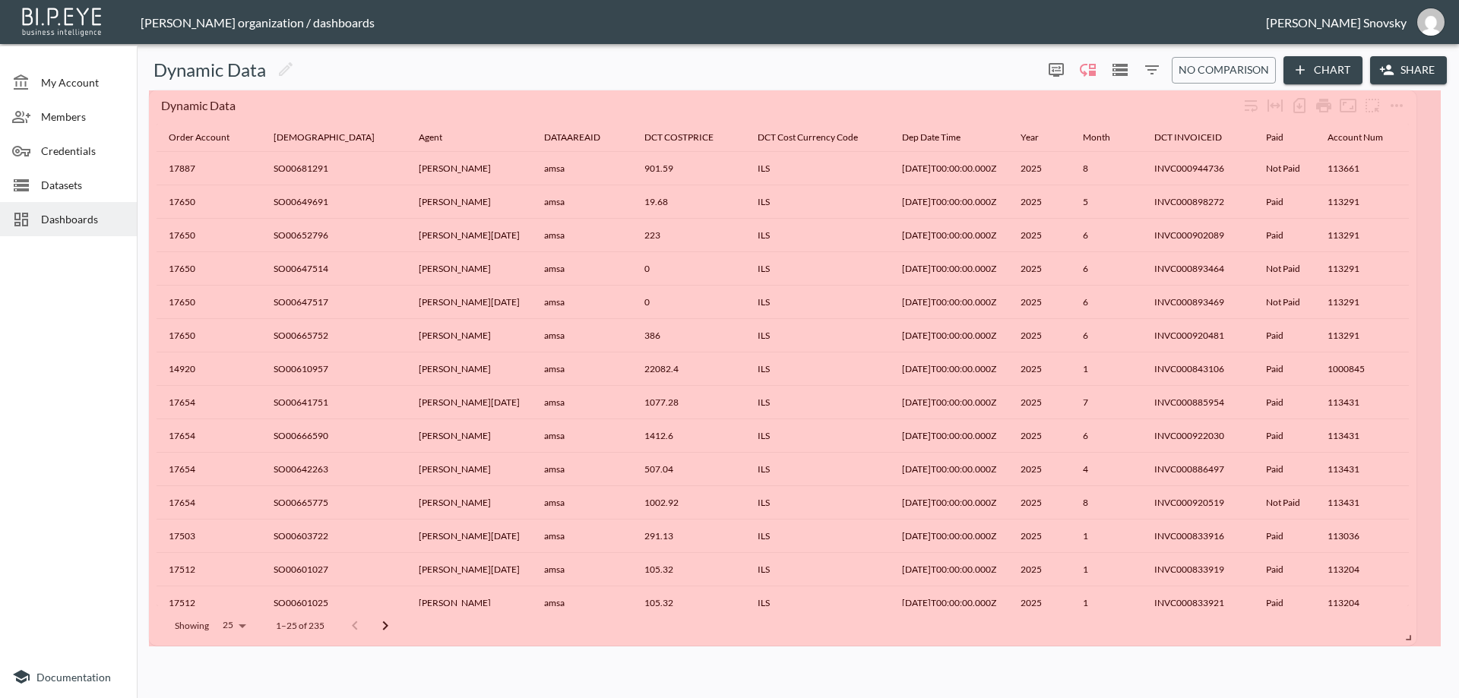
drag, startPoint x: 461, startPoint y: 185, endPoint x: 1410, endPoint y: 639, distance: 1052.2
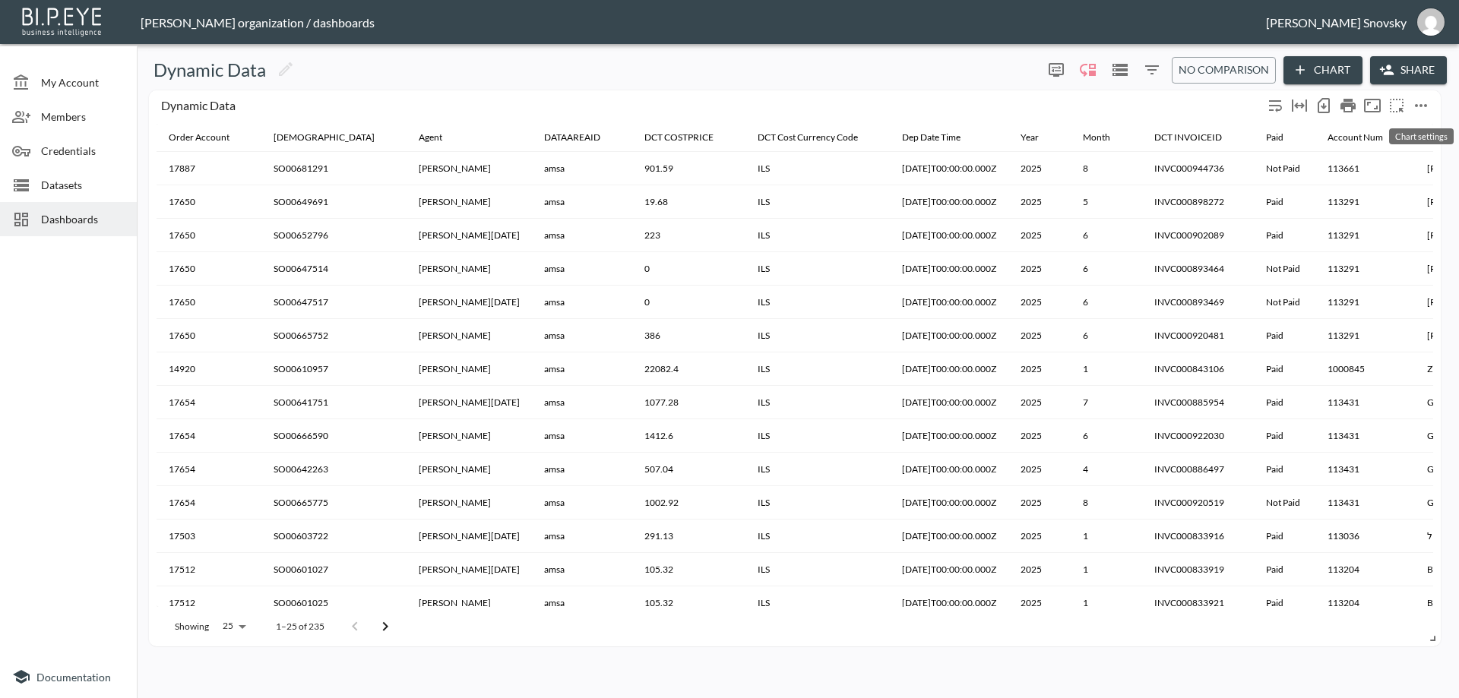
click at [1420, 103] on icon "more" at bounding box center [1421, 105] width 18 height 18
click at [1392, 123] on li "Edit" at bounding box center [1383, 135] width 119 height 27
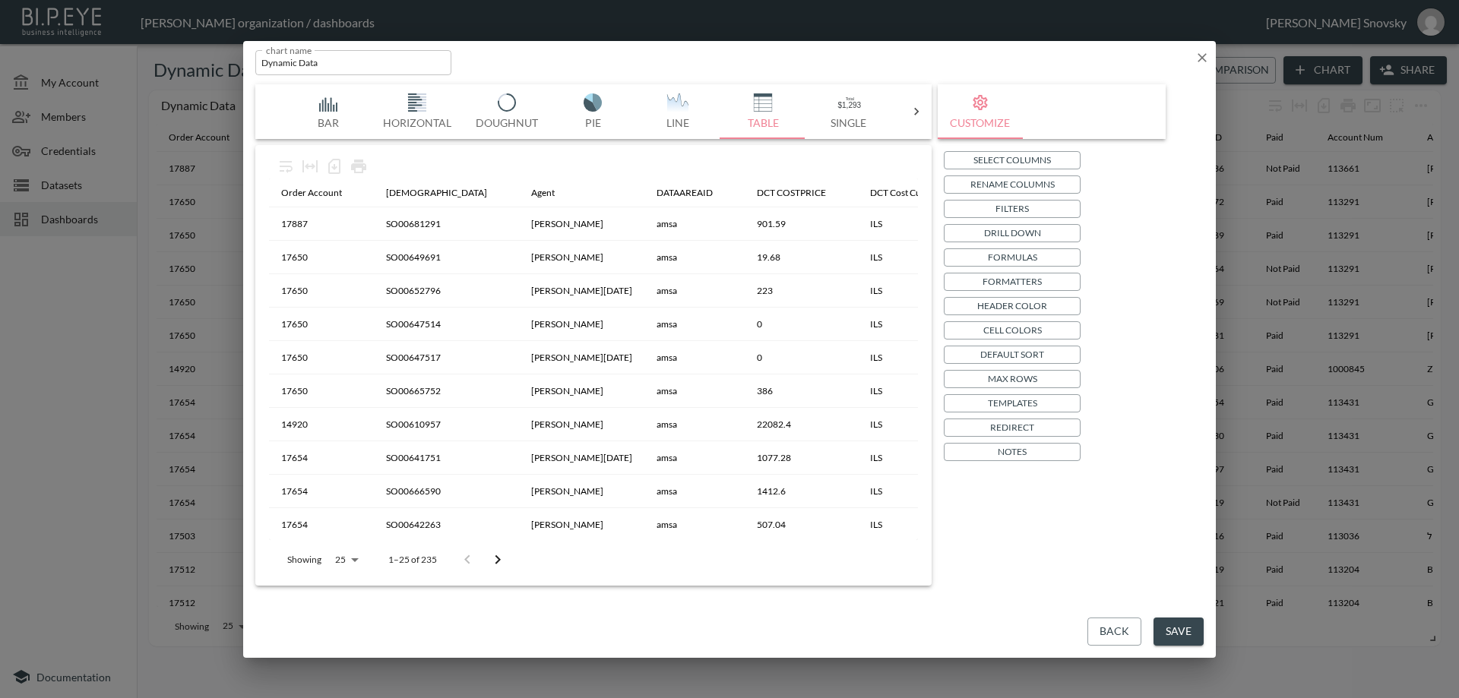
click at [1011, 255] on p "Formulas" at bounding box center [1012, 257] width 49 height 16
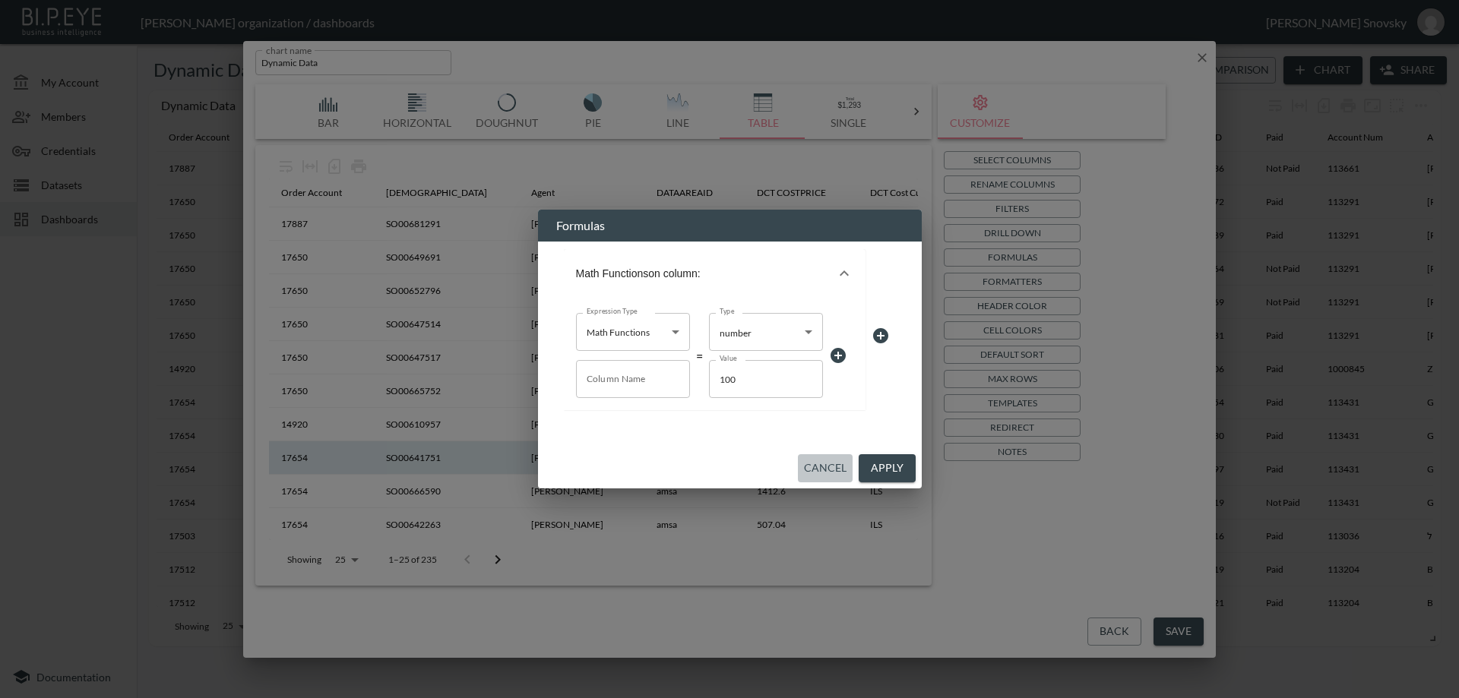
drag, startPoint x: 827, startPoint y: 476, endPoint x: 843, endPoint y: 460, distance: 21.5
click at [827, 476] on button "Cancel" at bounding box center [825, 468] width 55 height 28
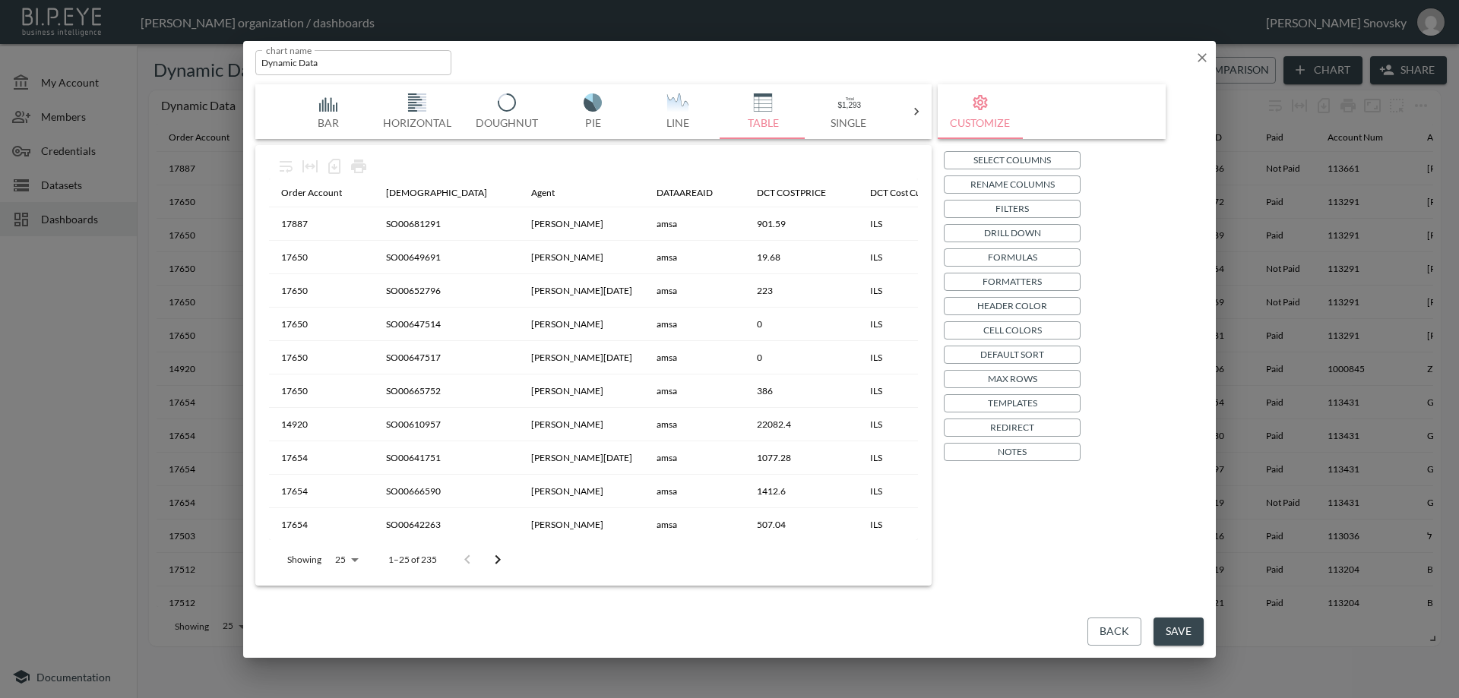
click at [993, 284] on p "Formatters" at bounding box center [1011, 282] width 59 height 16
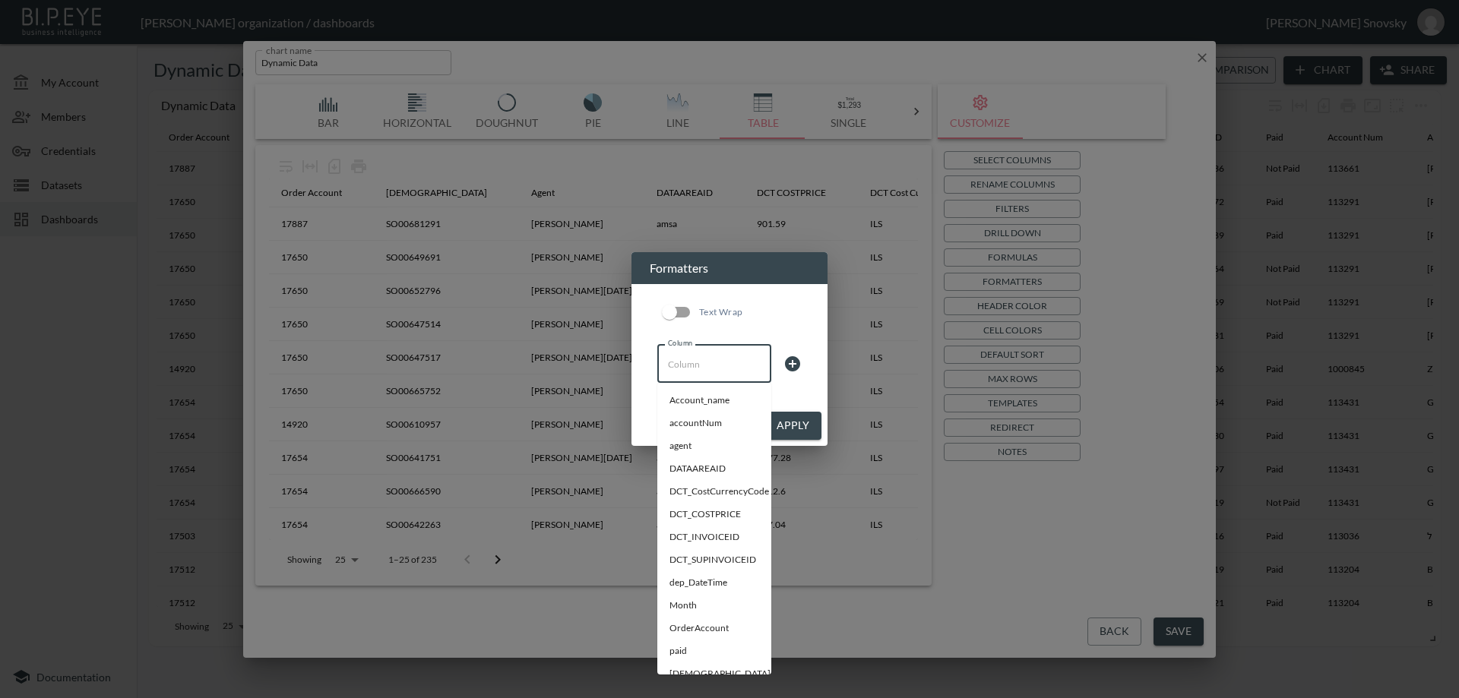
click at [722, 361] on input "Column" at bounding box center [714, 364] width 100 height 24
click at [708, 587] on li "dep_DateTime" at bounding box center [714, 582] width 114 height 23
type input "dep_DateTime"
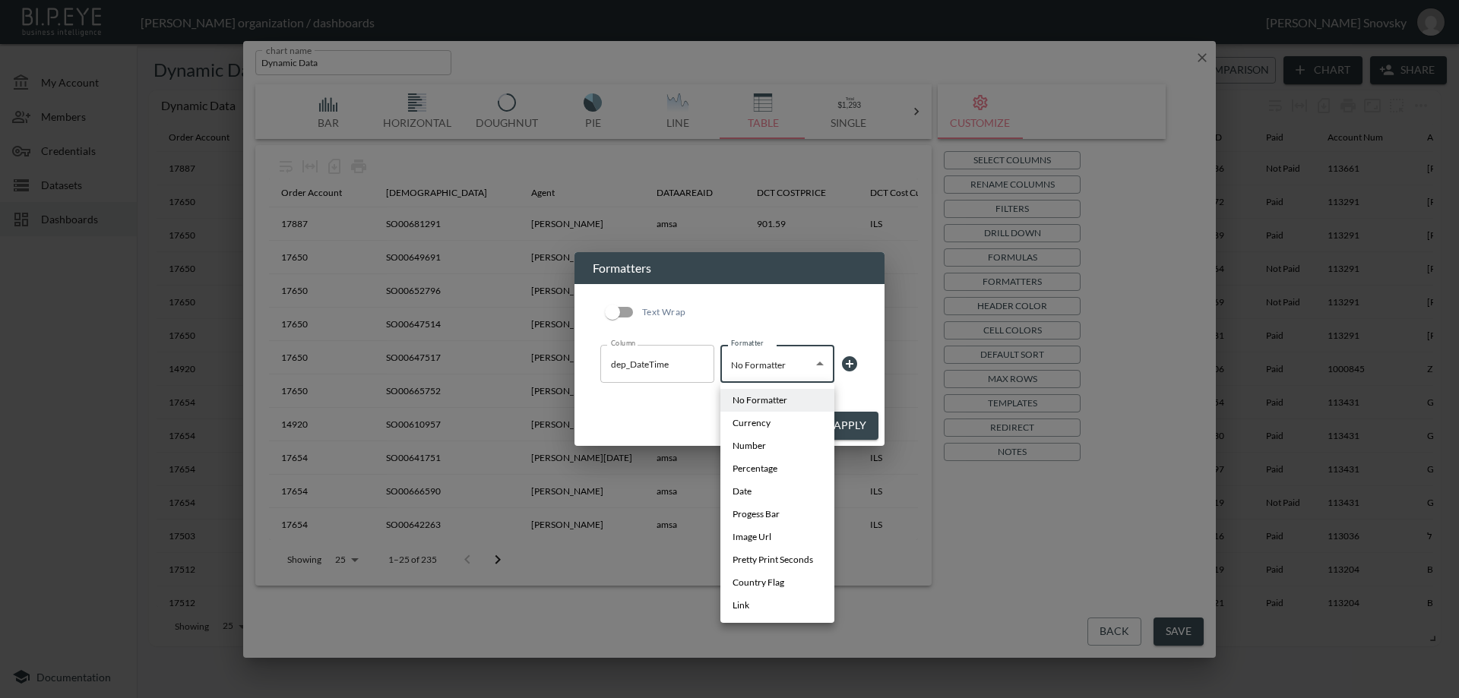
click at [759, 372] on body "BI.P.EYE, Interactive Analytics Dashboards - app Gil Snovsky organization / das…" at bounding box center [729, 349] width 1459 height 698
click at [761, 493] on li "Date" at bounding box center [777, 491] width 114 height 23
type input "Date"
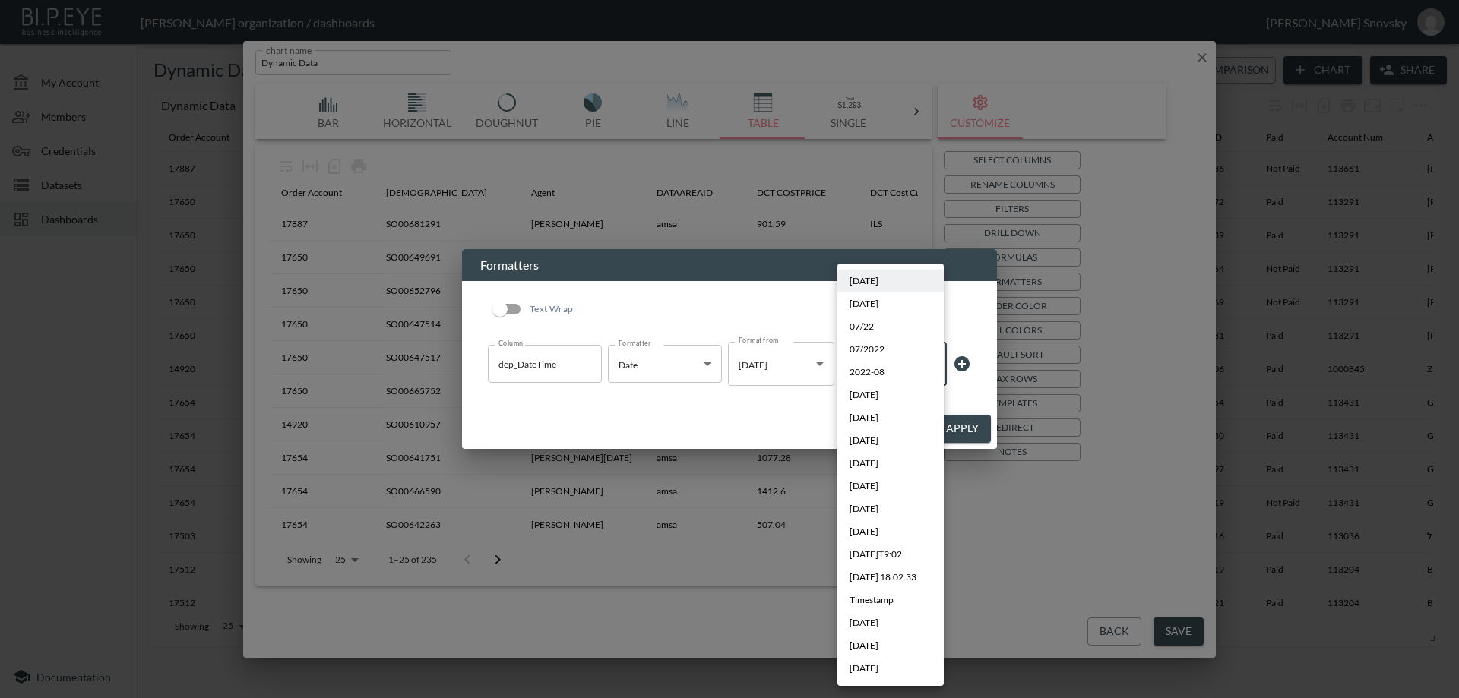
click at [872, 369] on body "BI.P.EYE, Interactive Analytics Dashboards - app Gil Snovsky organization / das…" at bounding box center [729, 349] width 1459 height 698
click at [900, 396] on li "08/16/2018" at bounding box center [890, 395] width 106 height 23
type input "MM/DD/YYYY"
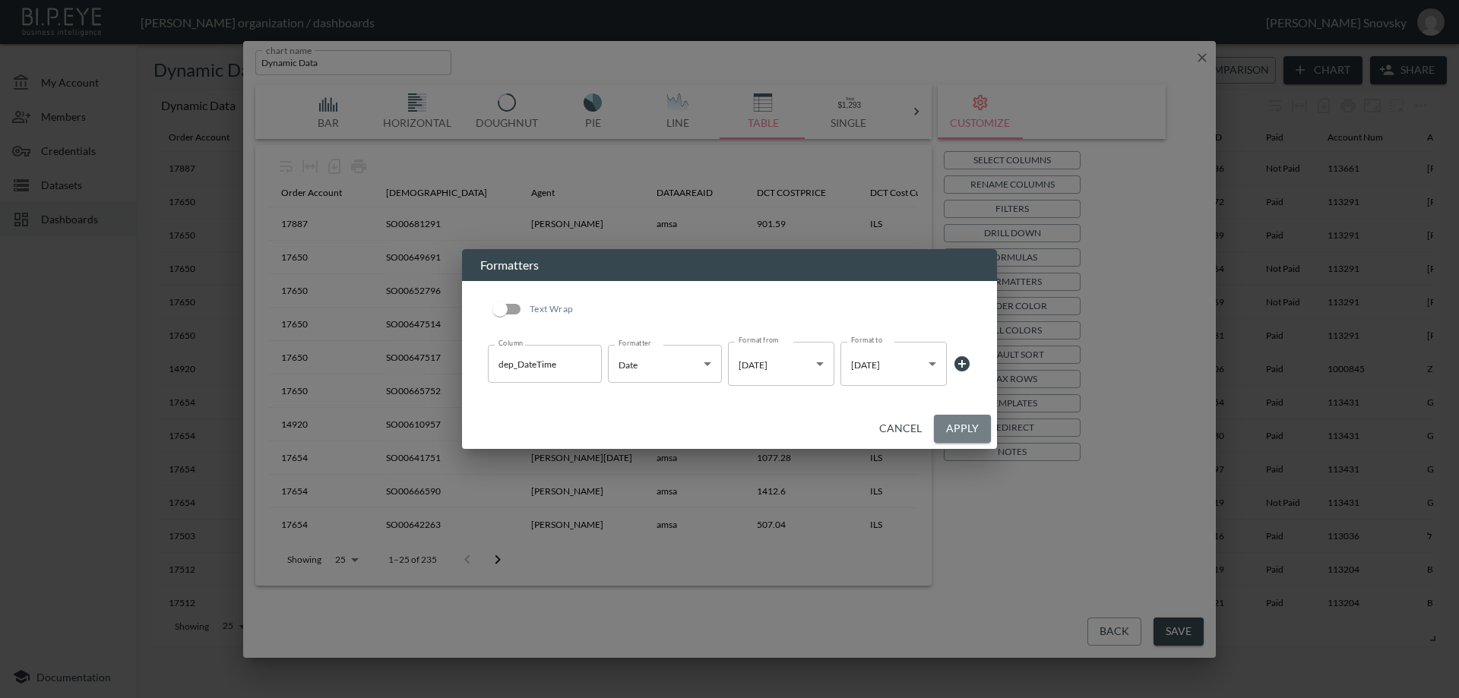
click at [959, 436] on button "Apply" at bounding box center [962, 429] width 57 height 28
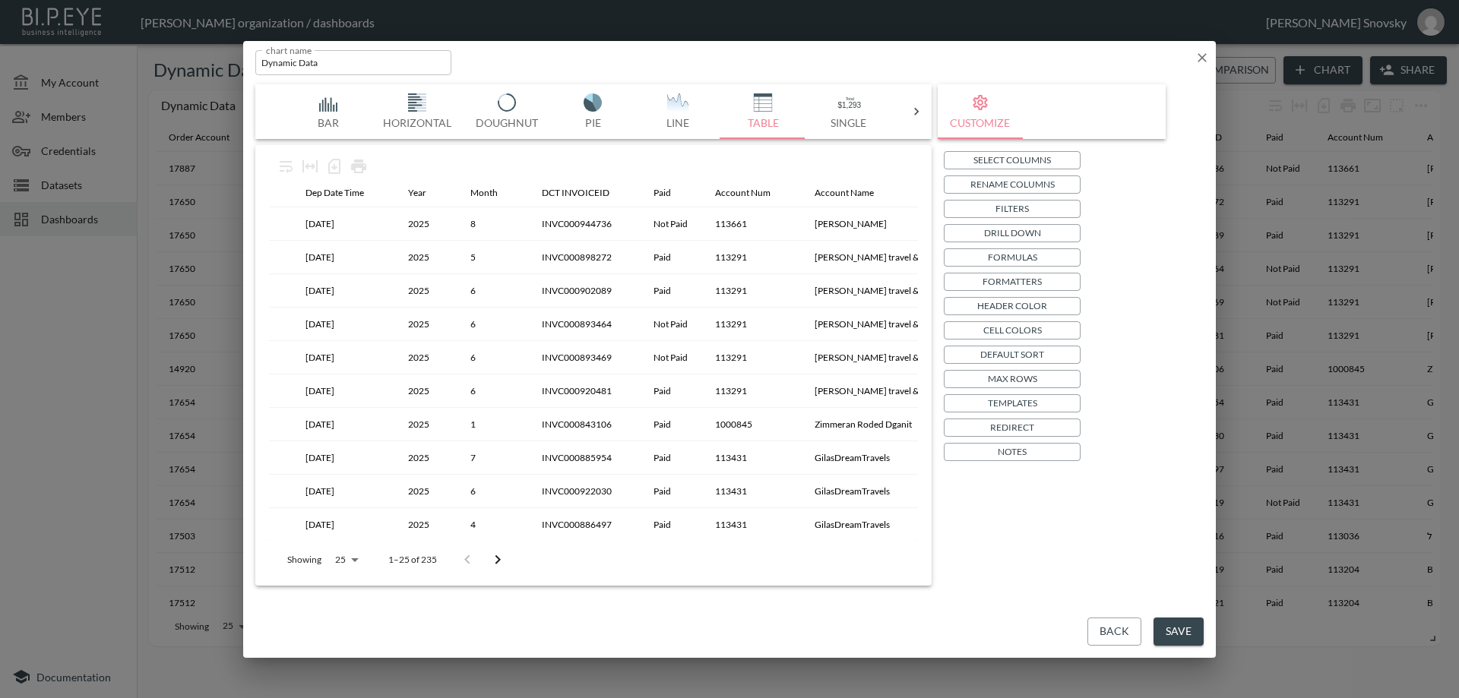
scroll to position [0, 747]
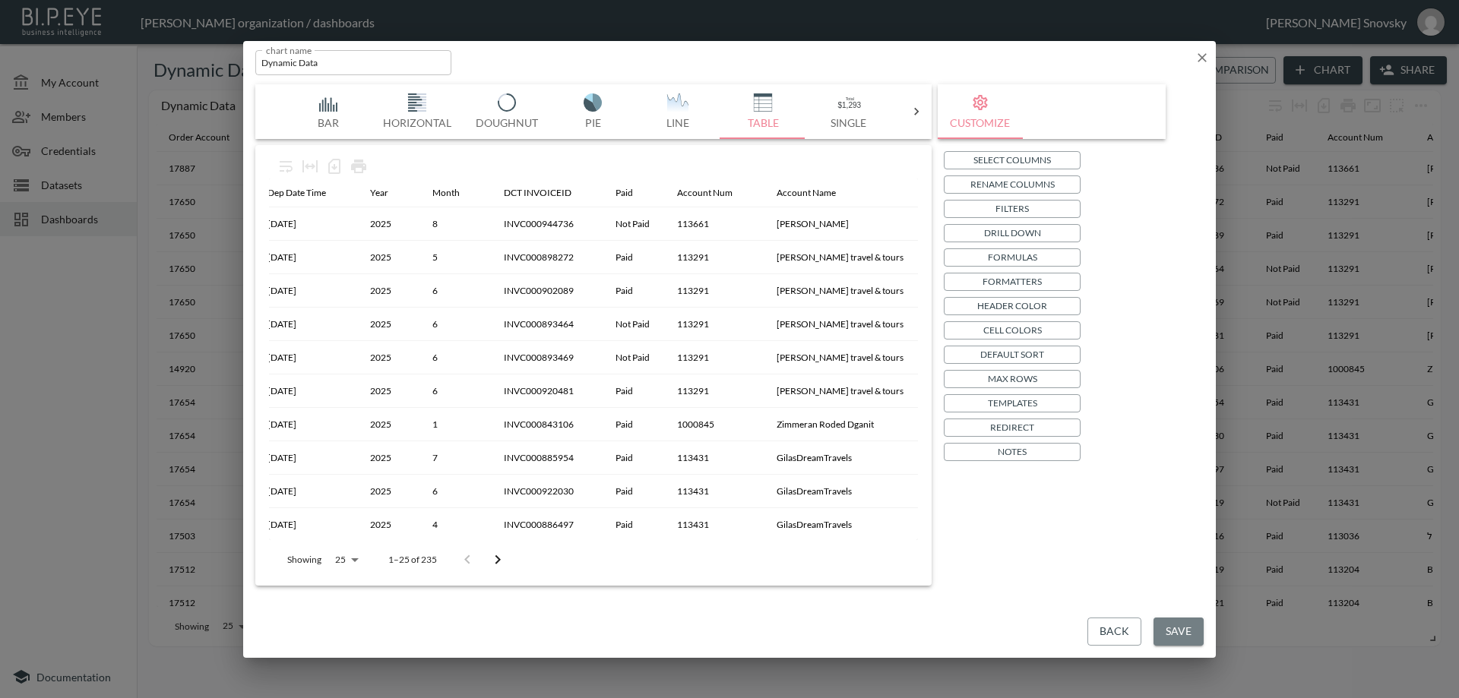
click at [1183, 632] on button "Save" at bounding box center [1178, 632] width 50 height 28
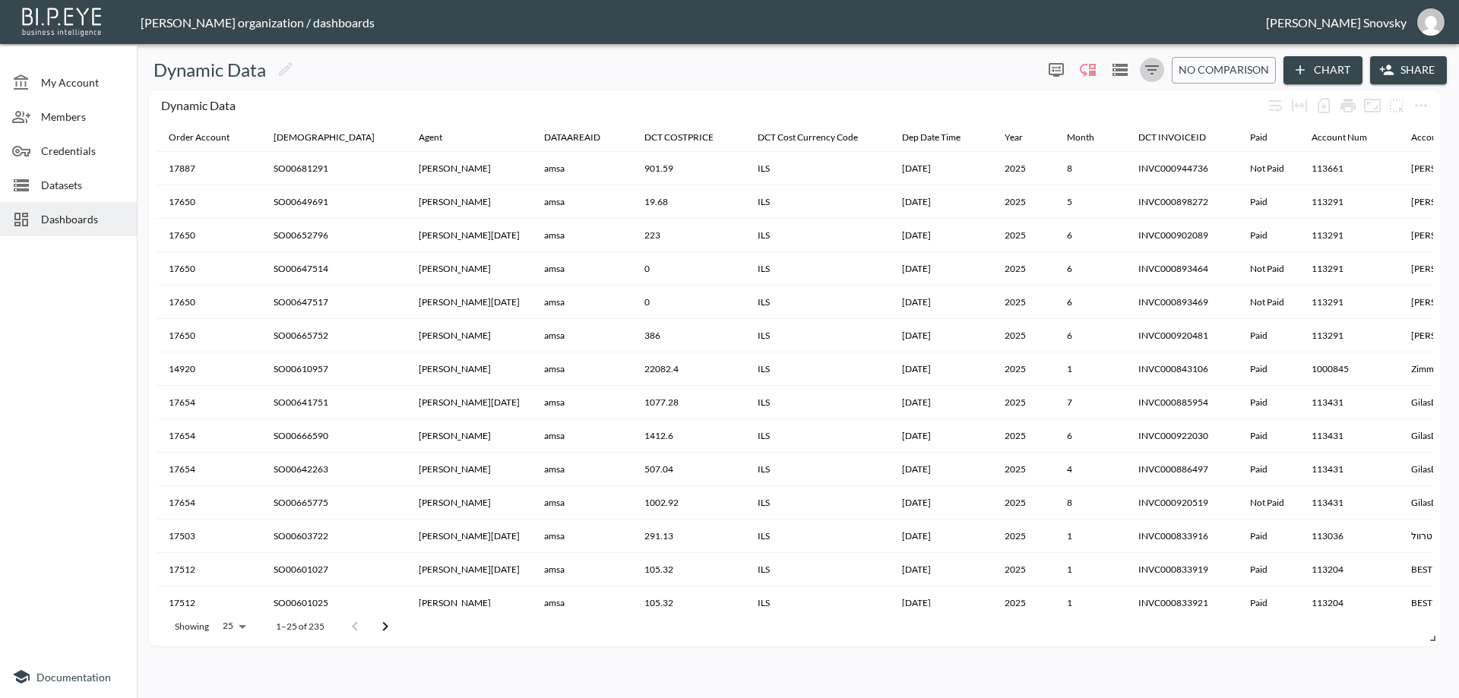
click at [1150, 71] on icon "Filters" at bounding box center [1152, 70] width 18 height 18
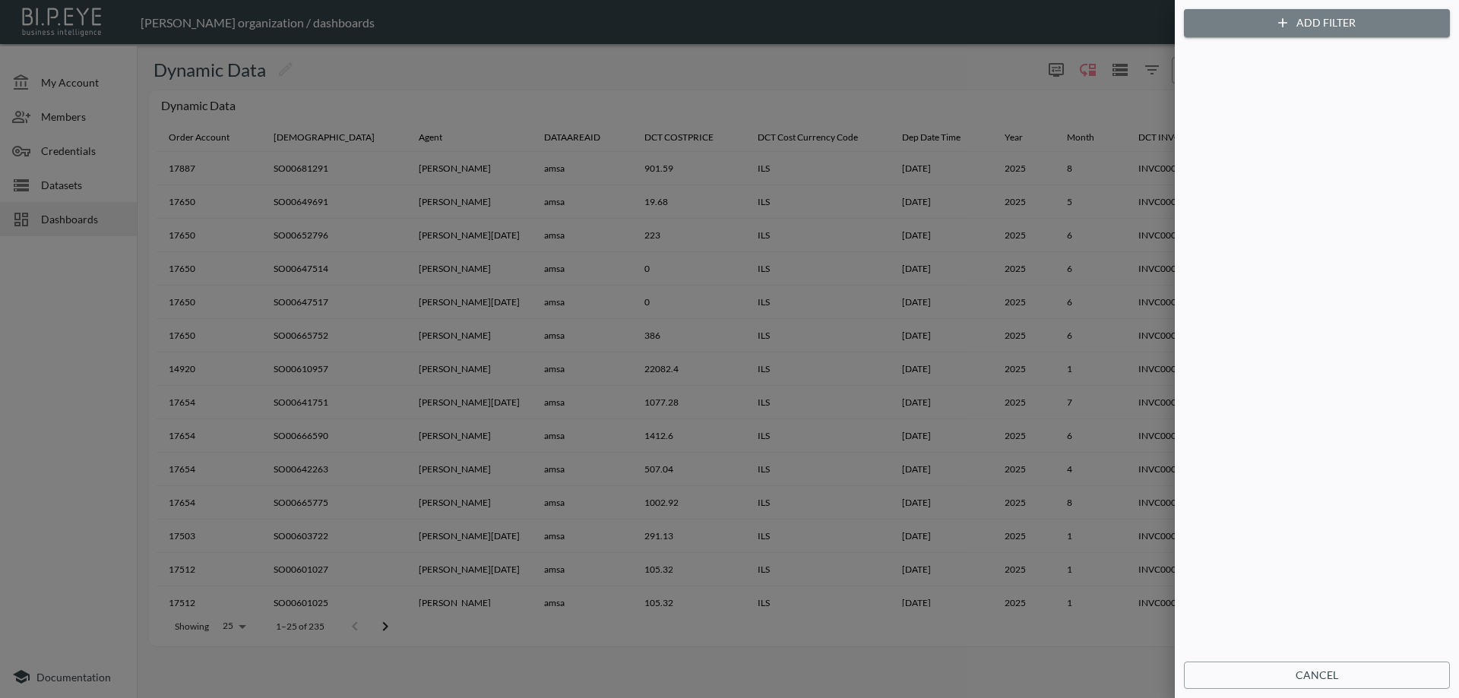
click at [1234, 34] on button "Add Filter" at bounding box center [1317, 23] width 266 height 28
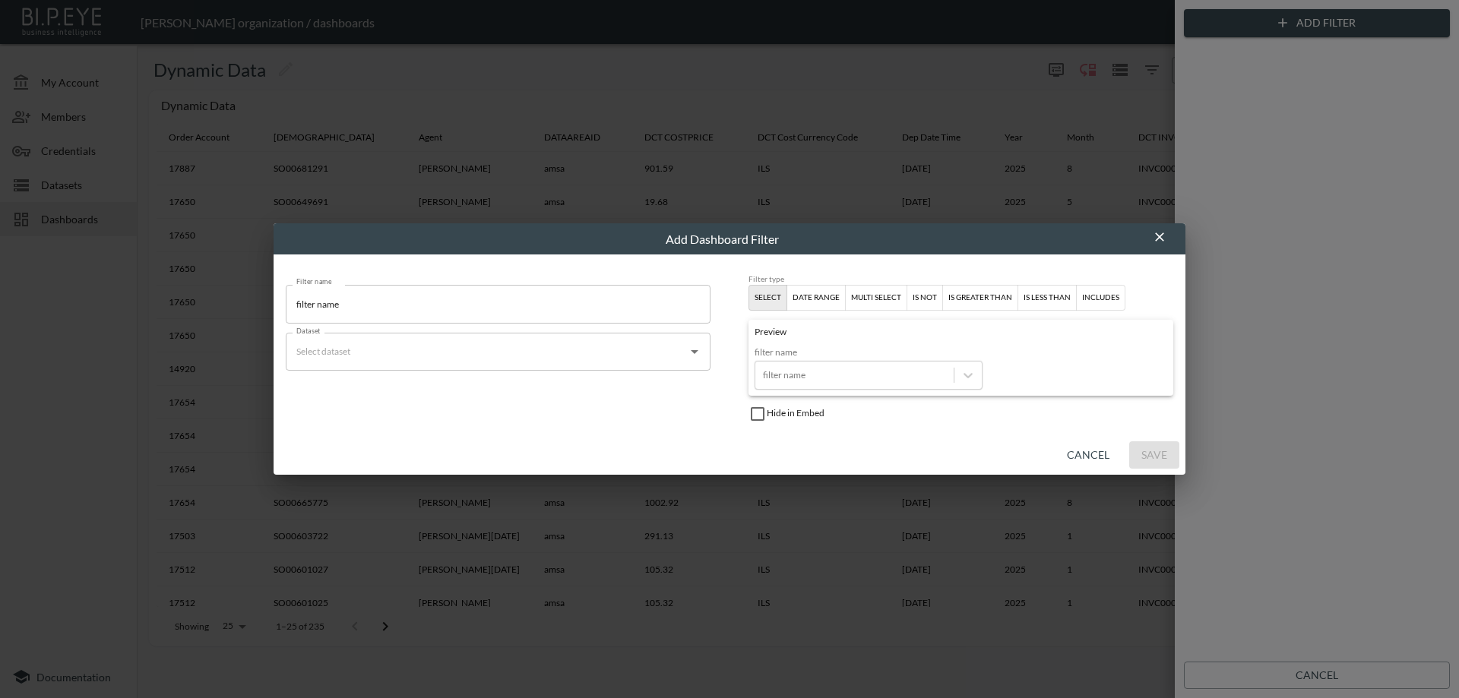
click at [831, 294] on div "date range" at bounding box center [815, 298] width 47 height 14
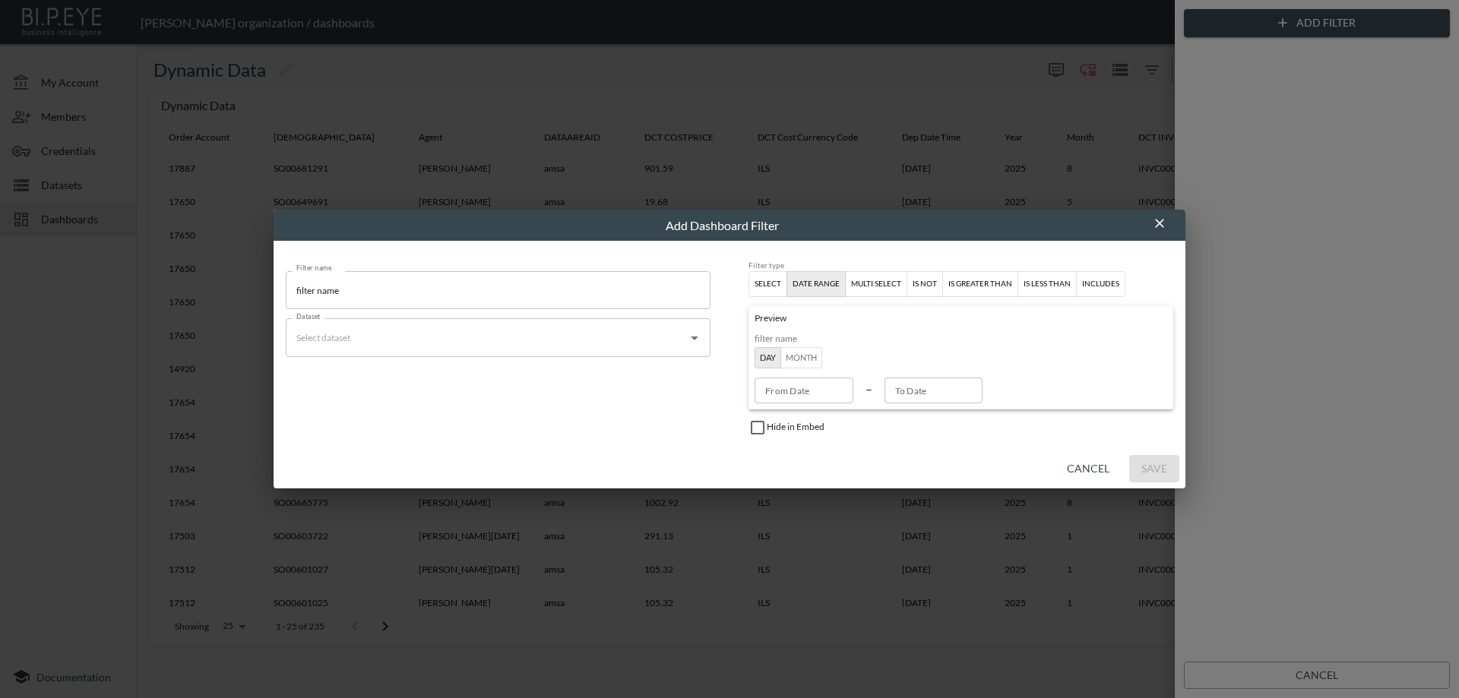
click at [549, 296] on input "filter name" at bounding box center [498, 290] width 425 height 38
type input "DATE RANGE"
click at [623, 334] on input "Dataset" at bounding box center [487, 337] width 388 height 24
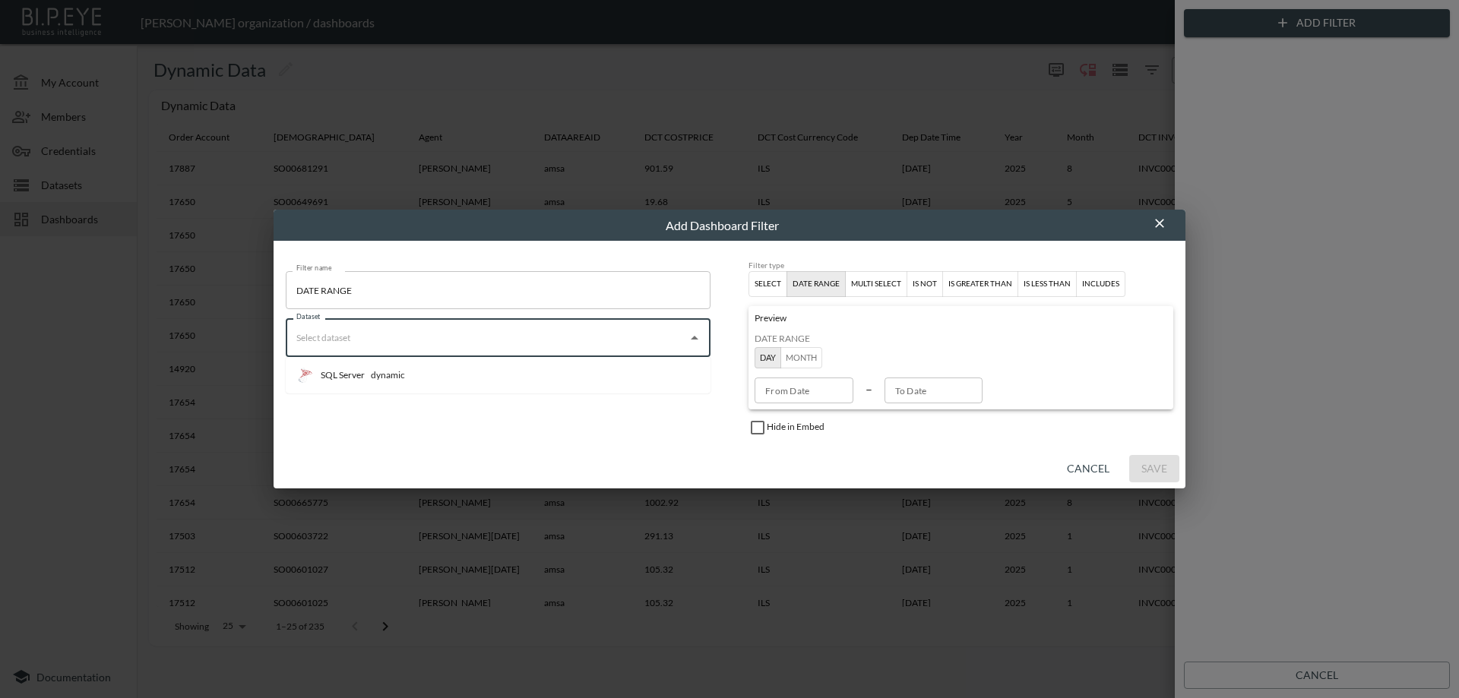
click at [534, 381] on li "SQL Server dynamic" at bounding box center [498, 375] width 425 height 24
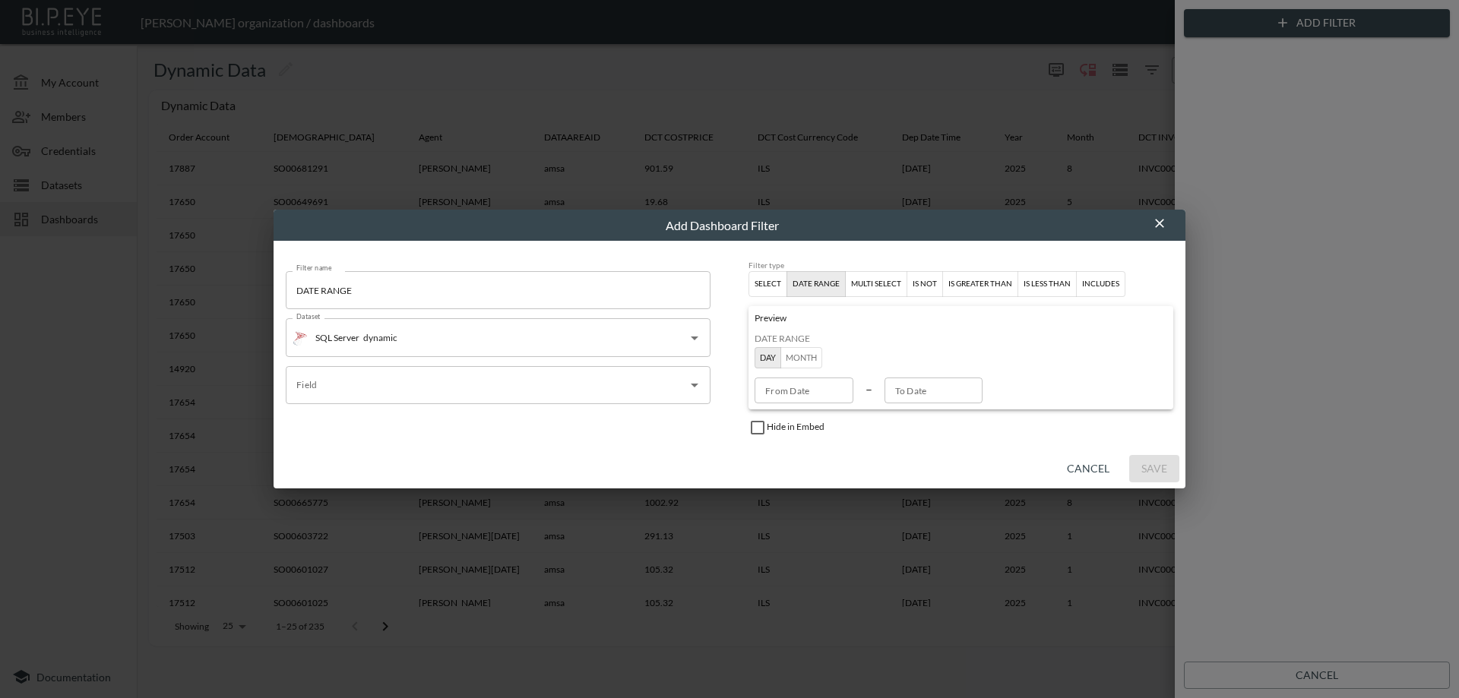
click at [536, 393] on input "Field" at bounding box center [487, 385] width 388 height 24
click at [394, 384] on input "Field" at bounding box center [487, 385] width 388 height 24
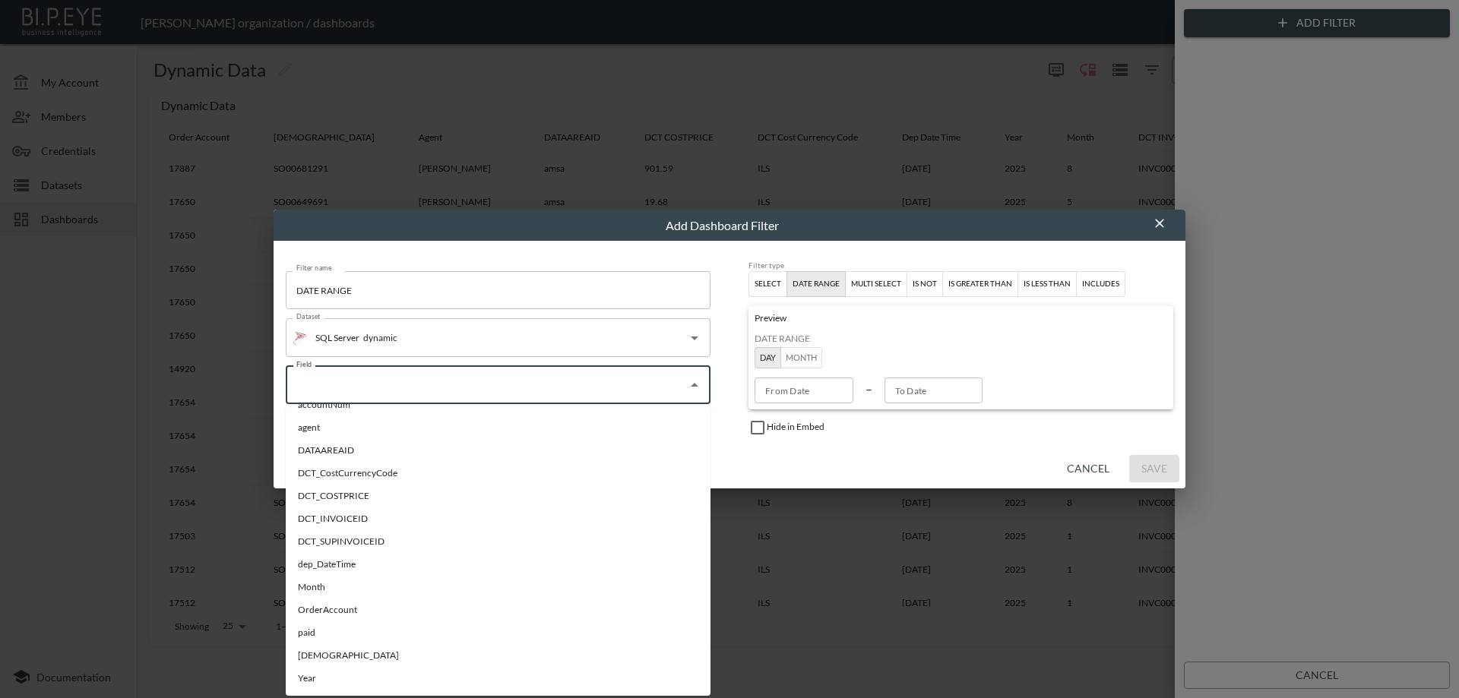
scroll to position [0, 0]
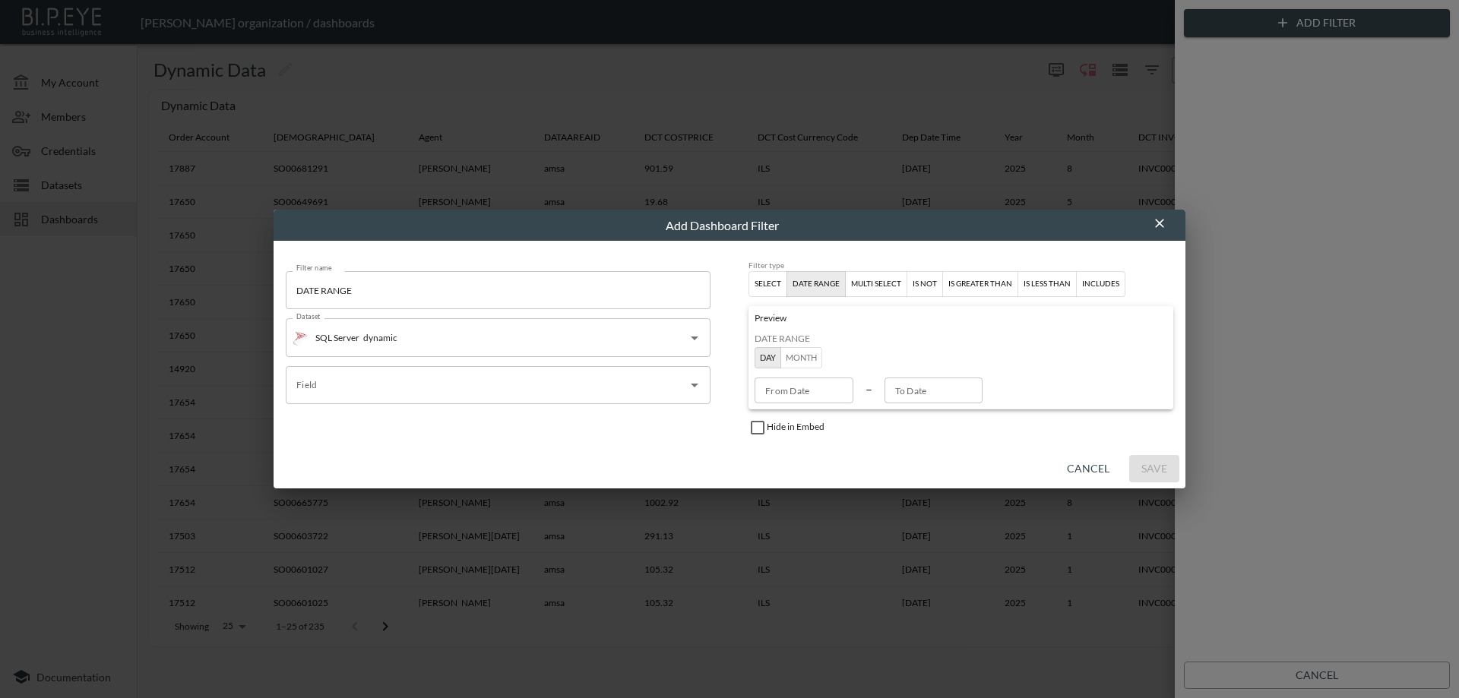
click at [491, 378] on input "Field" at bounding box center [487, 385] width 388 height 24
click at [395, 385] on input "Field" at bounding box center [487, 385] width 388 height 24
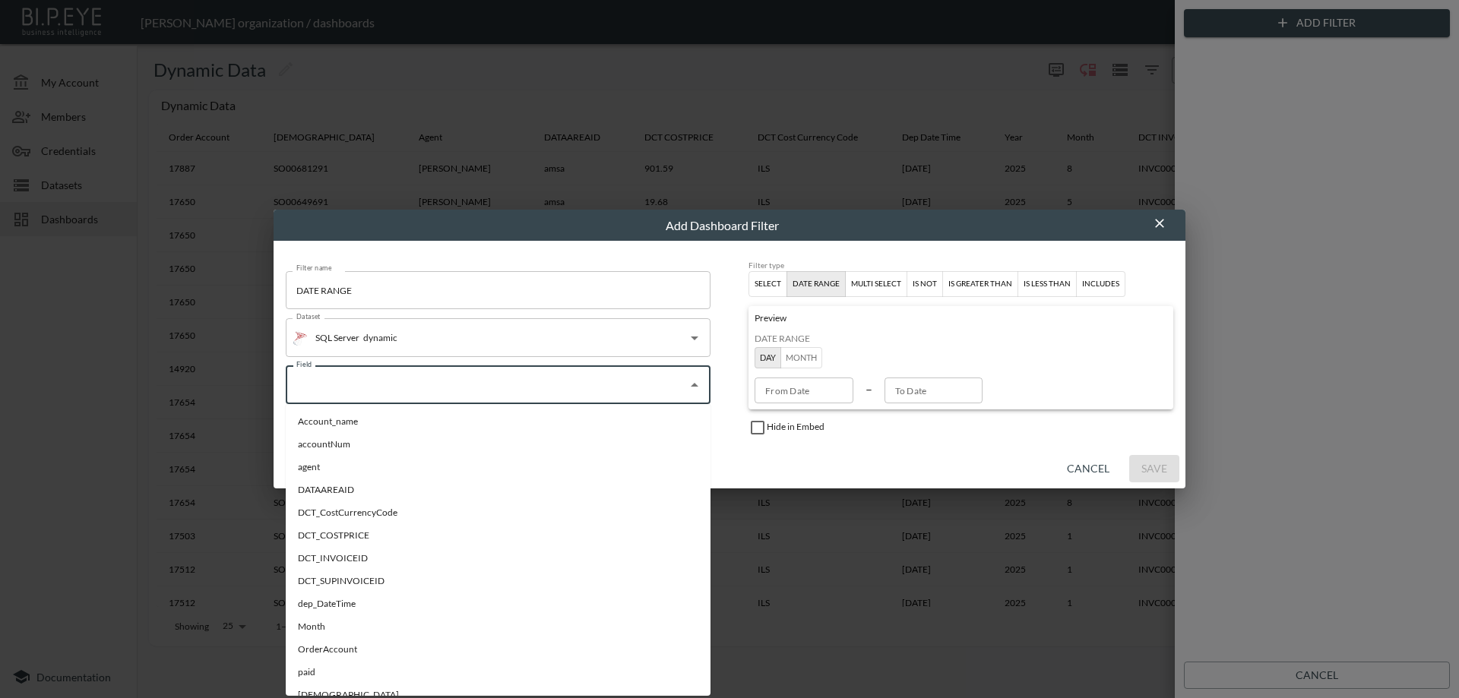
click at [358, 602] on li "dep_DateTime" at bounding box center [498, 604] width 425 height 23
type input "dep_DateTime"
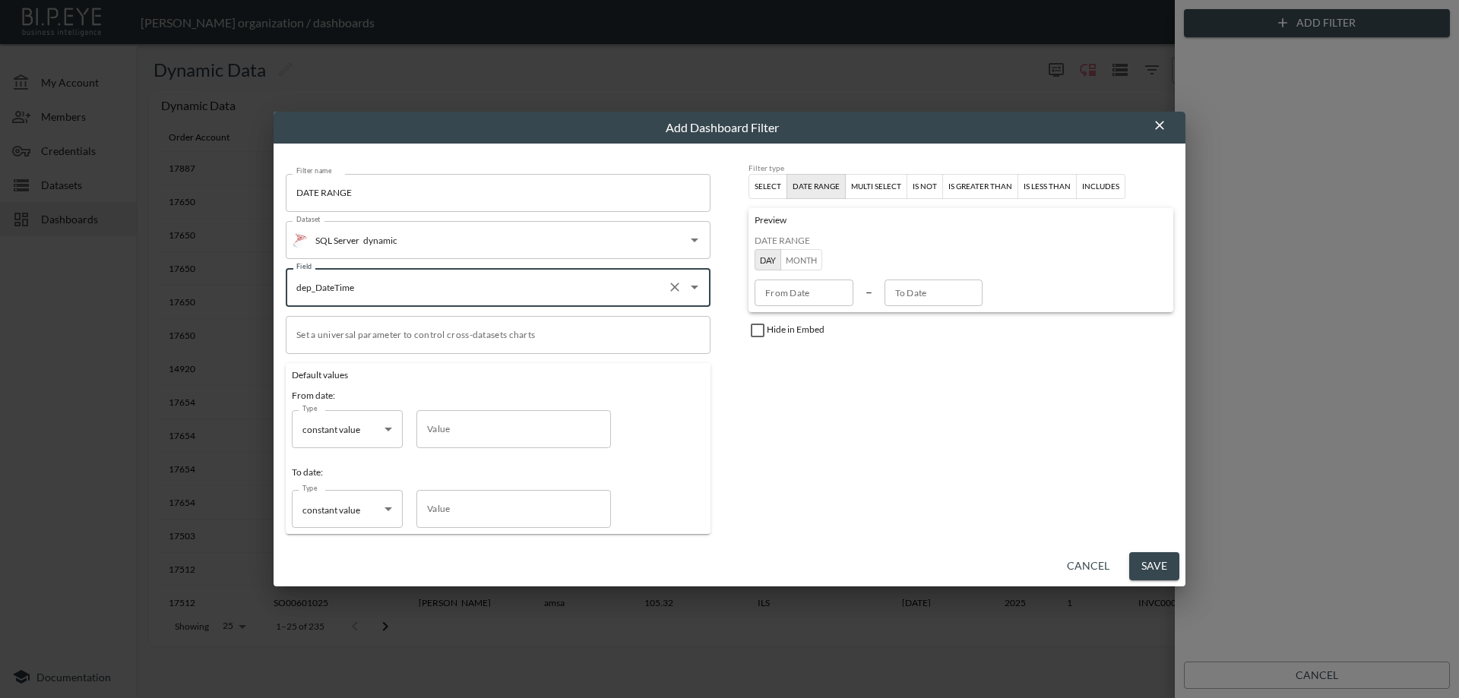
click at [1158, 569] on button "Save" at bounding box center [1154, 566] width 50 height 28
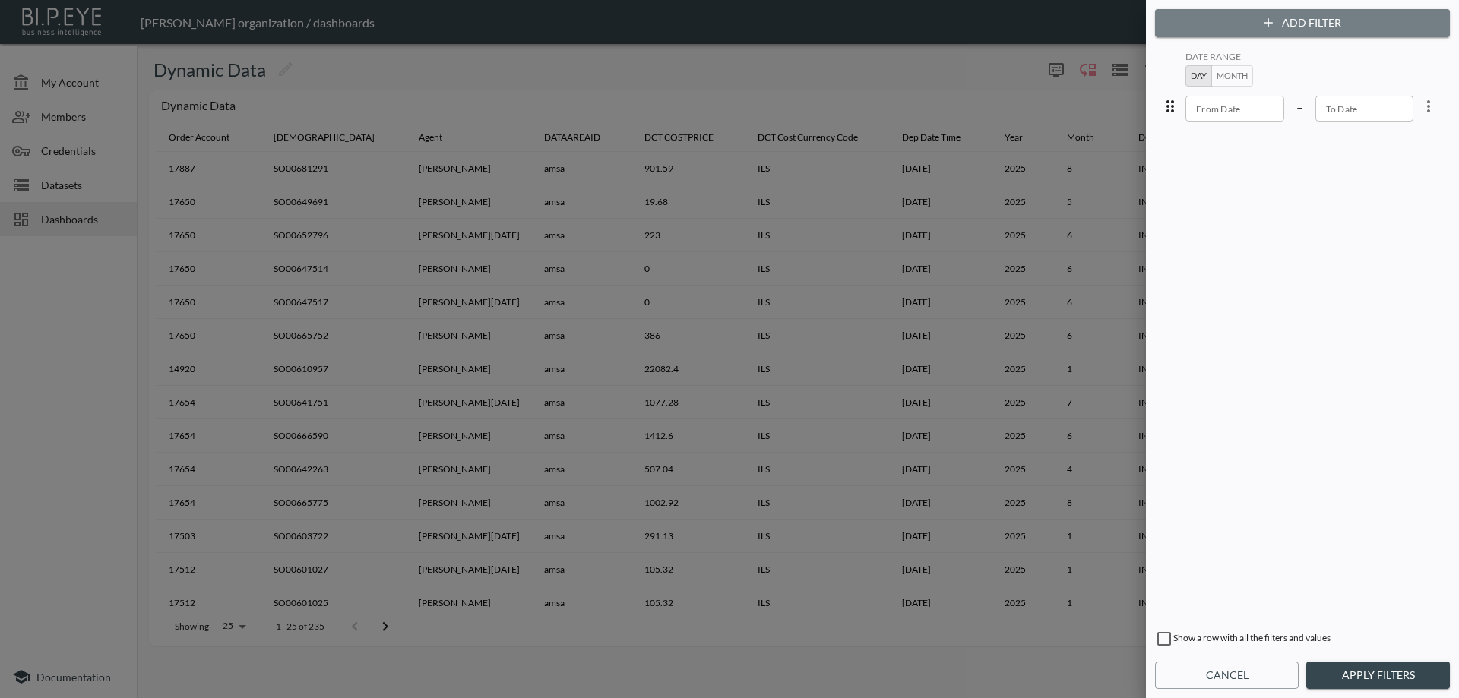
click at [1250, 21] on button "Add Filter" at bounding box center [1302, 23] width 295 height 28
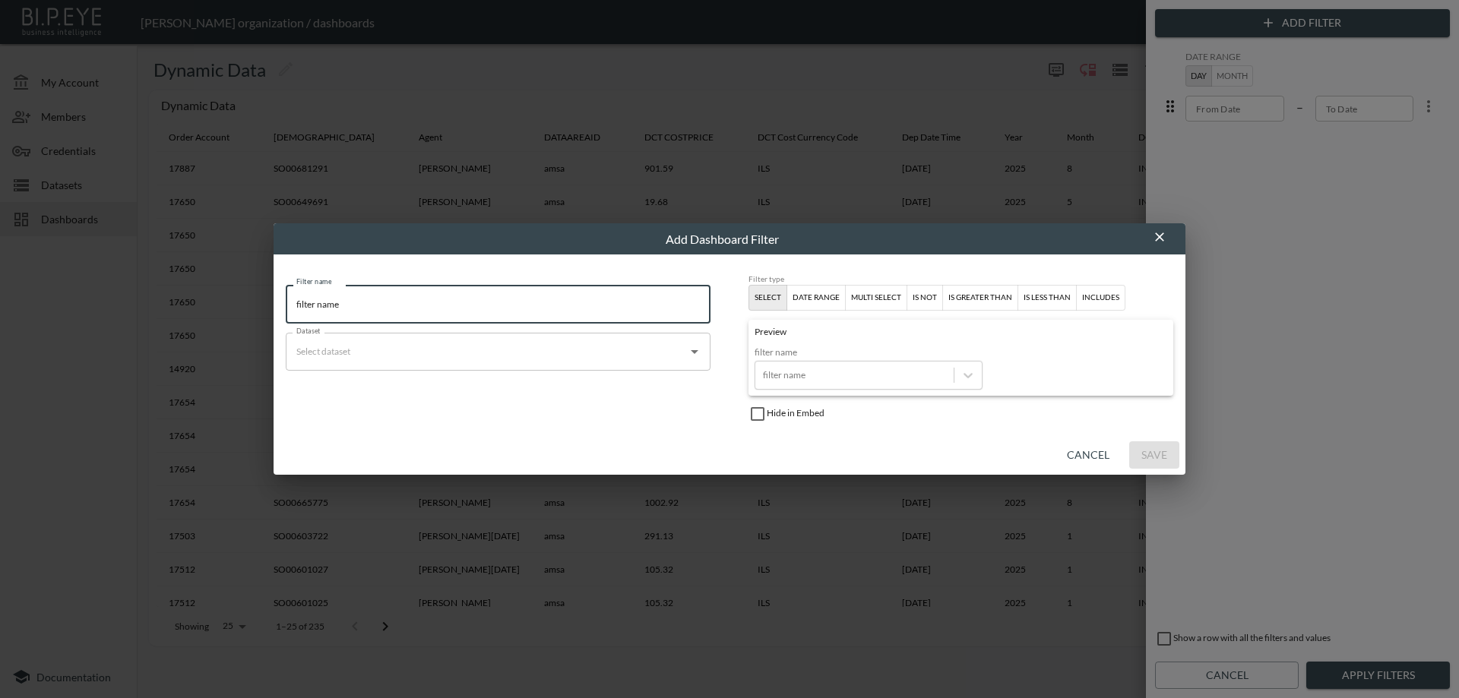
click at [435, 304] on input "filter name" at bounding box center [498, 304] width 425 height 38
type input "YEAR"
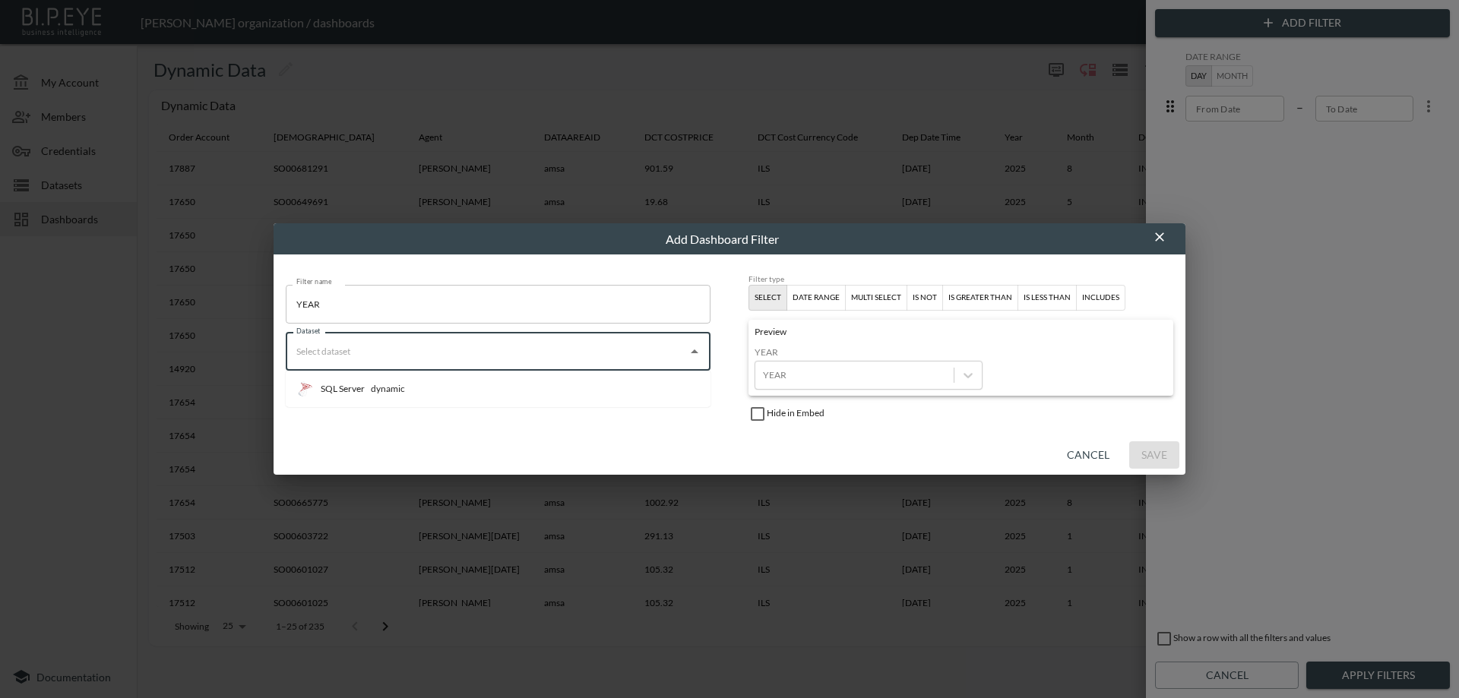
click at [455, 349] on input "Dataset" at bounding box center [487, 352] width 388 height 24
click at [458, 379] on li "SQL Server dynamic" at bounding box center [498, 389] width 425 height 24
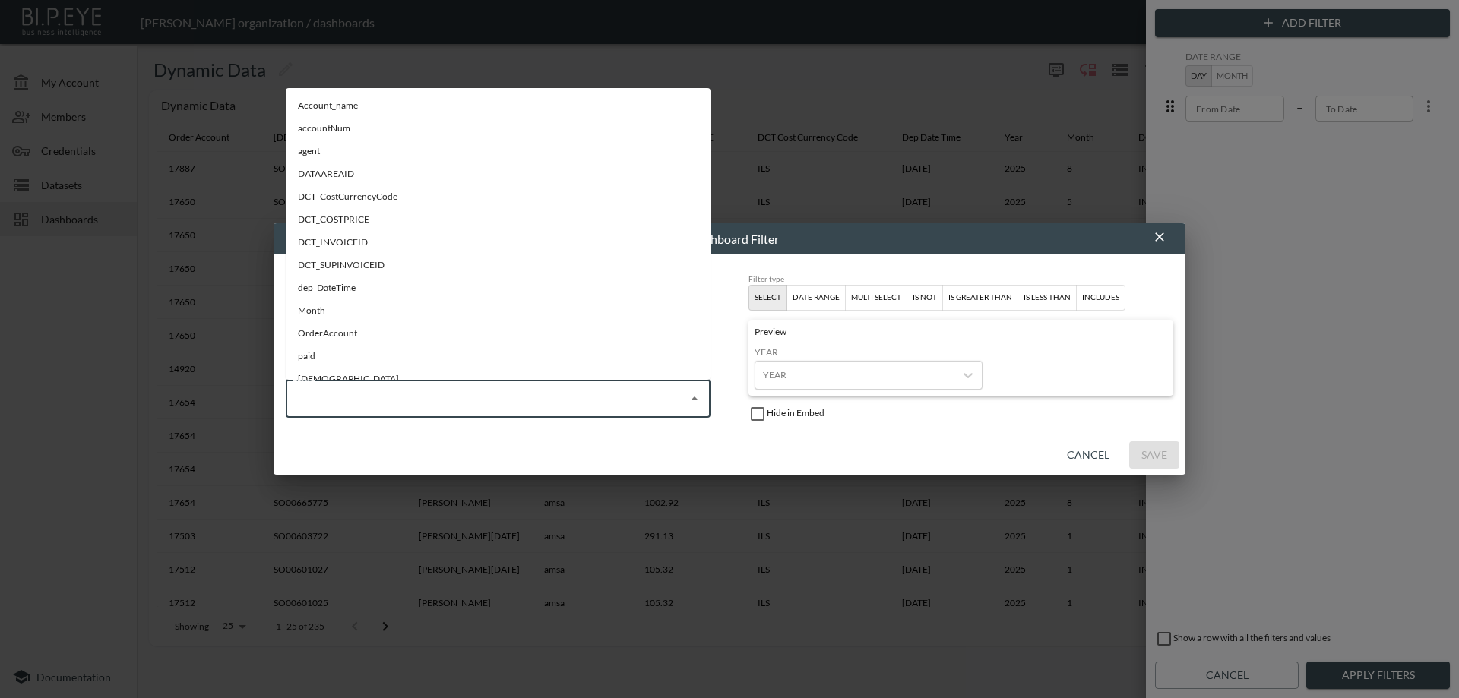
click at [458, 397] on input "Field" at bounding box center [487, 399] width 388 height 24
click at [361, 363] on li "Year" at bounding box center [498, 362] width 425 height 23
type input "Year"
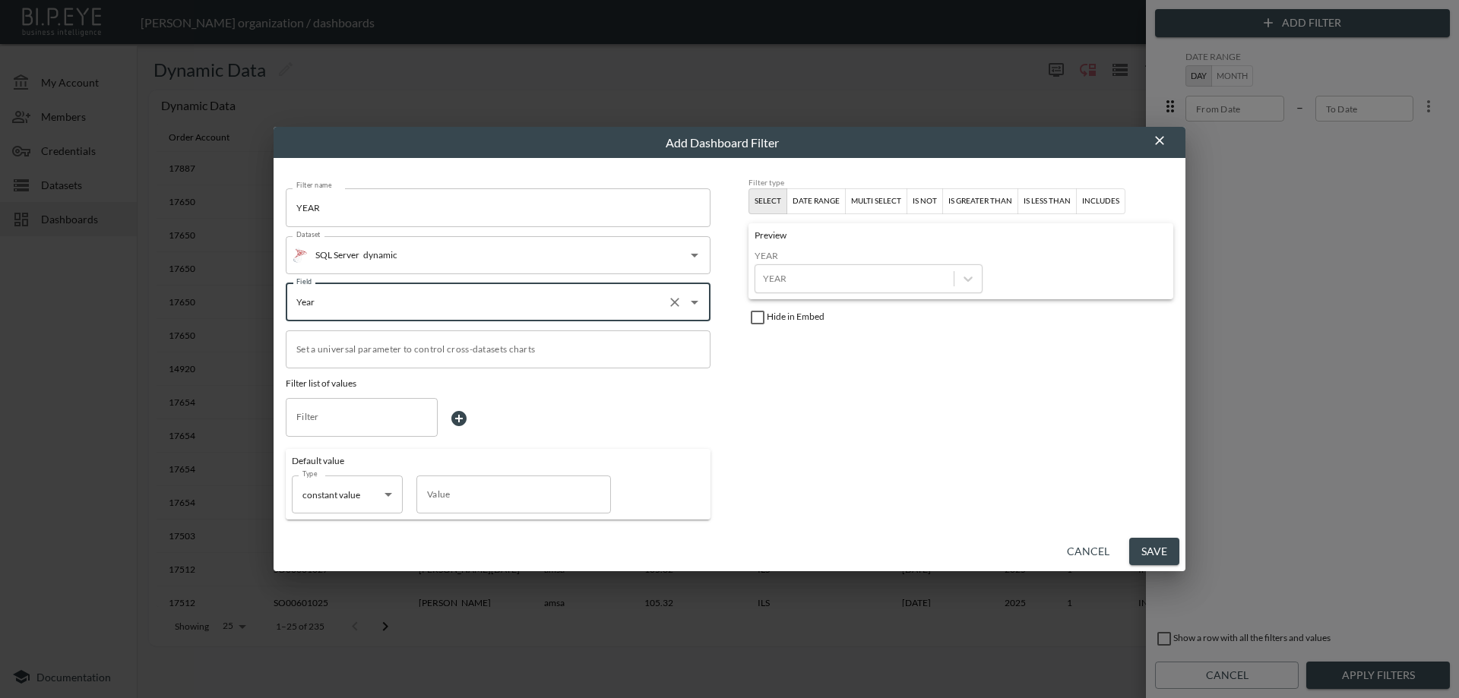
click at [1156, 552] on button "Save" at bounding box center [1154, 552] width 50 height 28
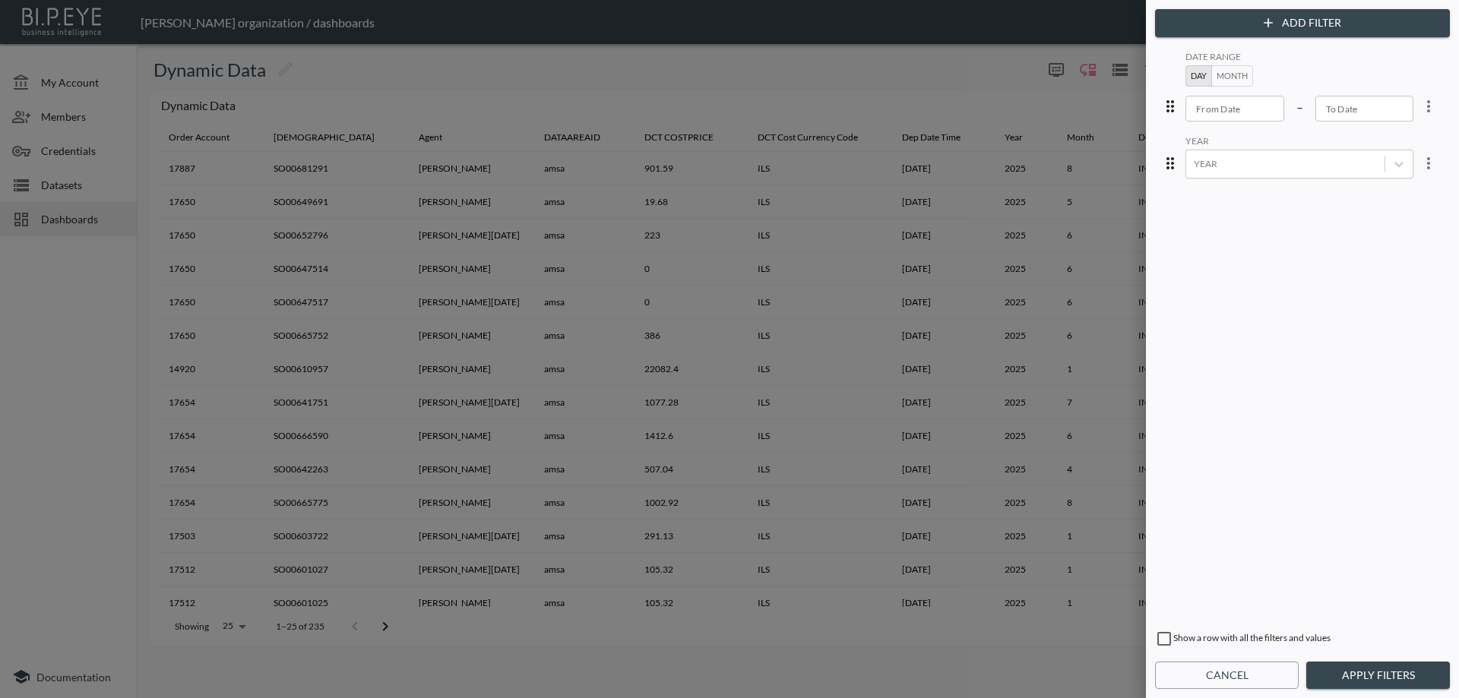
click at [1208, 30] on button "Add Filter" at bounding box center [1302, 23] width 295 height 28
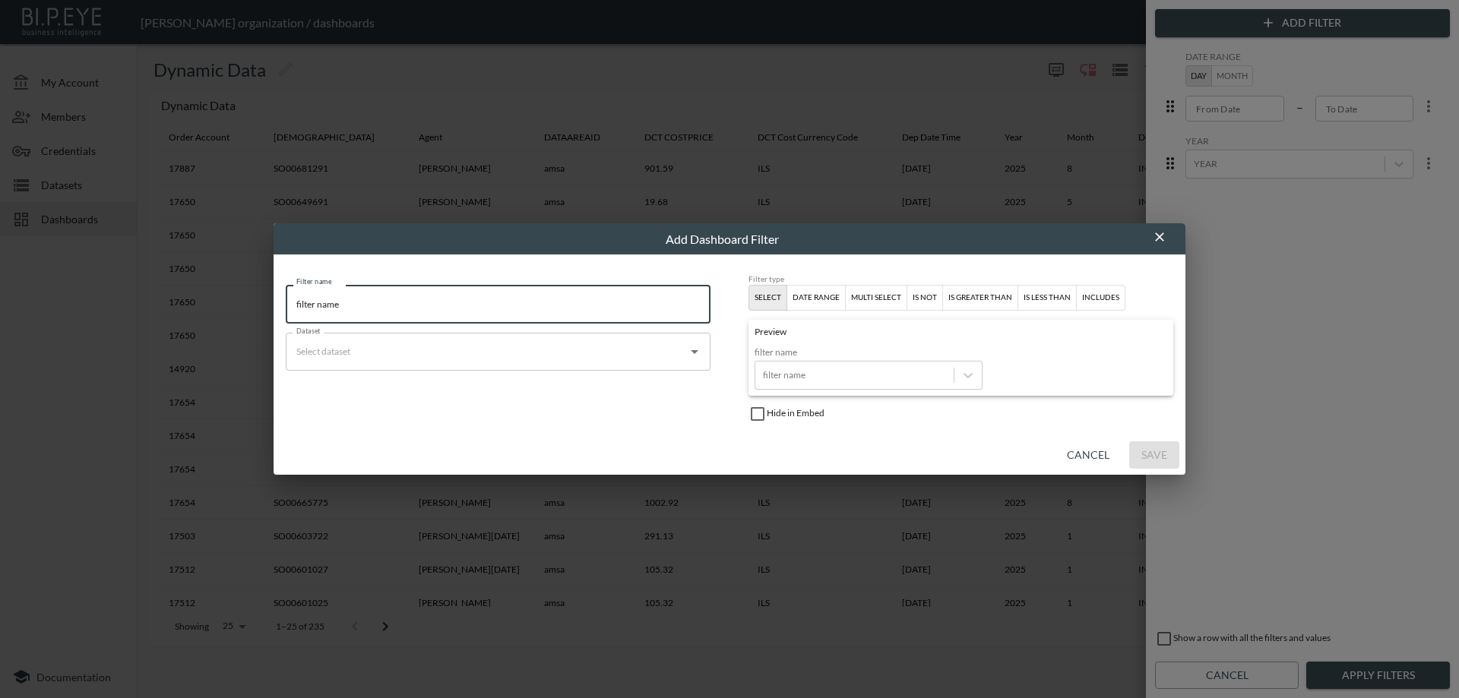
click at [438, 305] on input "filter name" at bounding box center [498, 304] width 425 height 38
type input "Month"
click at [664, 356] on input "Dataset" at bounding box center [487, 352] width 388 height 24
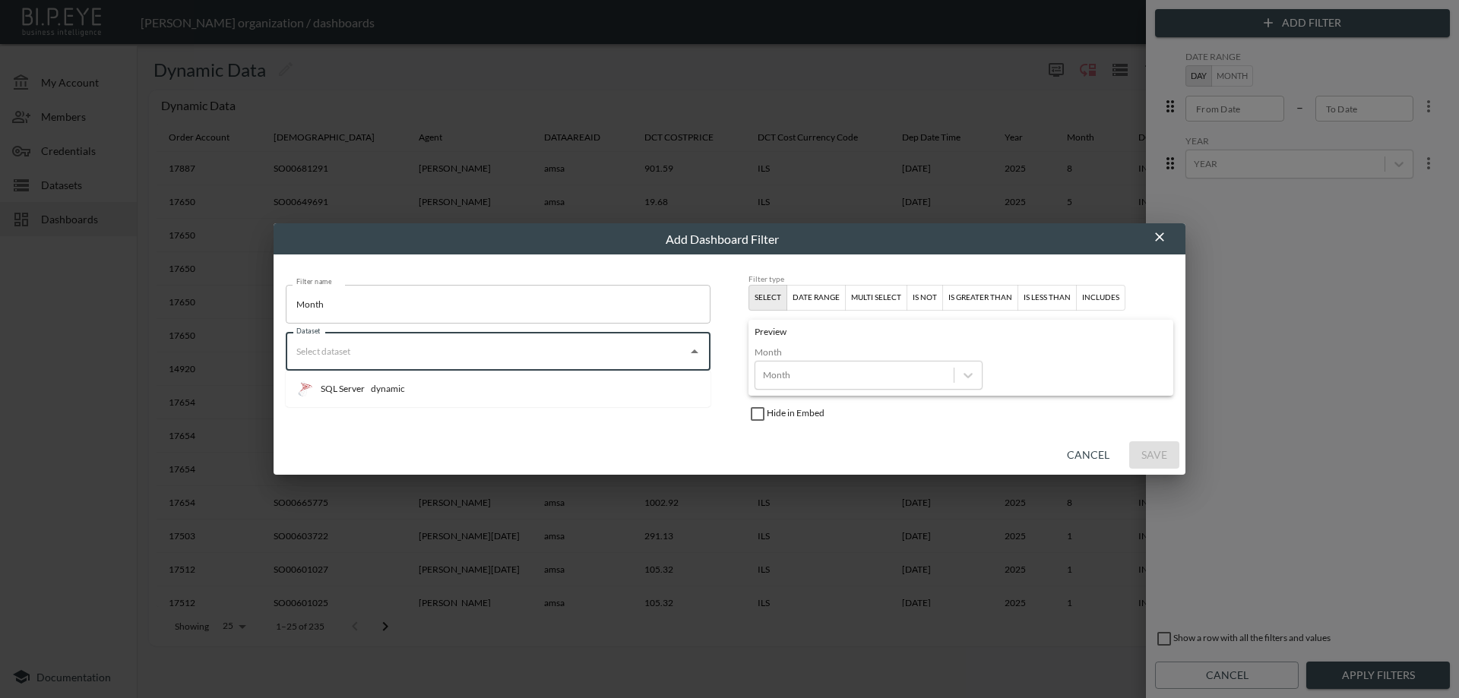
click at [628, 388] on li "SQL Server dynamic" at bounding box center [498, 389] width 425 height 24
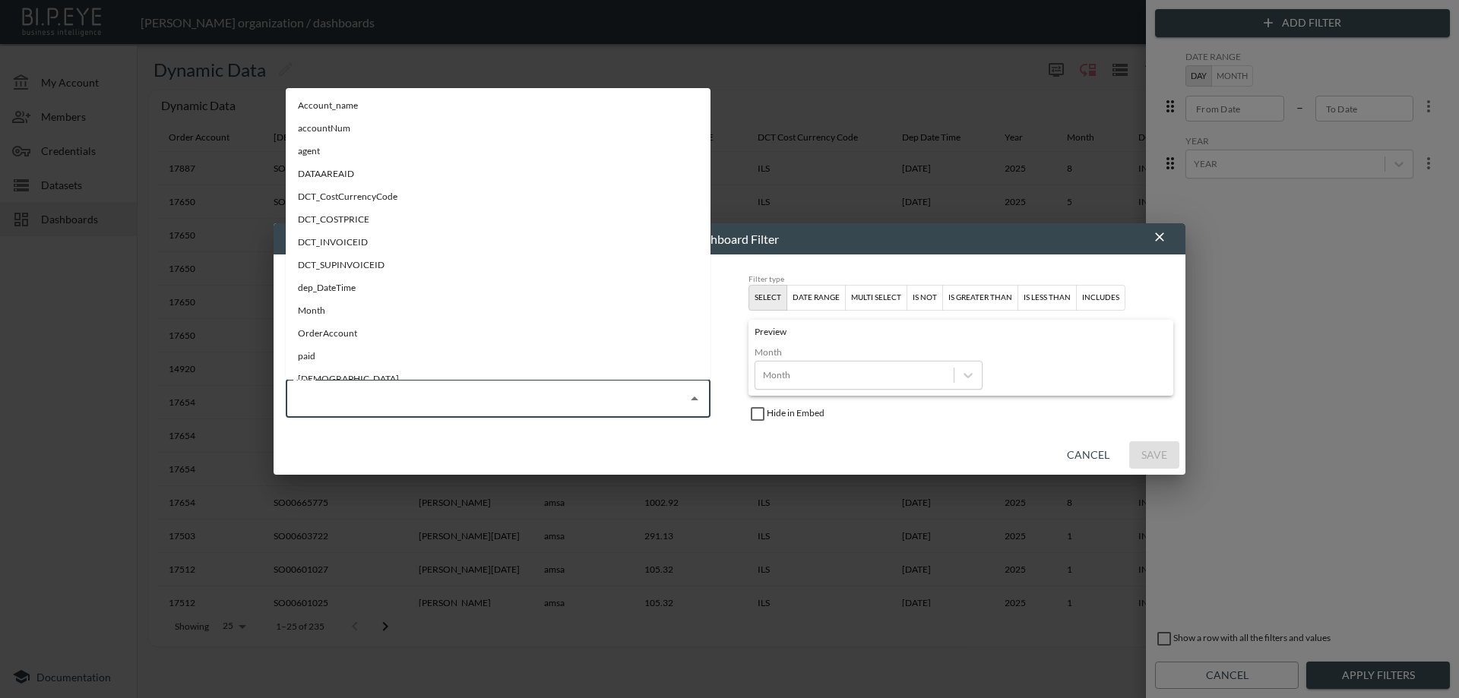
click at [603, 403] on input "Field" at bounding box center [487, 399] width 388 height 24
click at [489, 312] on li "Month" at bounding box center [498, 310] width 425 height 23
type input "Month"
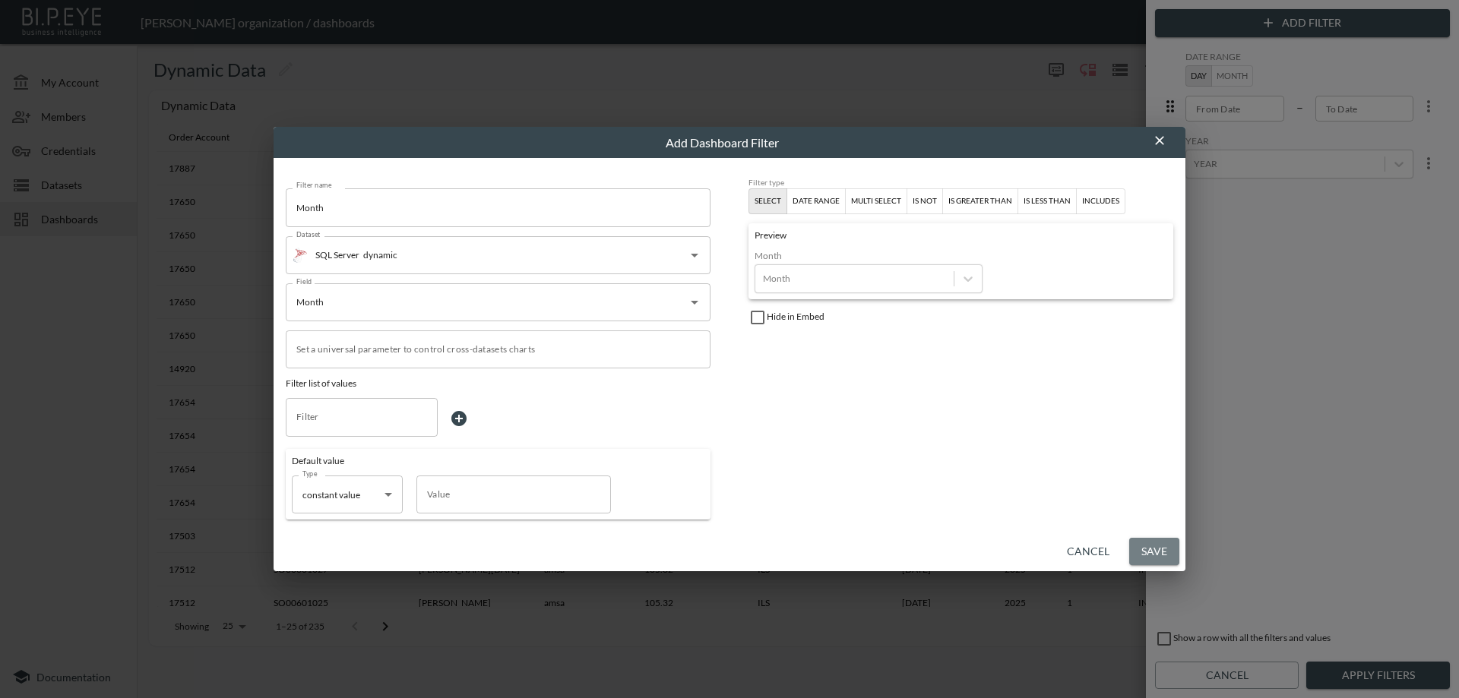
click at [1153, 549] on button "Save" at bounding box center [1154, 552] width 50 height 28
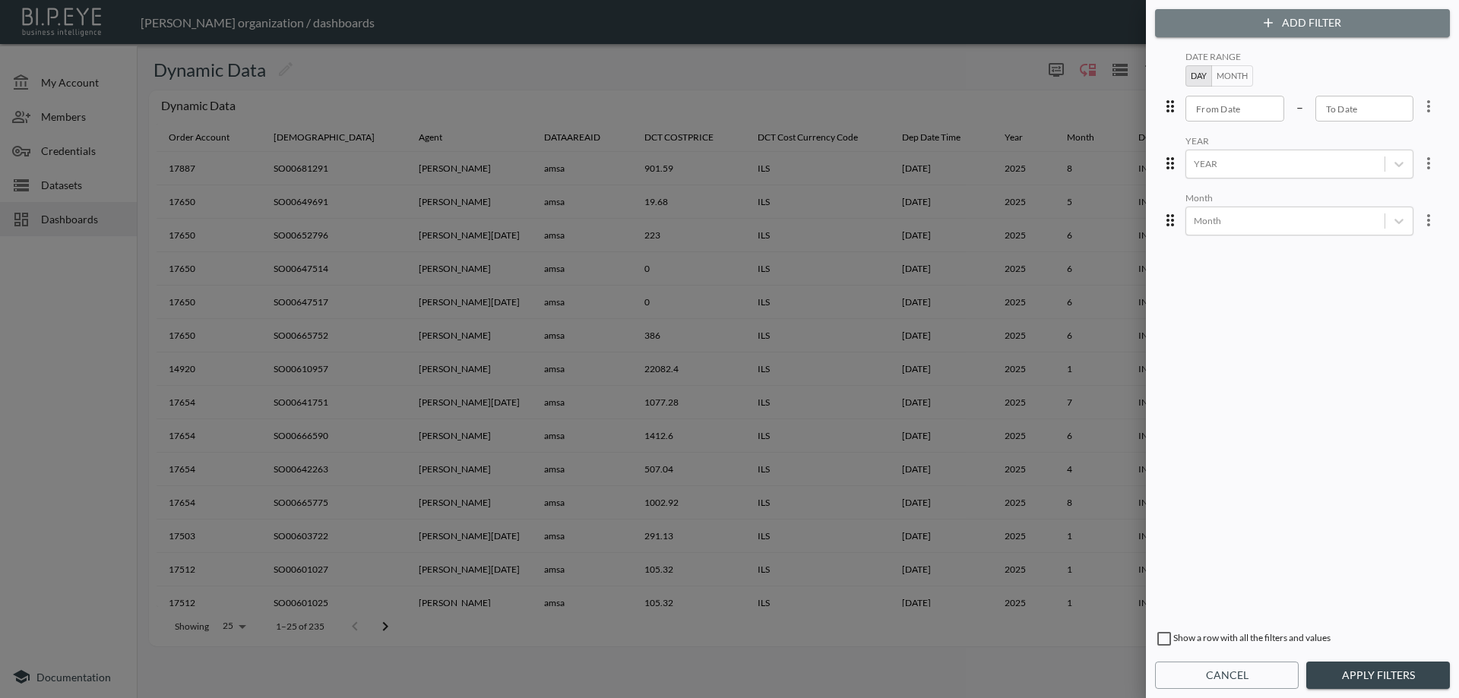
click at [1261, 25] on icon "button" at bounding box center [1268, 22] width 15 height 15
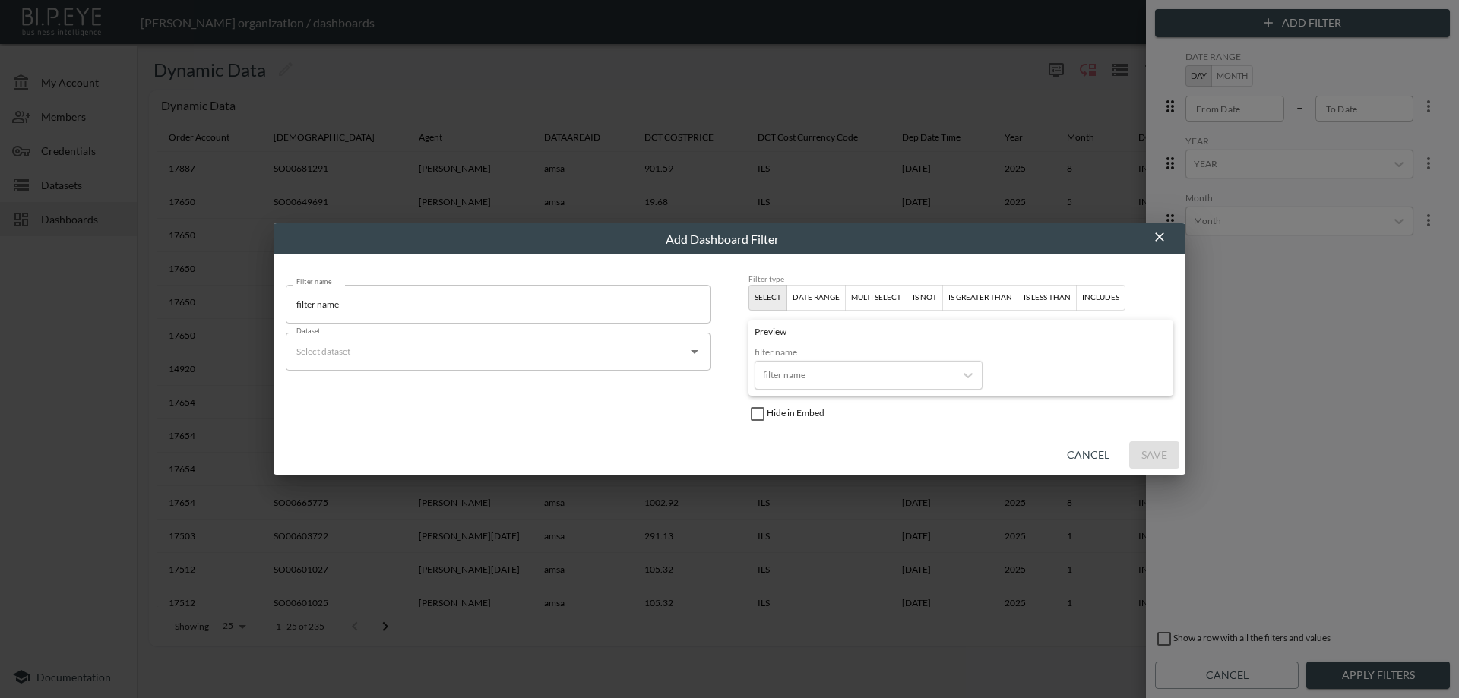
click at [486, 312] on input "filter name" at bounding box center [498, 304] width 425 height 38
type input "Agents"
click at [392, 352] on input "Dataset" at bounding box center [487, 352] width 388 height 24
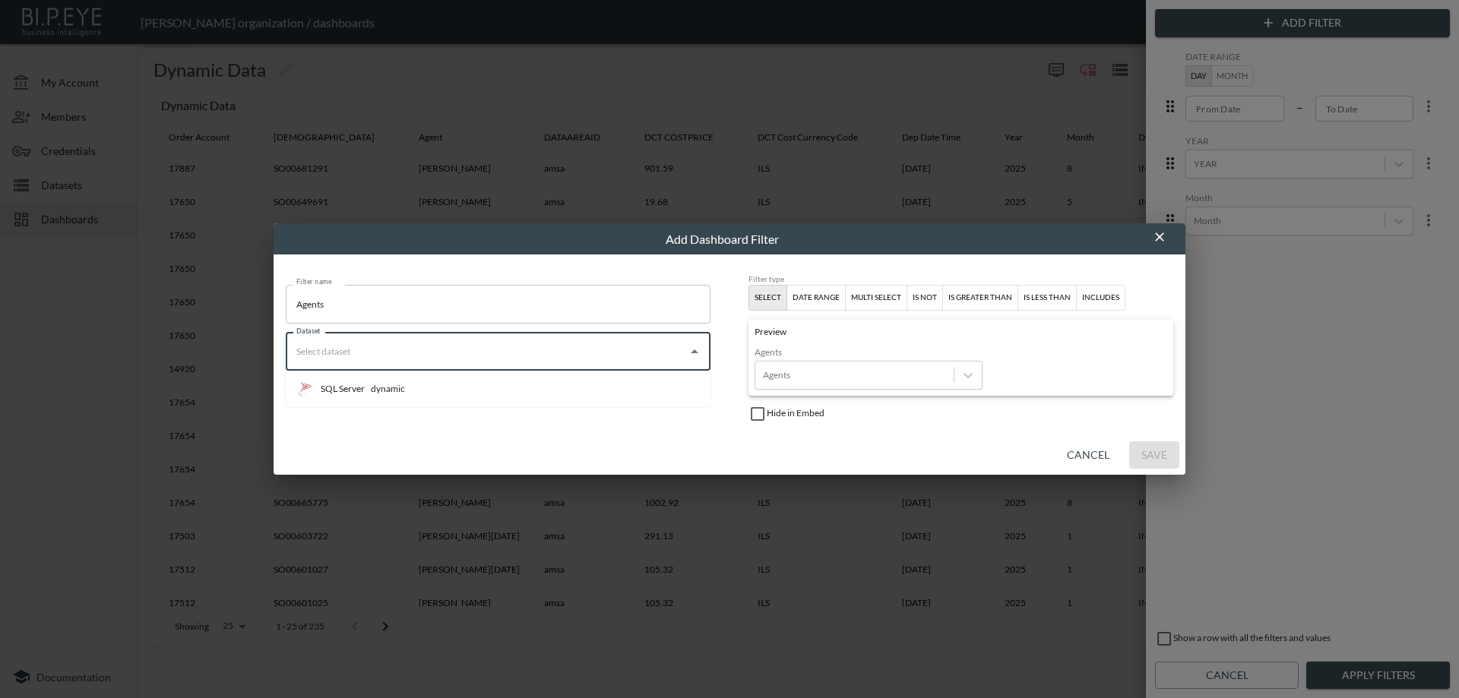
click at [392, 389] on div "dynamic" at bounding box center [388, 389] width 34 height 14
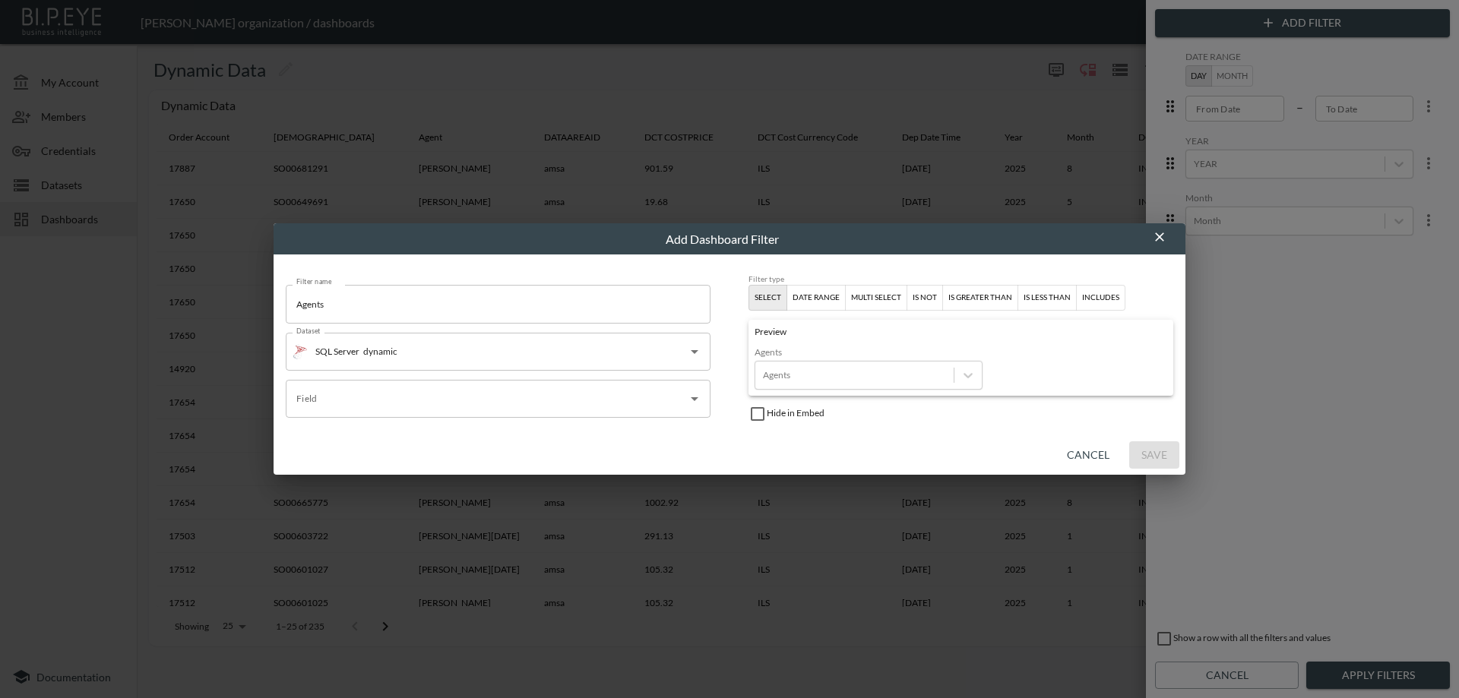
click at [397, 407] on input "Field" at bounding box center [487, 399] width 388 height 24
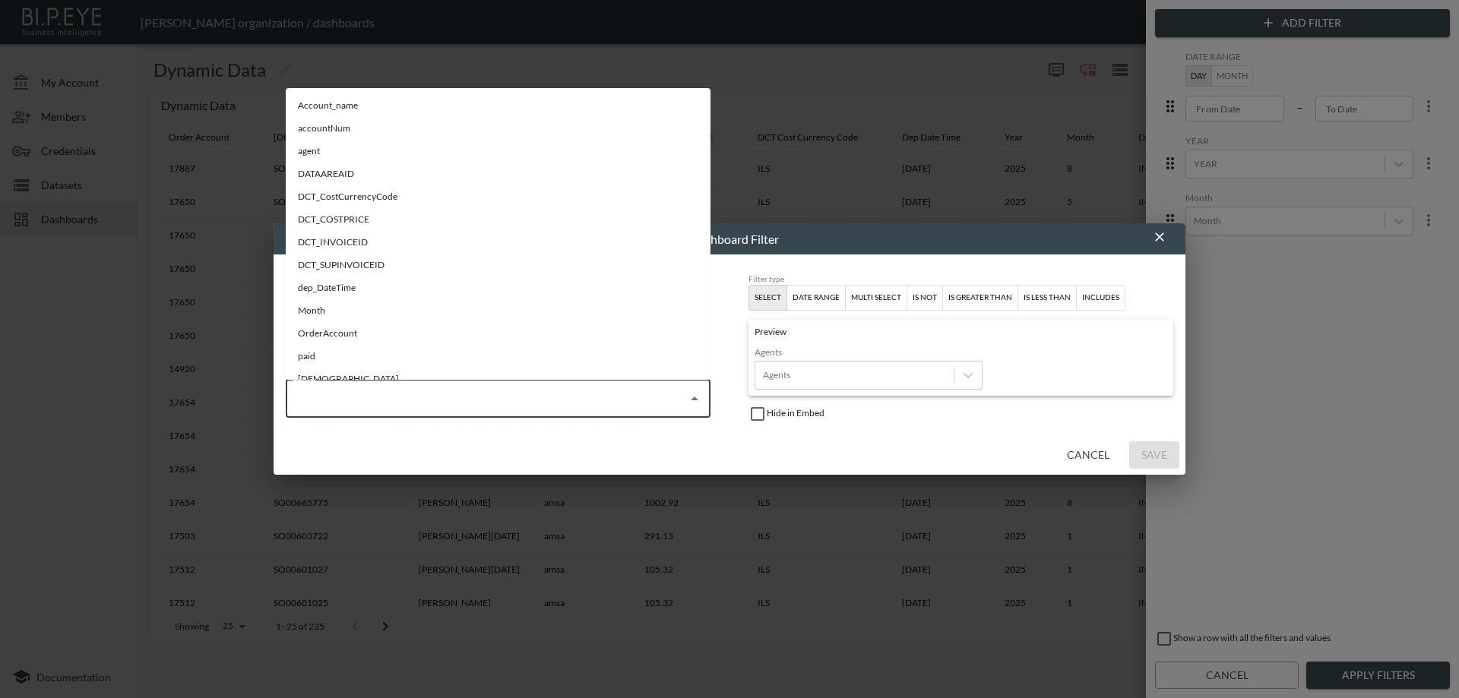
click at [361, 149] on li "agent" at bounding box center [498, 151] width 425 height 23
type input "agent"
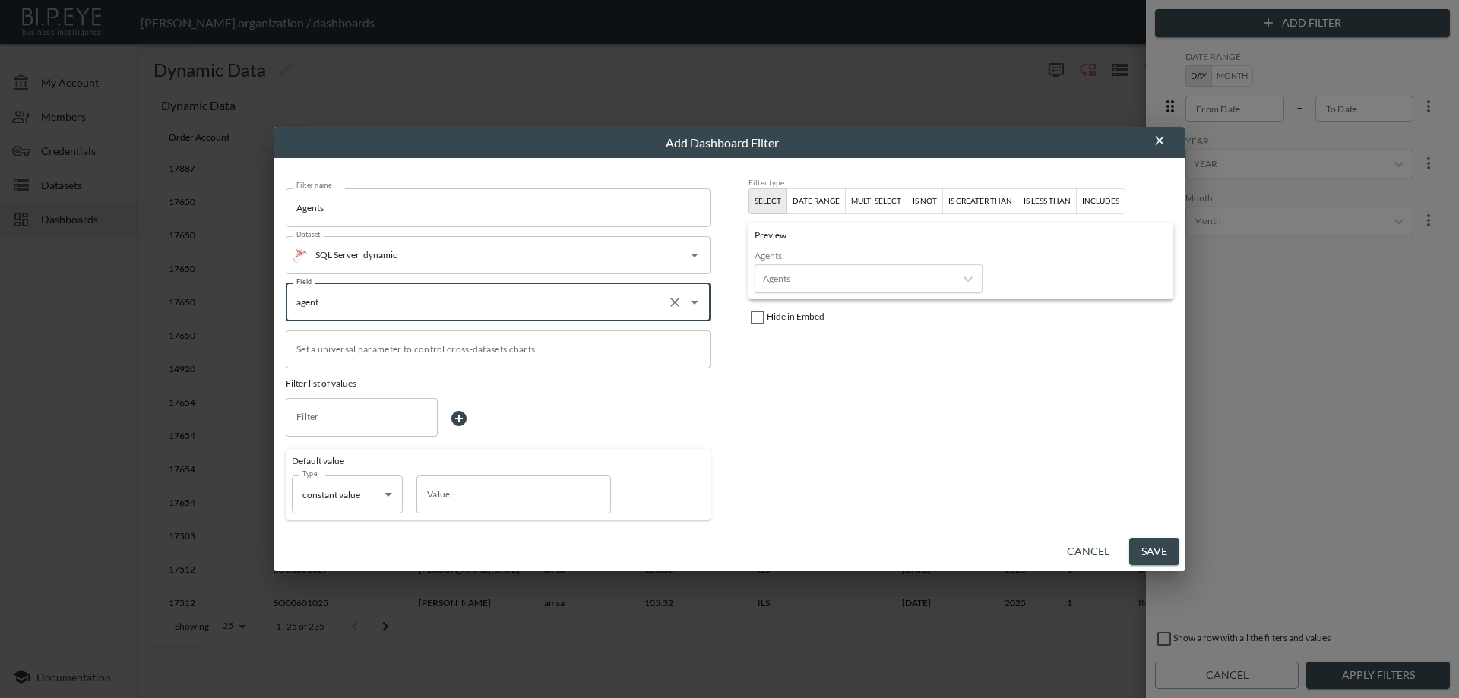
click at [1144, 544] on button "Save" at bounding box center [1154, 552] width 50 height 28
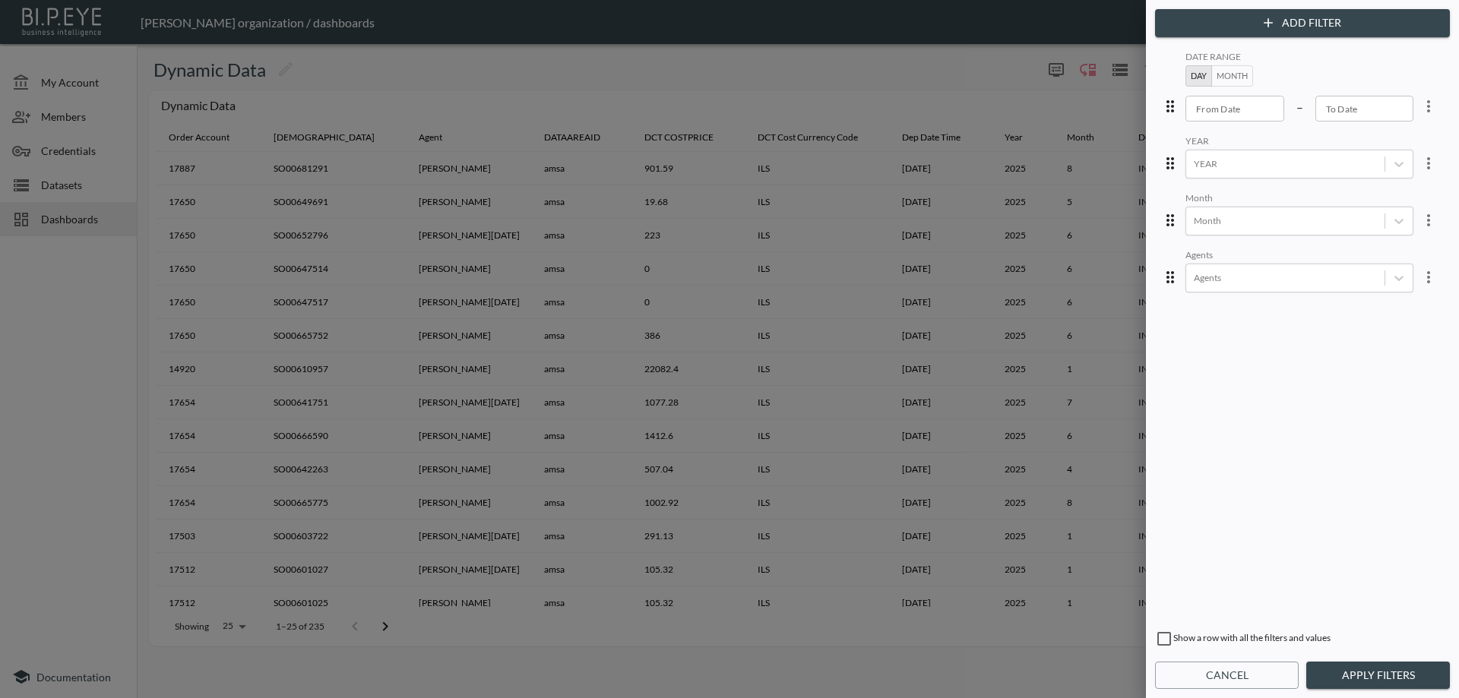
click at [1036, 264] on div at bounding box center [729, 349] width 1459 height 698
click at [1230, 681] on button "Cancel" at bounding box center [1227, 676] width 144 height 28
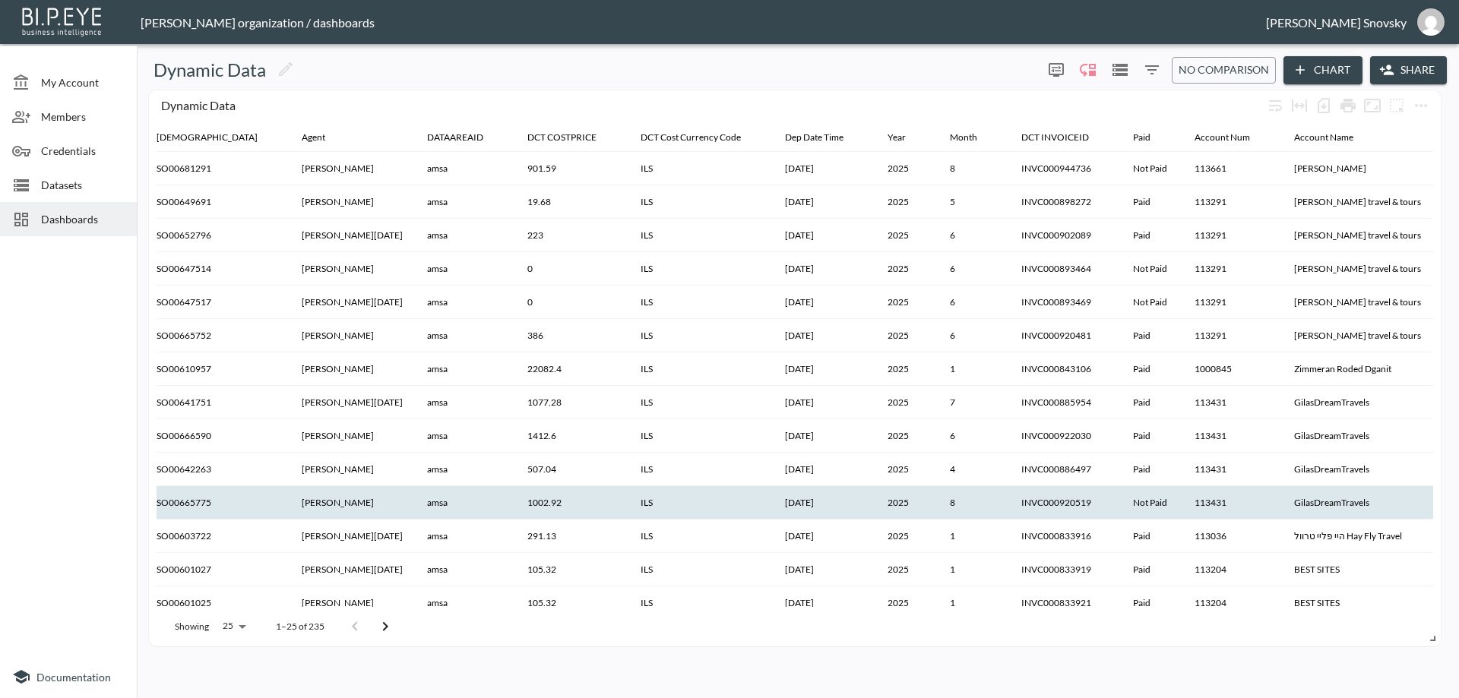
scroll to position [0, 119]
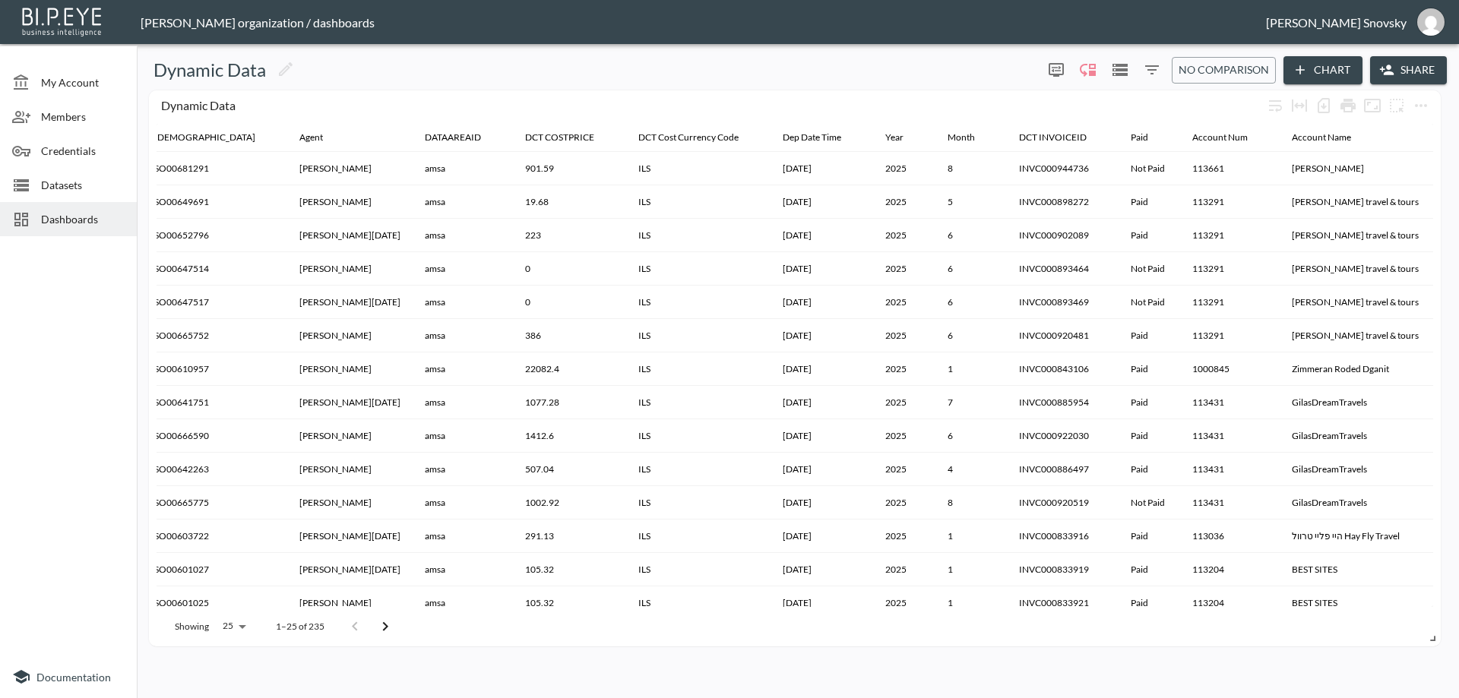
click at [1152, 78] on icon "Filters" at bounding box center [1152, 70] width 18 height 18
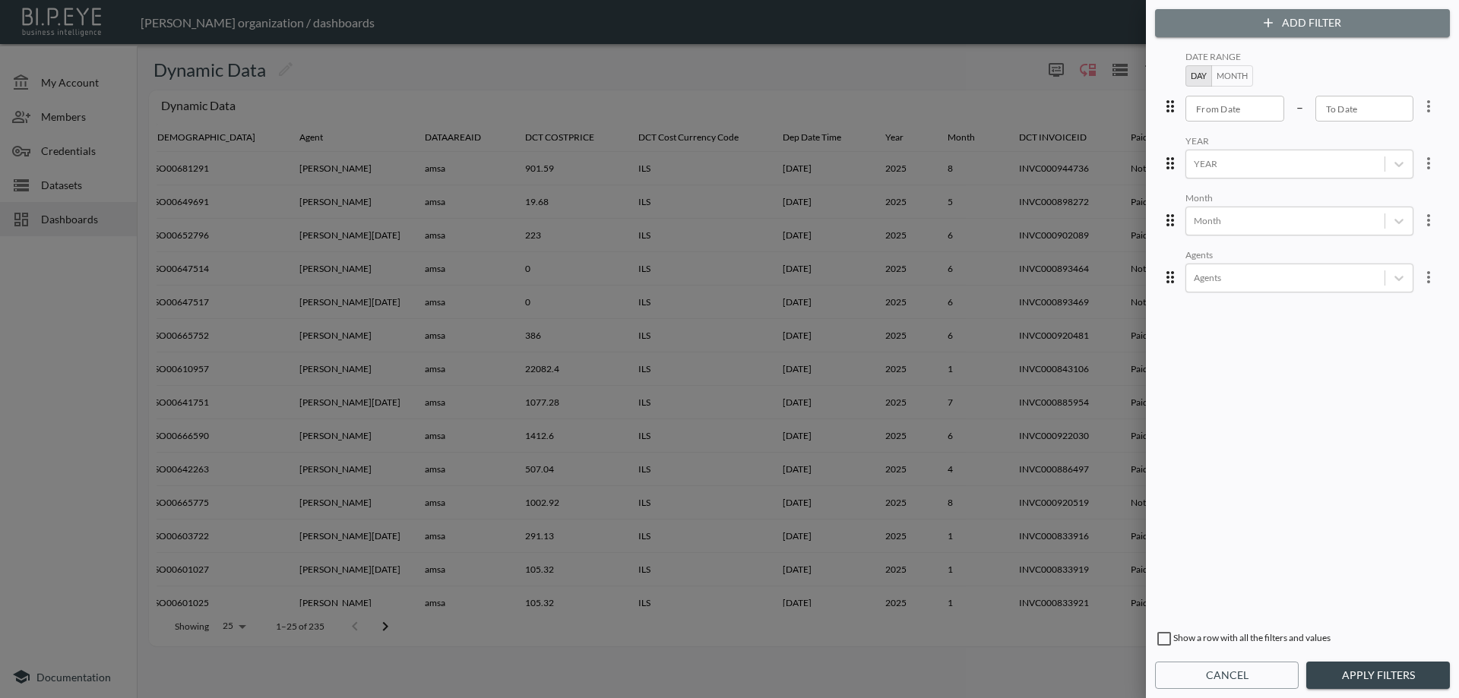
click at [1282, 28] on button "Add Filter" at bounding box center [1302, 23] width 295 height 28
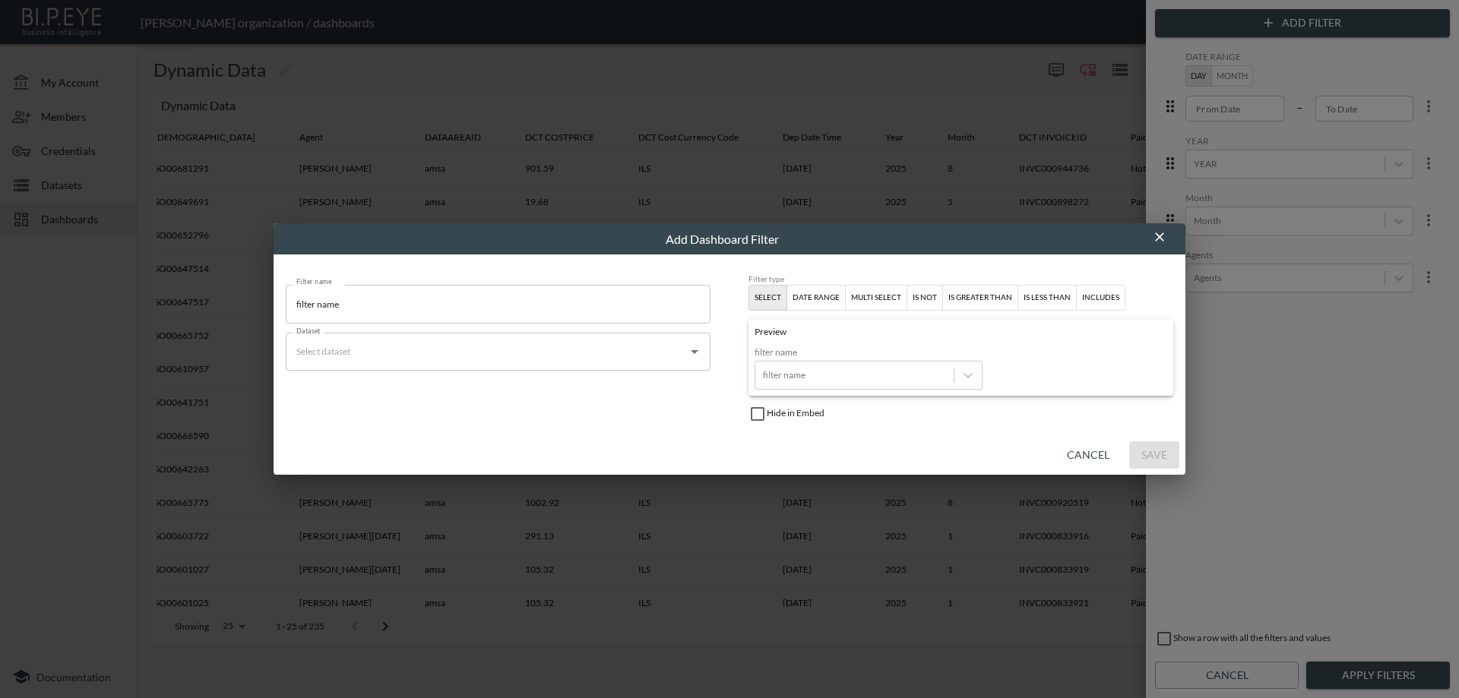
click at [592, 311] on input "filter name" at bounding box center [498, 304] width 425 height 38
type input "Account Name"
click at [460, 354] on input "Dataset" at bounding box center [487, 352] width 388 height 24
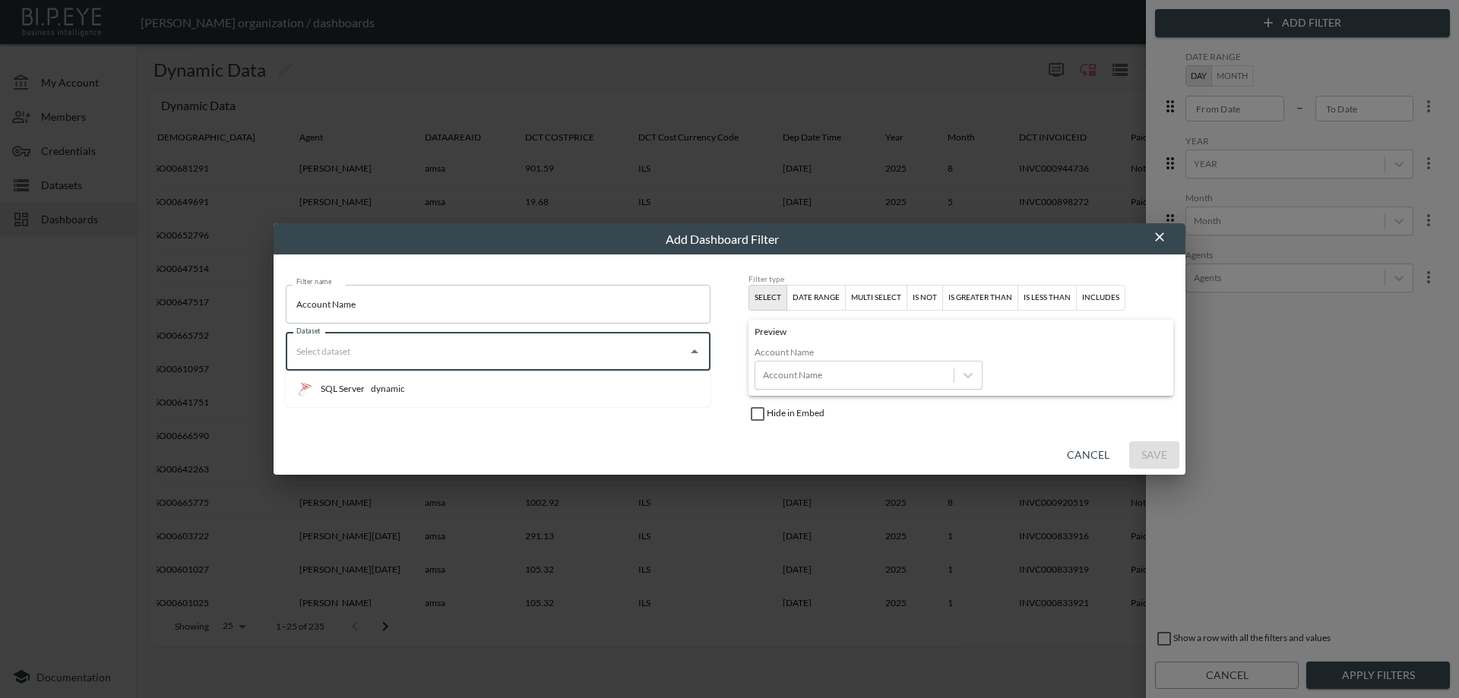
click at [454, 397] on li "SQL Server dynamic" at bounding box center [498, 389] width 425 height 24
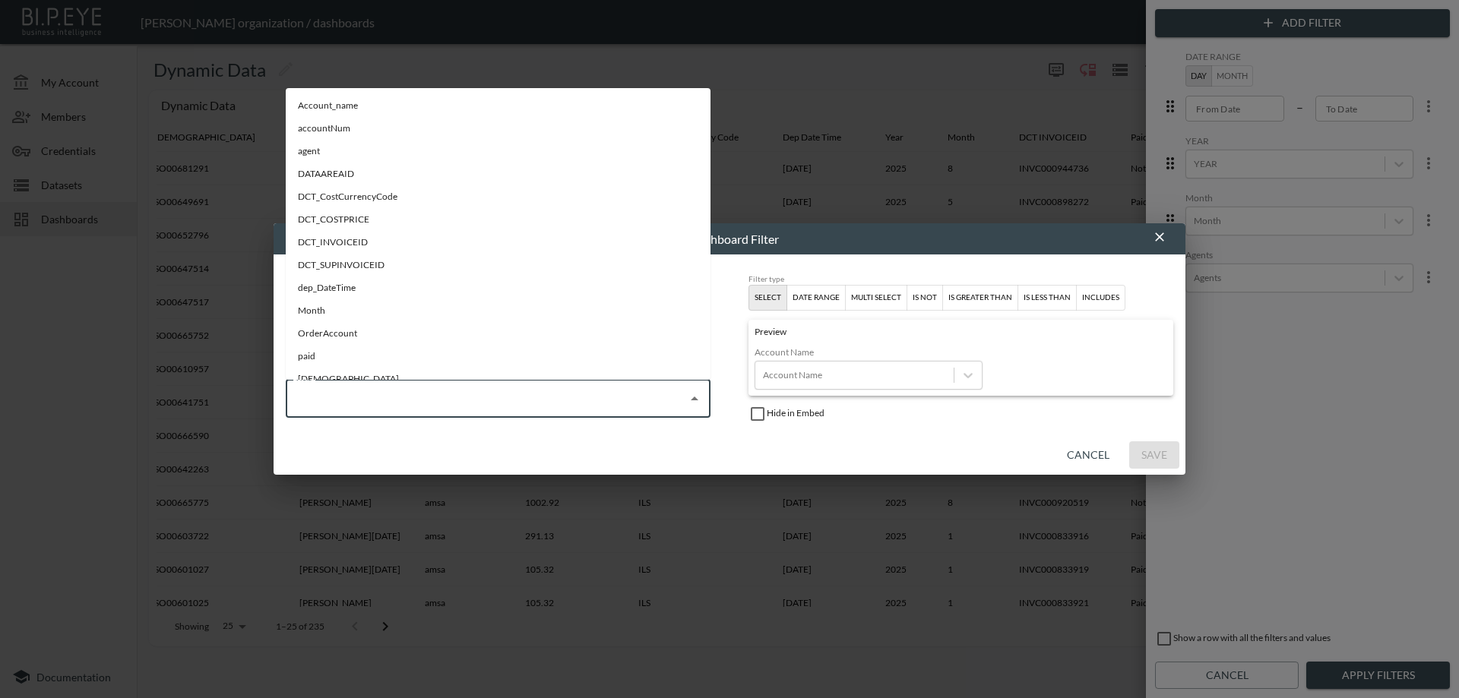
click at [463, 400] on input "Field" at bounding box center [487, 399] width 388 height 24
click at [368, 103] on li "Account_name" at bounding box center [498, 105] width 425 height 23
type input "Account_name"
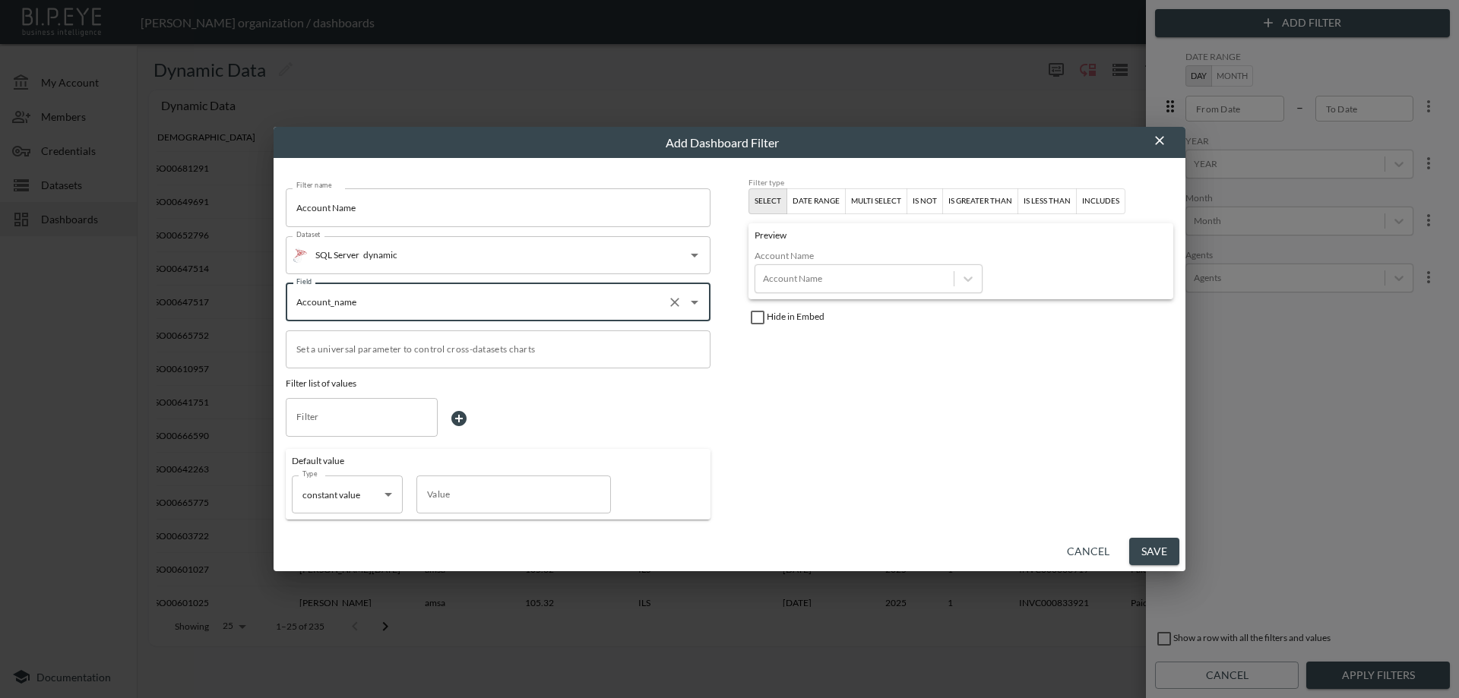
click at [1154, 555] on button "Save" at bounding box center [1154, 552] width 50 height 28
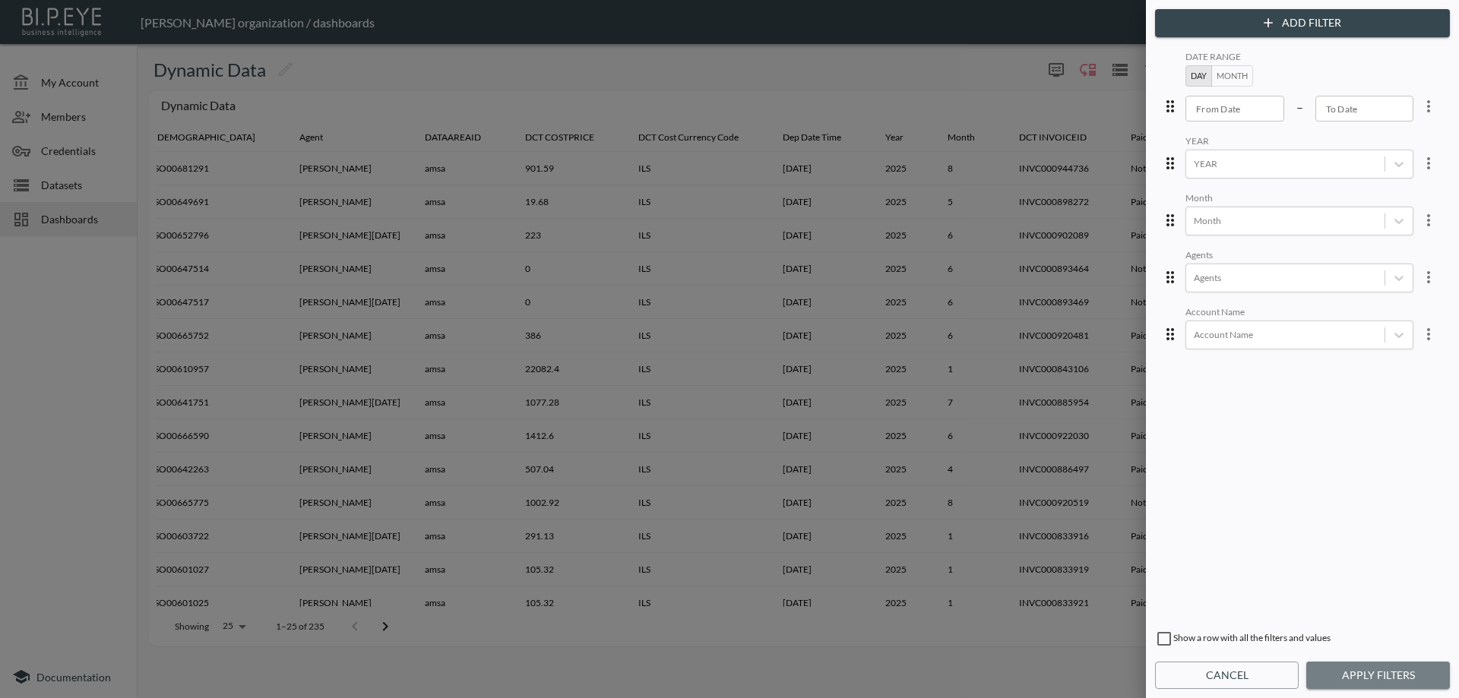
click at [1346, 672] on button "Apply Filters" at bounding box center [1378, 676] width 144 height 28
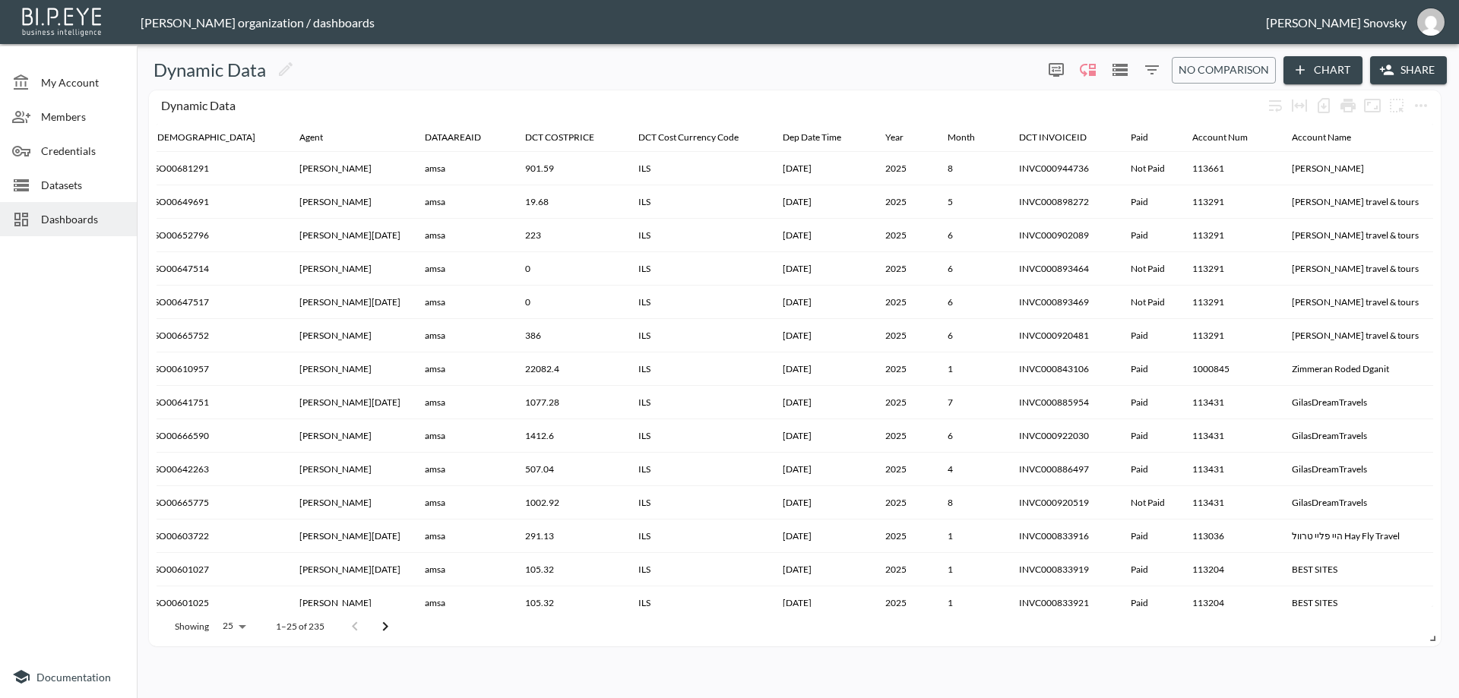
click at [1388, 71] on icon "button" at bounding box center [1386, 69] width 15 height 15
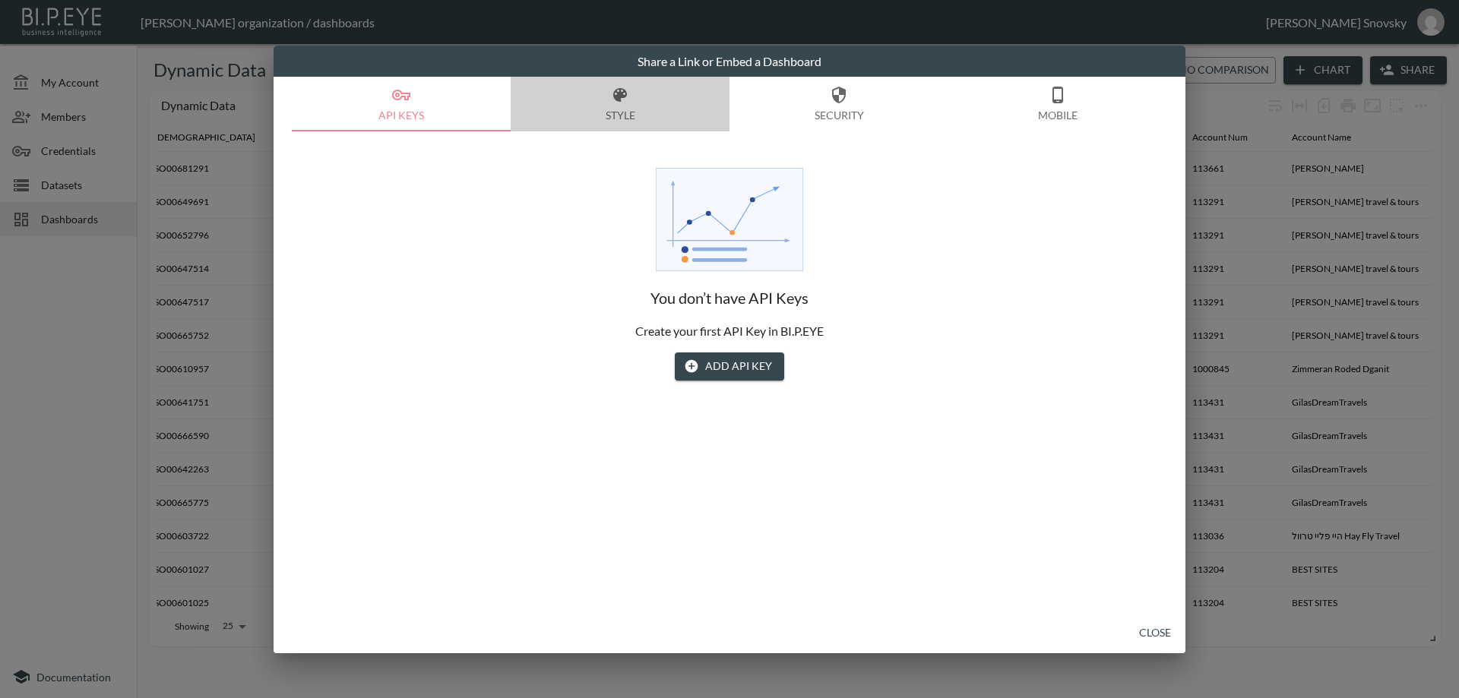
click at [621, 112] on button "Style" at bounding box center [620, 104] width 219 height 55
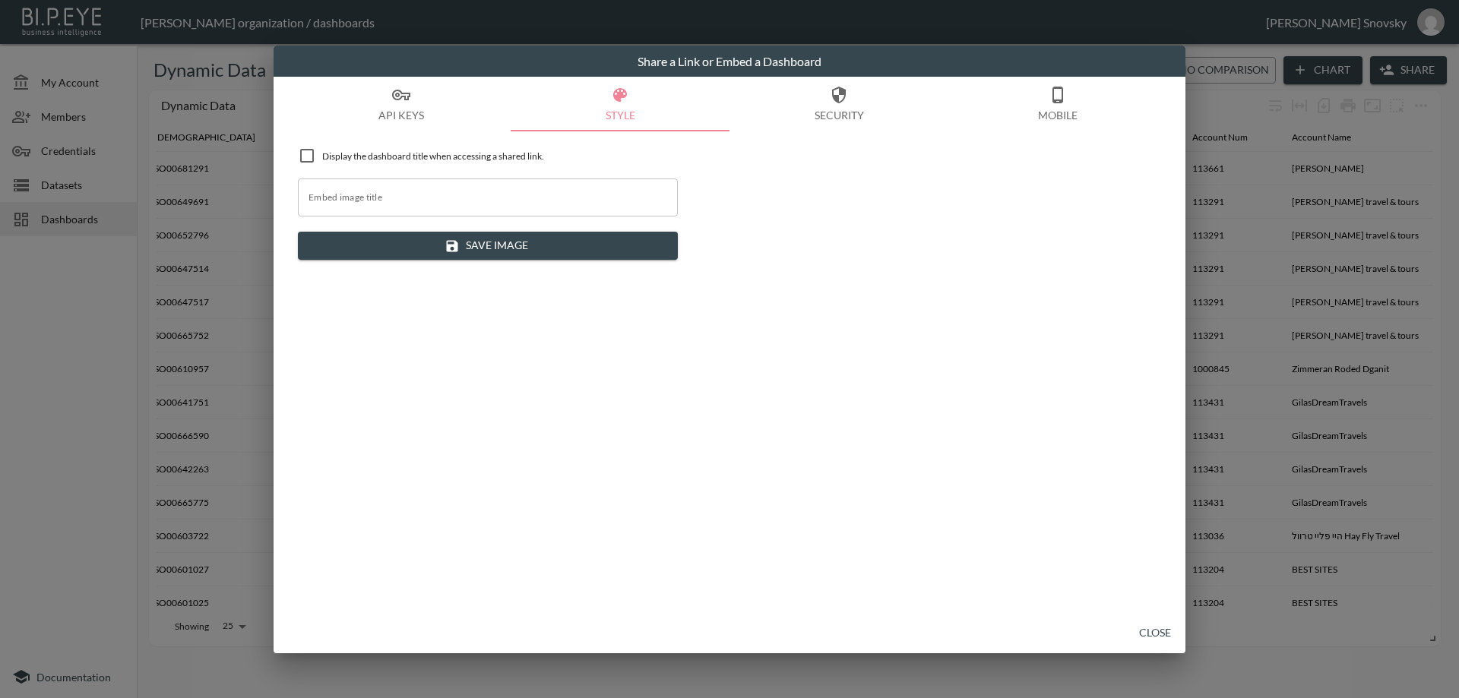
click at [420, 115] on button "API Keys" at bounding box center [401, 104] width 219 height 55
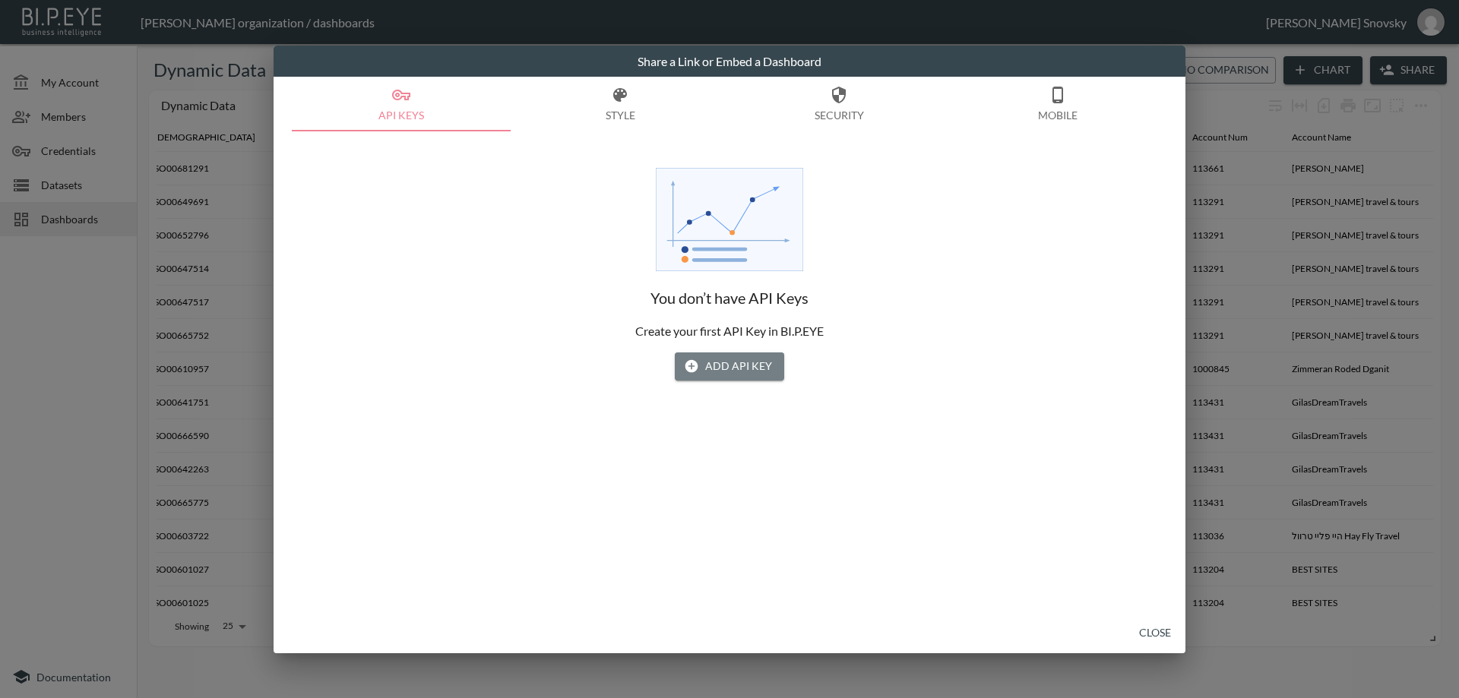
click at [732, 366] on button "Add API Key" at bounding box center [729, 367] width 109 height 28
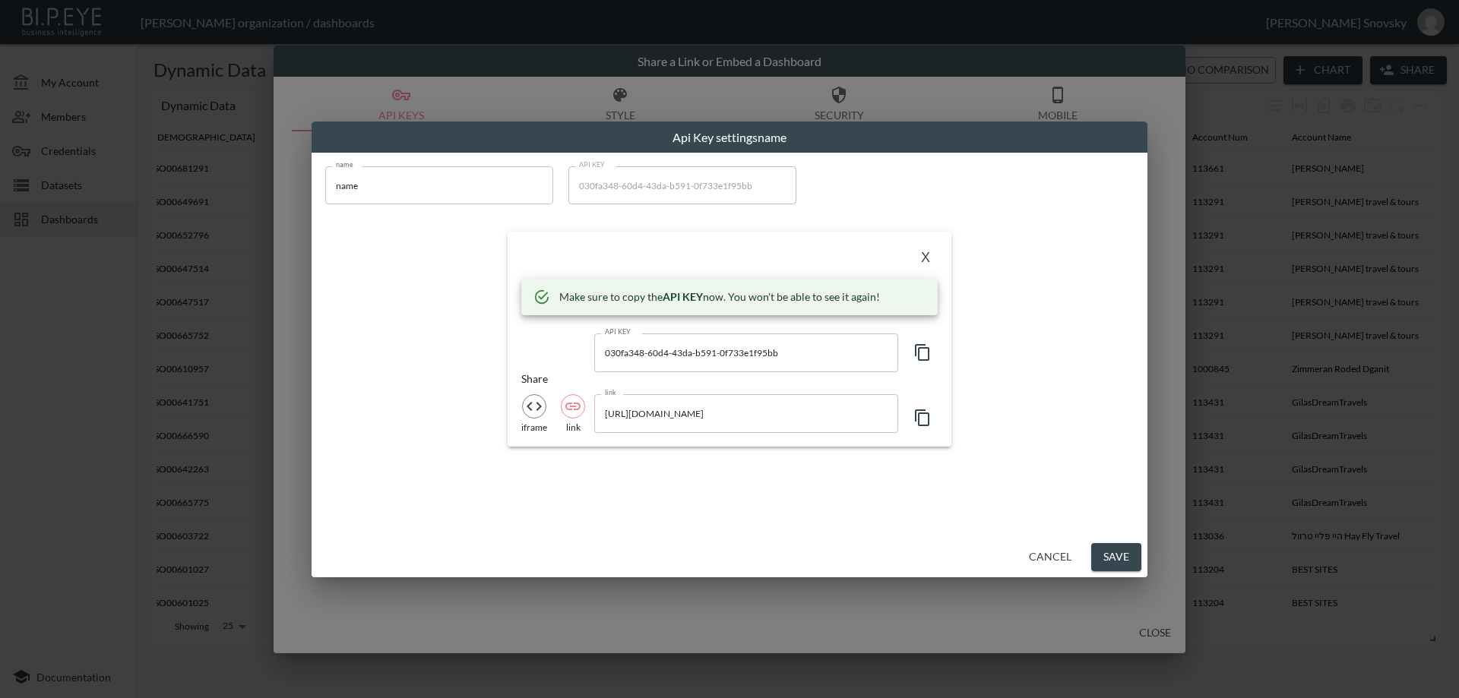
click at [434, 185] on input "name" at bounding box center [439, 185] width 228 height 38
type input "master"
click at [920, 413] on icon "button" at bounding box center [922, 418] width 14 height 17
click at [1126, 557] on button "Save" at bounding box center [1116, 557] width 50 height 28
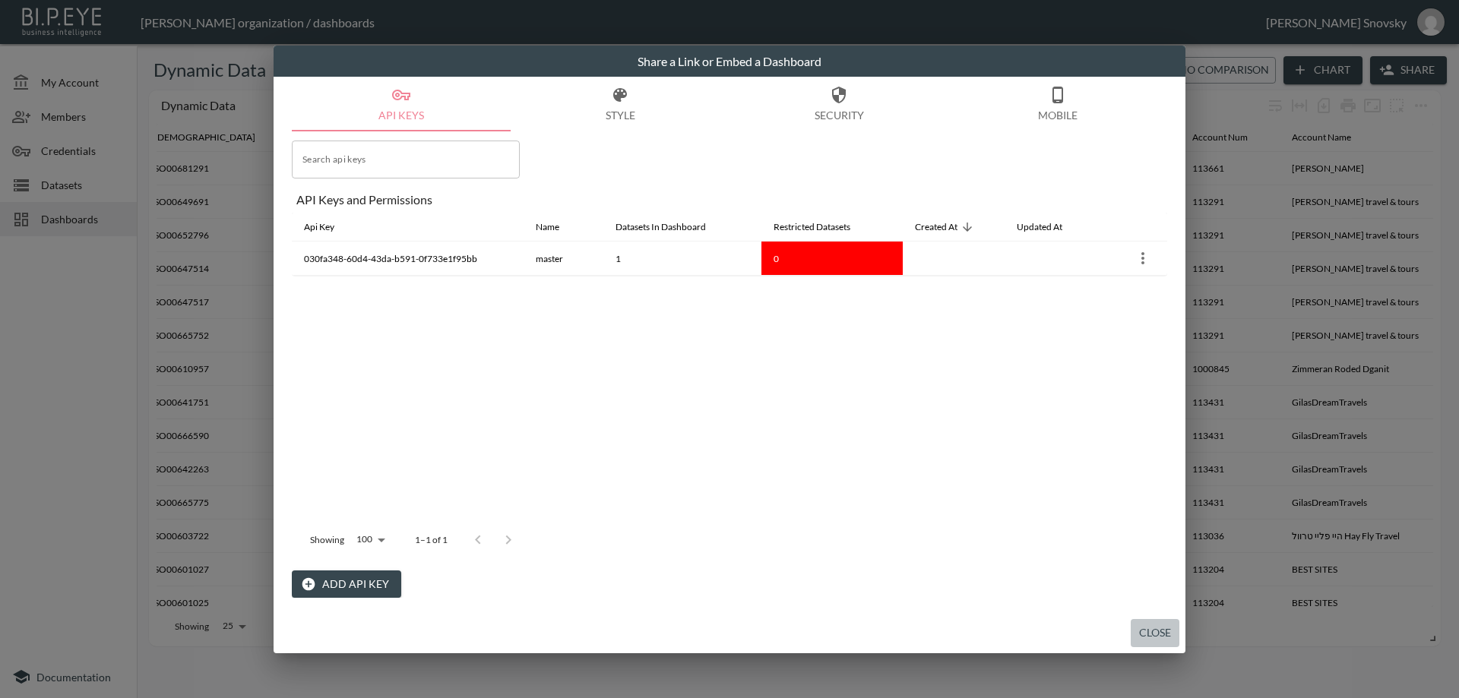
click at [1160, 627] on button "Close" at bounding box center [1155, 633] width 49 height 28
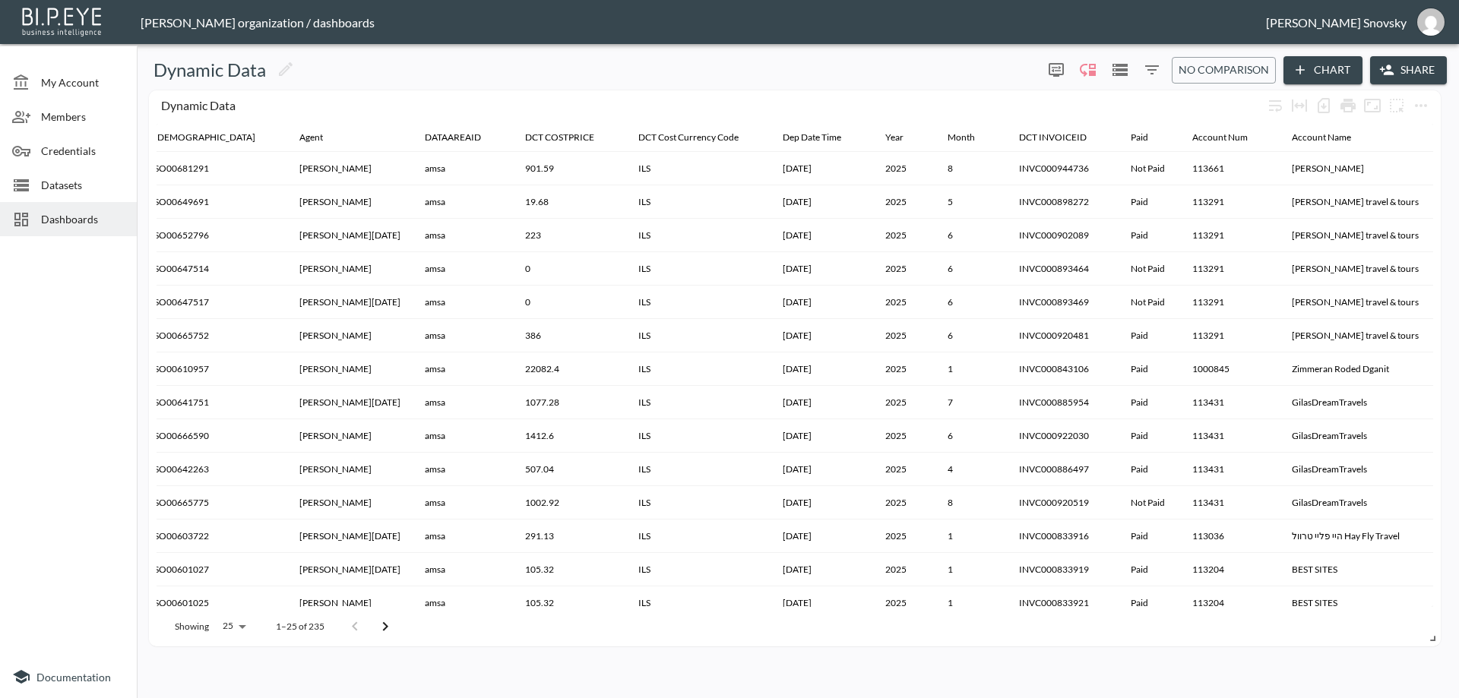
click at [1153, 77] on icon "Filters" at bounding box center [1152, 70] width 18 height 18
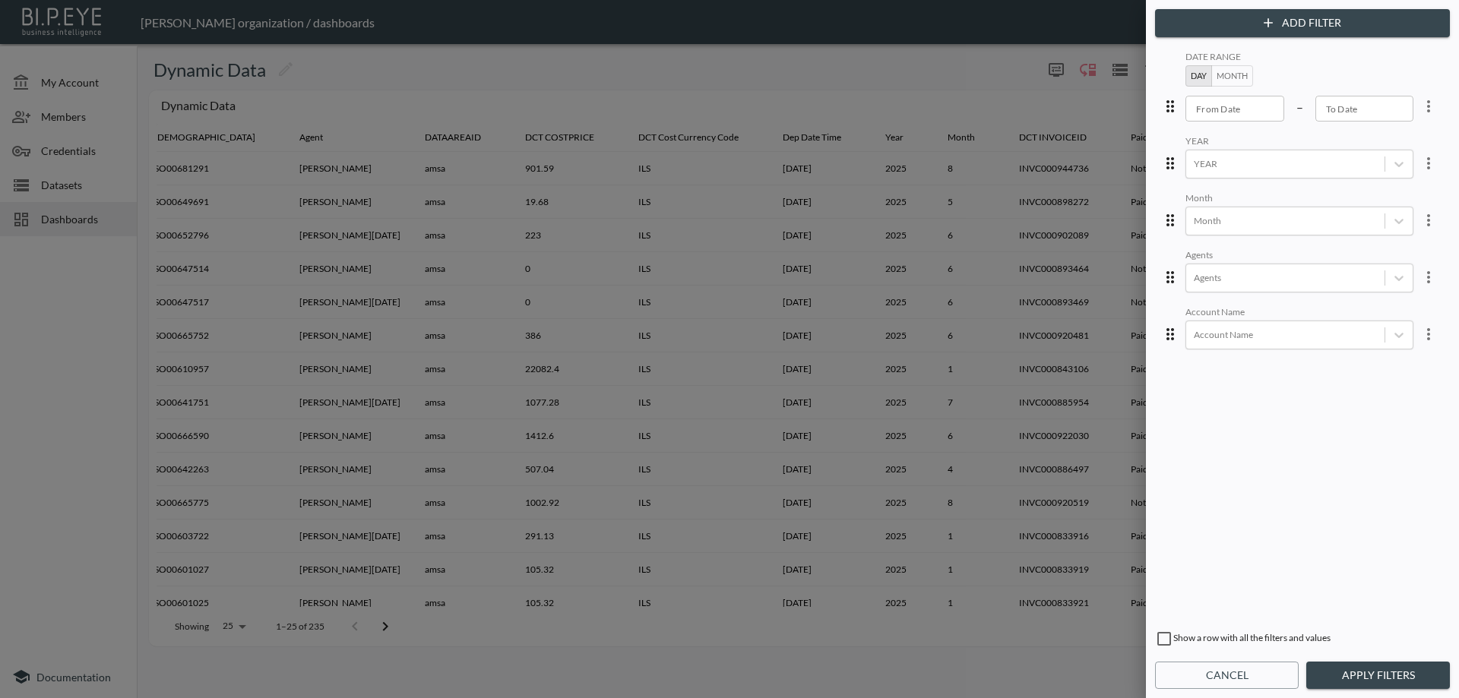
click at [1258, 36] on button "Add Filter" at bounding box center [1302, 23] width 295 height 28
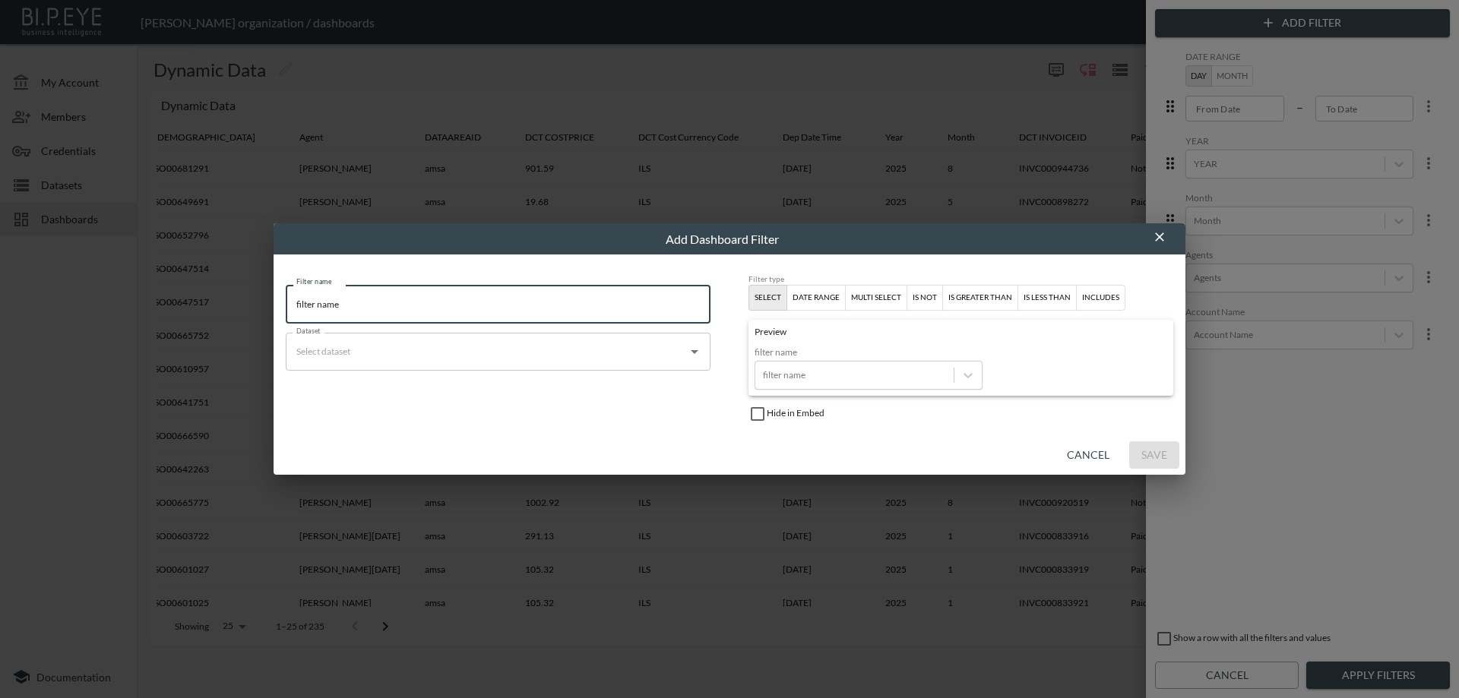
click at [580, 311] on input "filter name" at bounding box center [498, 304] width 425 height 38
click at [580, 312] on input "filter name" at bounding box center [498, 304] width 425 height 38
type input "Is pay"
click at [612, 347] on input "Dataset" at bounding box center [487, 352] width 388 height 24
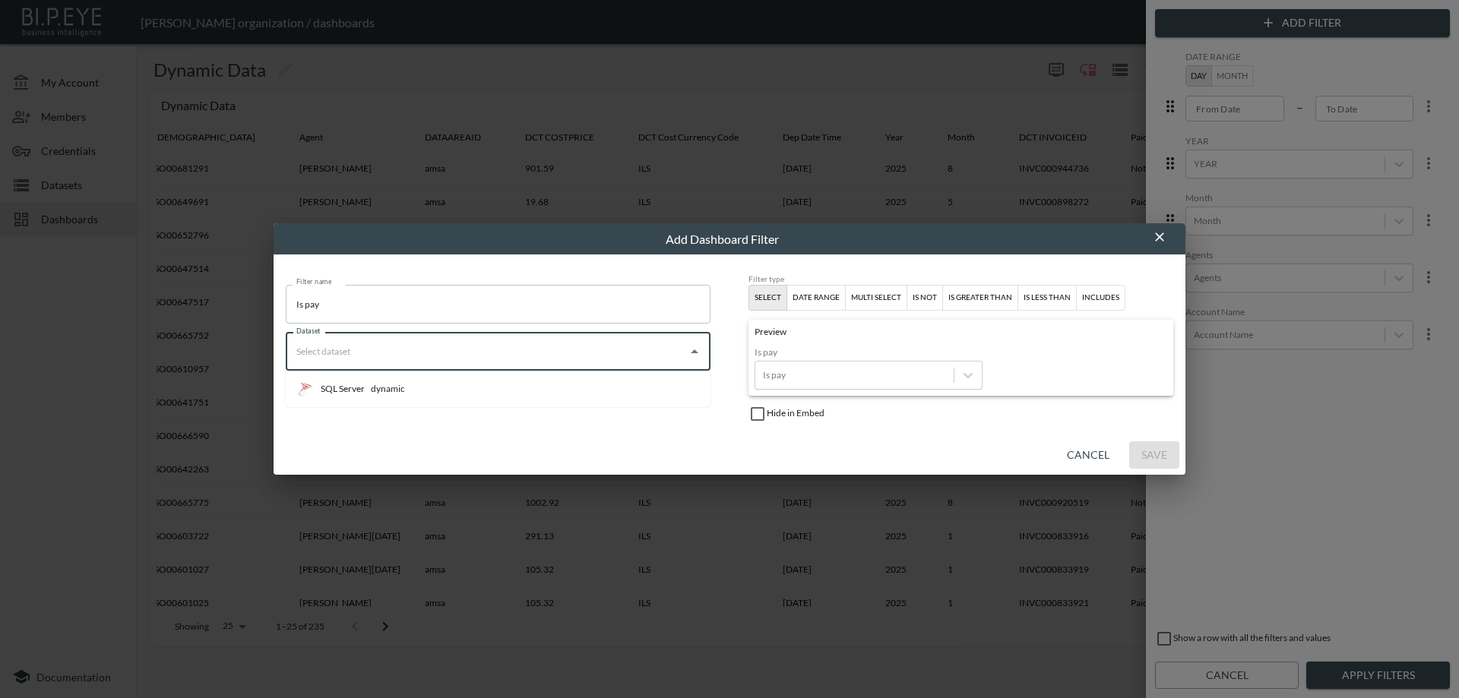
click at [430, 381] on li "SQL Server dynamic" at bounding box center [498, 389] width 425 height 24
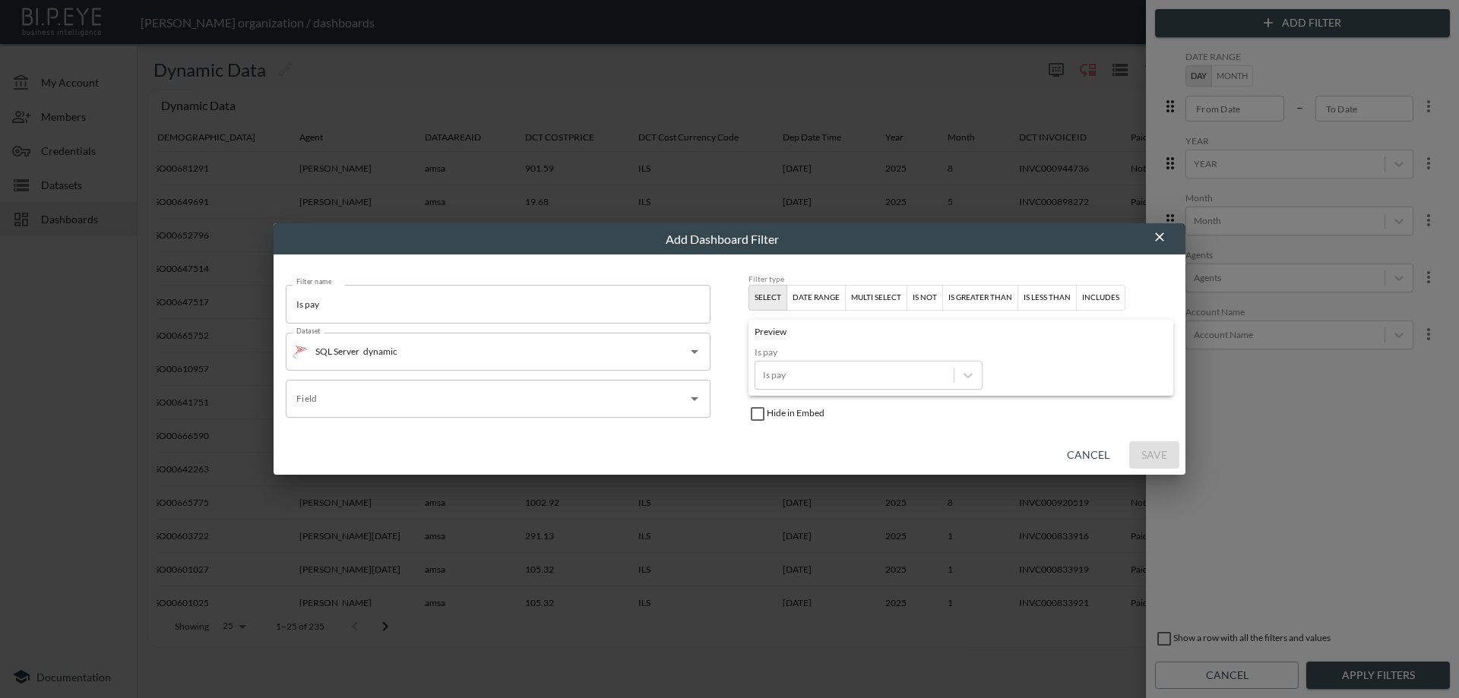
click at [428, 400] on input "Field" at bounding box center [487, 399] width 388 height 24
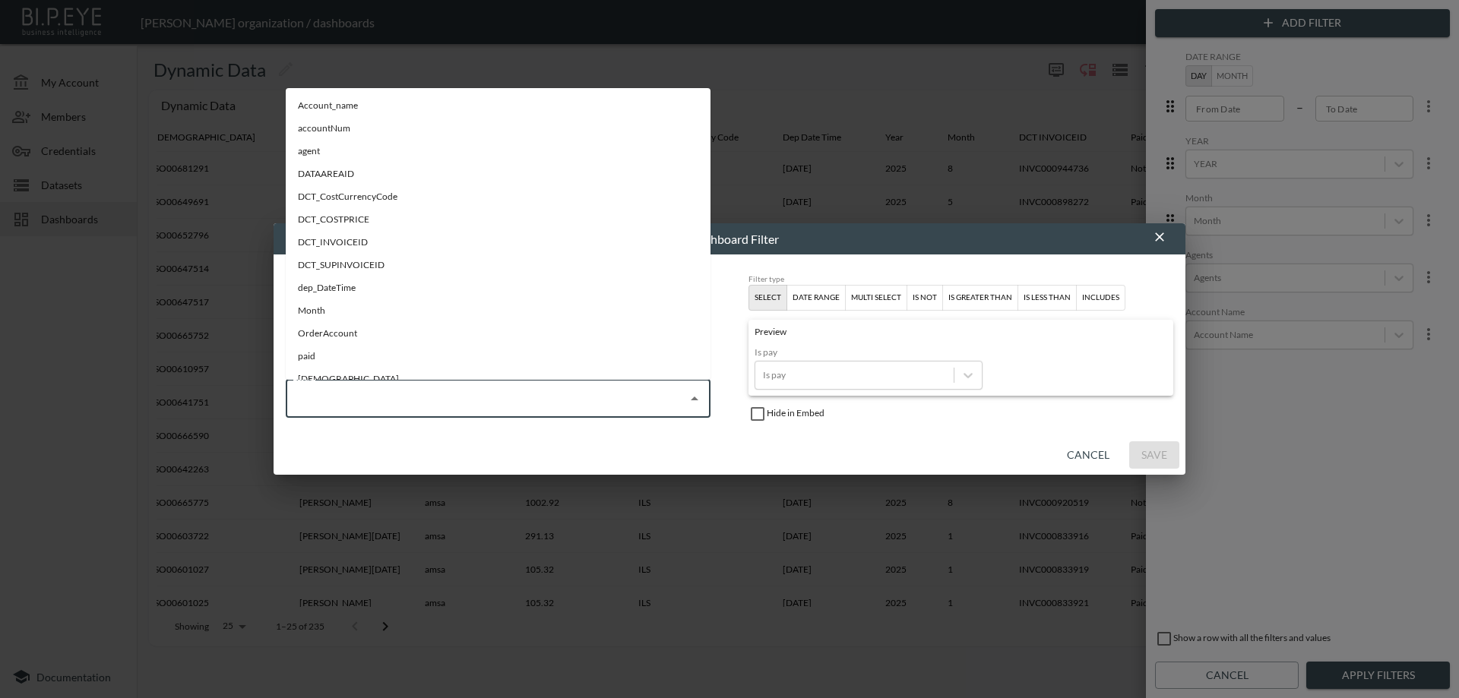
click at [362, 351] on li "paid" at bounding box center [498, 356] width 425 height 23
type input "paid"
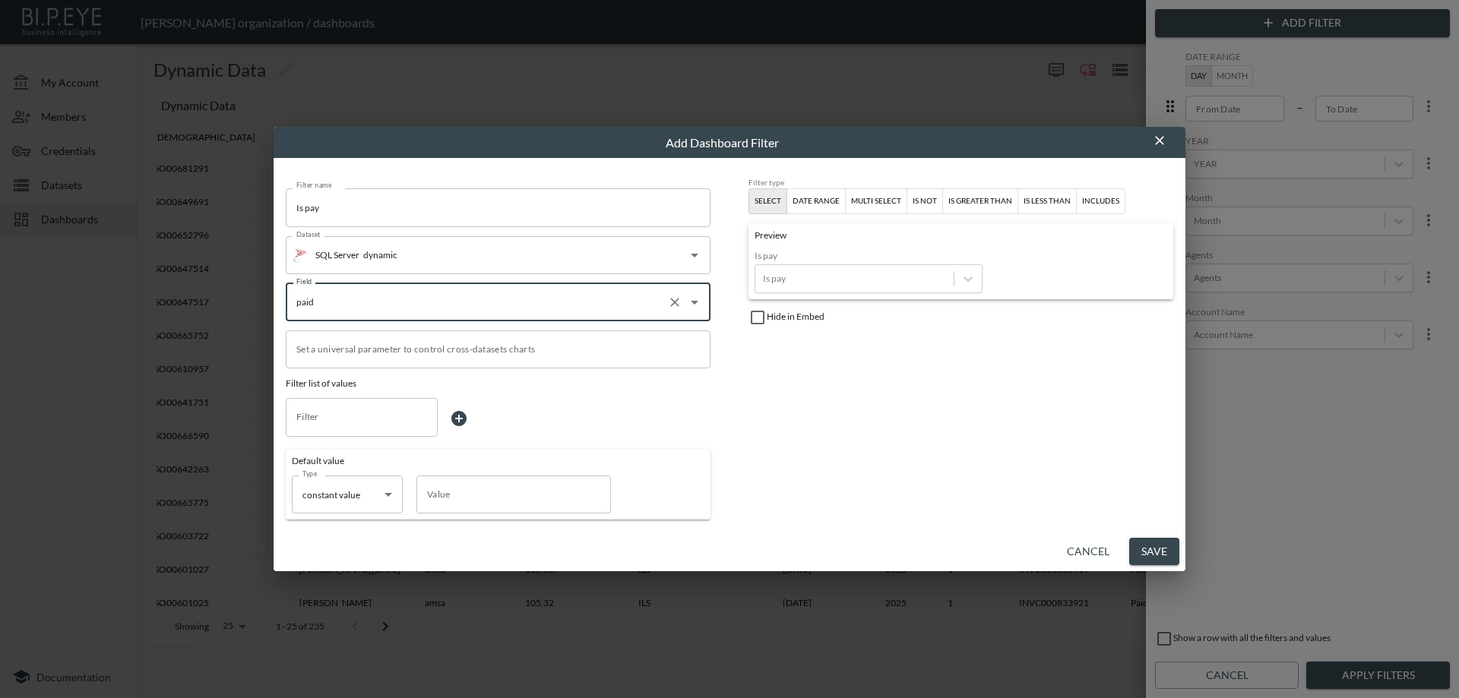
click at [1158, 549] on button "Save" at bounding box center [1154, 552] width 50 height 28
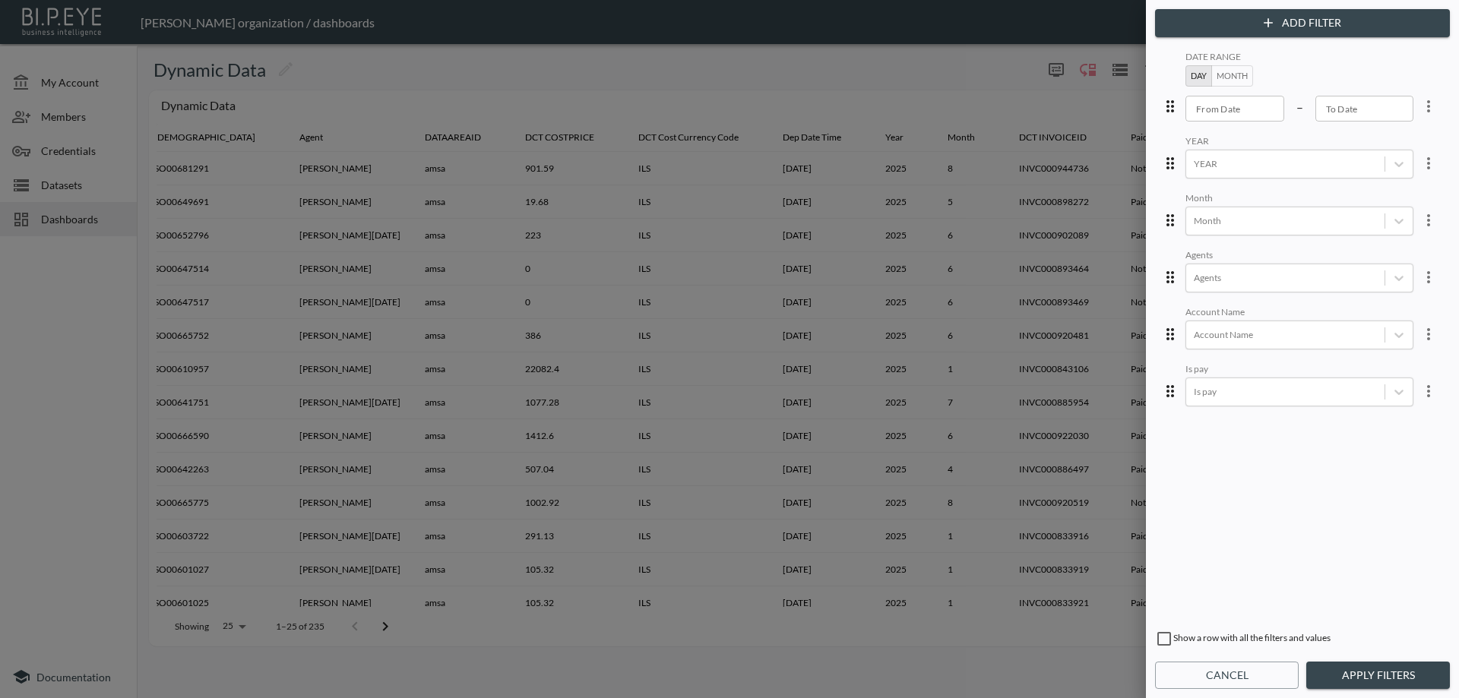
click at [1333, 669] on button "Apply Filters" at bounding box center [1378, 676] width 144 height 28
